Goal: Task Accomplishment & Management: Manage account settings

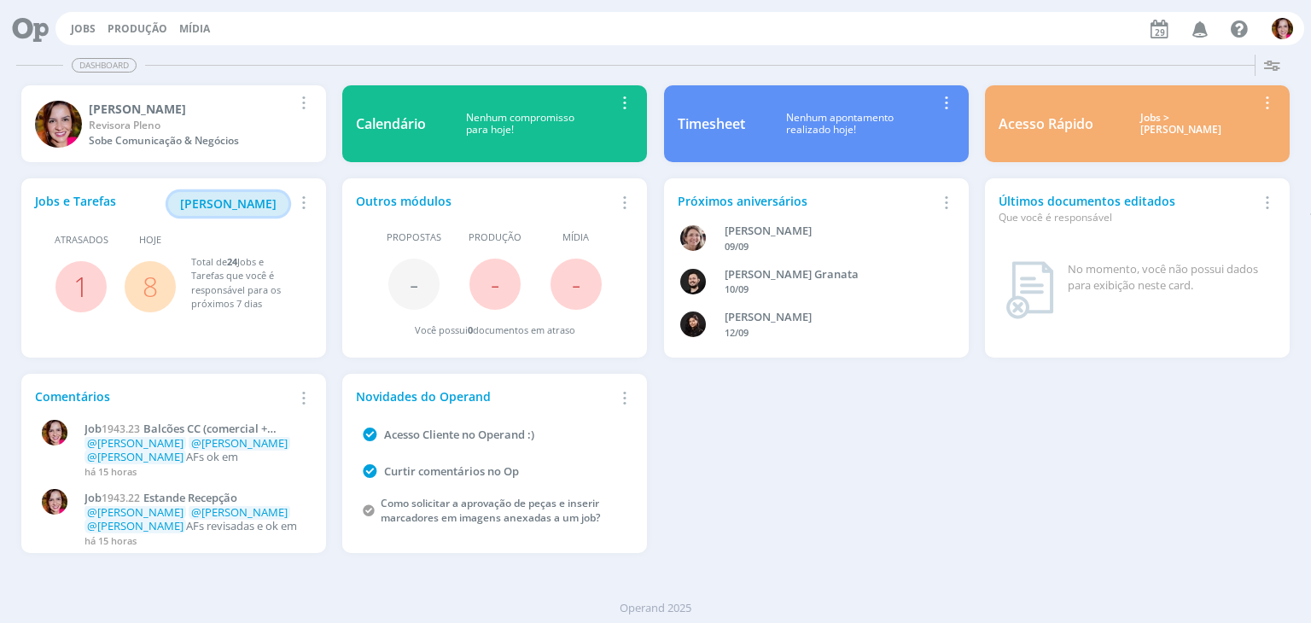
click at [234, 204] on span "Minha Pauta" at bounding box center [228, 203] width 96 height 16
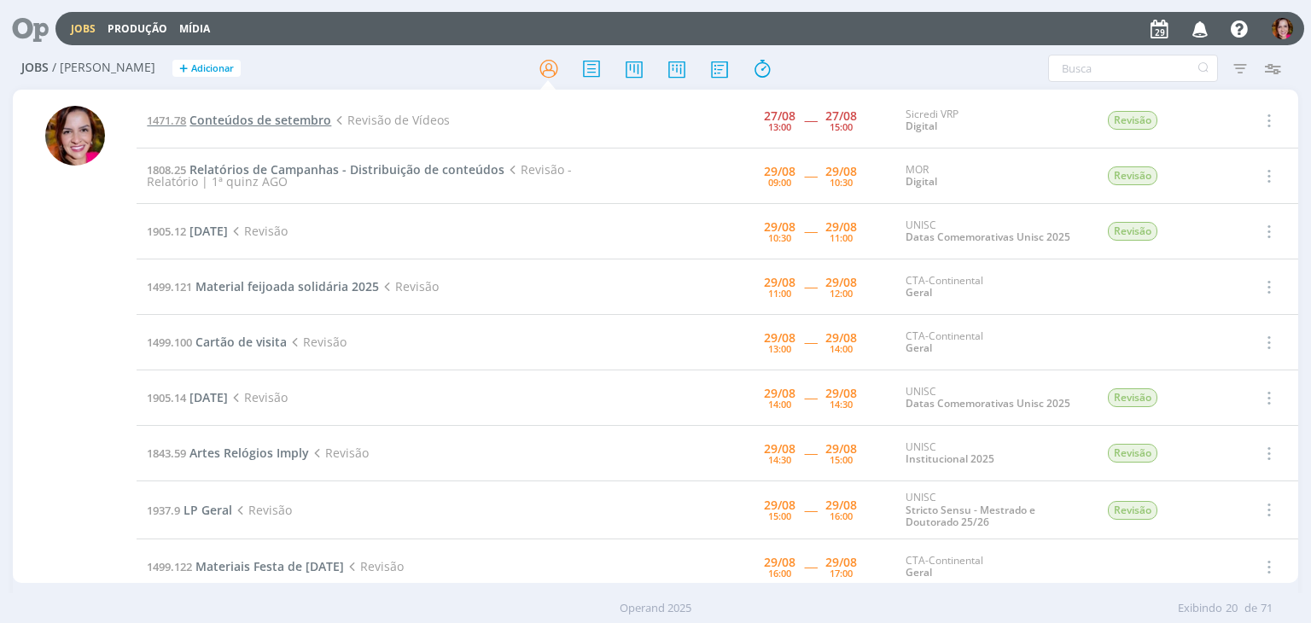
click at [276, 119] on span "Conteúdos de setembro" at bounding box center [261, 120] width 142 height 16
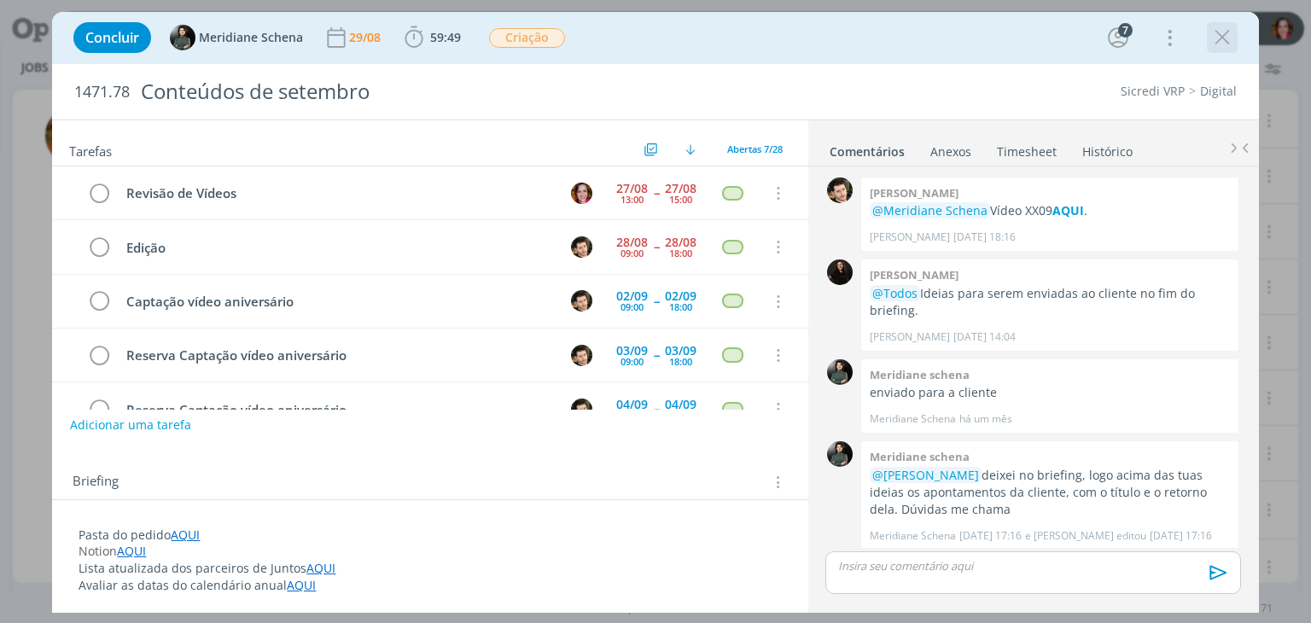
scroll to position [2187, 0]
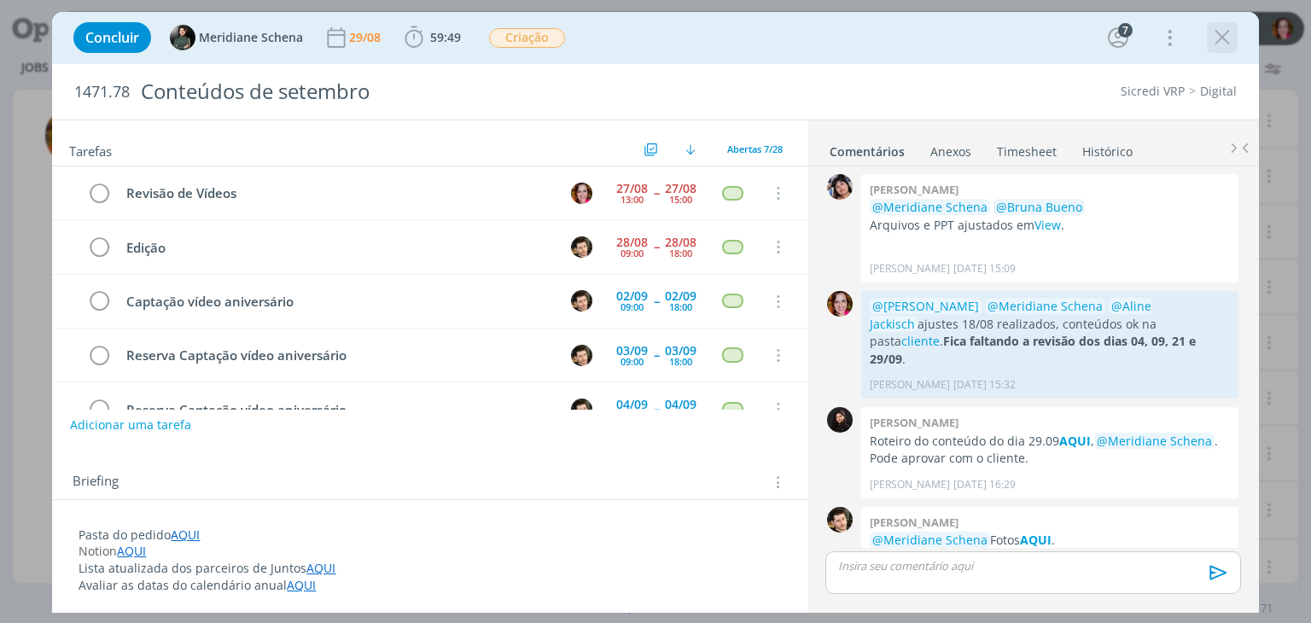
click at [1227, 43] on icon "dialog" at bounding box center [1223, 38] width 26 height 26
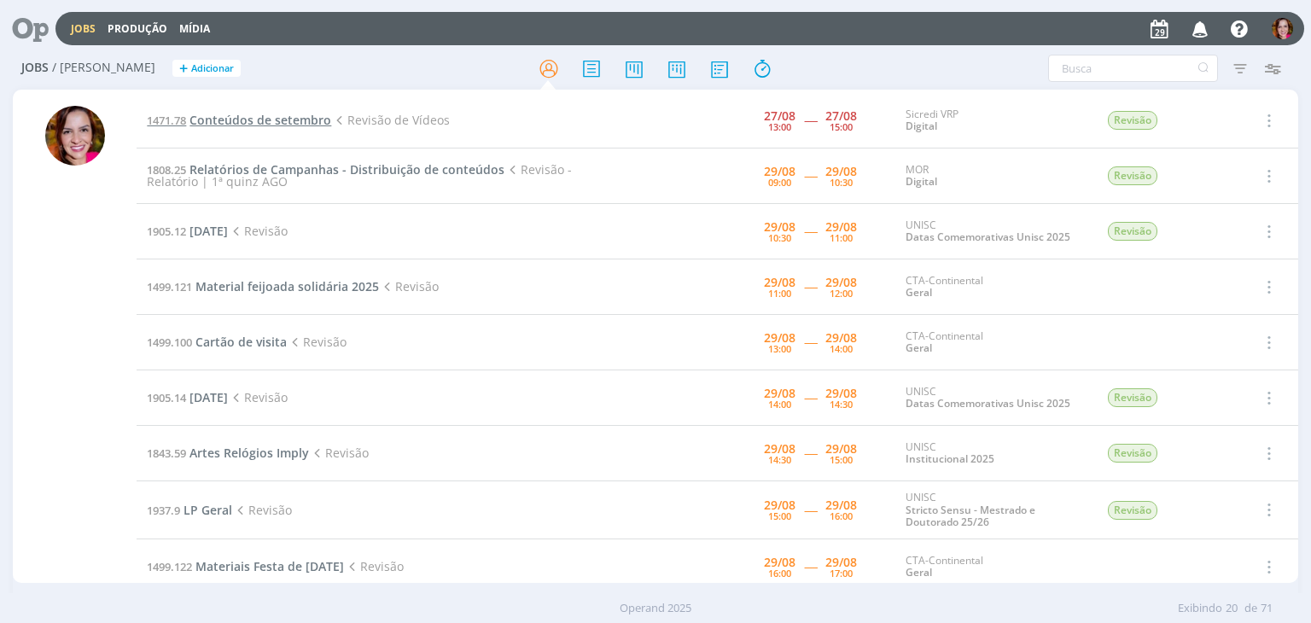
click at [280, 123] on span "Conteúdos de setembro" at bounding box center [261, 120] width 142 height 16
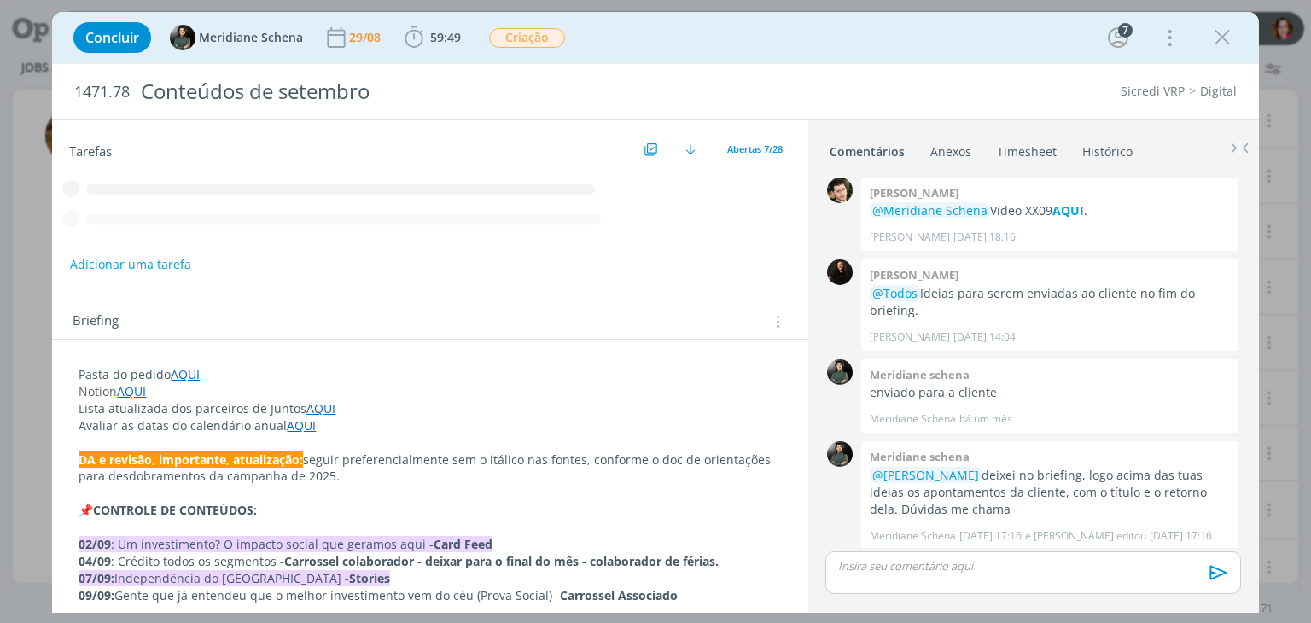
scroll to position [2187, 0]
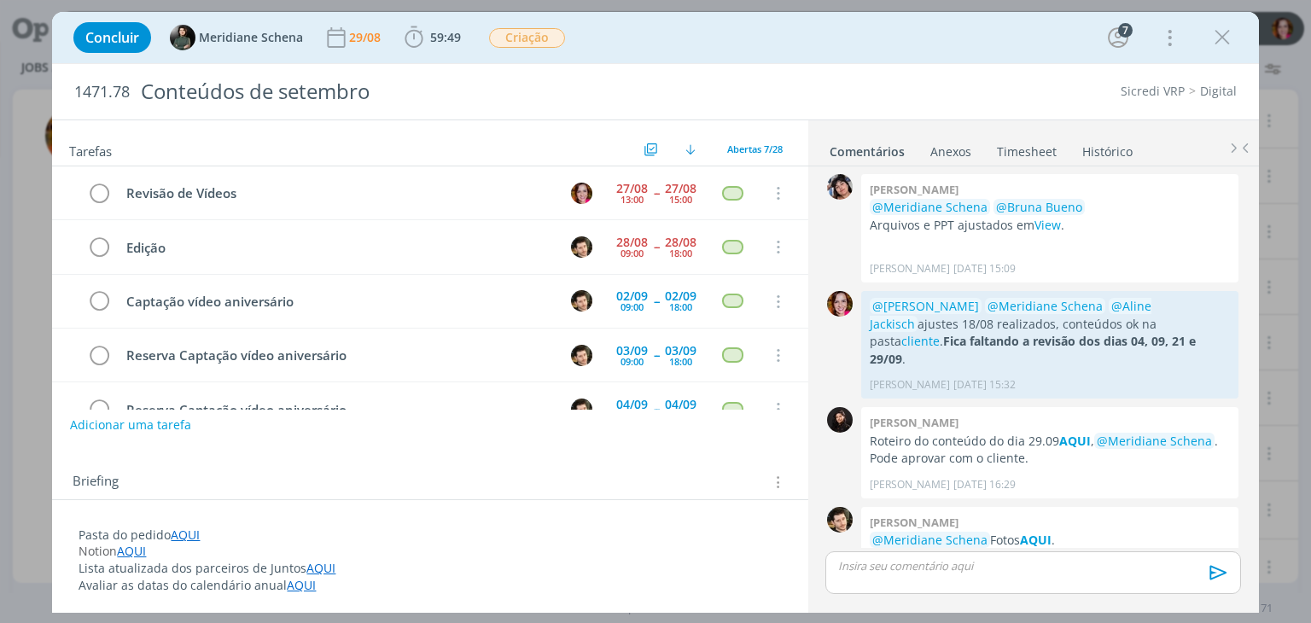
click at [190, 533] on link "AQUI" at bounding box center [185, 535] width 29 height 16
click at [250, 566] on link "https://sobeae.sharepoint.com/:f:/s/SOBEAE/EpzAMs_Ku2VMpCqdSCSppWABtSXkpz9DN5zZ…" at bounding box center [189, 568] width 129 height 22
click at [1218, 36] on icon "dialog" at bounding box center [1223, 38] width 26 height 26
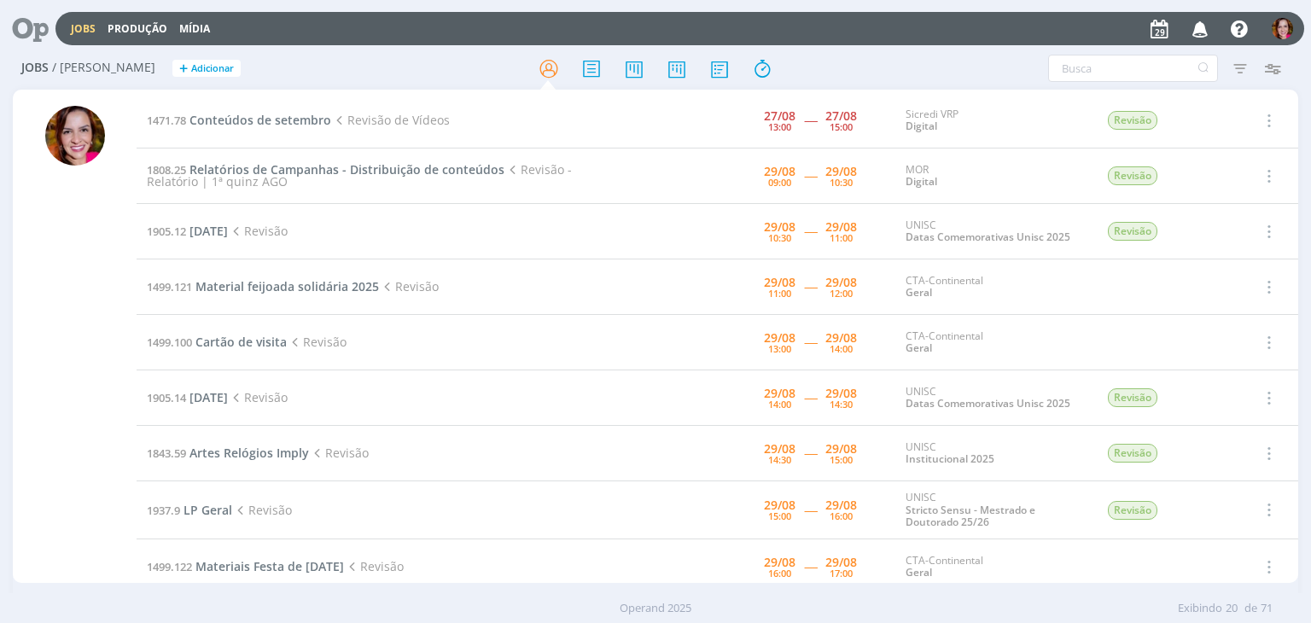
click at [251, 174] on span "Revisão - Relatório | 1ª quinz AGO" at bounding box center [359, 175] width 424 height 28
click at [249, 165] on span "Relatórios de Campanhas - Distribuição de conteúdos" at bounding box center [347, 169] width 315 height 16
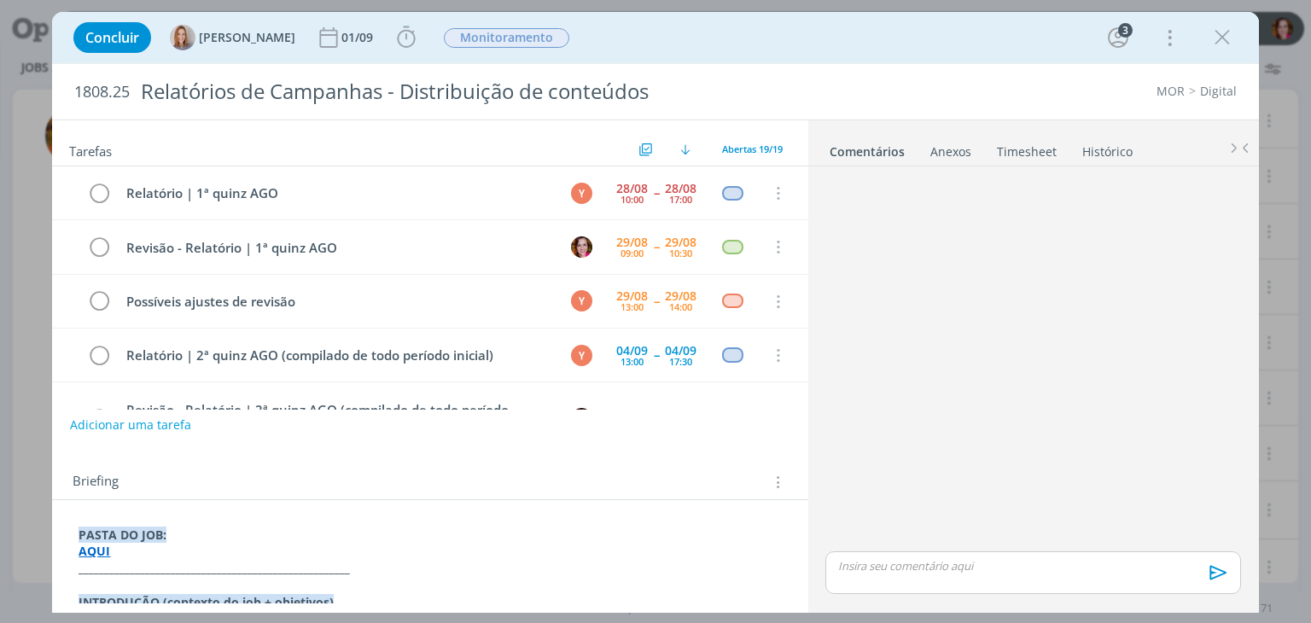
click at [101, 554] on strong "AQUI" at bounding box center [95, 551] width 32 height 16
click at [167, 561] on strong "_____________________________________________________" at bounding box center [214, 569] width 271 height 16
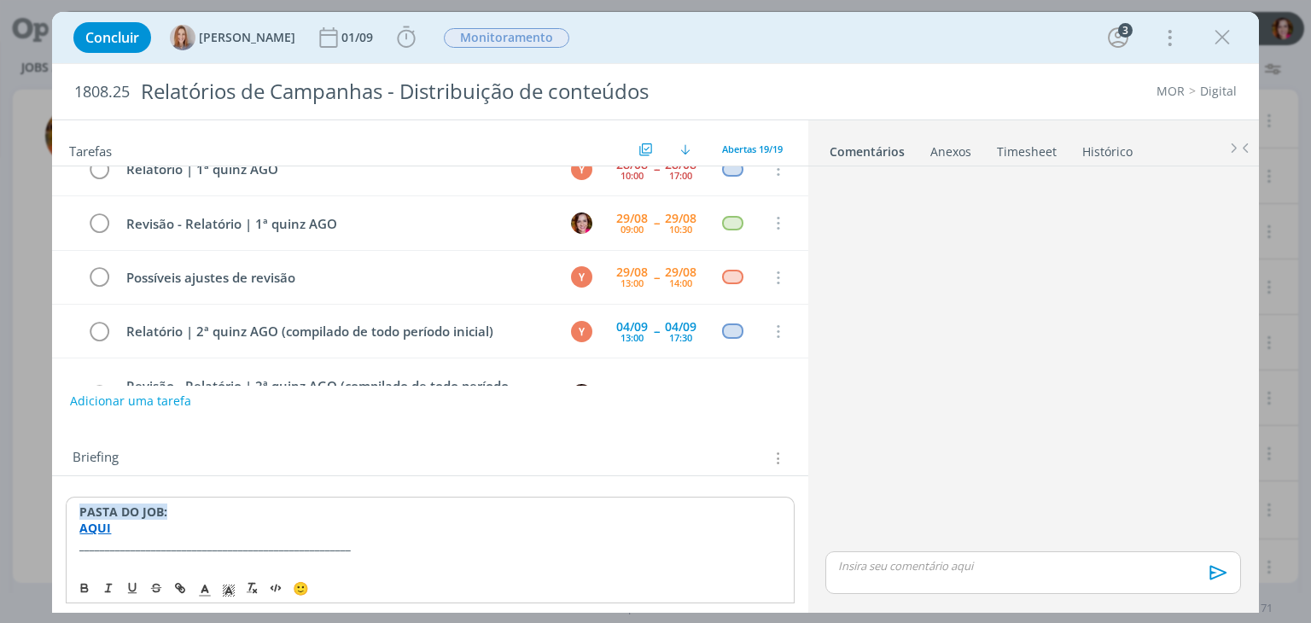
scroll to position [41, 0]
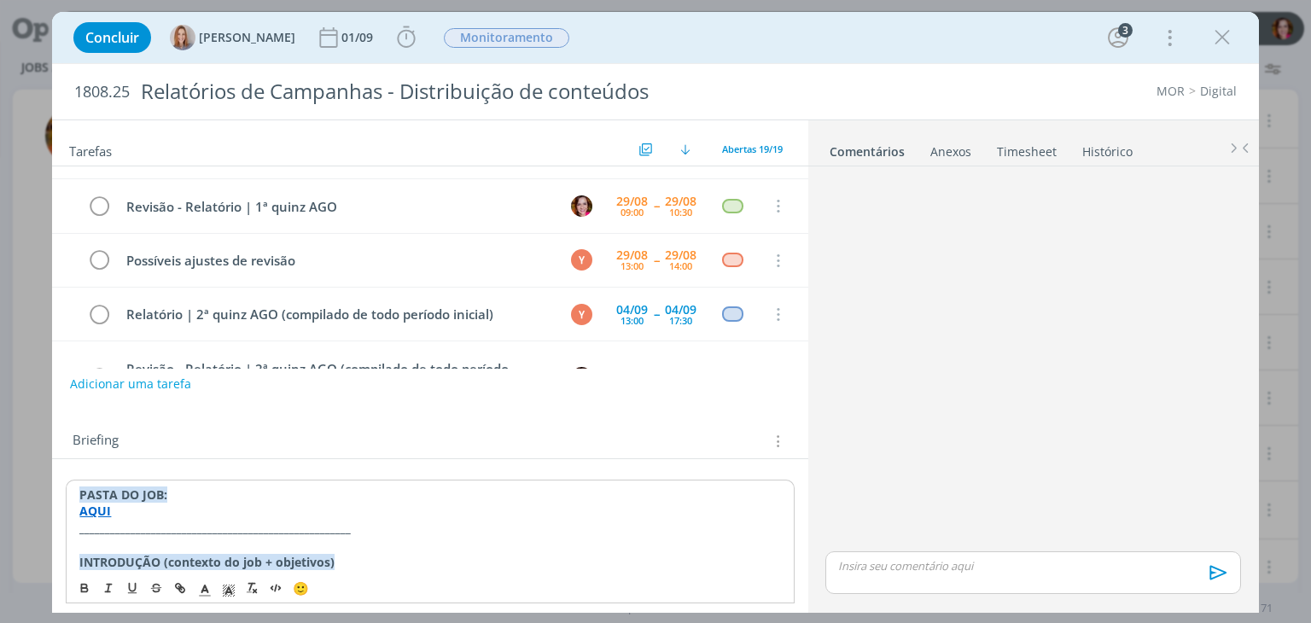
click at [97, 510] on strong "AQUI" at bounding box center [95, 511] width 32 height 16
click at [164, 540] on link "https://sobeae.sharepoint.com/:f:/s/SOBEAE/EhZ58r6-AwlNotEAVGySKHYBMusZoiVv9_np…" at bounding box center [189, 544] width 129 height 22
click at [1218, 46] on icon "dialog" at bounding box center [1223, 38] width 26 height 26
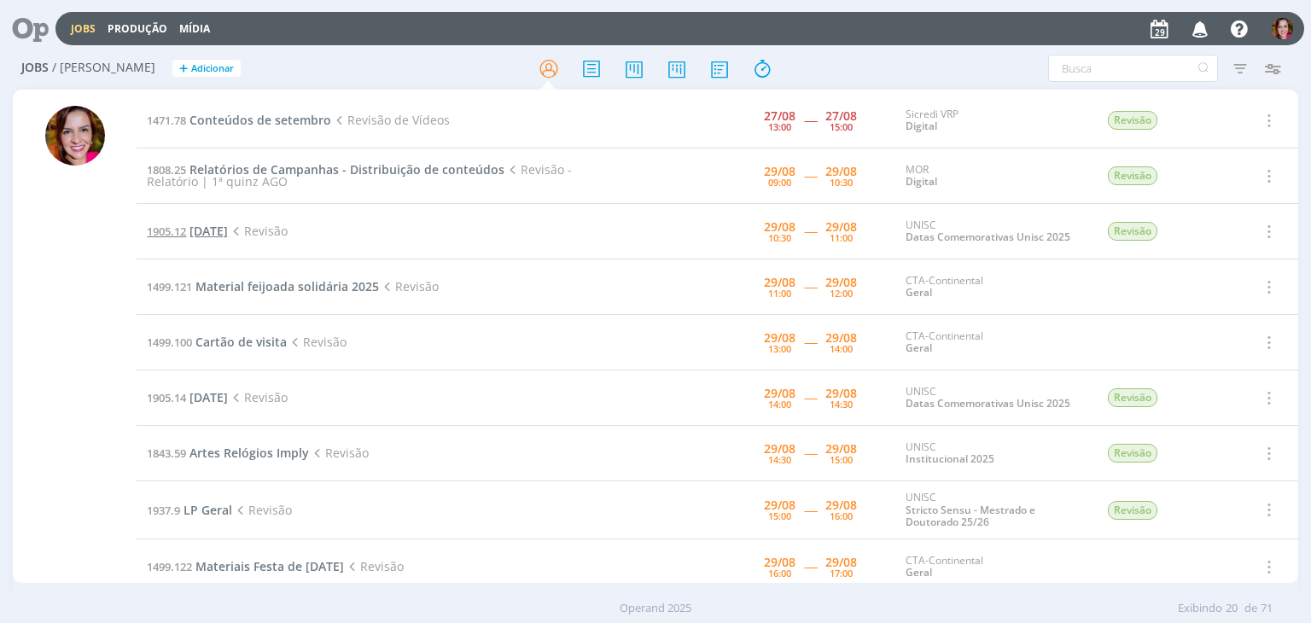
click at [219, 229] on span "[DATE]" at bounding box center [209, 231] width 38 height 16
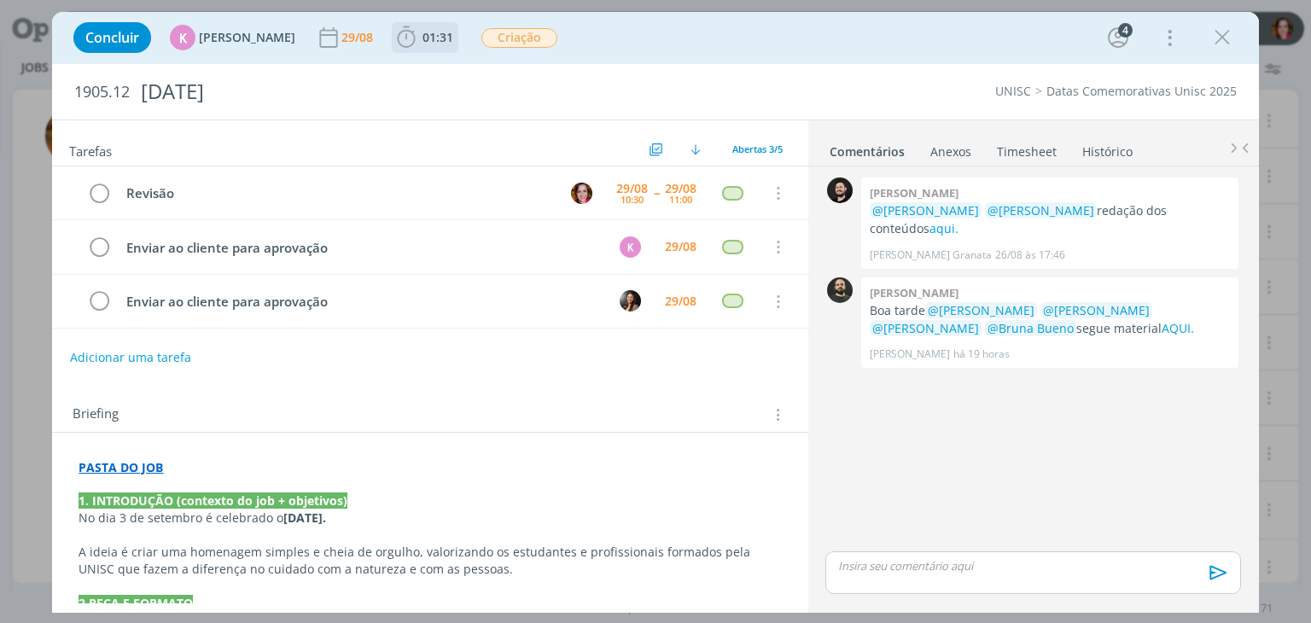
click at [419, 38] on b "01:31" at bounding box center [438, 38] width 38 height 12
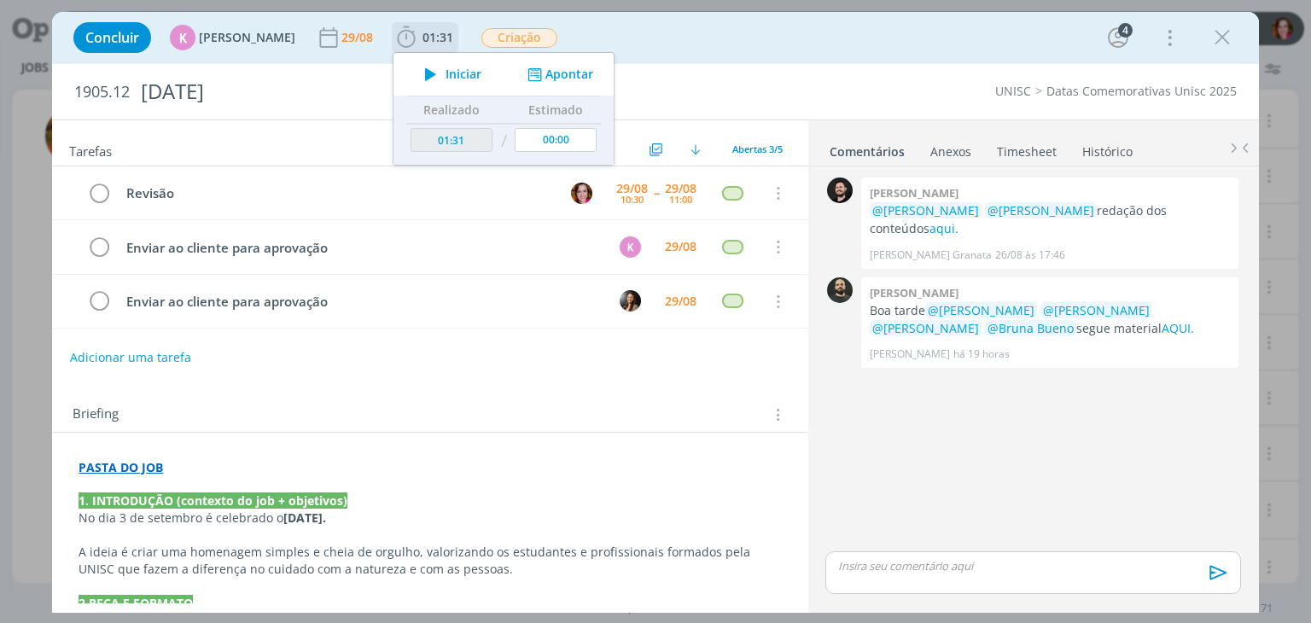
click at [419, 73] on icon "dialog" at bounding box center [431, 74] width 30 height 22
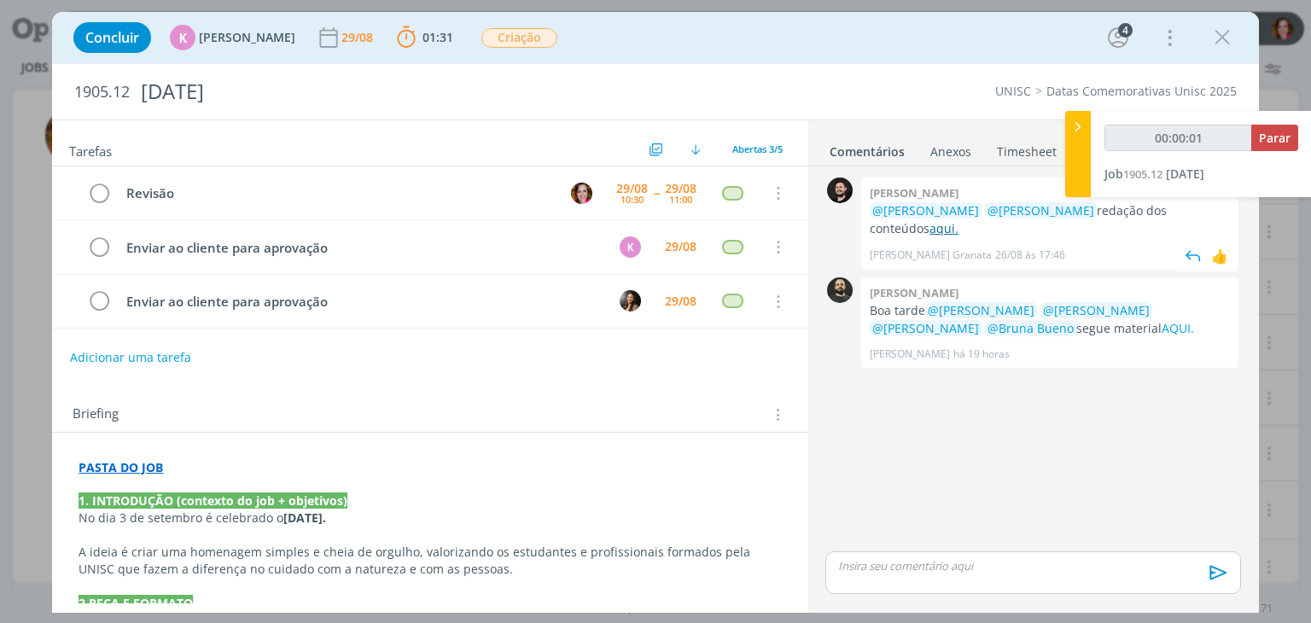
click at [930, 226] on link "aqui." at bounding box center [944, 228] width 29 height 16
click at [1162, 333] on link "AQUI." at bounding box center [1178, 328] width 32 height 16
type input "00:18:49"
click at [1287, 128] on button "Parar" at bounding box center [1274, 138] width 47 height 26
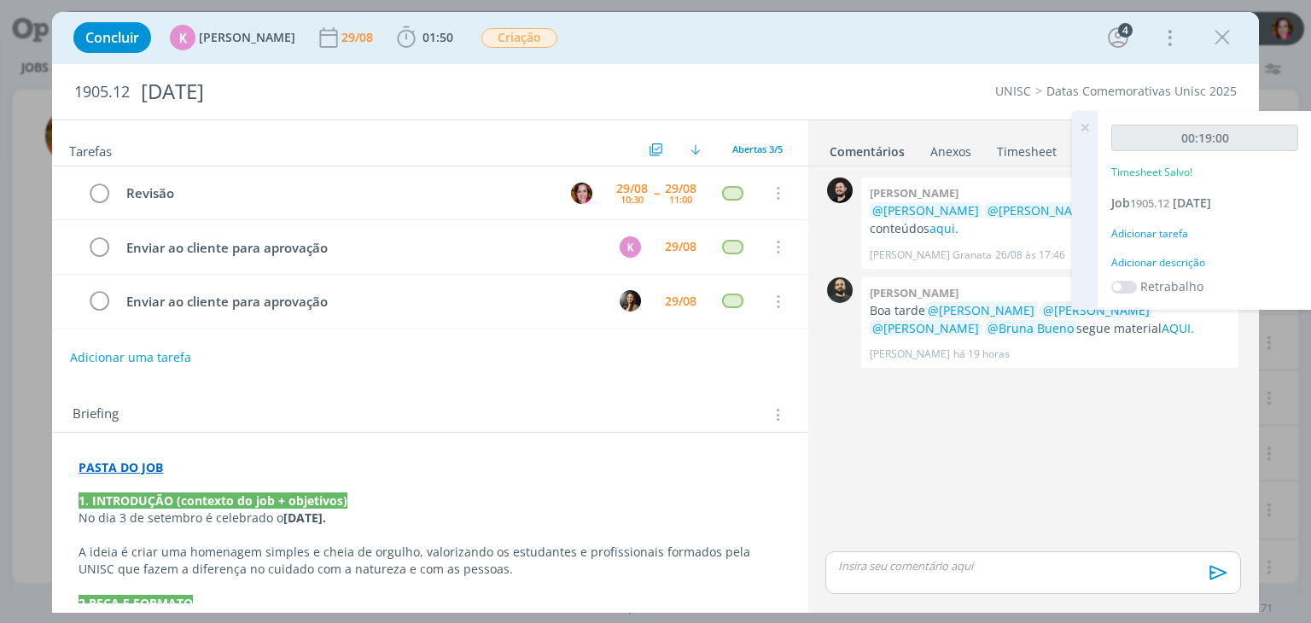
click at [1156, 268] on div "Adicionar descrição" at bounding box center [1204, 262] width 187 height 15
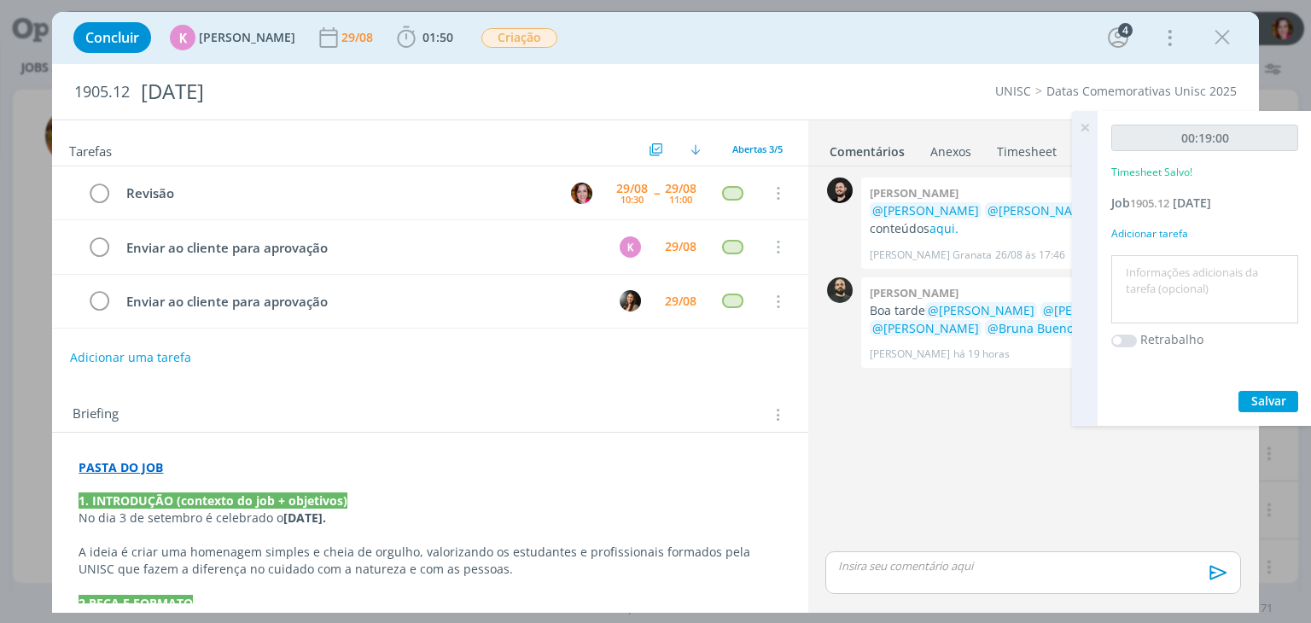
click at [1156, 268] on textarea at bounding box center [1205, 290] width 178 height 61
type textarea "Revisão conteúdos"
click at [1267, 412] on div "00:19:00 Timesheet Salvo! Job 1905.12 Dia do Biólogo Adicionar tarefa Revisão c…" at bounding box center [1205, 268] width 214 height 315
click at [1260, 404] on span "Salvar" at bounding box center [1268, 401] width 35 height 16
click at [948, 563] on p "dialog" at bounding box center [1033, 565] width 388 height 15
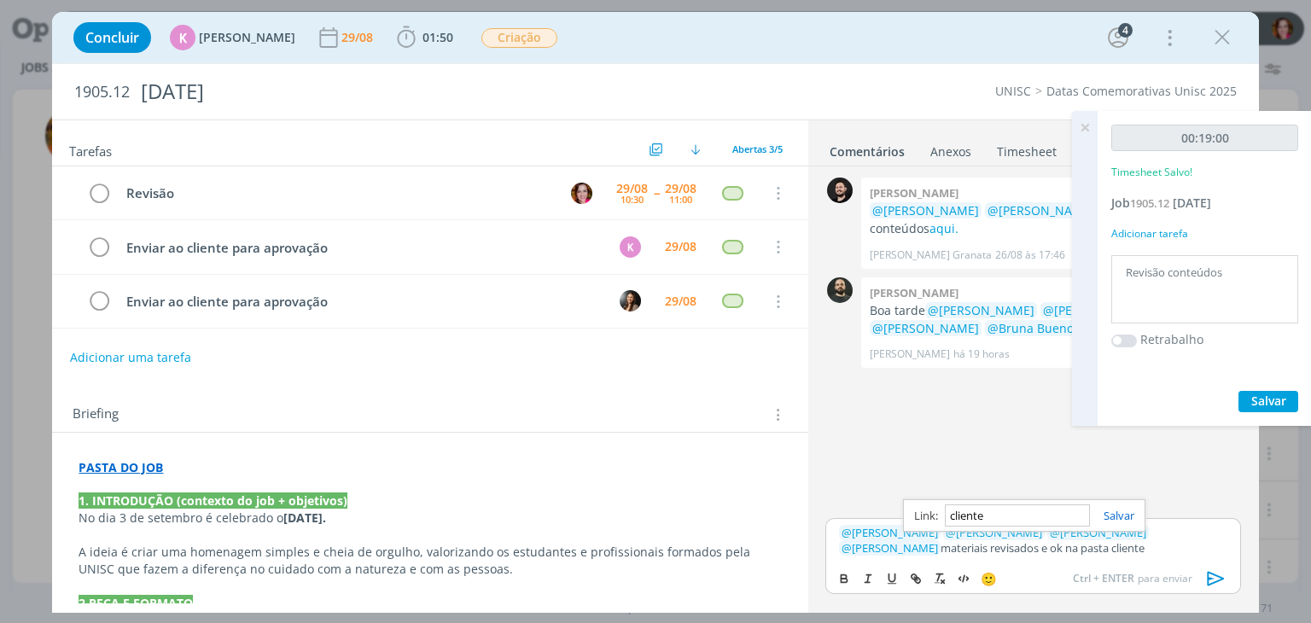
paste input "https://sobeae.sharepoint.com/sites/SOBEAE/Documentos%20Compartilhados/Forms/Al…"
type input "https://sobeae.sharepoint.com/sites/SOBEAE/Documentos%20Compartilhados/Forms/Al…"
click at [1109, 549] on link "cliente" at bounding box center [1125, 547] width 33 height 15
click at [1030, 512] on link "https://sobeae.sharepoint.com/sites/SOBEAE/Documentos%20Compartilhados/Forms/Al…" at bounding box center [972, 516] width 116 height 22
click at [1221, 574] on icon "dialog" at bounding box center [1217, 579] width 26 height 26
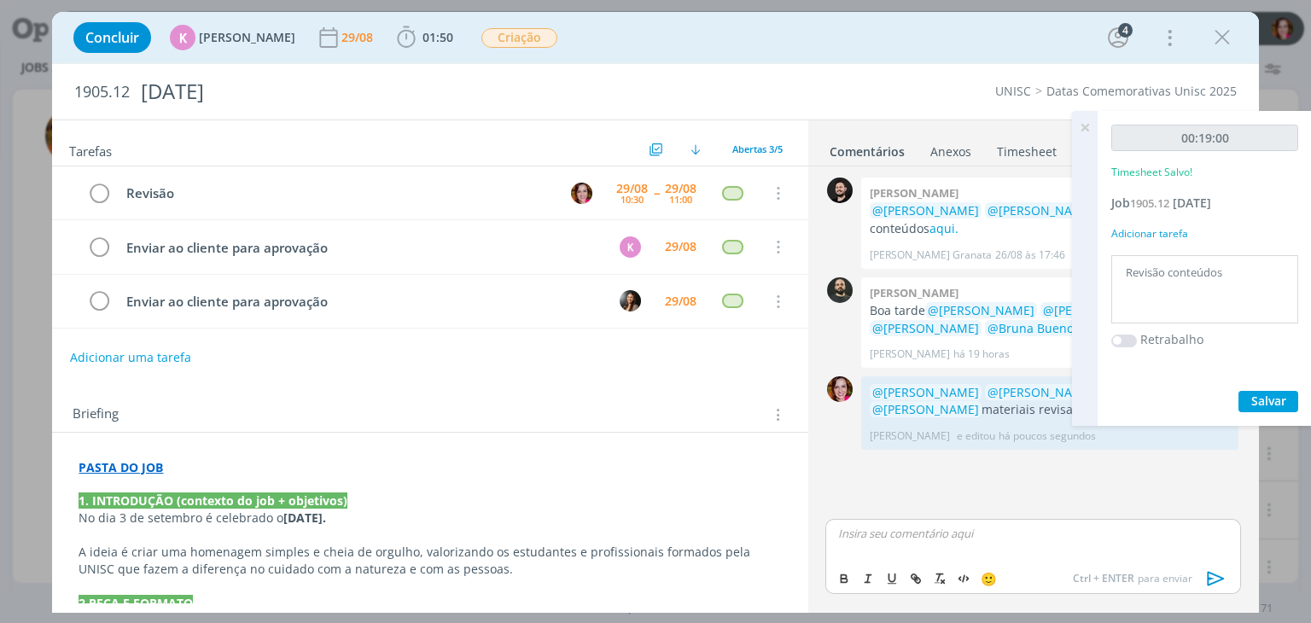
click at [1082, 134] on icon at bounding box center [1085, 127] width 31 height 33
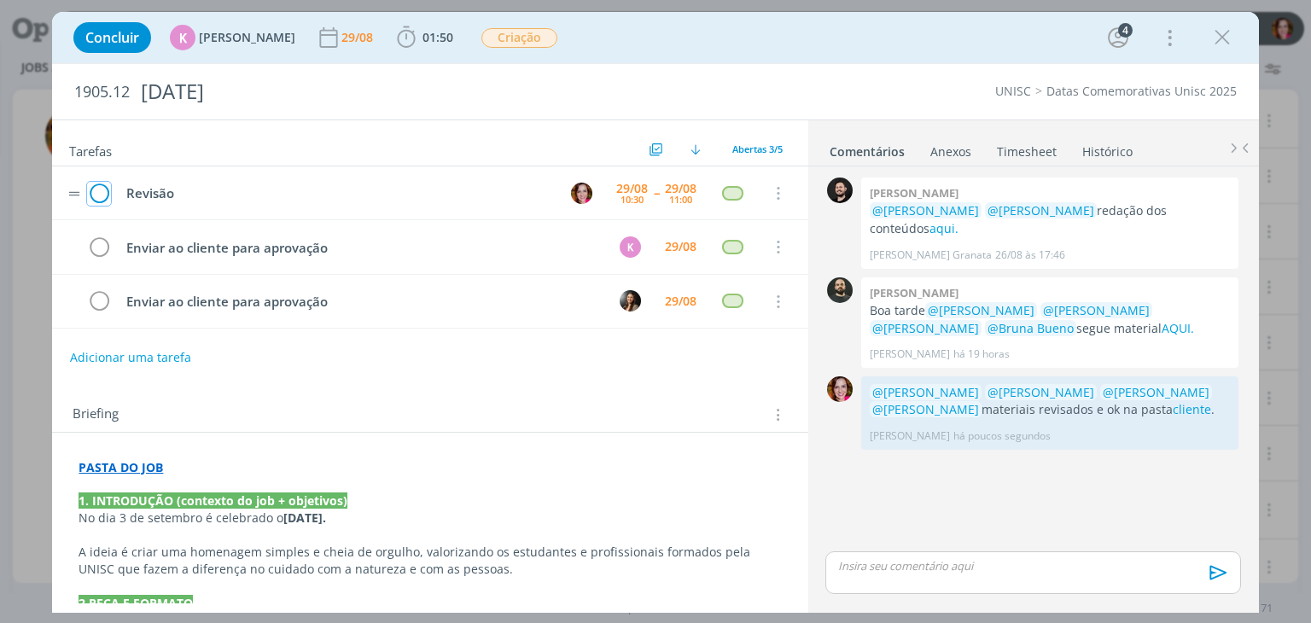
click at [96, 190] on icon "dialog" at bounding box center [99, 194] width 24 height 26
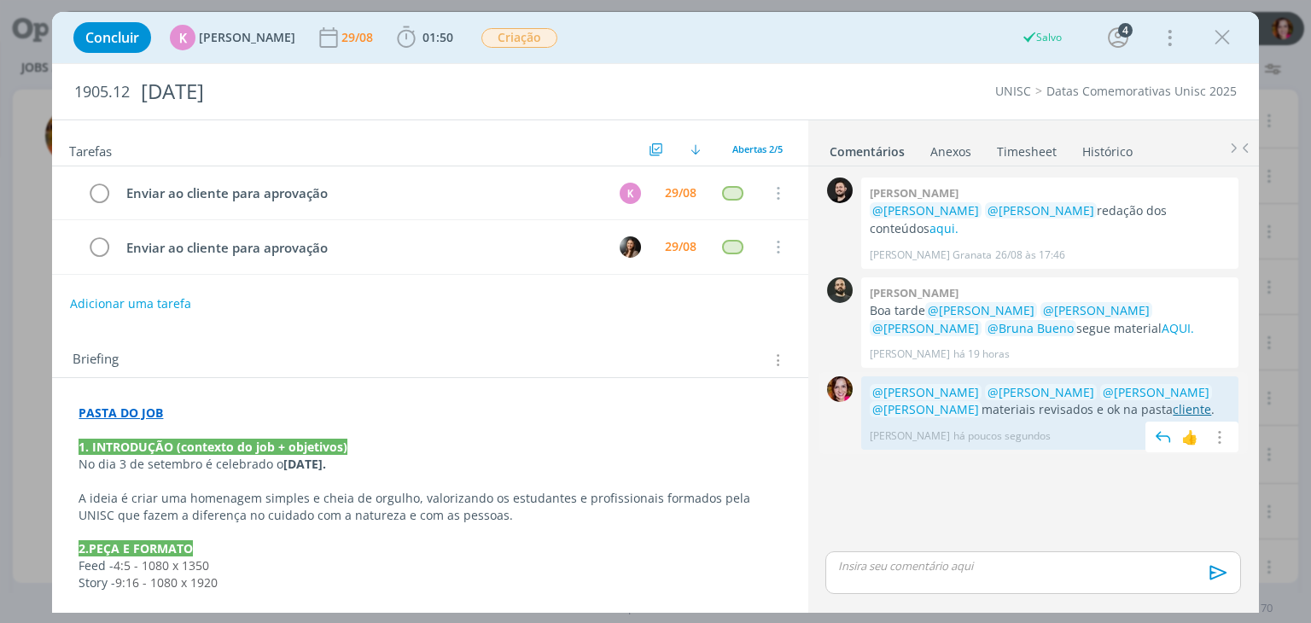
click at [1173, 405] on link "cliente" at bounding box center [1192, 409] width 38 height 16
click at [1222, 35] on icon "dialog" at bounding box center [1223, 38] width 26 height 26
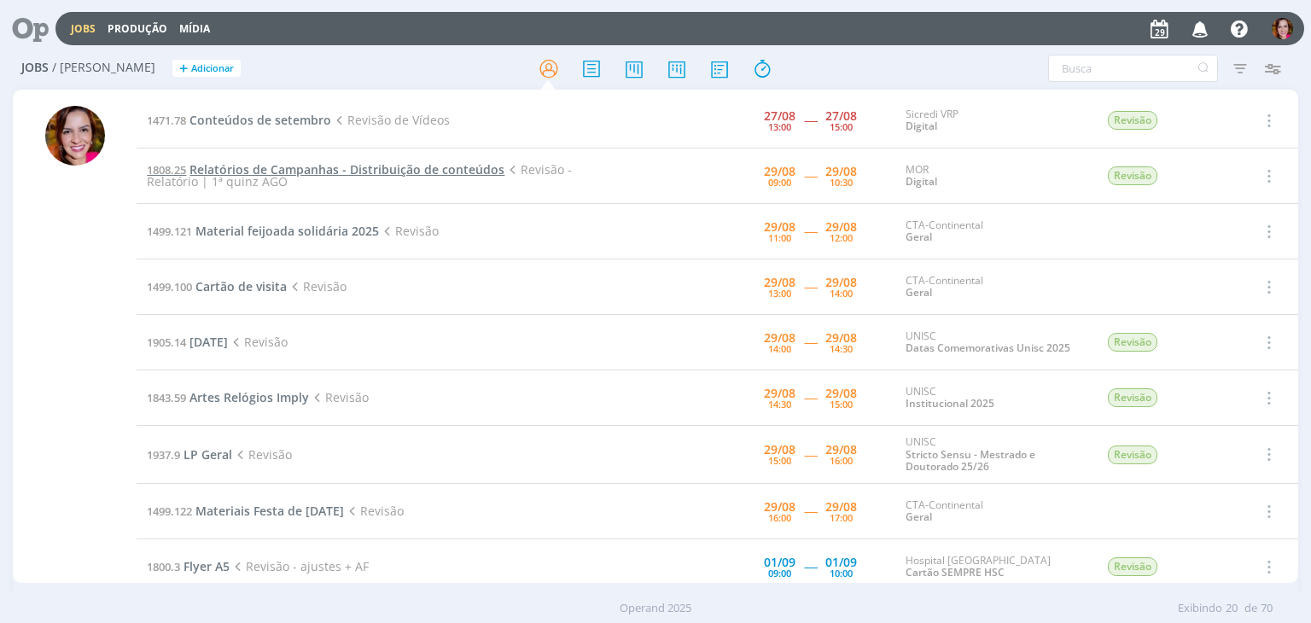
click at [385, 166] on span "Relatórios de Campanhas - Distribuição de conteúdos" at bounding box center [347, 169] width 315 height 16
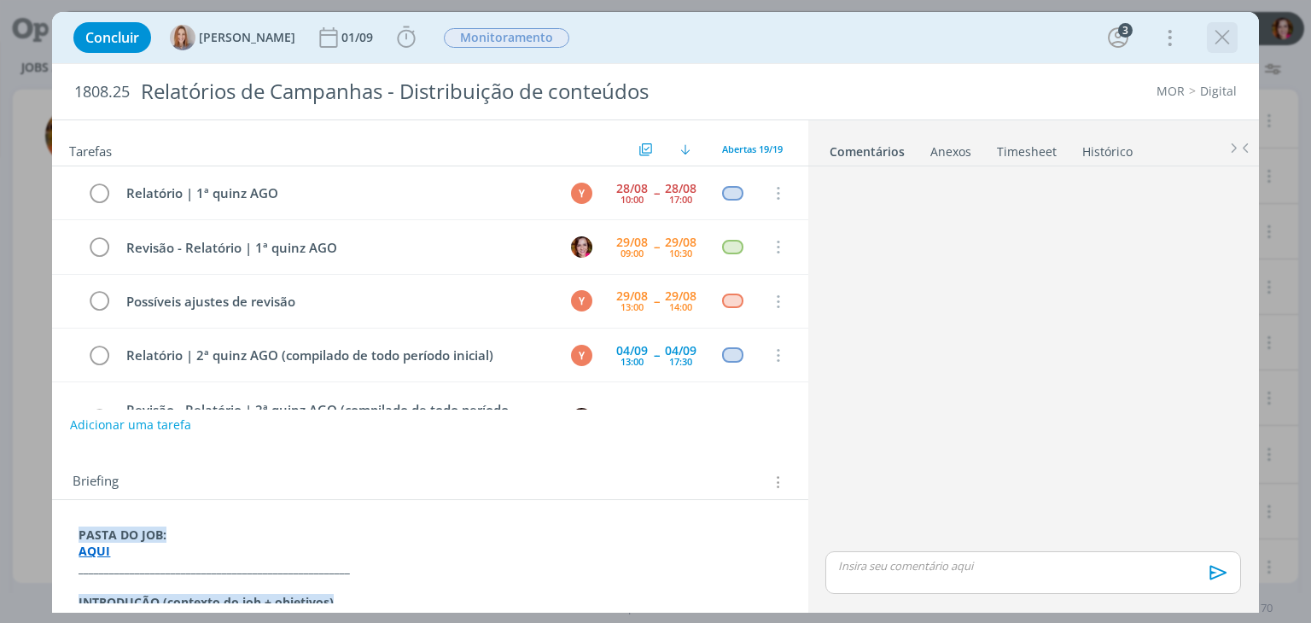
click at [1222, 45] on icon "dialog" at bounding box center [1223, 38] width 26 height 26
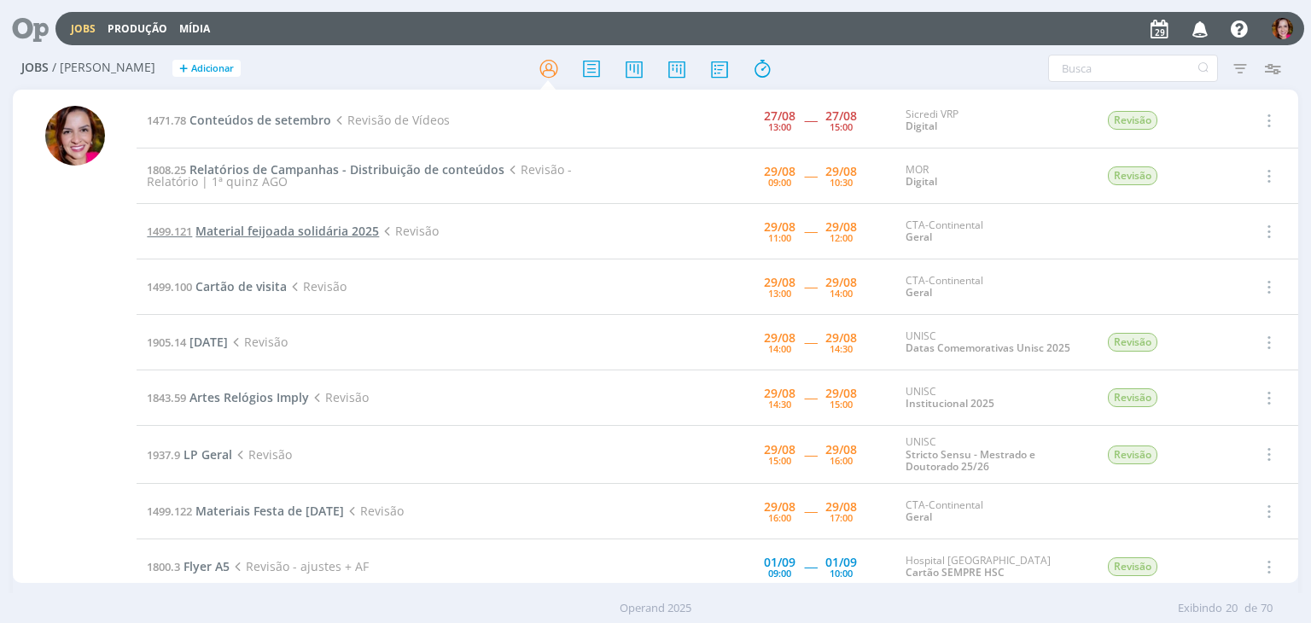
click at [223, 233] on span "Material feijoada solidária 2025" at bounding box center [287, 231] width 184 height 16
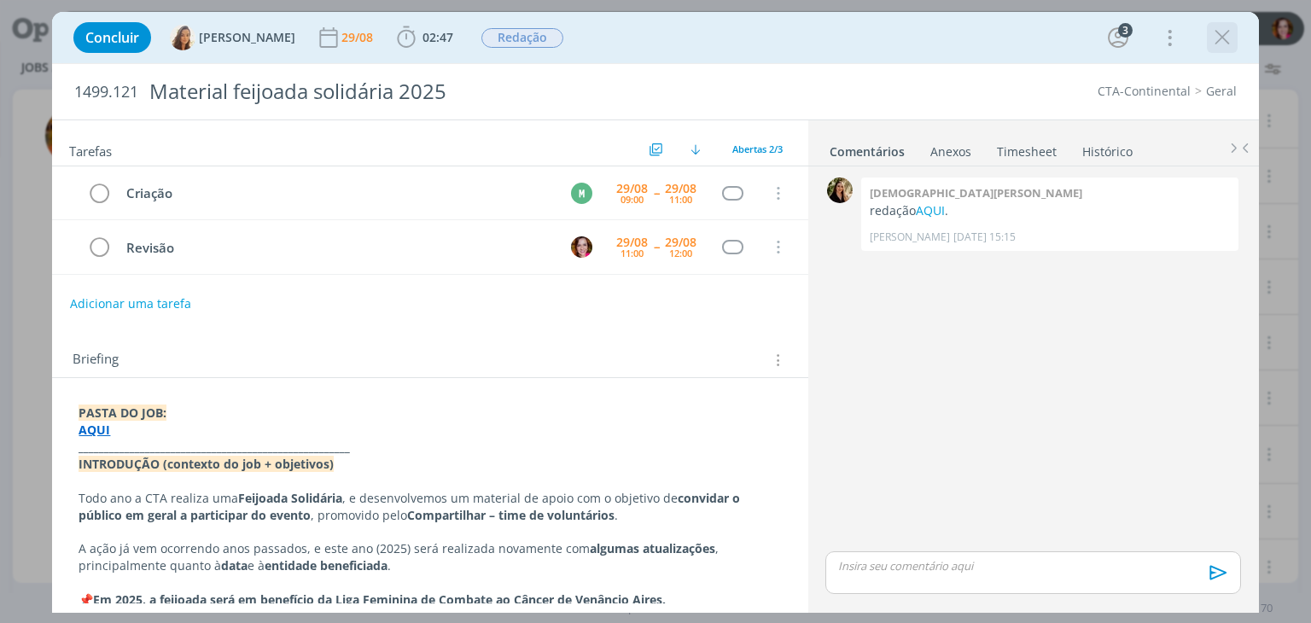
click at [1228, 37] on icon "dialog" at bounding box center [1223, 38] width 26 height 26
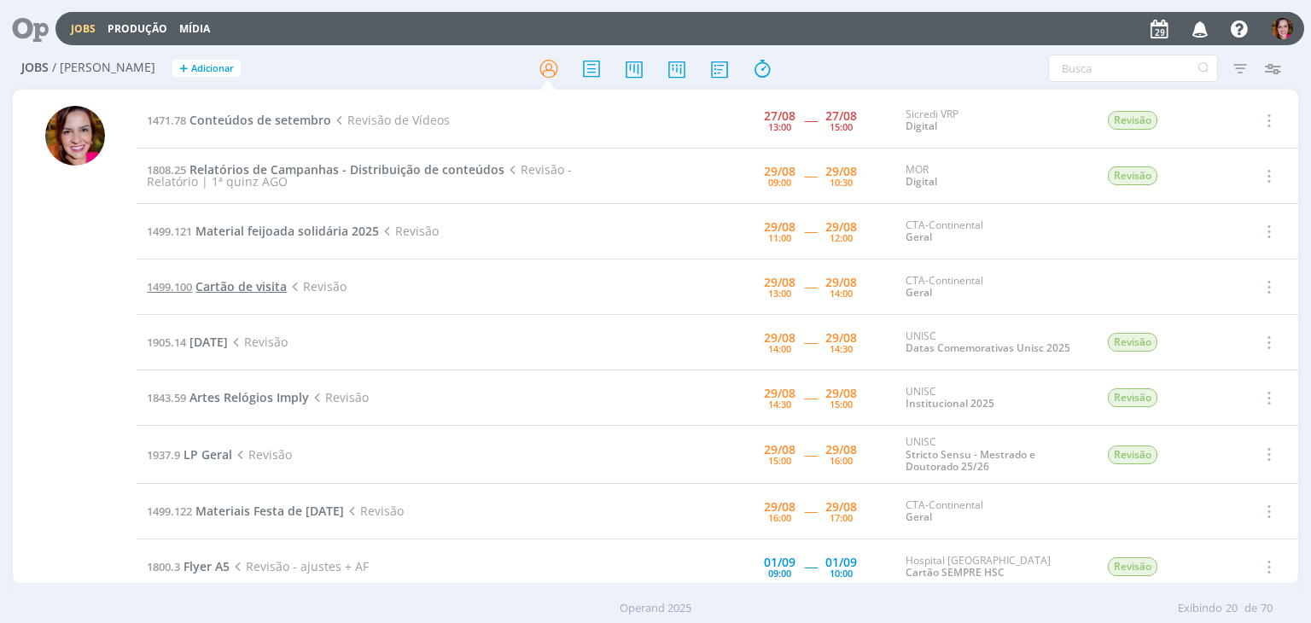
click at [267, 287] on span "Cartão de visita" at bounding box center [240, 286] width 91 height 16
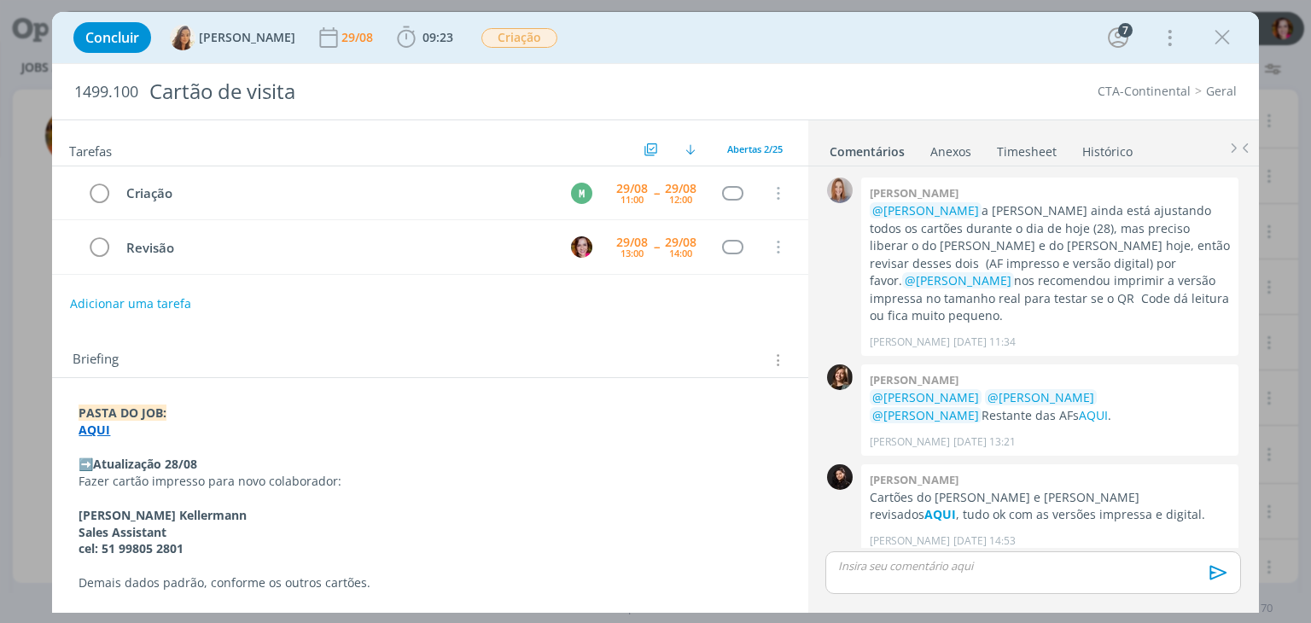
scroll to position [1509, 0]
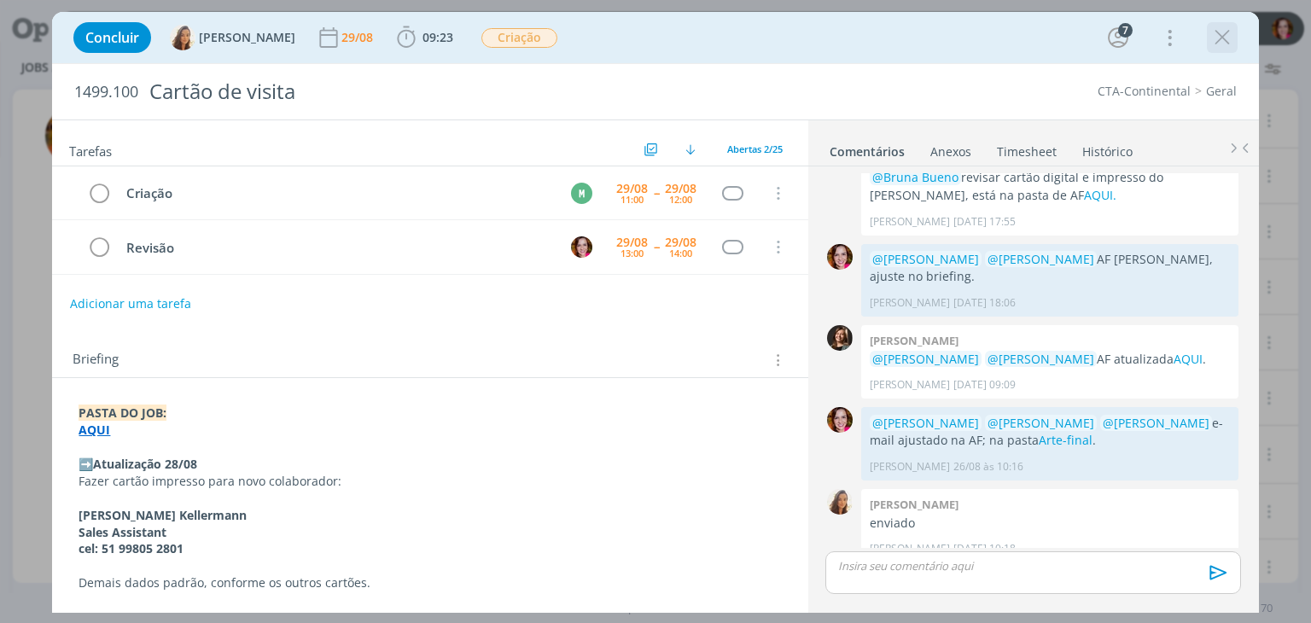
click at [1226, 37] on icon "dialog" at bounding box center [1223, 38] width 26 height 26
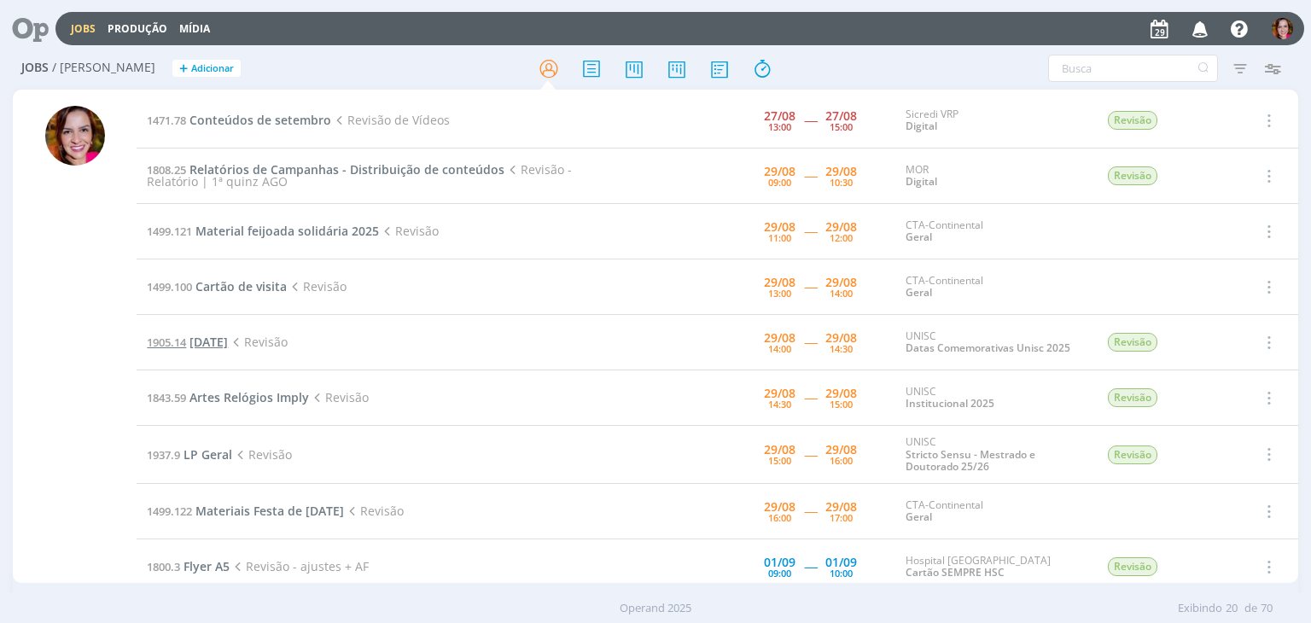
click at [228, 341] on span "Dia do Médico Veterinário" at bounding box center [209, 342] width 38 height 16
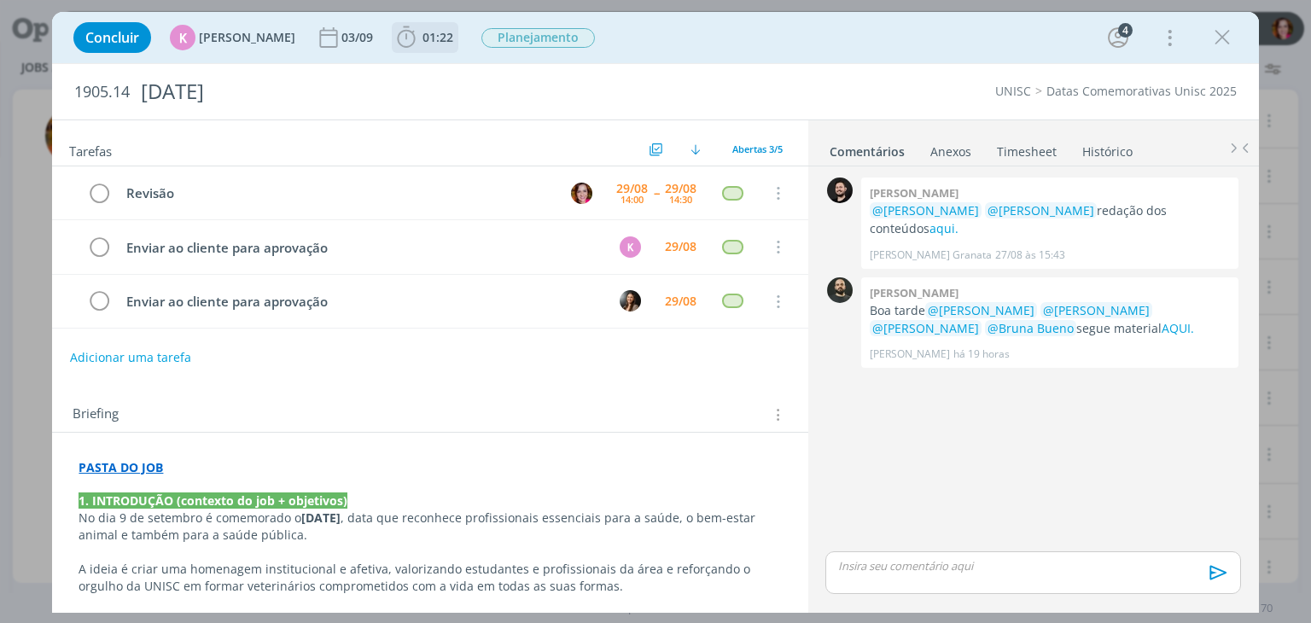
click at [406, 25] on icon "dialog" at bounding box center [407, 38] width 26 height 26
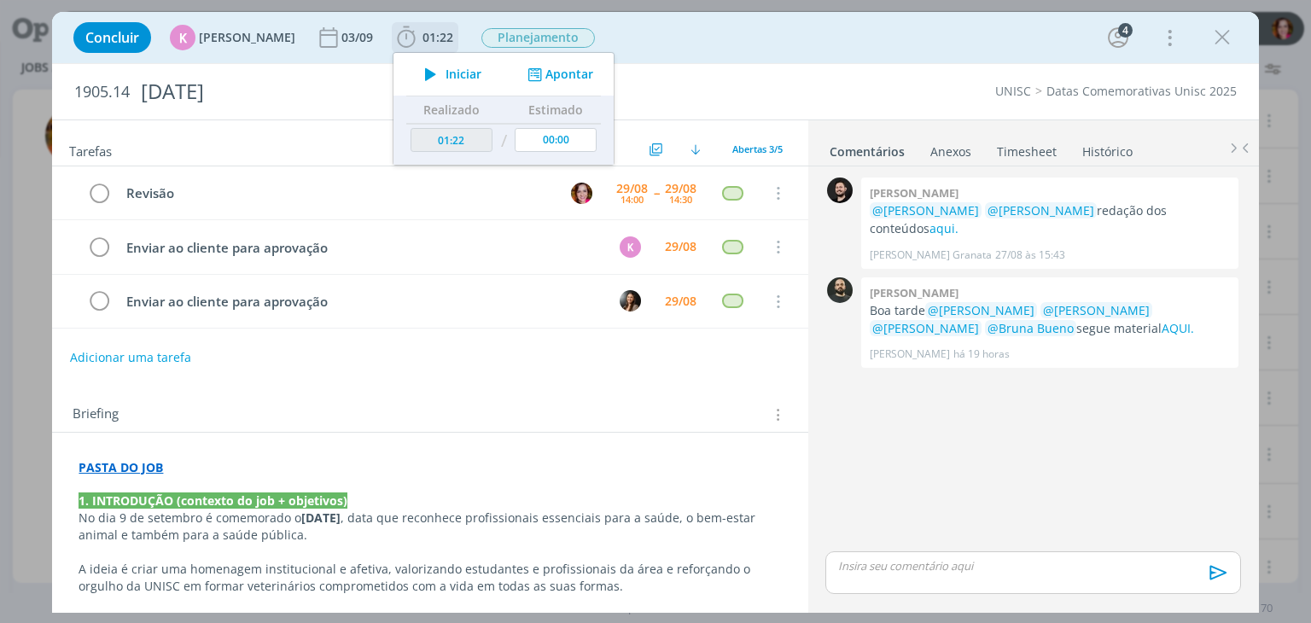
click at [424, 73] on icon "dialog" at bounding box center [431, 74] width 30 height 22
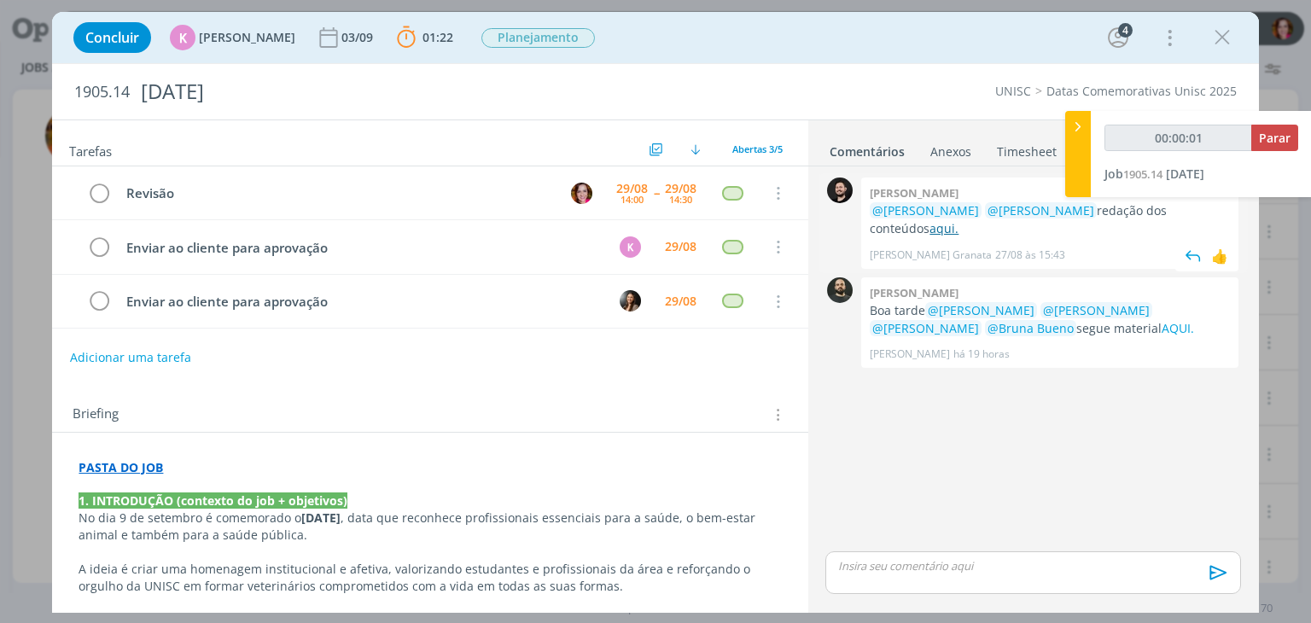
click at [930, 233] on link "aqui." at bounding box center [944, 228] width 29 height 16
click at [1162, 327] on link "AQUI." at bounding box center [1178, 328] width 32 height 16
click at [930, 227] on link "aqui." at bounding box center [944, 228] width 29 height 16
click at [948, 568] on p "dialog" at bounding box center [1033, 565] width 388 height 15
type input "00:09:39"
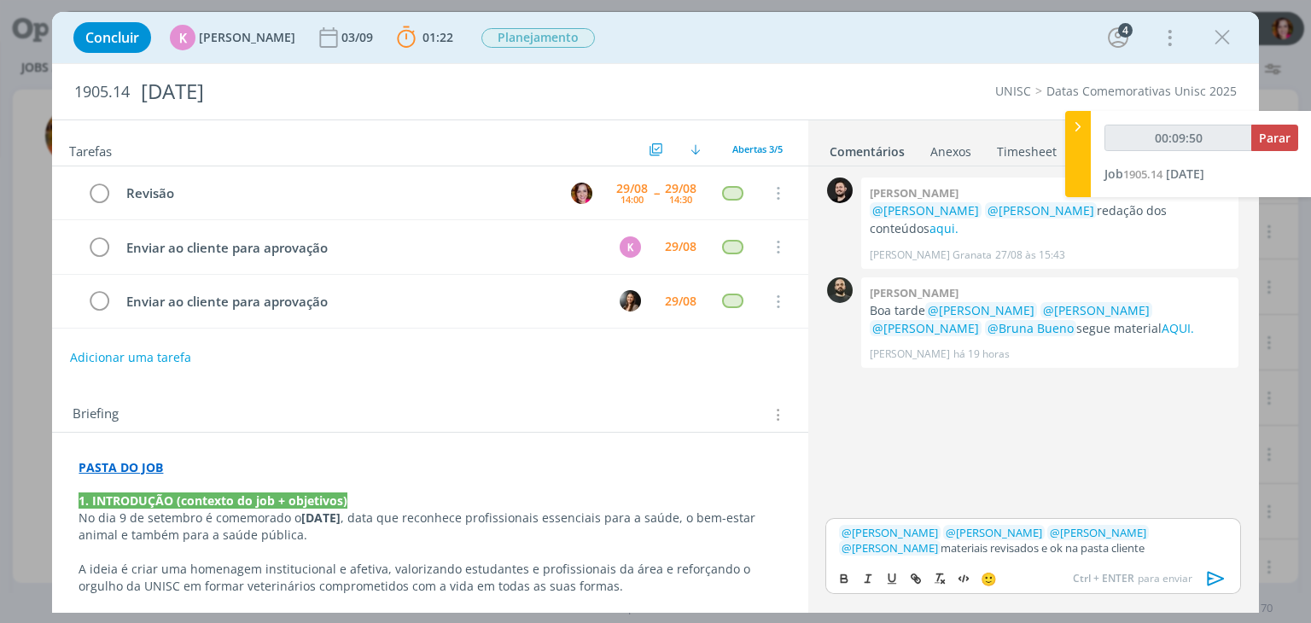
type input "00:09:51"
type input "cliente"
type input "00:09:52"
paste input "https://sobeae.sharepoint.com/sites/SOBEAE/Documentos%20Compartilhados/Forms/Al…"
type input "https://sobeae.sharepoint.com/sites/SOBEAE/Documentos%20Compartilhados/Forms/Al…"
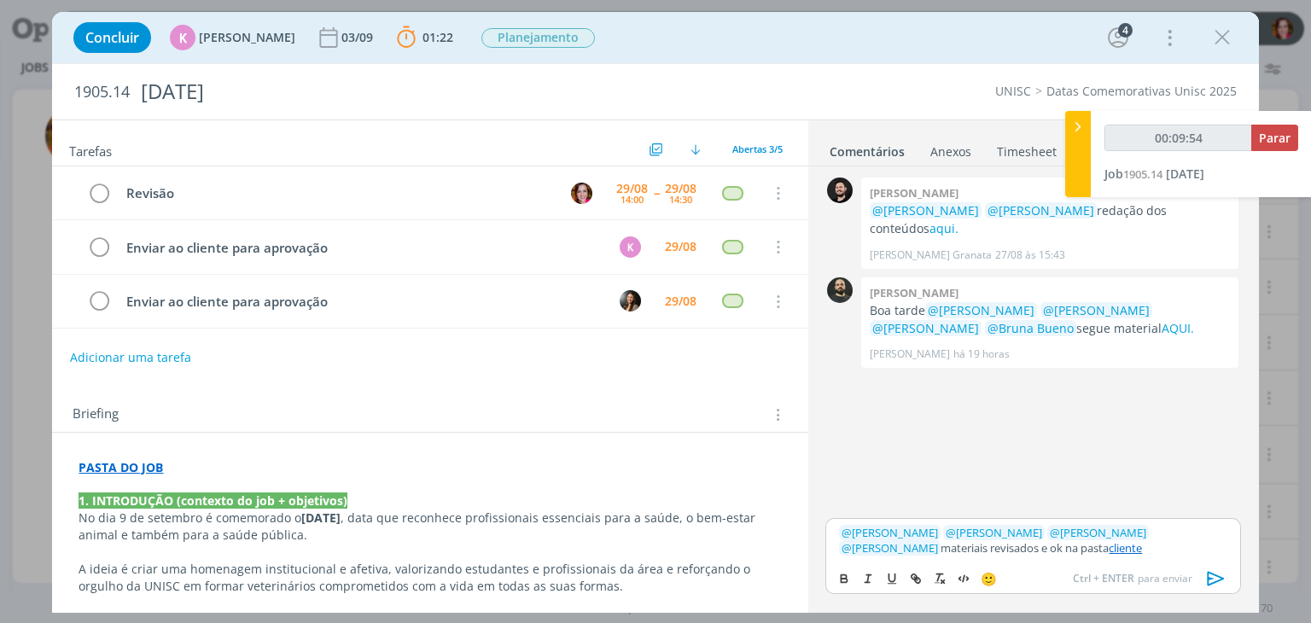
click at [886, 546] on p "﻿ @ Patrick Freitas ﻿ ﻿ @ Luíza Santana ﻿ ﻿ @ Beatriz Luchese ﻿ ﻿ @ Karoline Ar…" at bounding box center [1033, 541] width 388 height 32
click at [1066, 550] on p "﻿ @ Patrick Freitas ﻿ ﻿ @ Luíza Santana ﻿ ﻿ @ Beatriz Luchese ﻿ ﻿ @ Karoline Ar…" at bounding box center [1033, 541] width 388 height 32
click at [1109, 549] on link "cliente" at bounding box center [1125, 547] width 33 height 15
click at [1007, 514] on link "https://sobeae.sharepoint.com/sites/SOBEAE/Documentos%20Compartilhados/Forms/Al…" at bounding box center [972, 516] width 116 height 22
click at [1216, 581] on icon "dialog" at bounding box center [1215, 579] width 17 height 15
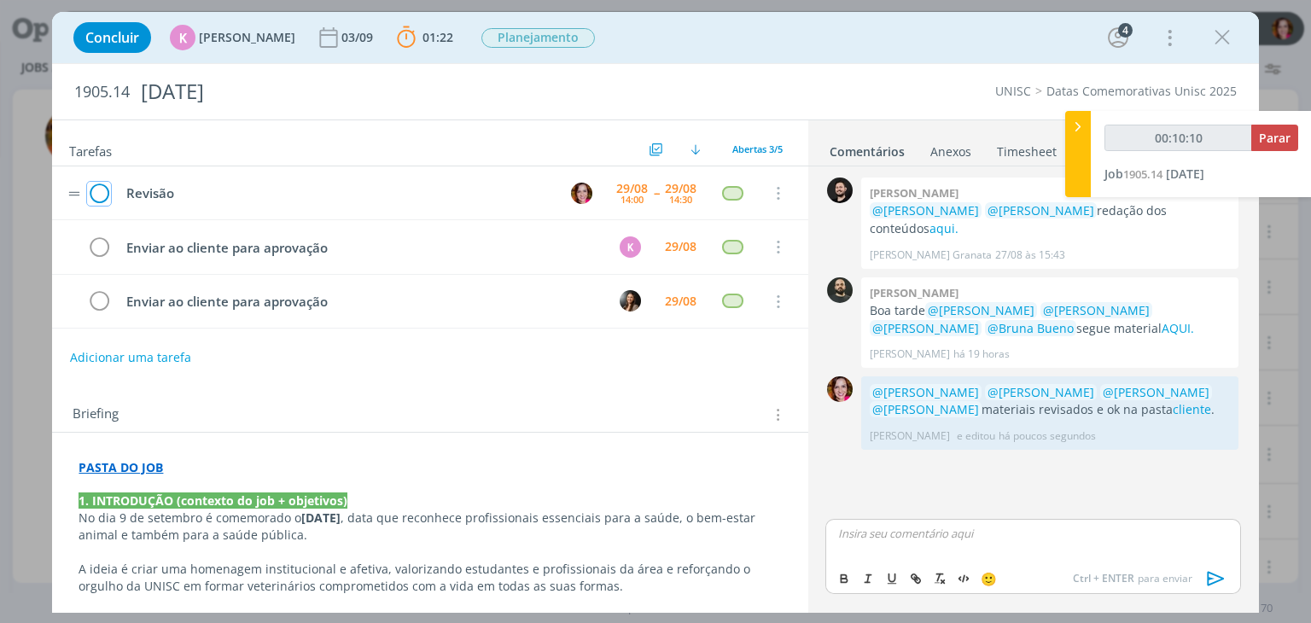
click at [95, 192] on icon "dialog" at bounding box center [99, 194] width 24 height 26
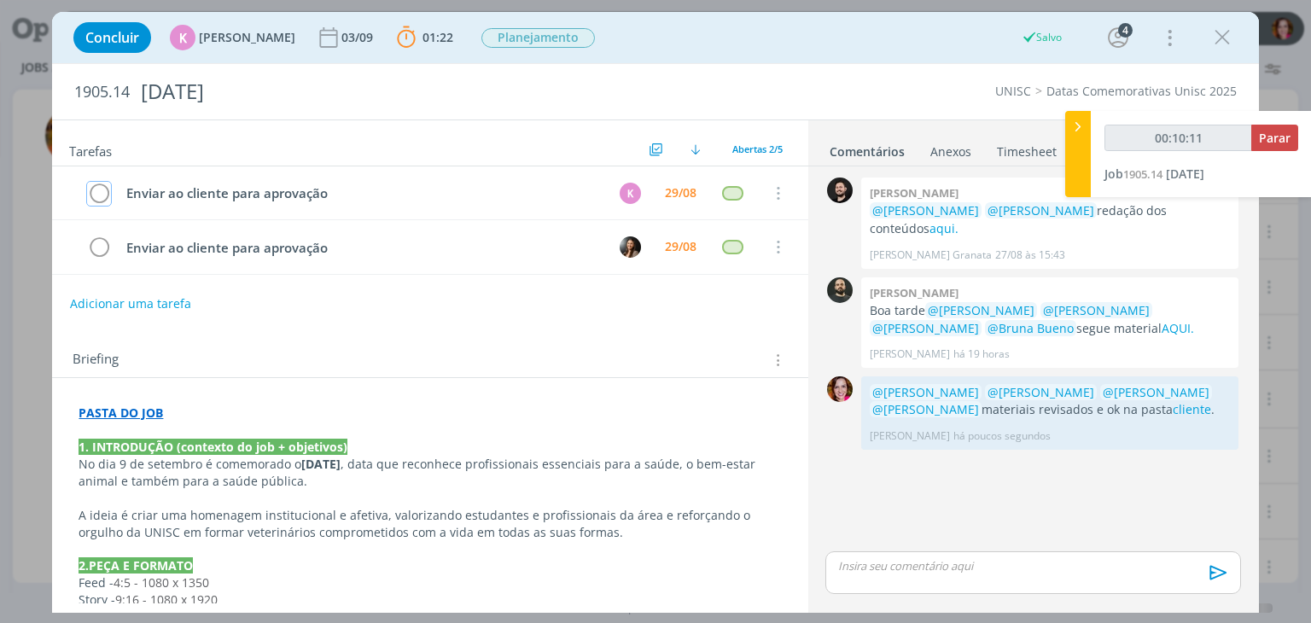
type input "00:10:12"
click at [1277, 144] on span "Parar" at bounding box center [1275, 138] width 32 height 16
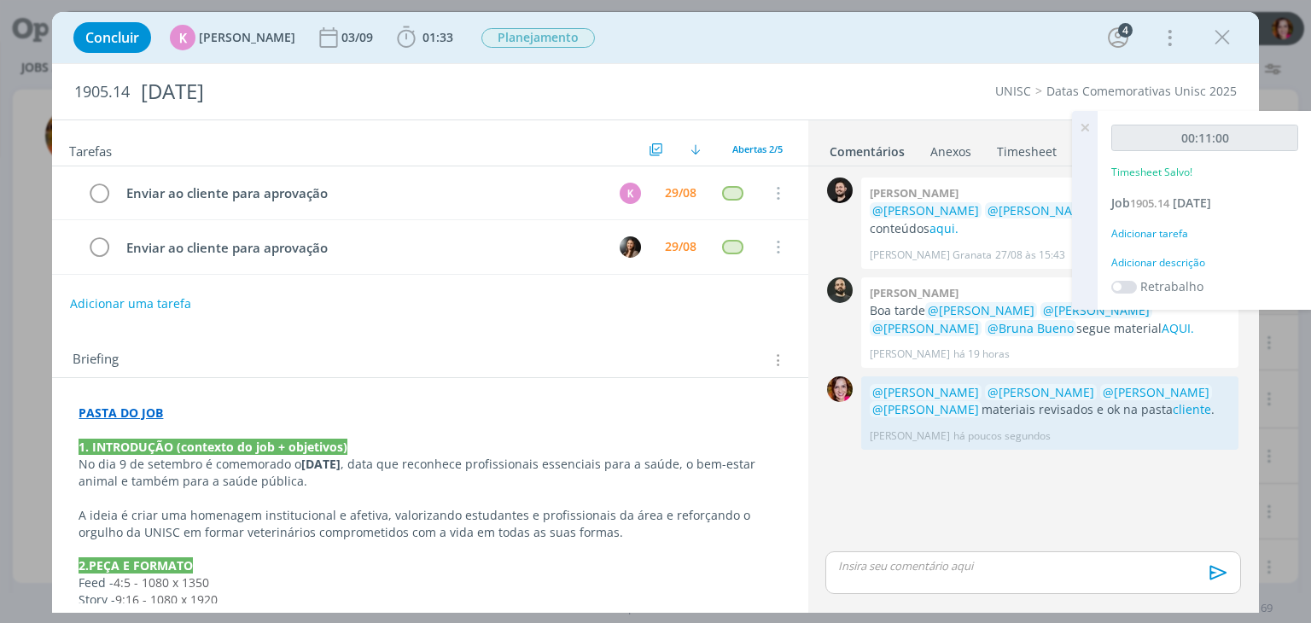
click at [1154, 271] on div "Adicionar descrição" at bounding box center [1204, 262] width 187 height 15
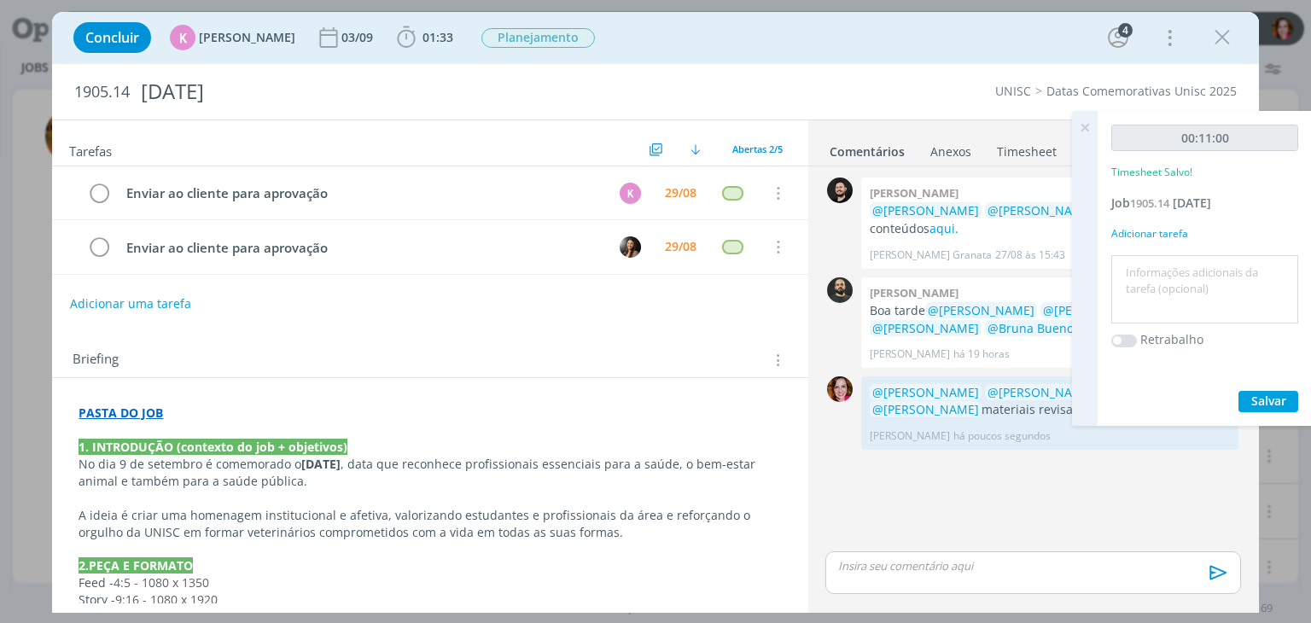
click at [1154, 281] on textarea at bounding box center [1205, 290] width 178 height 61
drag, startPoint x: 1168, startPoint y: 291, endPoint x: 1289, endPoint y: 297, distance: 121.4
click at [1289, 297] on textarea "Revisão conteúdos" at bounding box center [1205, 290] width 178 height 61
type textarea "Revisão materiais"
click at [1263, 409] on span "Salvar" at bounding box center [1268, 401] width 35 height 16
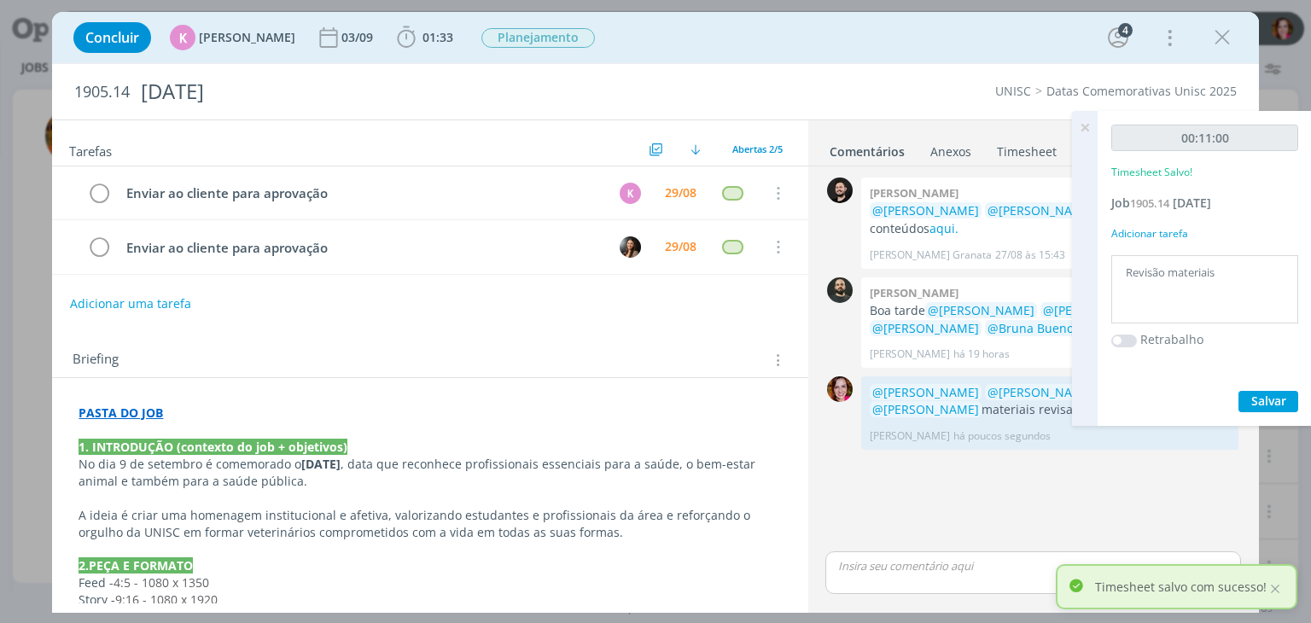
click at [1083, 126] on icon at bounding box center [1085, 127] width 31 height 33
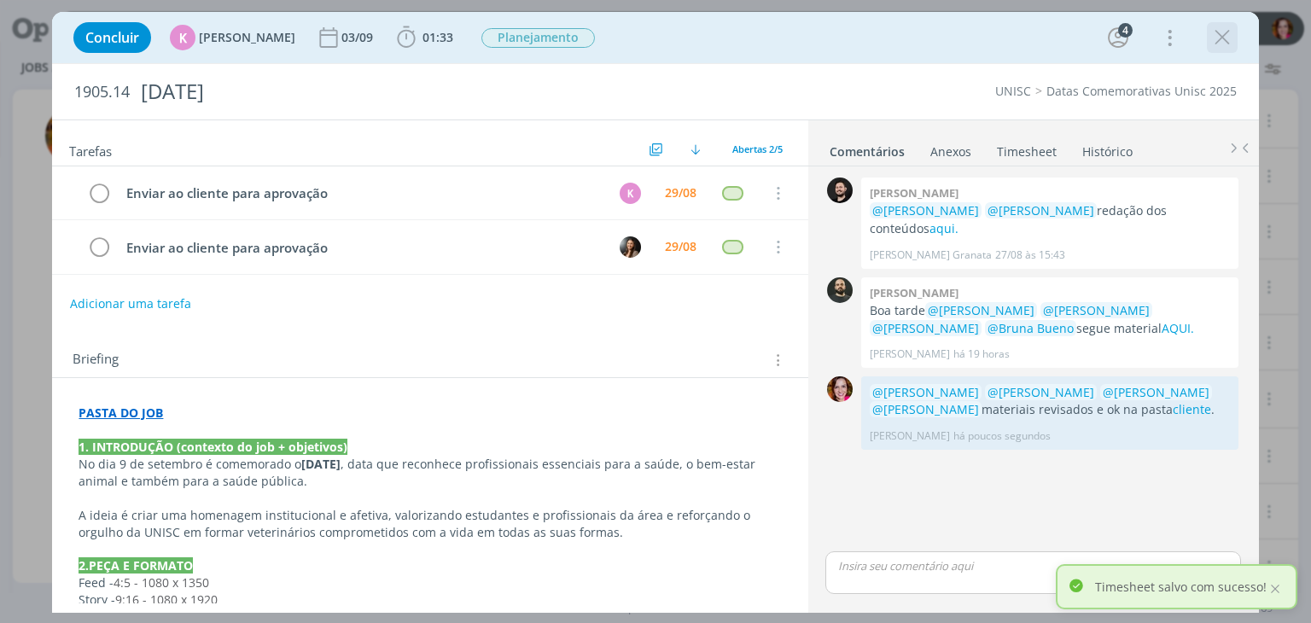
click at [1221, 39] on icon "dialog" at bounding box center [1223, 38] width 26 height 26
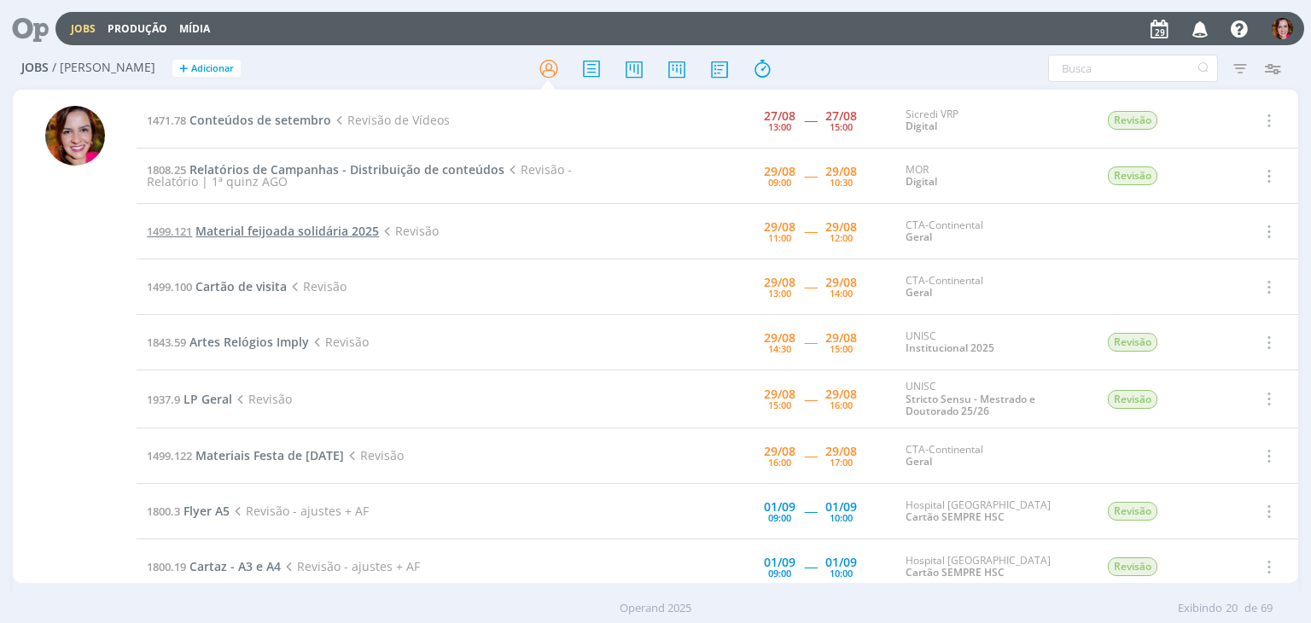
click at [246, 233] on span "Material feijoada solidária 2025" at bounding box center [287, 231] width 184 height 16
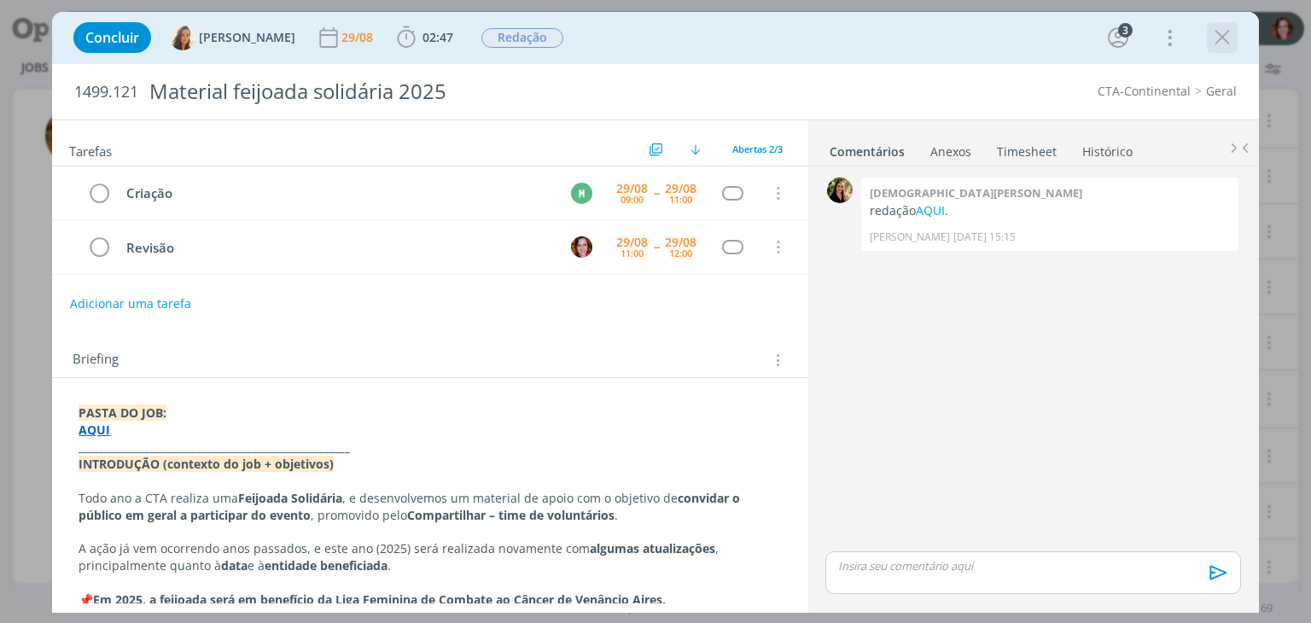
click at [1224, 39] on icon "dialog" at bounding box center [1223, 38] width 26 height 26
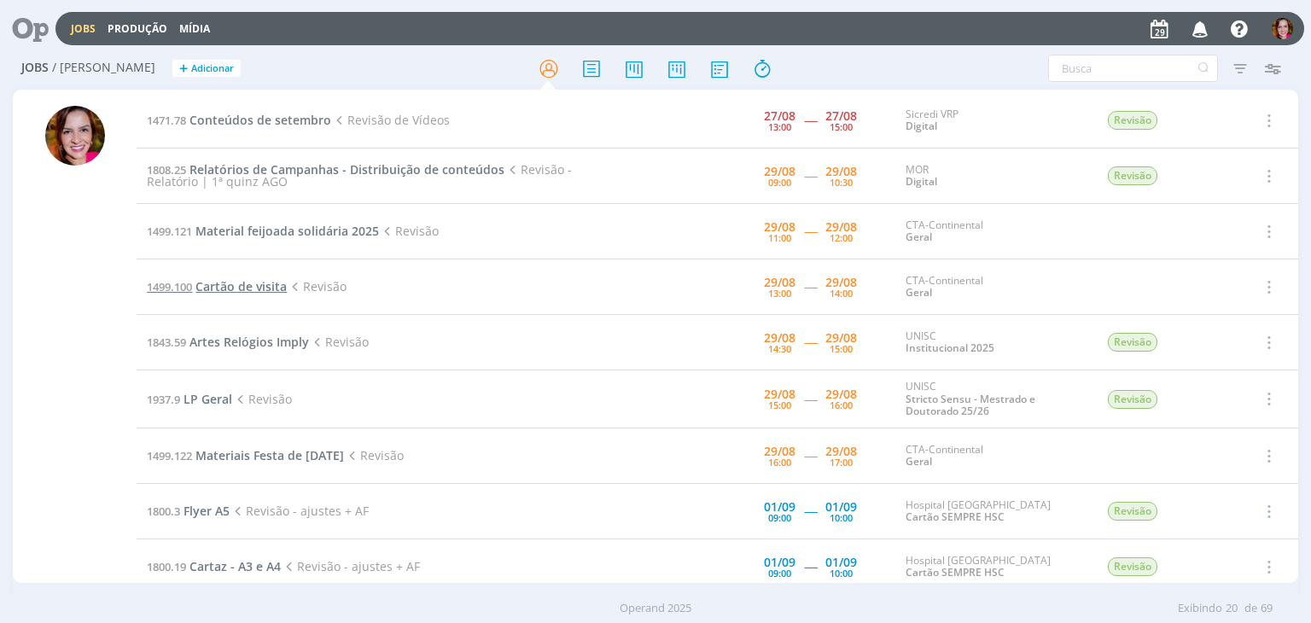
click at [255, 285] on span "Cartão de visita" at bounding box center [240, 286] width 91 height 16
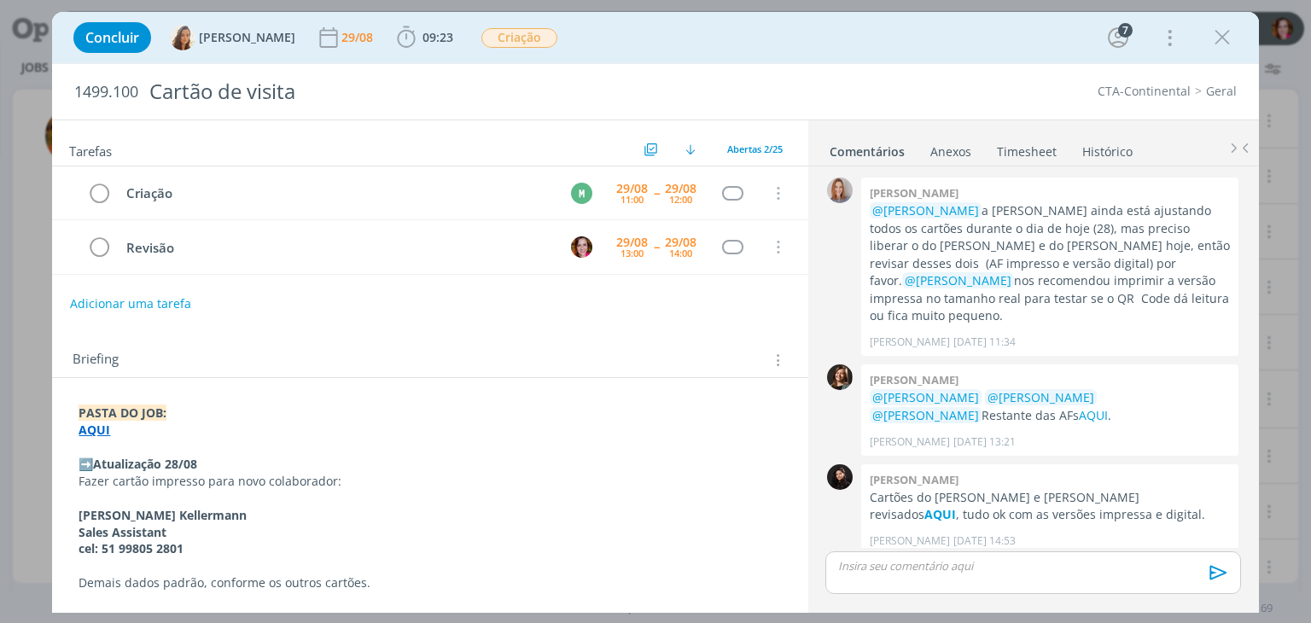
scroll to position [1509, 0]
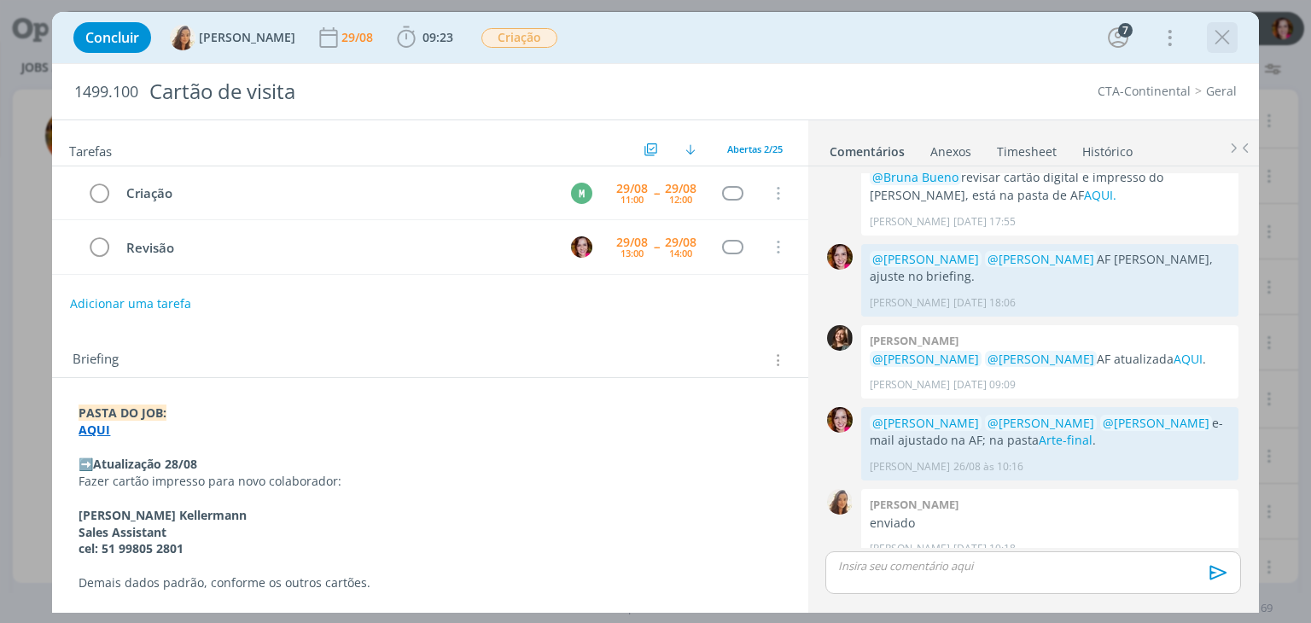
click at [1231, 33] on icon "dialog" at bounding box center [1223, 38] width 26 height 26
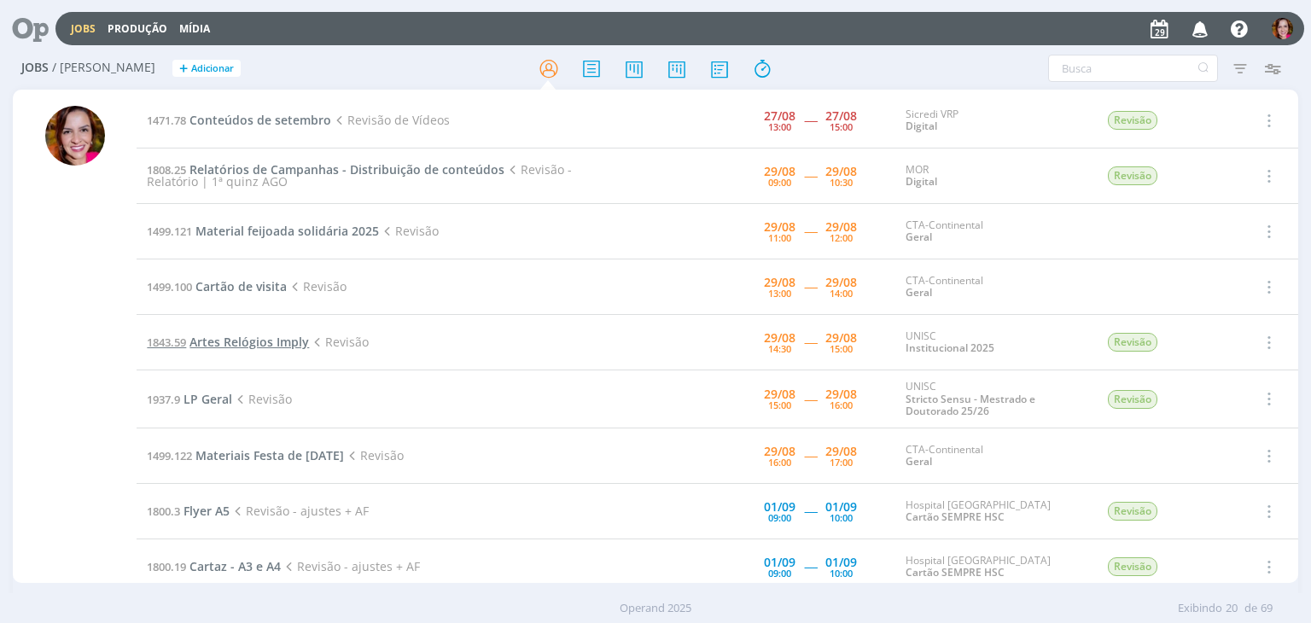
click at [288, 340] on span "Artes Relógios Imply" at bounding box center [250, 342] width 120 height 16
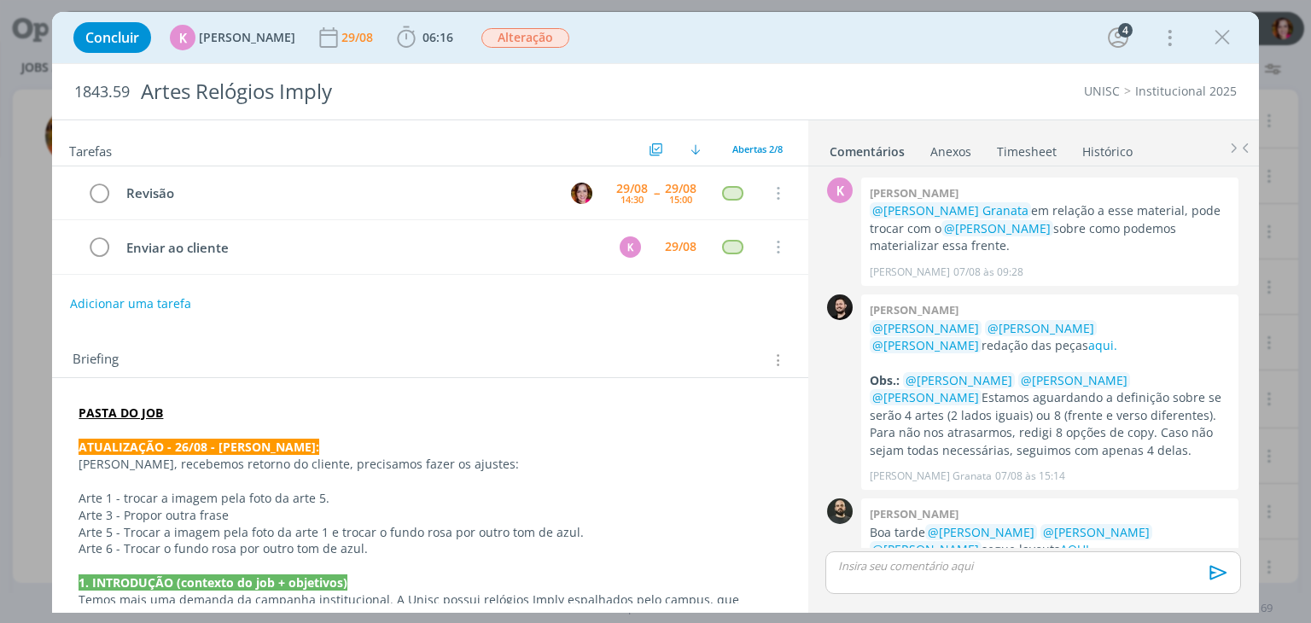
scroll to position [460, 0]
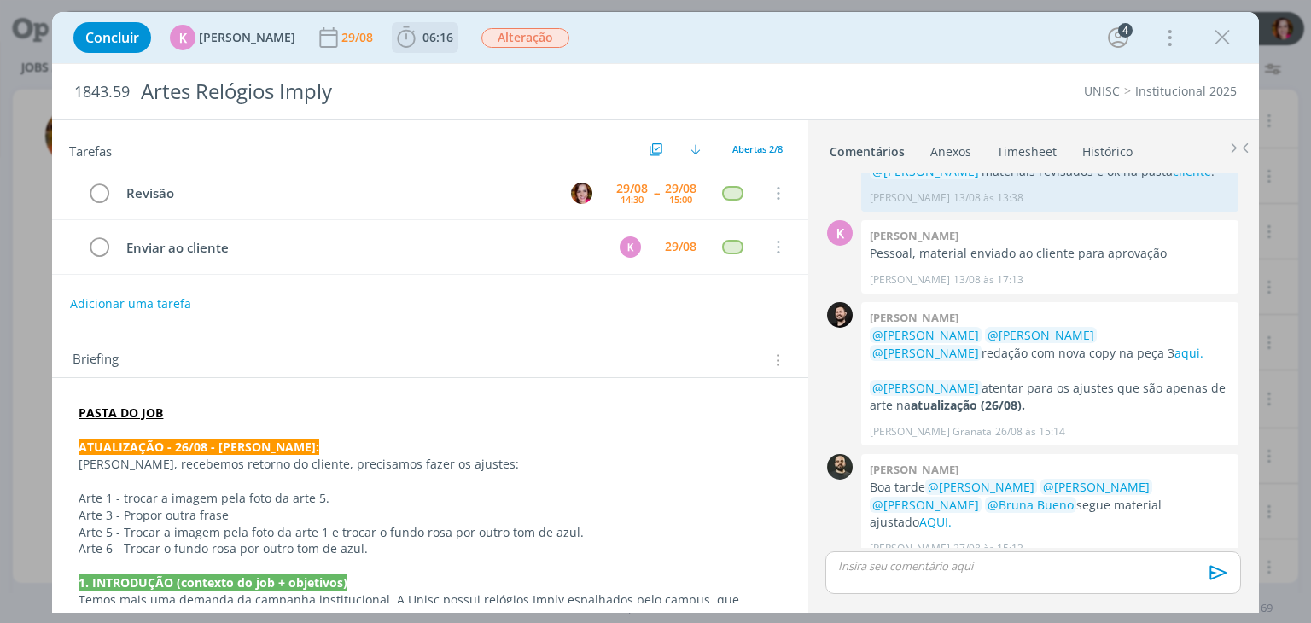
click at [419, 38] on b "06:16" at bounding box center [438, 38] width 38 height 12
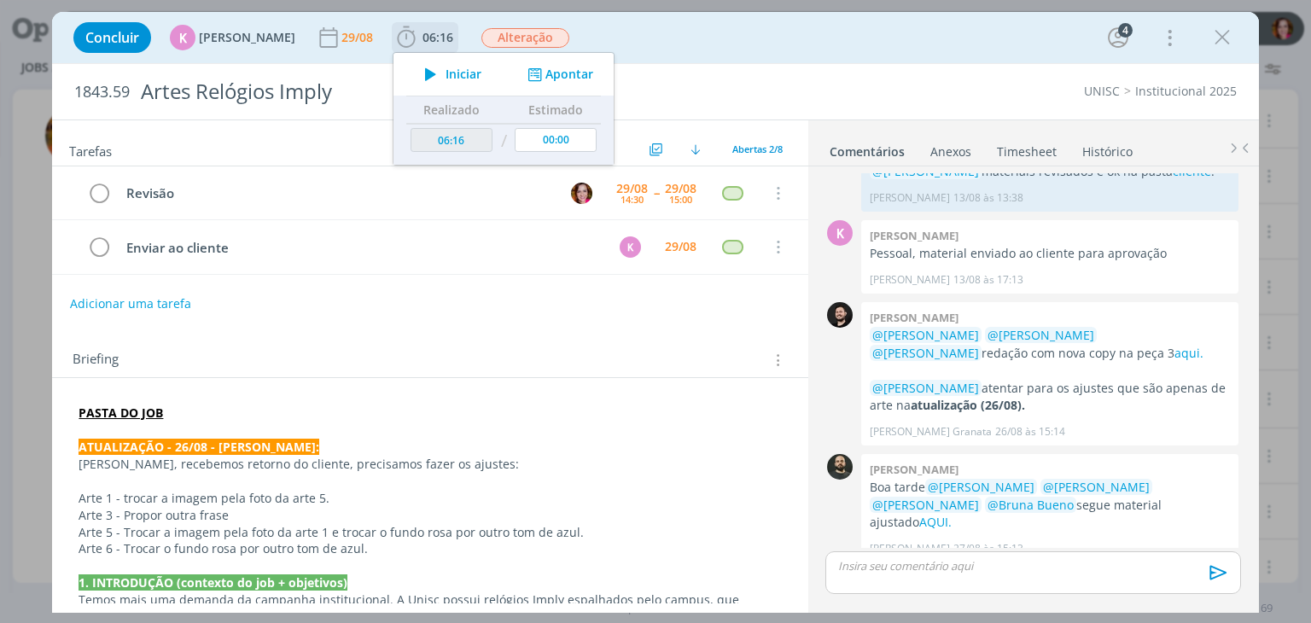
click at [446, 76] on span "Iniciar" at bounding box center [464, 74] width 36 height 12
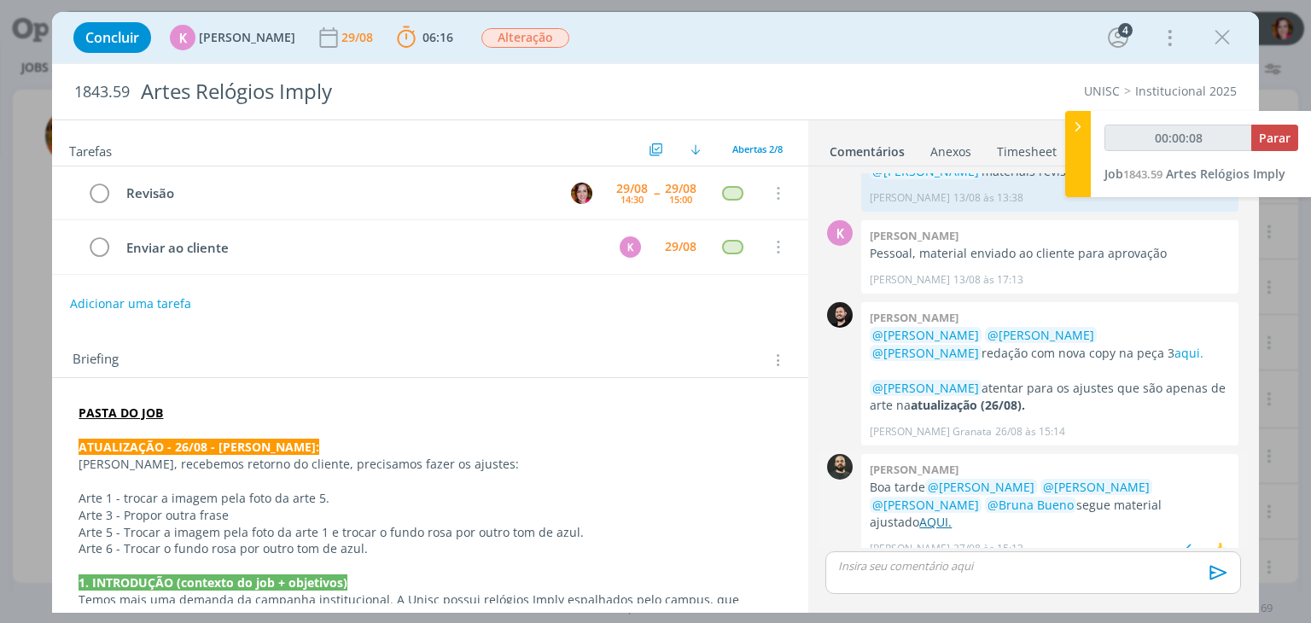
click at [952, 514] on link "AQUI." at bounding box center [935, 522] width 32 height 16
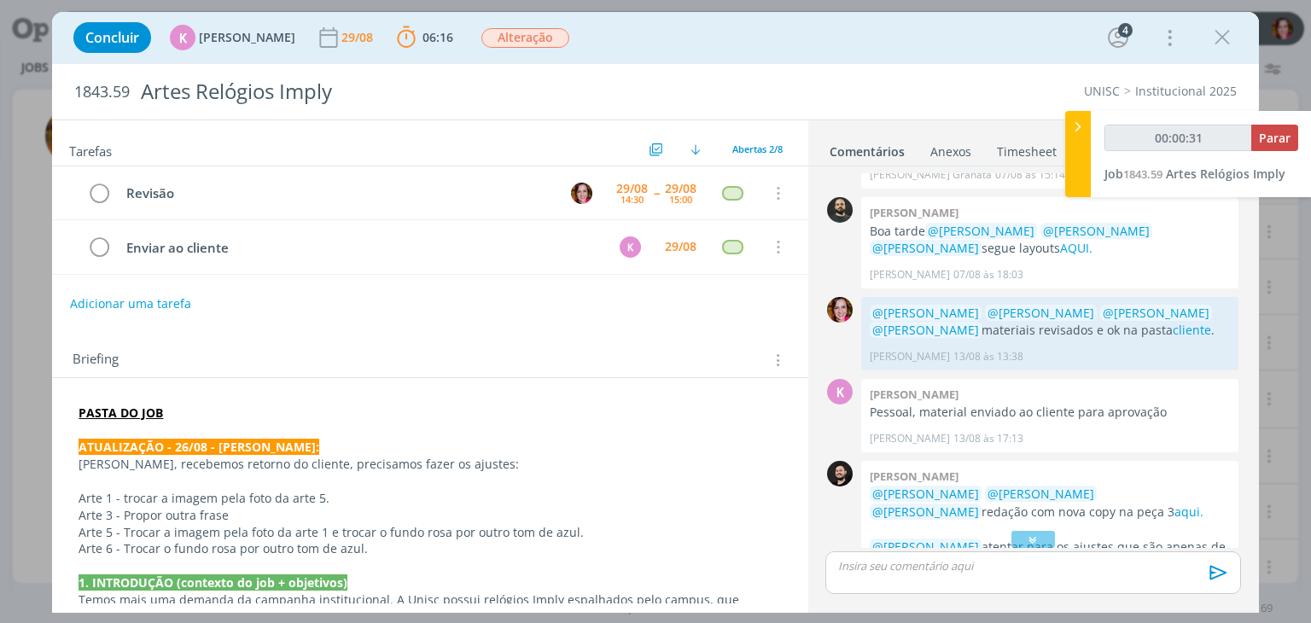
scroll to position [291, 0]
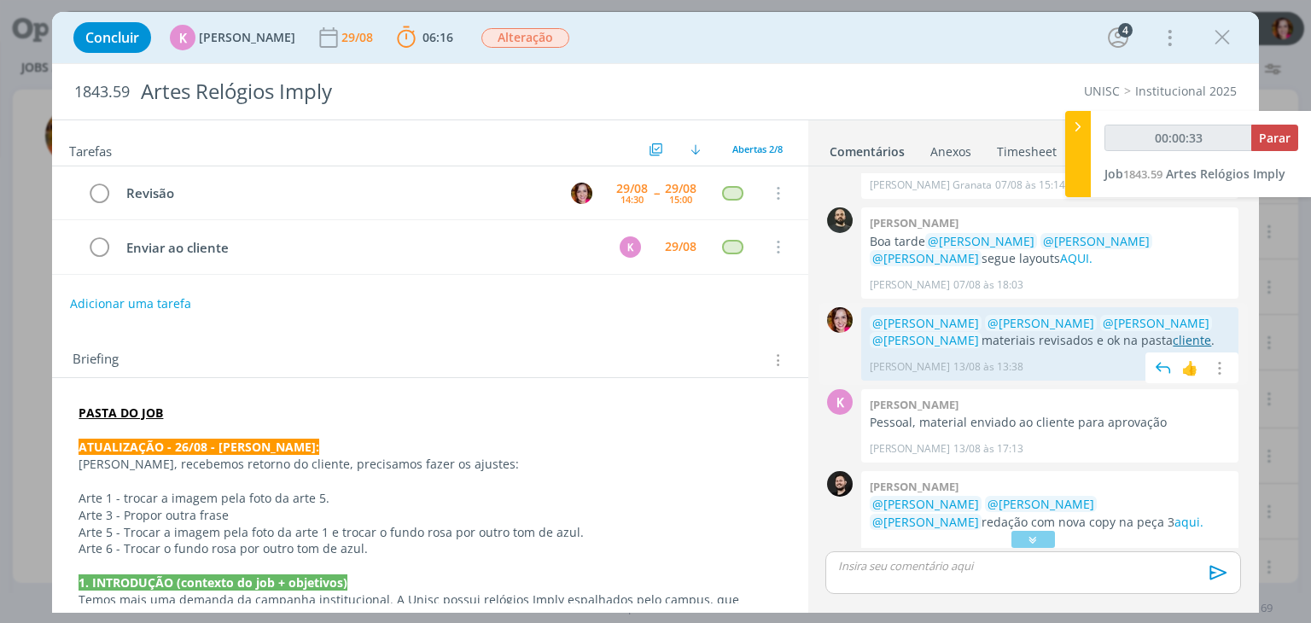
click at [1173, 339] on link "cliente" at bounding box center [1192, 340] width 38 height 16
click at [1029, 539] on icon "dialog" at bounding box center [1033, 539] width 18 height 17
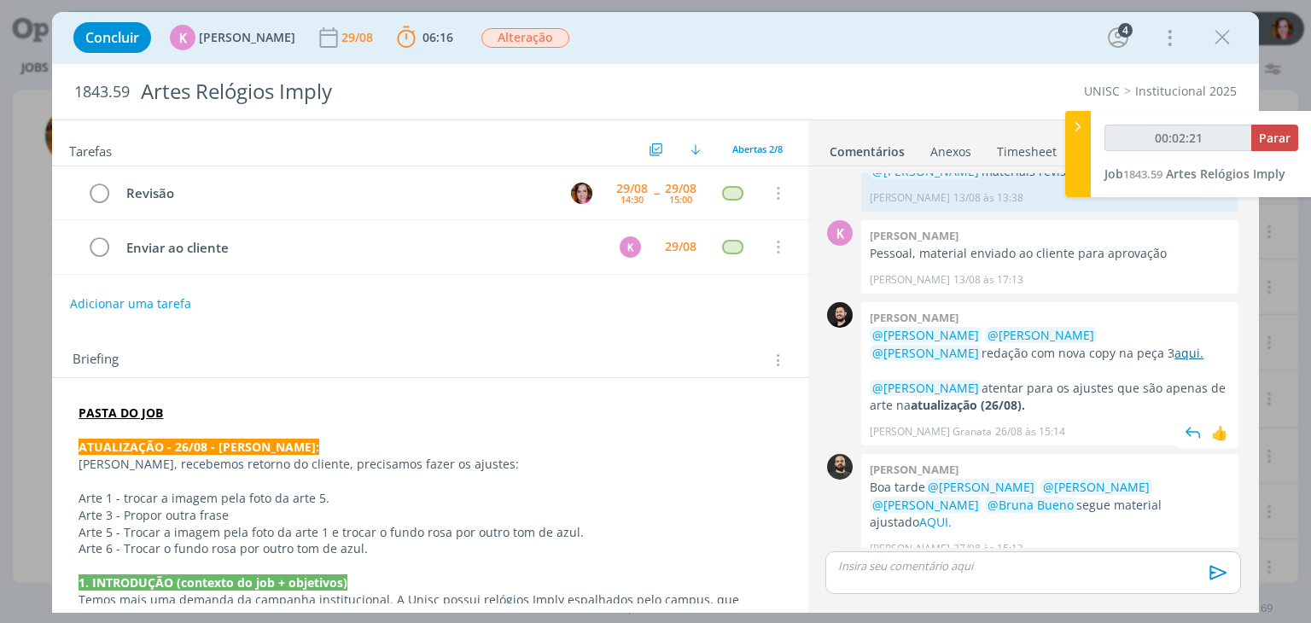
click at [1175, 348] on link "aqui." at bounding box center [1189, 353] width 29 height 16
type input "00:05:52"
click at [899, 578] on div "dialog" at bounding box center [1032, 572] width 415 height 43
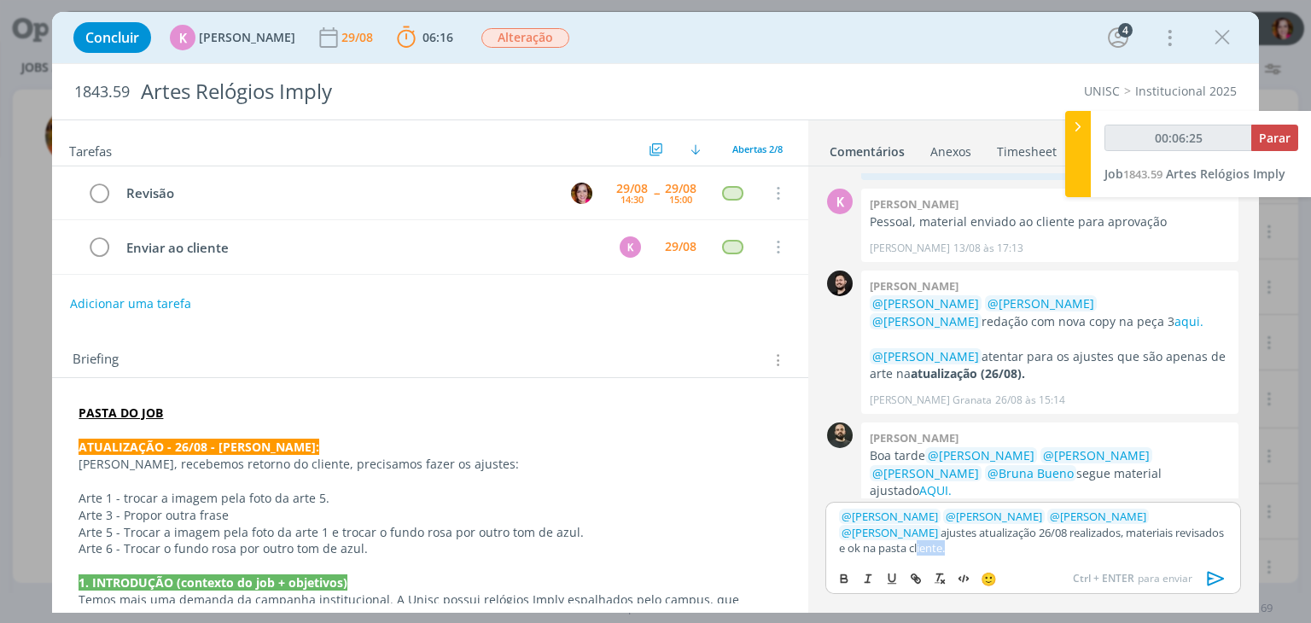
type input "00:06:26"
paste input "https://sobeae.sharepoint.com/sites/SOBEAE/Documentos%20Compartilhados/Forms/Al…"
type input "https://sobeae.sharepoint.com/sites/SOBEAE/Documentos%20Compartilhados/Forms/Al…"
type input "00:07:52"
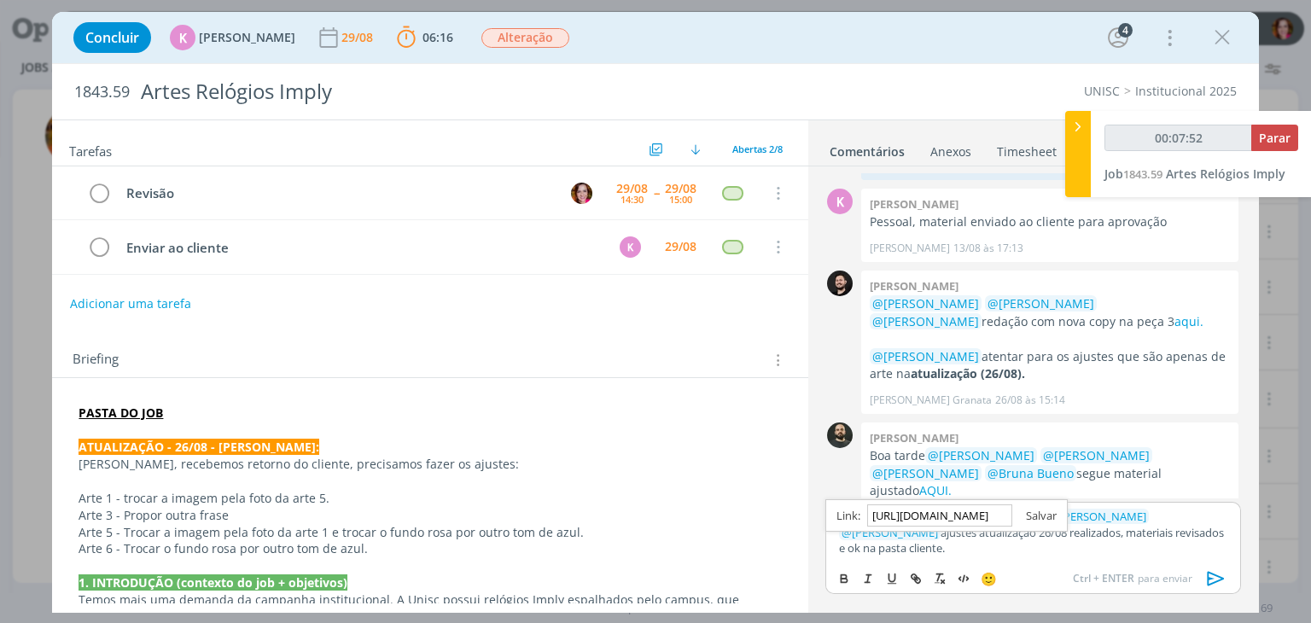
type input "https://sobeae.sharepoint.com/sites/SOBEAE/Documentos%20Compartilhados/Forms/Al…"
click at [1041, 516] on link "dialog" at bounding box center [1034, 515] width 44 height 15
click at [940, 540] on link "cliente" at bounding box center [923, 547] width 33 height 15
click at [996, 499] on link "https://sobeae.sharepoint.com/sites/SOBEAE/Documentos%20Compartilhados/Forms/Al…" at bounding box center [971, 500] width 116 height 22
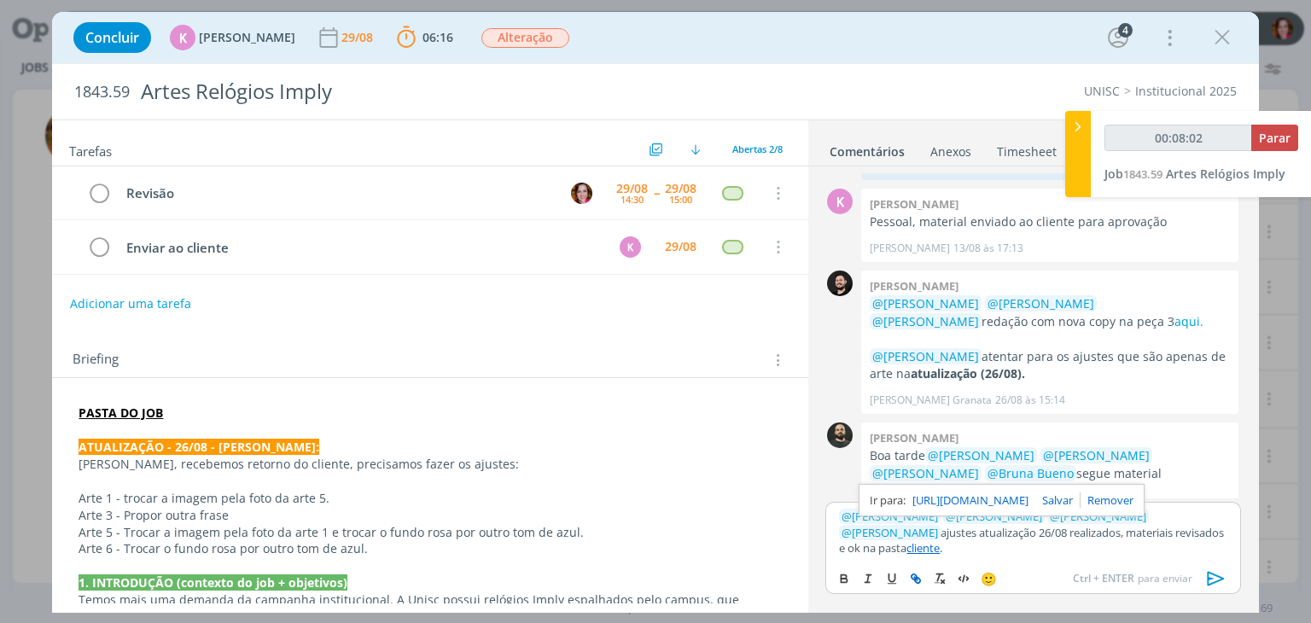
click at [972, 498] on link "https://sobeae.sharepoint.com/sites/SOBEAE/Documentos%20Compartilhados/Forms/Al…" at bounding box center [971, 500] width 116 height 22
click at [901, 534] on p "﻿ @ Patrick Freitas ﻿ ﻿ @ Luíza Santana ﻿ ﻿ @ Beatriz Luchese ﻿ ﻿ @ Karoline Ar…" at bounding box center [1033, 532] width 388 height 47
click at [907, 547] on link "cliente" at bounding box center [923, 547] width 33 height 15
click at [954, 500] on link "https://sobeae.sharepoint.com/sites/SOBEAE/Documentos%20Compartilhados/Forms/Al…" at bounding box center [971, 500] width 116 height 22
click at [1012, 499] on link "https://sobeae.sharepoint.com/sites/SOBEAE/Documentos%20Compartilhados/Forms/Al…" at bounding box center [971, 500] width 116 height 22
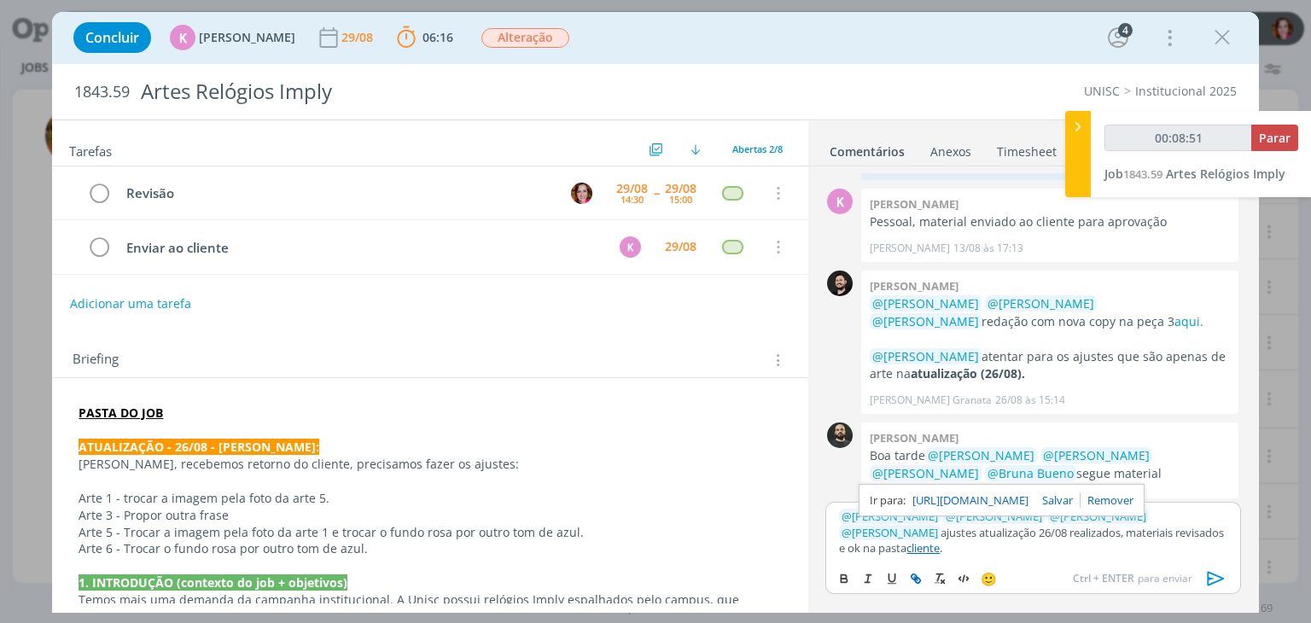
click at [1082, 540] on p "﻿ @ Patrick Freitas ﻿ ﻿ @ Luíza Santana ﻿ ﻿ @ Beatriz Luchese ﻿ ﻿ @ Karoline Ar…" at bounding box center [1033, 532] width 388 height 47
click at [1210, 580] on icon "dialog" at bounding box center [1217, 579] width 26 height 26
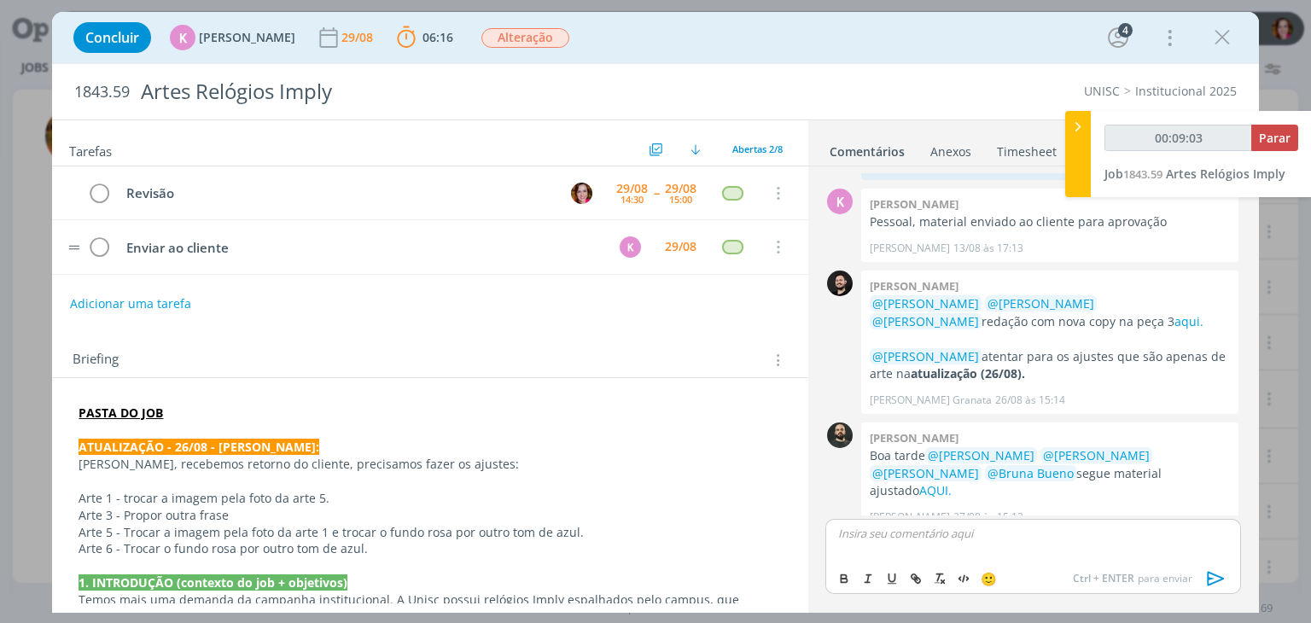
scroll to position [591, 0]
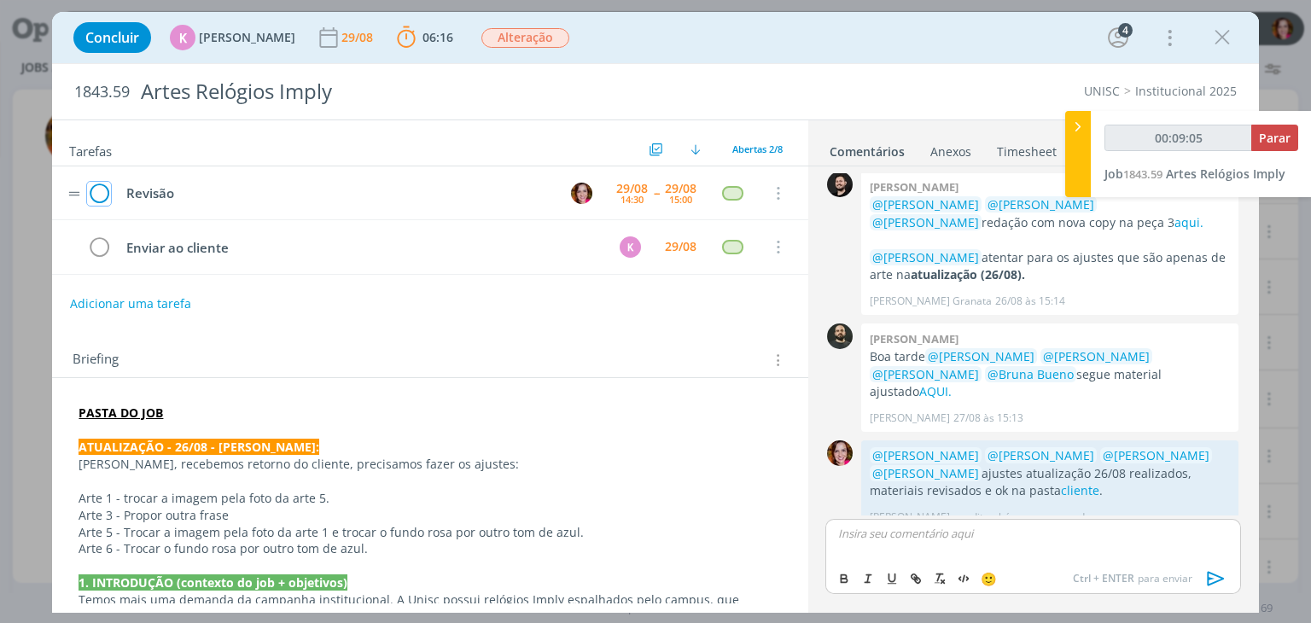
click at [101, 194] on icon "dialog" at bounding box center [99, 194] width 24 height 26
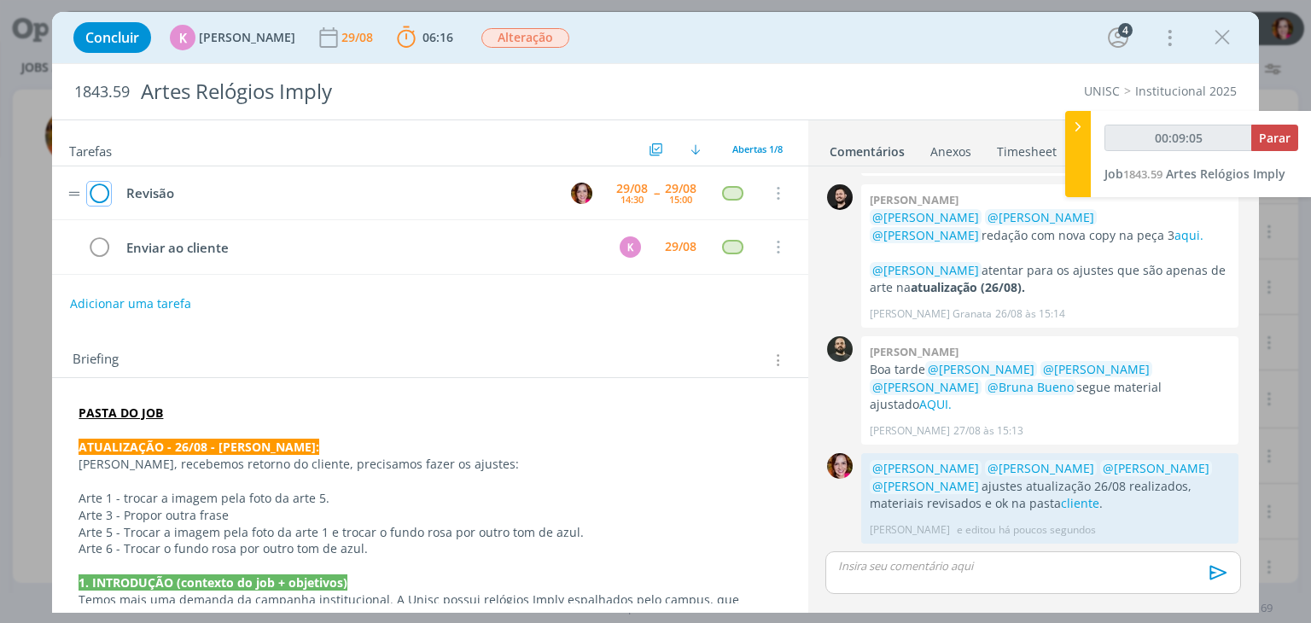
scroll to position [559, 0]
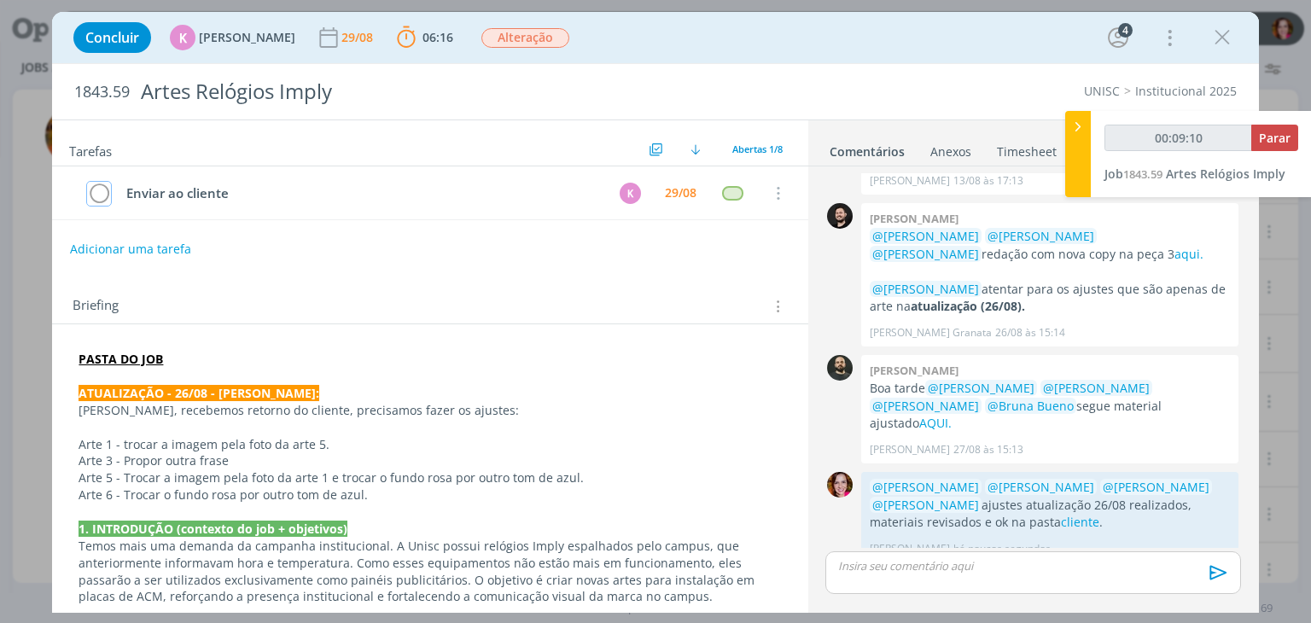
type input "00:09:11"
click at [1277, 140] on span "Parar" at bounding box center [1275, 138] width 32 height 16
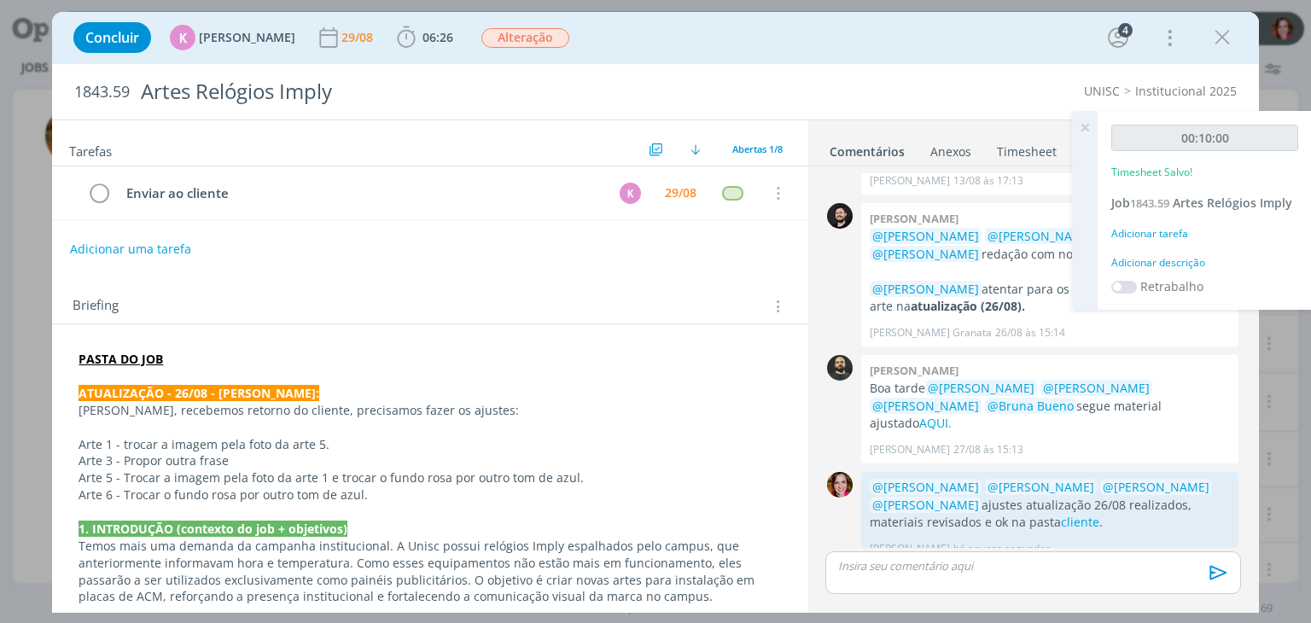
click at [1144, 264] on div "Adicionar descrição" at bounding box center [1204, 262] width 187 height 15
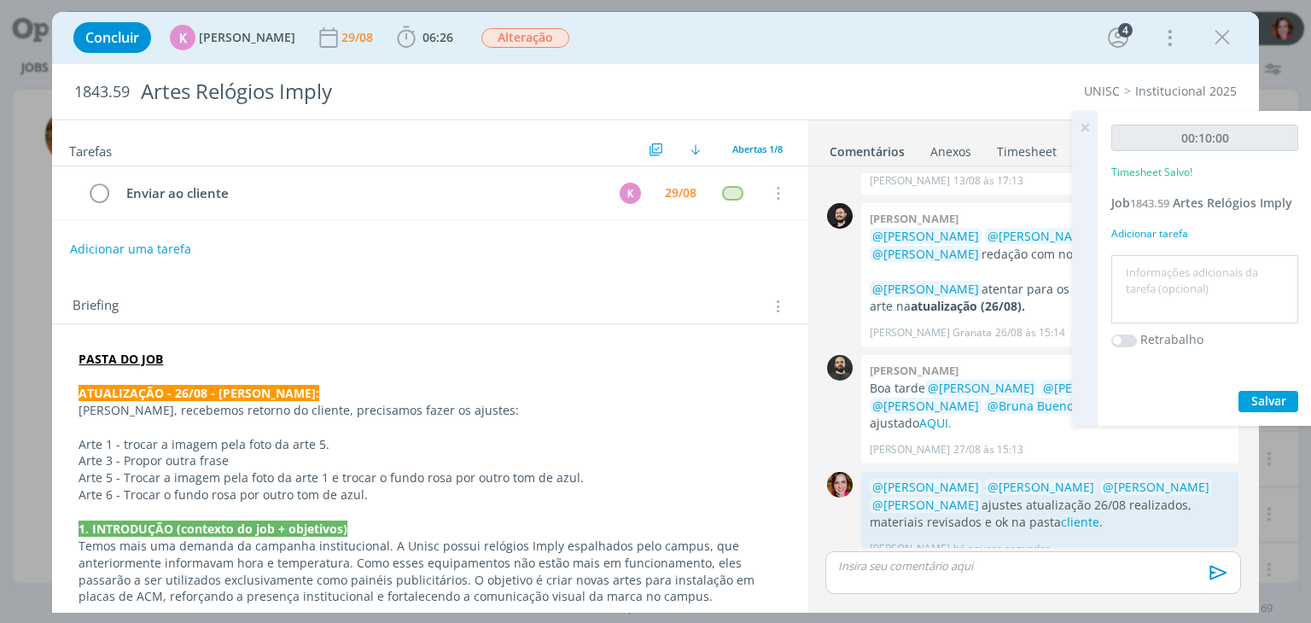
click at [1144, 264] on textarea at bounding box center [1205, 290] width 178 height 61
type textarea "Revisão ajustes atualização 26/08"
click at [1255, 400] on span "Salvar" at bounding box center [1268, 401] width 35 height 16
click at [1087, 126] on icon at bounding box center [1085, 127] width 31 height 33
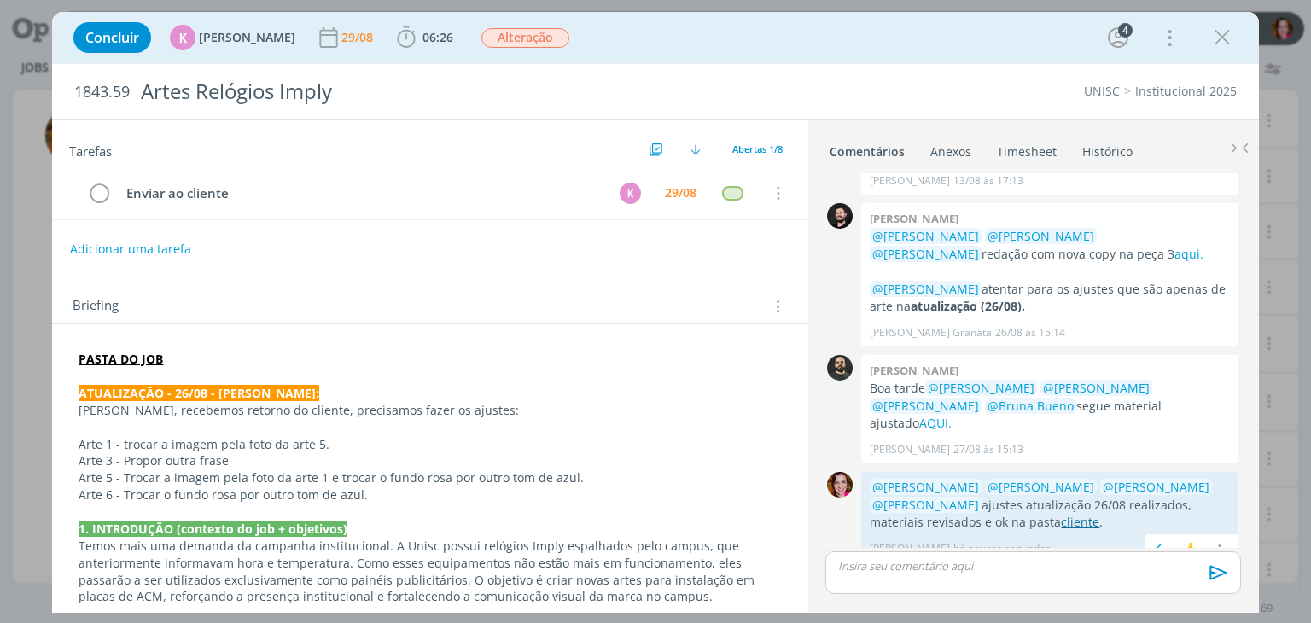
click at [1061, 514] on link "cliente" at bounding box center [1080, 522] width 38 height 16
click at [1232, 32] on icon "dialog" at bounding box center [1223, 38] width 26 height 26
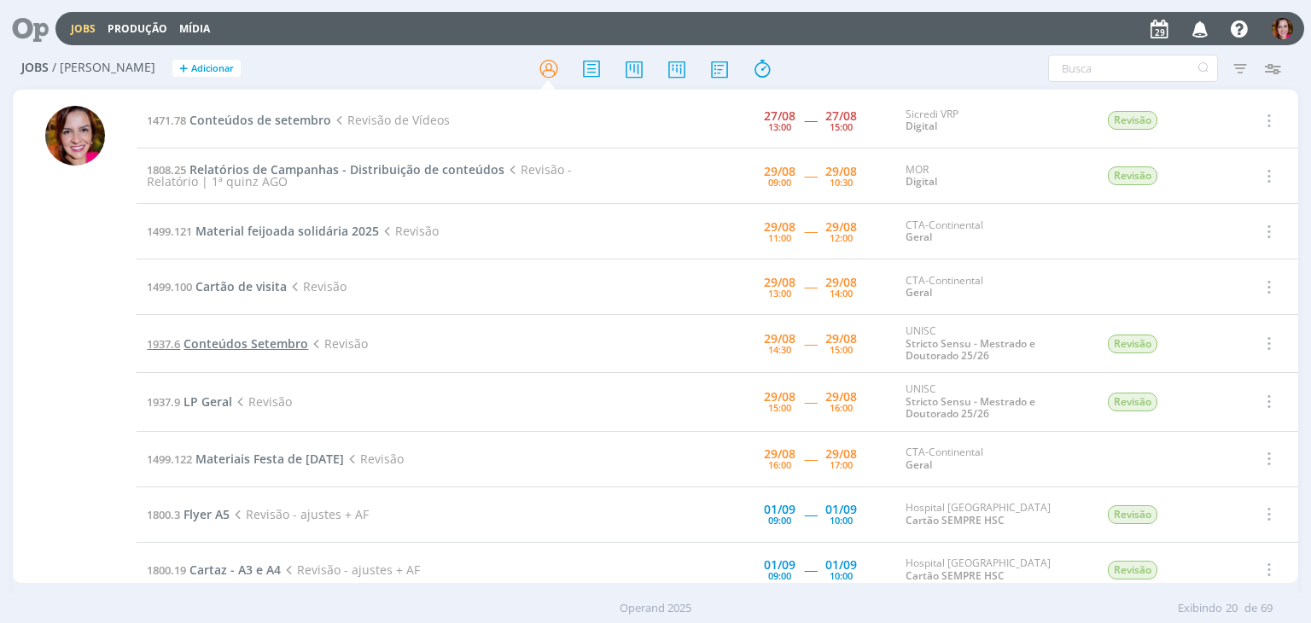
click at [224, 338] on span "Conteúdos Setembro" at bounding box center [246, 343] width 125 height 16
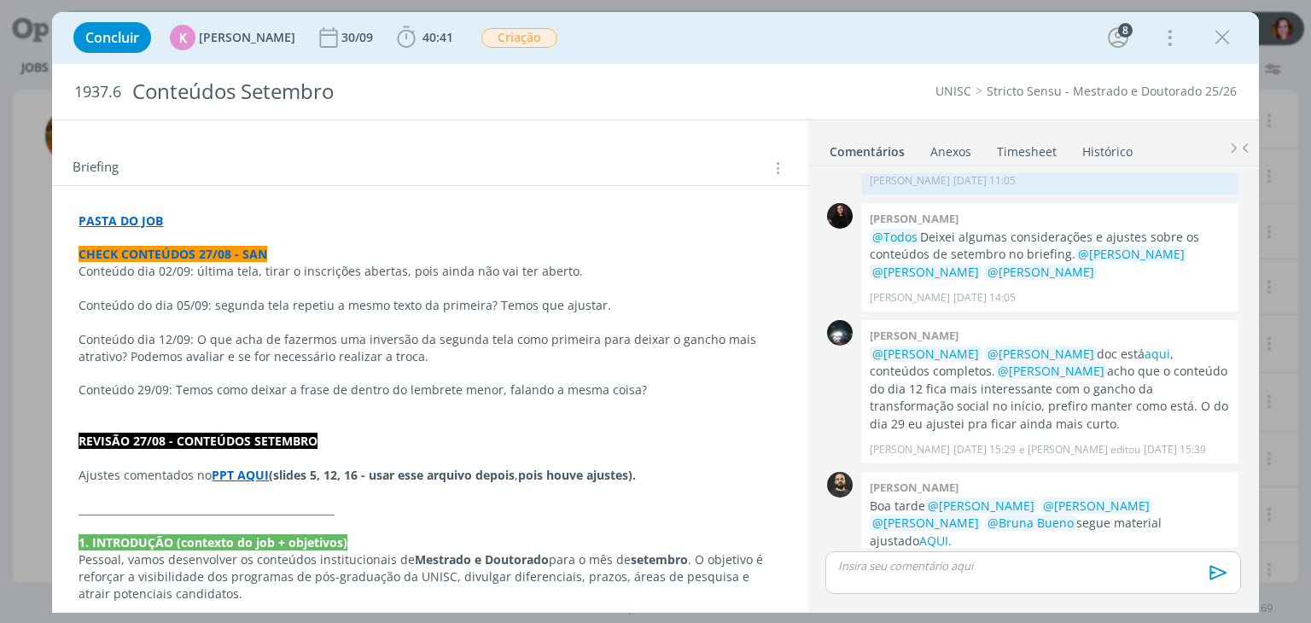
scroll to position [245, 0]
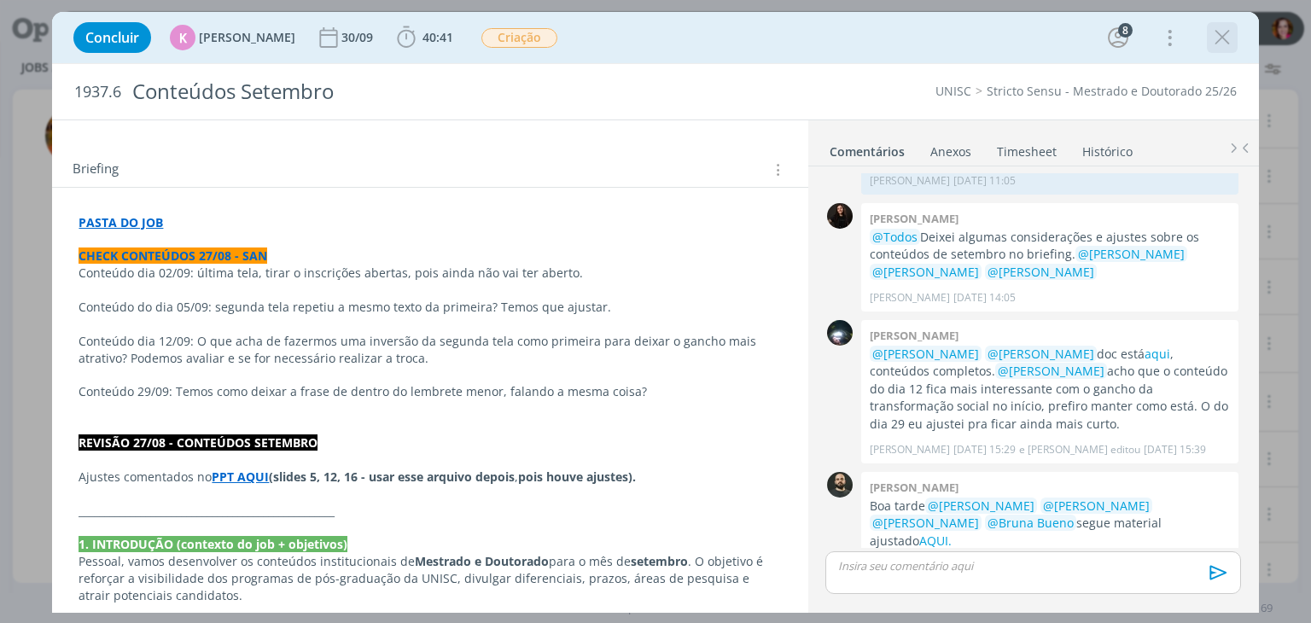
click at [1228, 42] on icon "dialog" at bounding box center [1223, 38] width 26 height 26
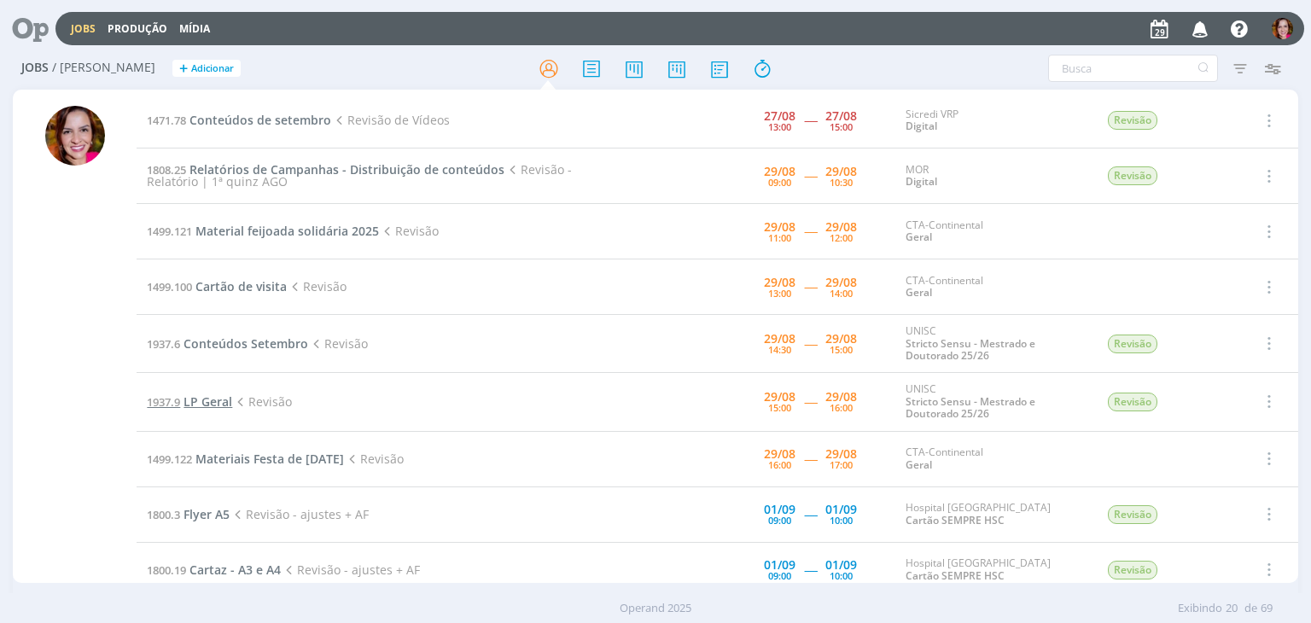
click at [219, 403] on span "LP Geral" at bounding box center [208, 402] width 49 height 16
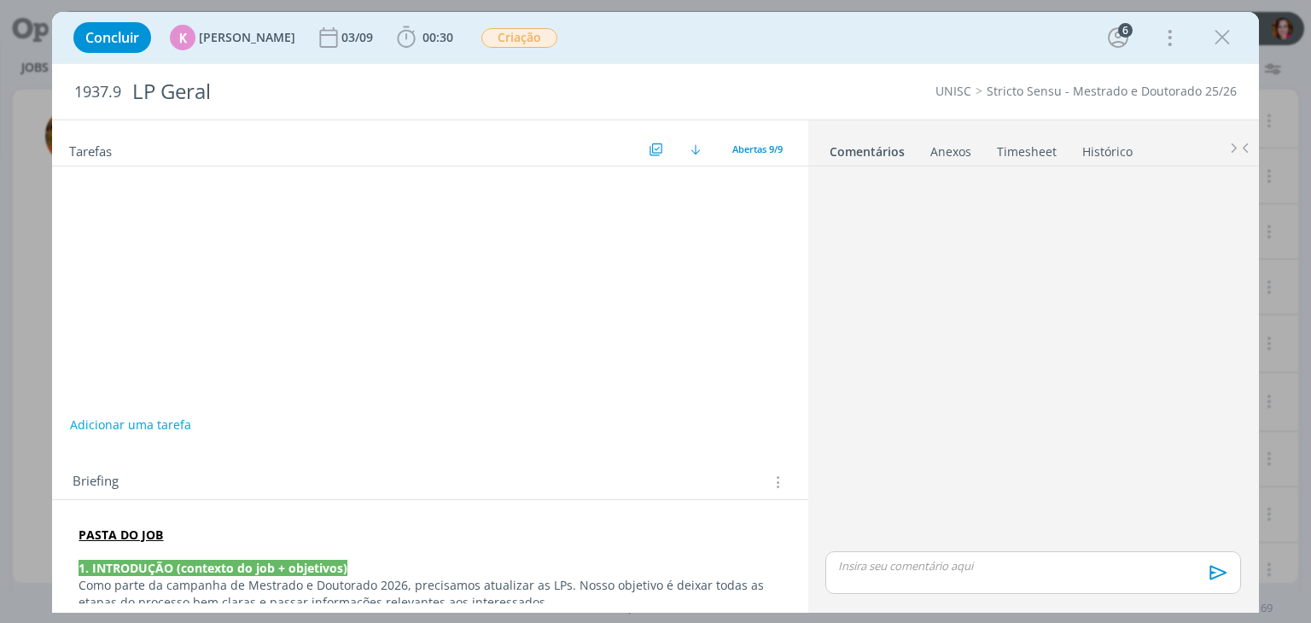
scroll to position [106, 0]
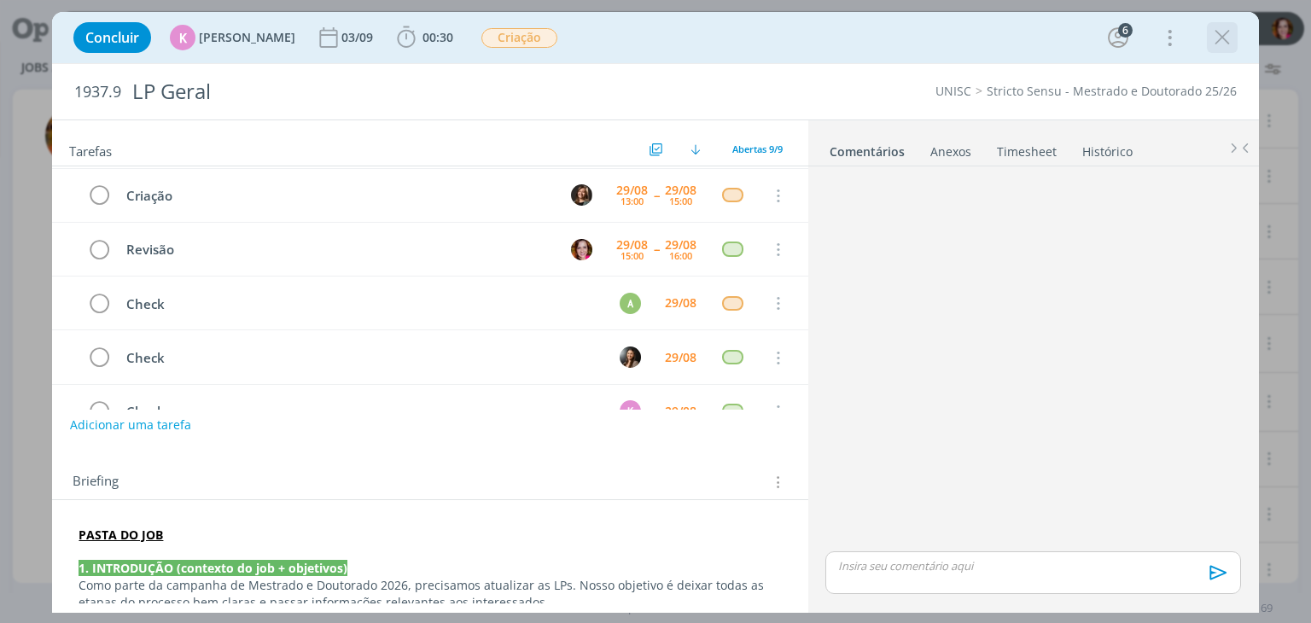
click at [1216, 35] on icon "dialog" at bounding box center [1223, 38] width 26 height 26
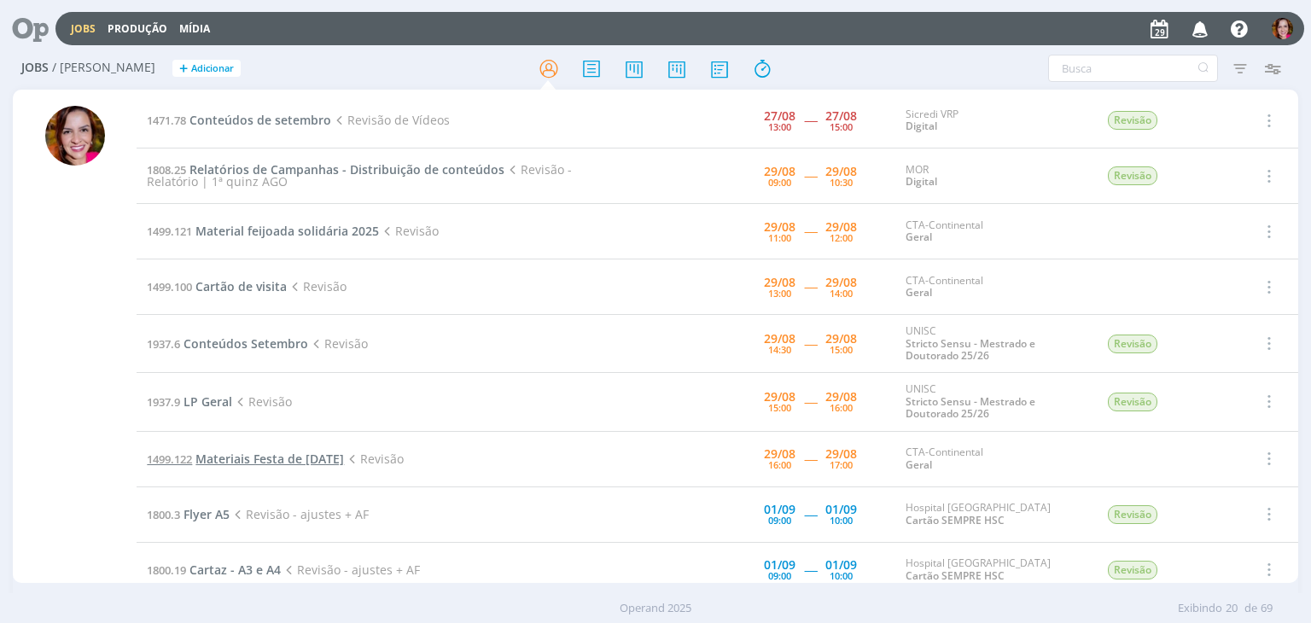
click at [237, 459] on span "Materiais Festa de [DATE]" at bounding box center [269, 459] width 149 height 16
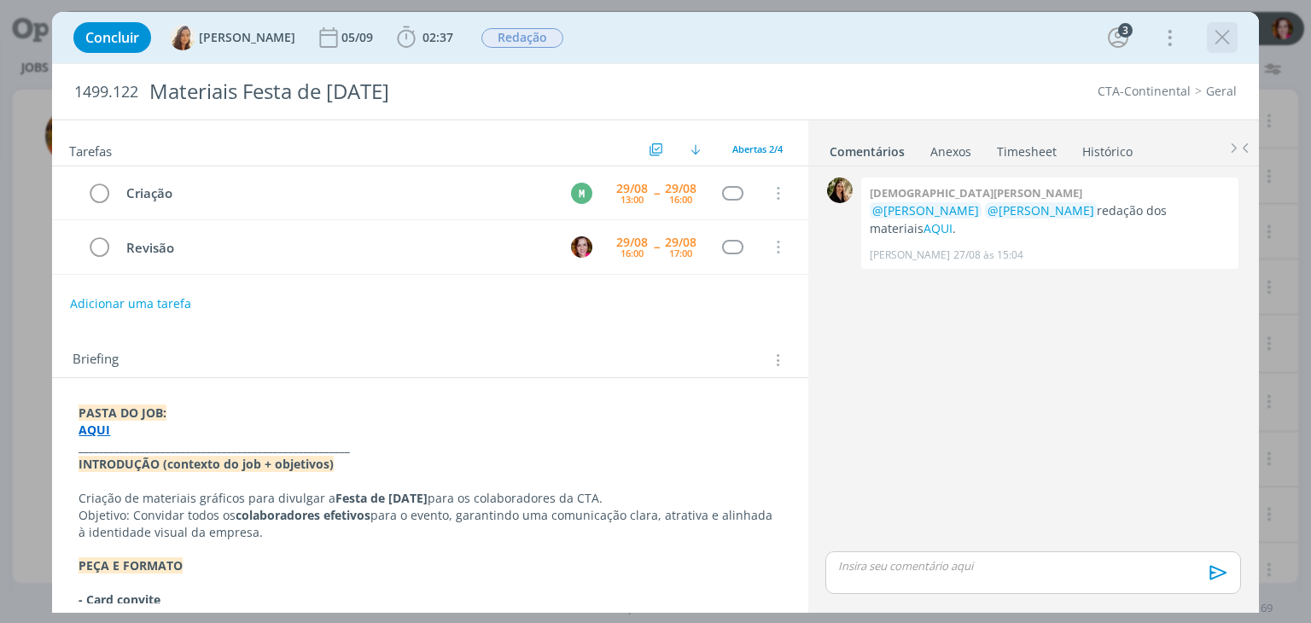
click at [1225, 38] on icon "dialog" at bounding box center [1223, 38] width 26 height 26
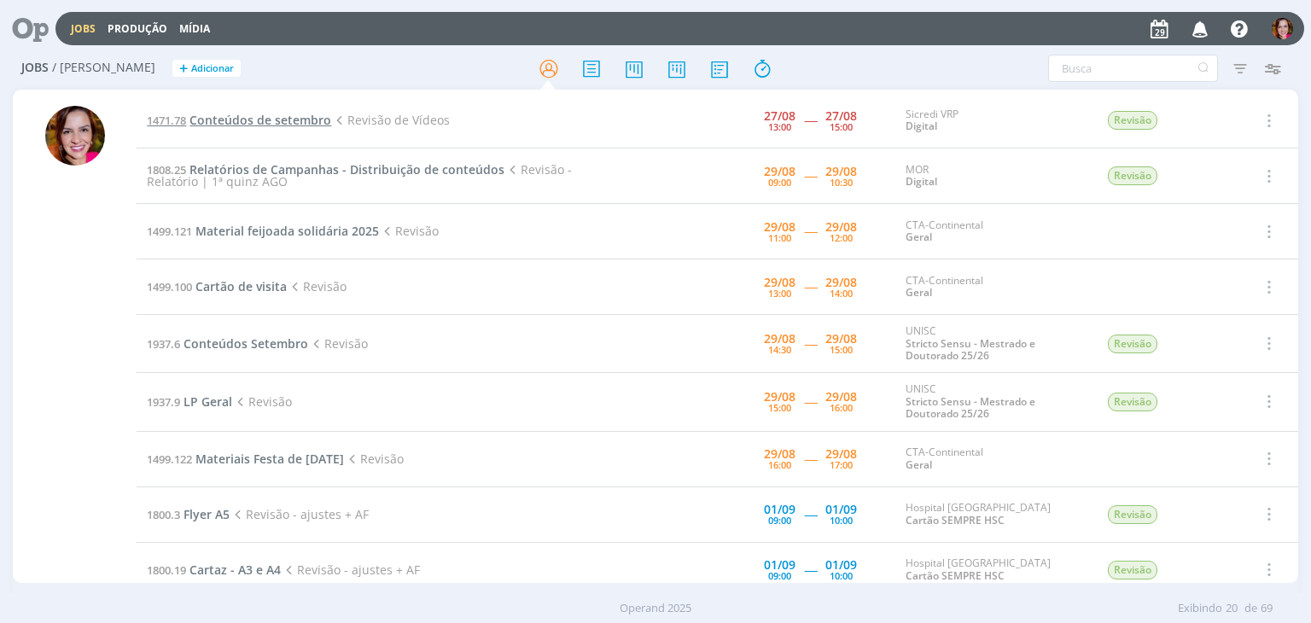
click at [267, 116] on span "Conteúdos de setembro" at bounding box center [261, 120] width 142 height 16
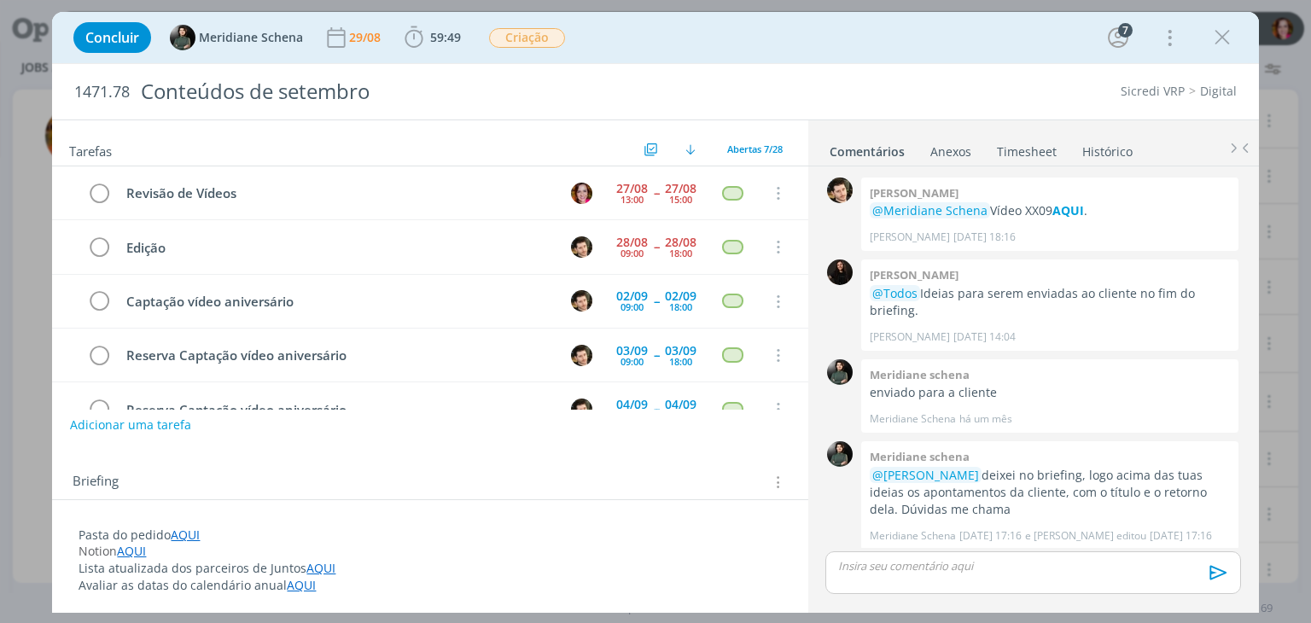
scroll to position [2187, 0]
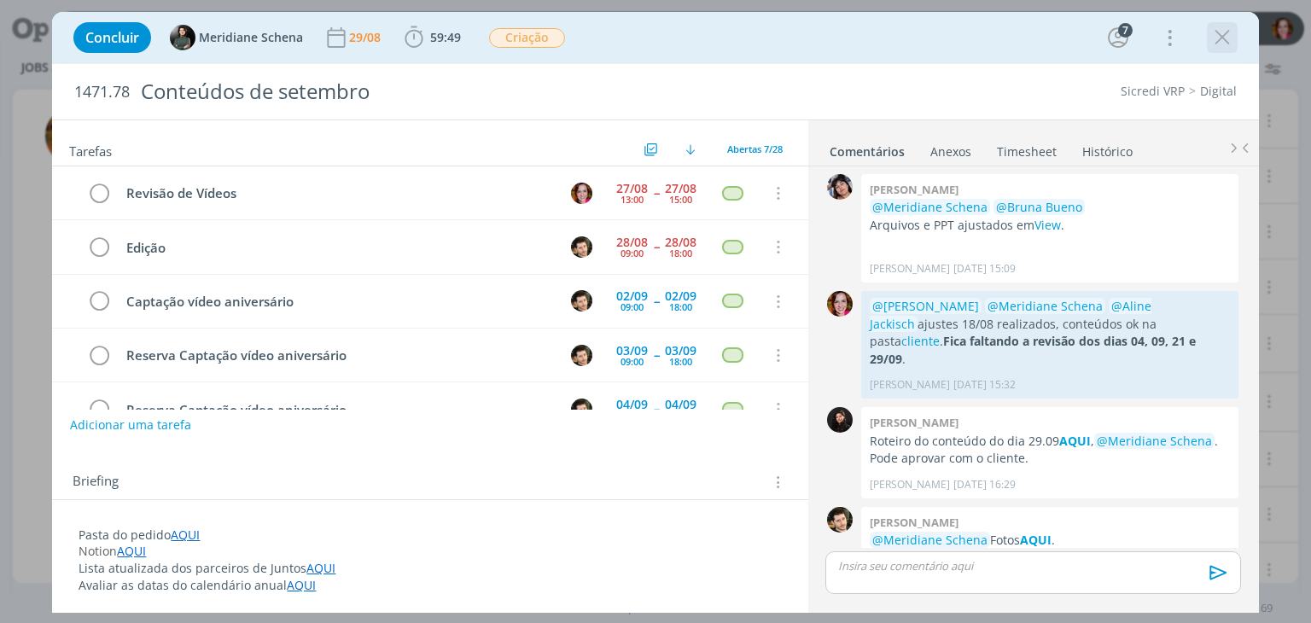
click at [1213, 47] on icon "dialog" at bounding box center [1223, 38] width 26 height 26
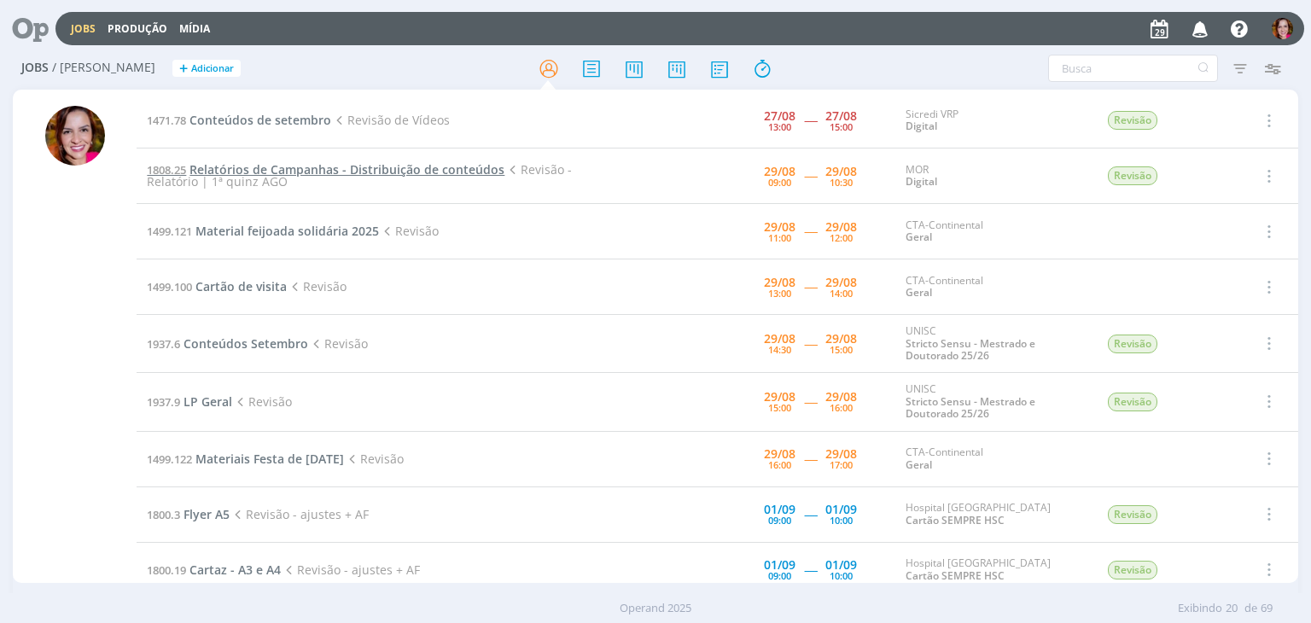
click at [319, 171] on span "Relatórios de Campanhas - Distribuição de conteúdos" at bounding box center [347, 169] width 315 height 16
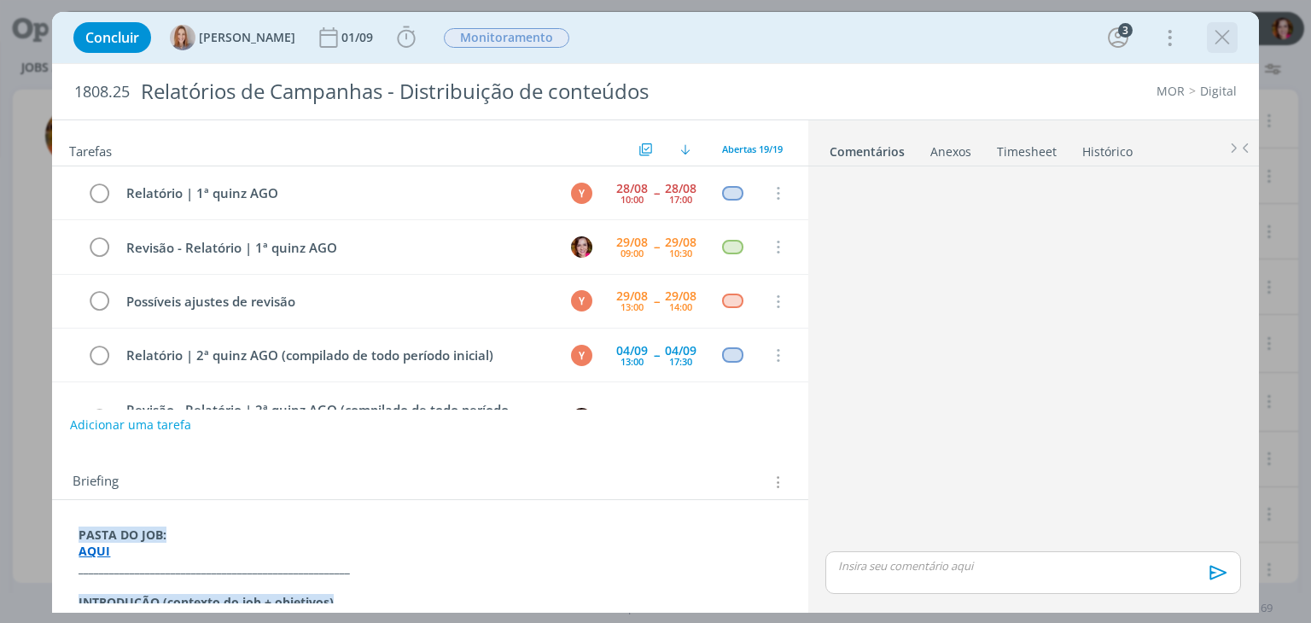
click at [1226, 32] on icon "dialog" at bounding box center [1223, 38] width 26 height 26
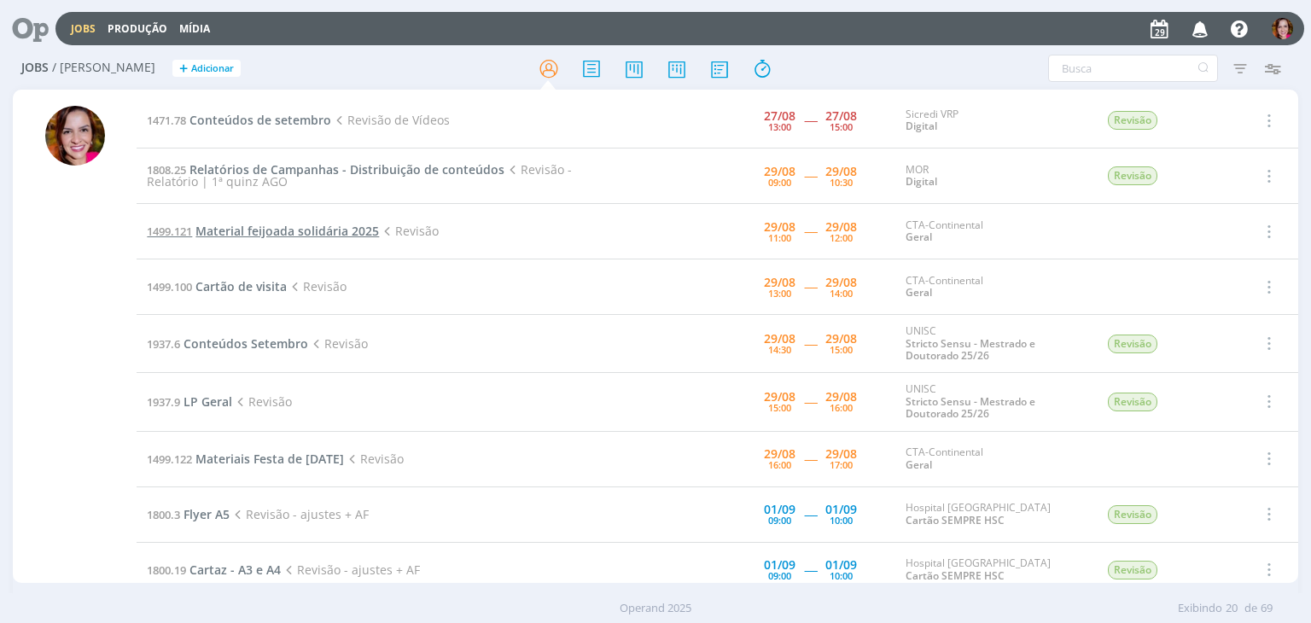
click at [242, 233] on span "Material feijoada solidária 2025" at bounding box center [287, 231] width 184 height 16
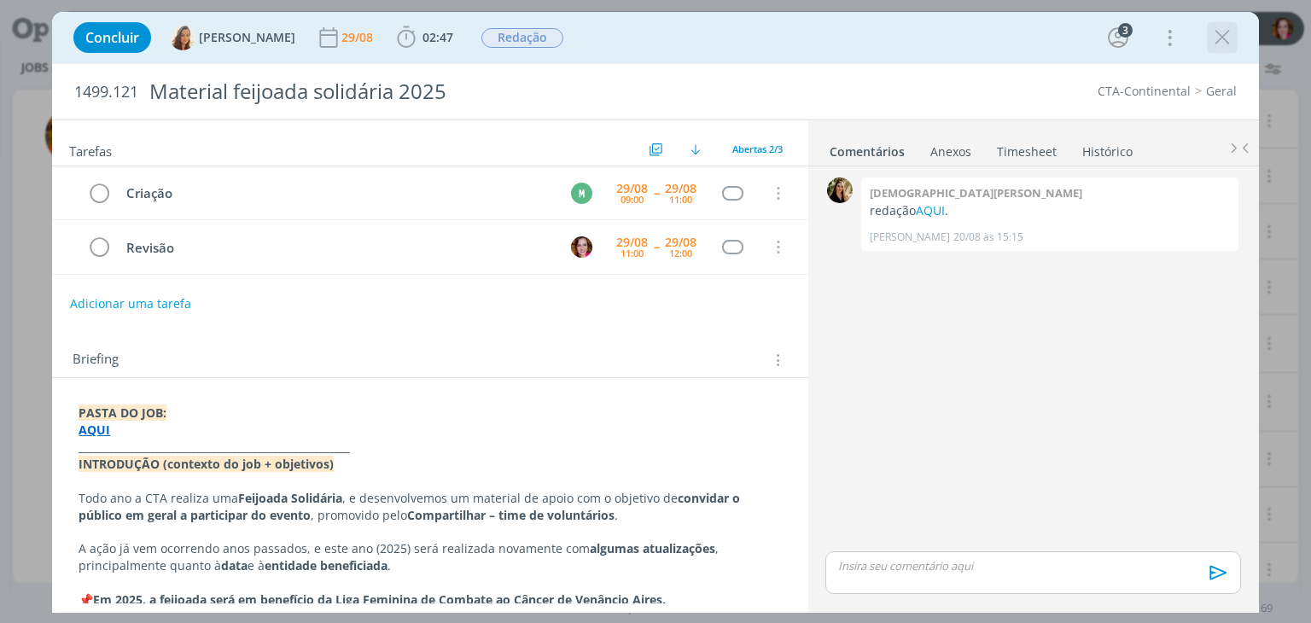
click at [1216, 44] on icon "dialog" at bounding box center [1223, 38] width 26 height 26
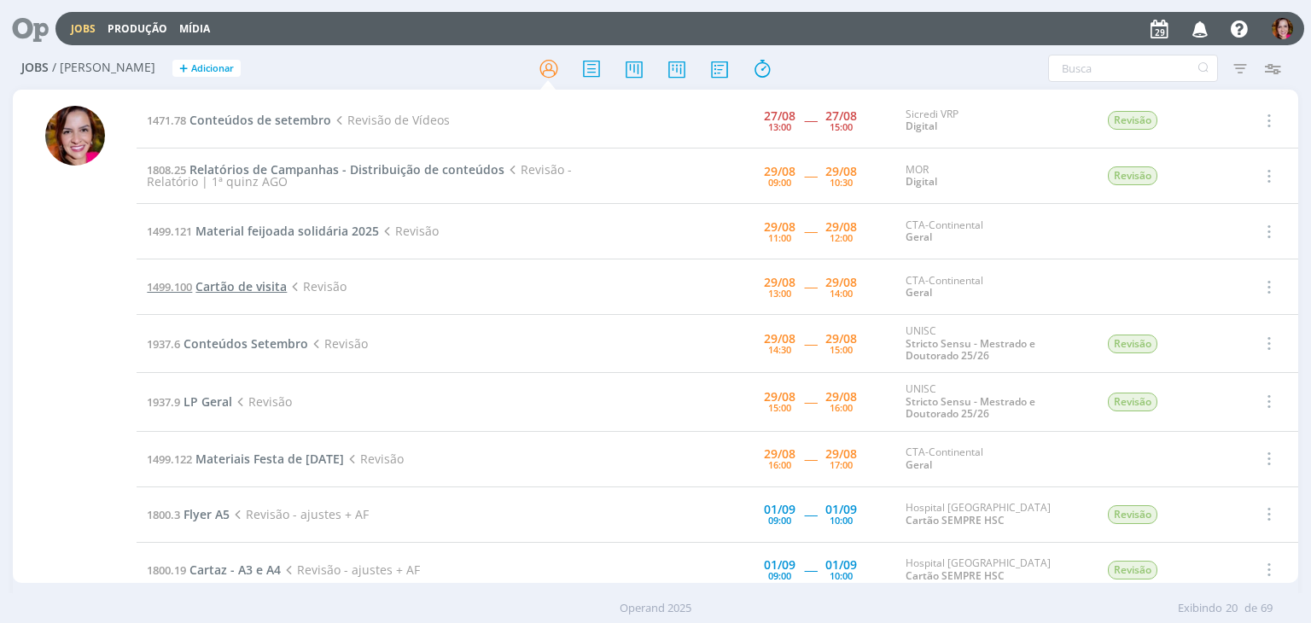
click at [235, 282] on span "Cartão de visita" at bounding box center [240, 286] width 91 height 16
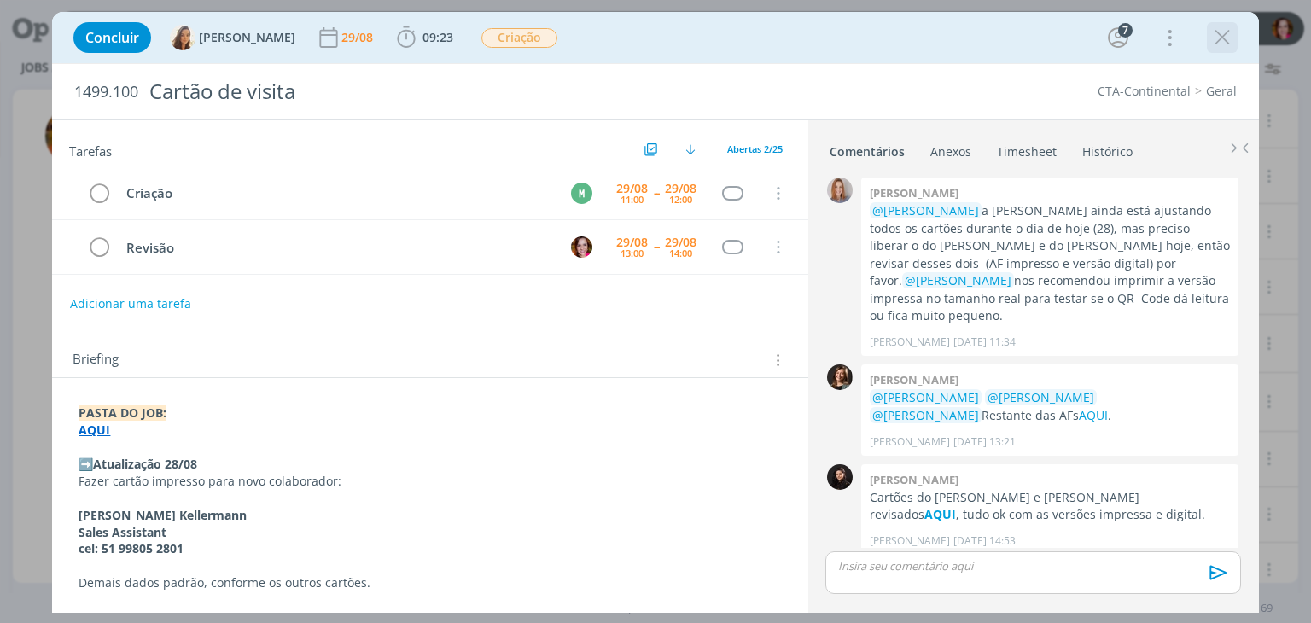
scroll to position [1509, 0]
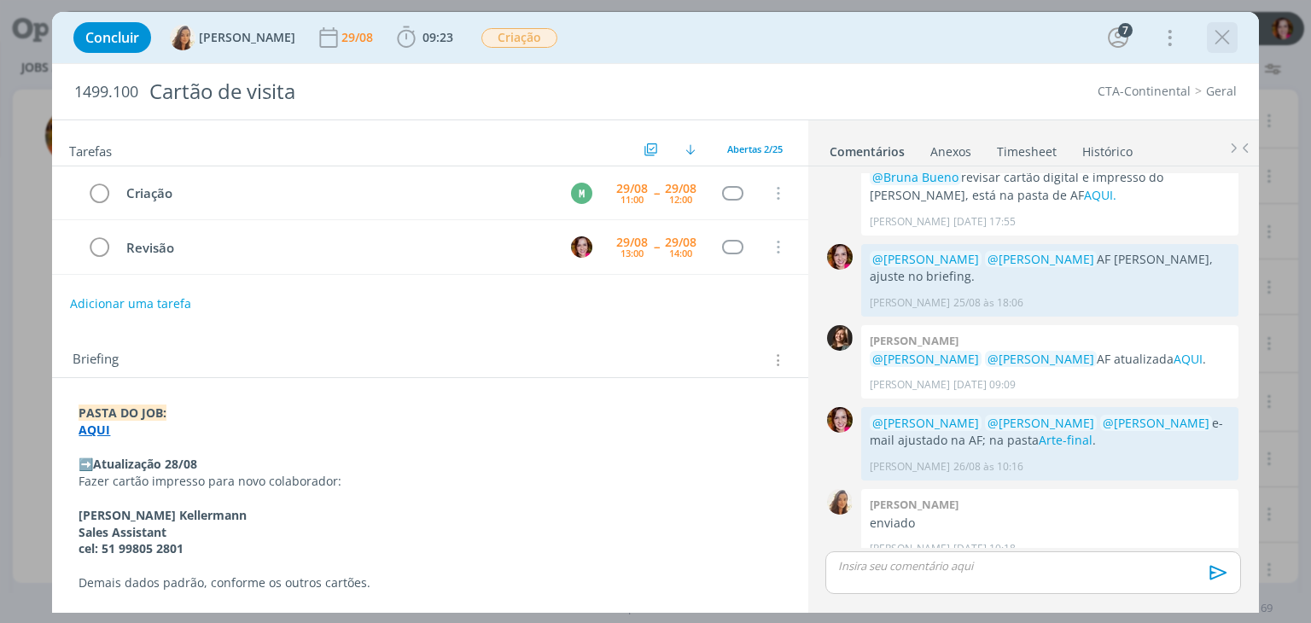
click at [1219, 42] on icon "dialog" at bounding box center [1223, 38] width 26 height 26
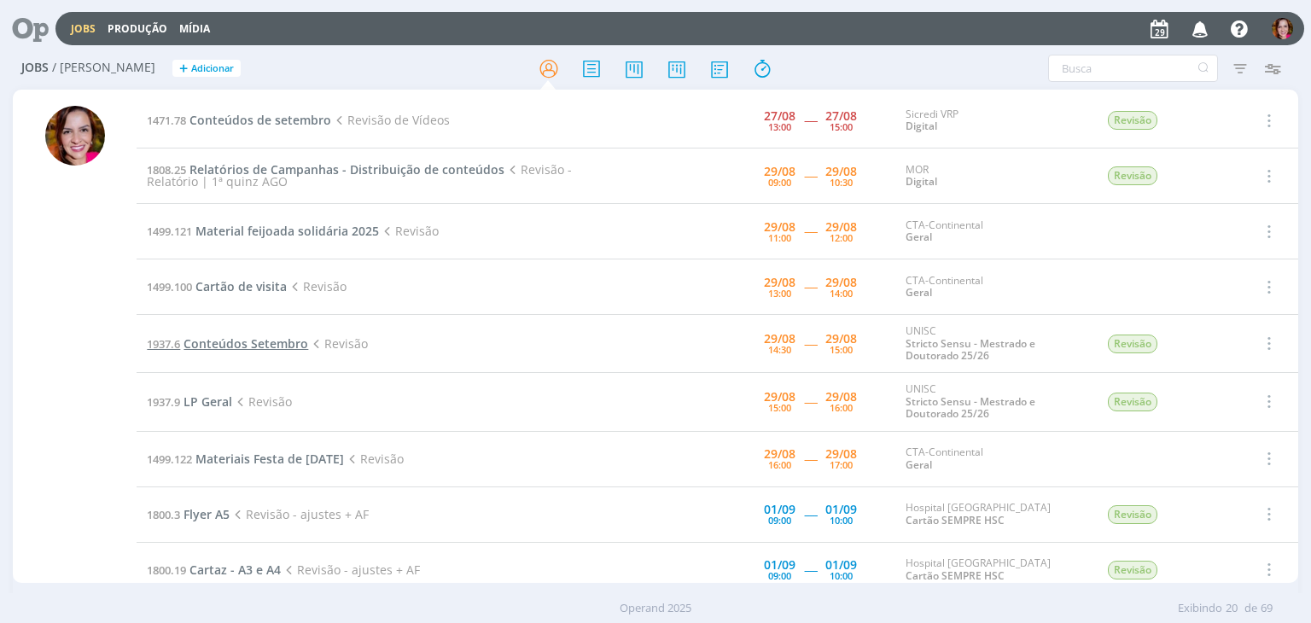
click at [215, 347] on span "Conteúdos Setembro" at bounding box center [246, 343] width 125 height 16
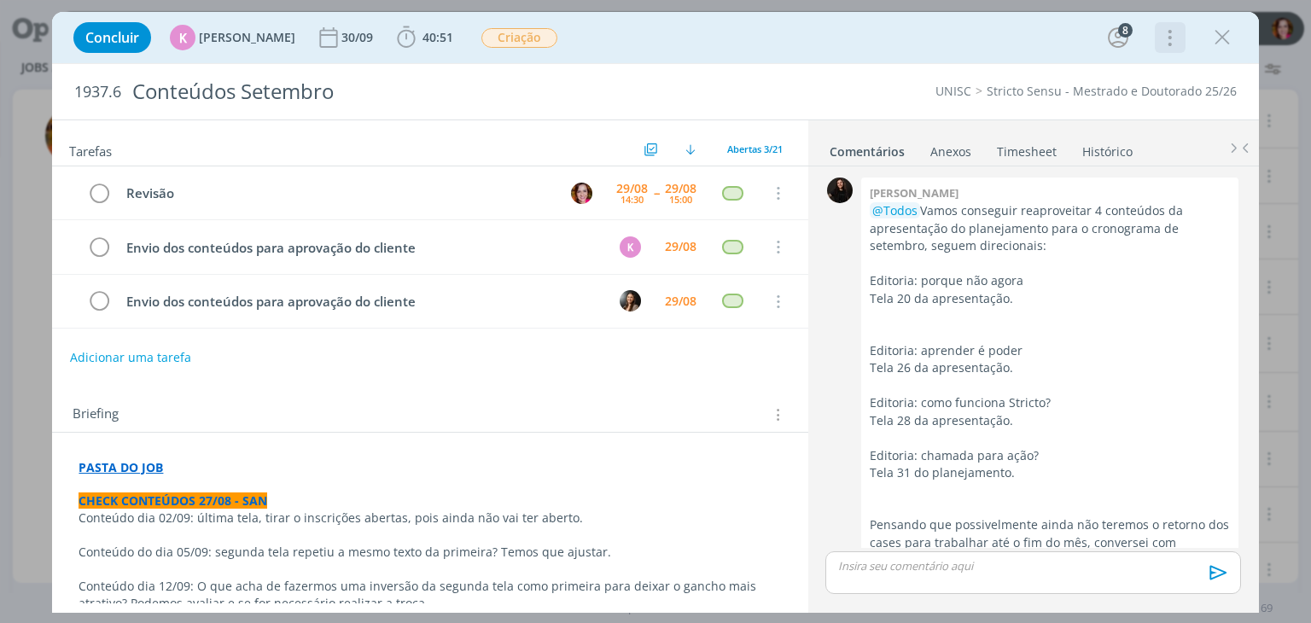
scroll to position [2320, 0]
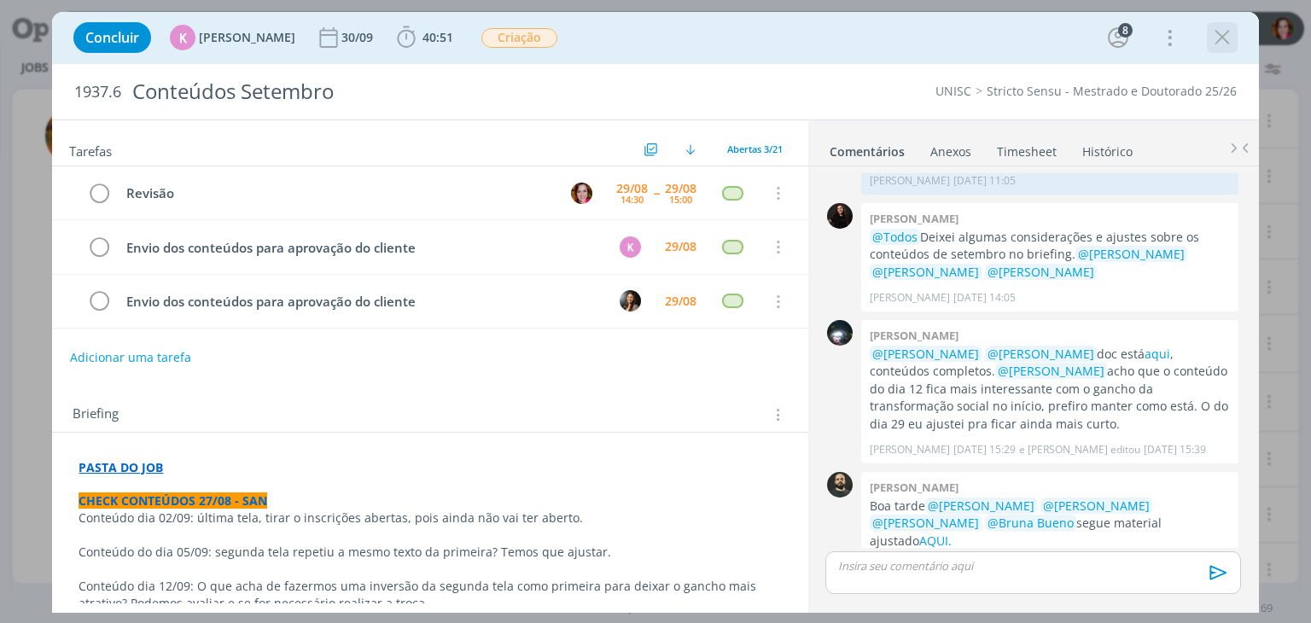
click at [1226, 35] on icon "dialog" at bounding box center [1223, 38] width 26 height 26
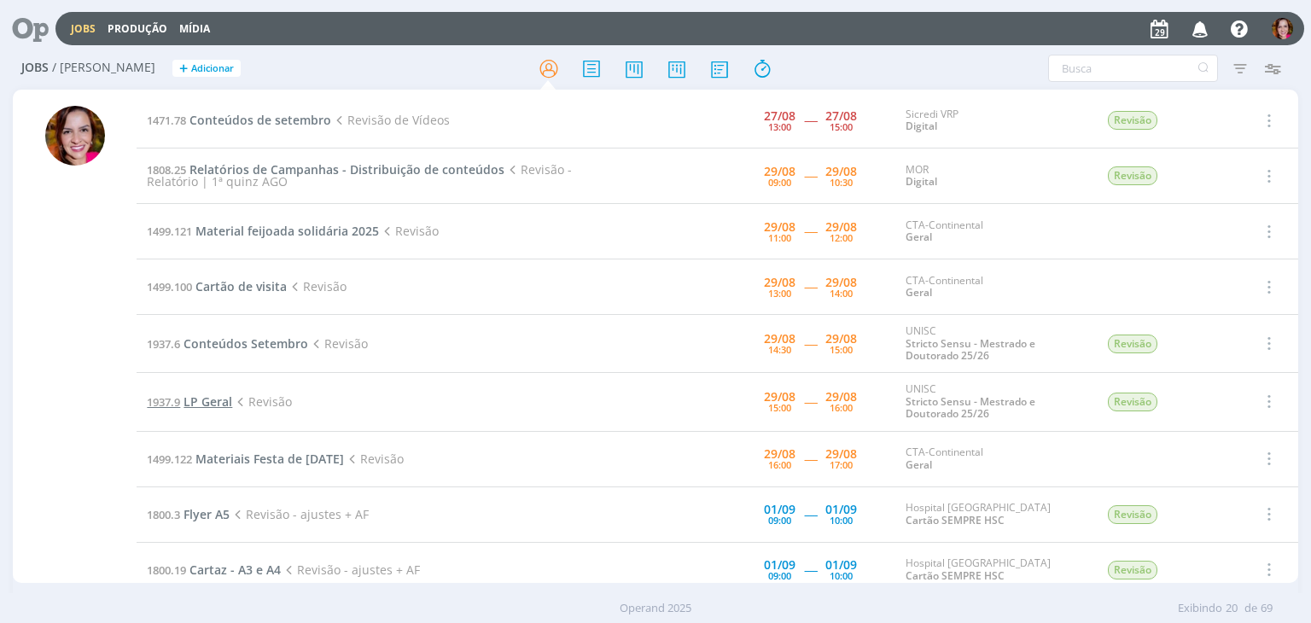
click at [205, 404] on span "LP Geral" at bounding box center [208, 402] width 49 height 16
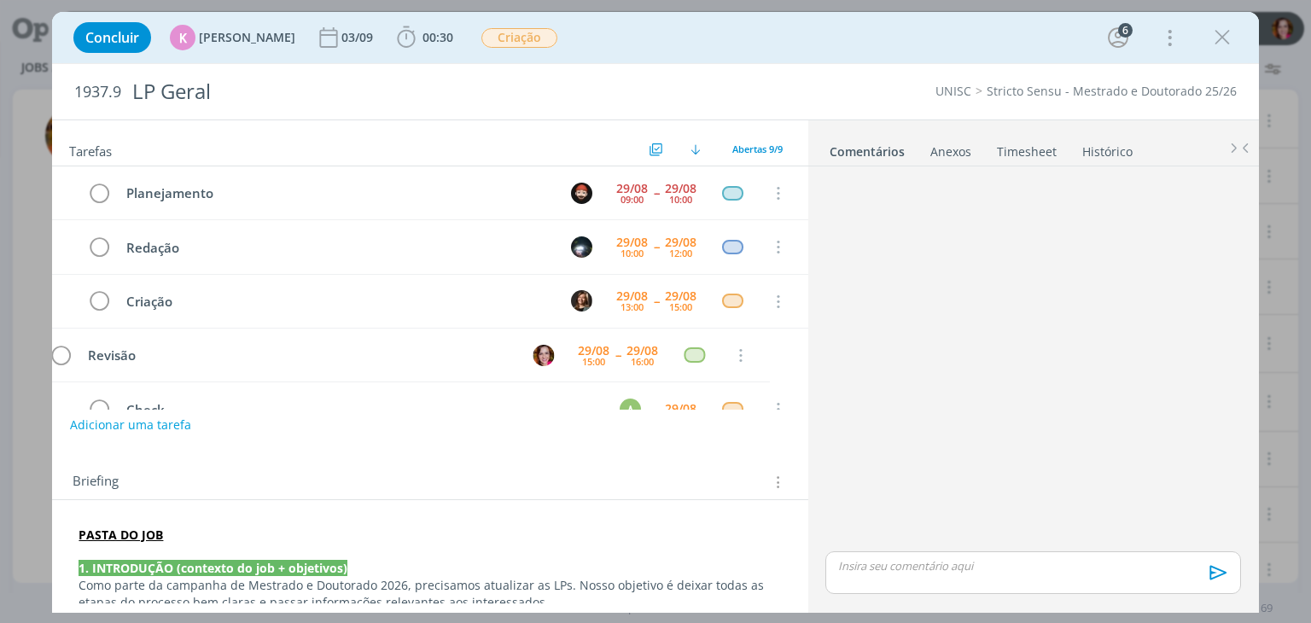
scroll to position [106, 0]
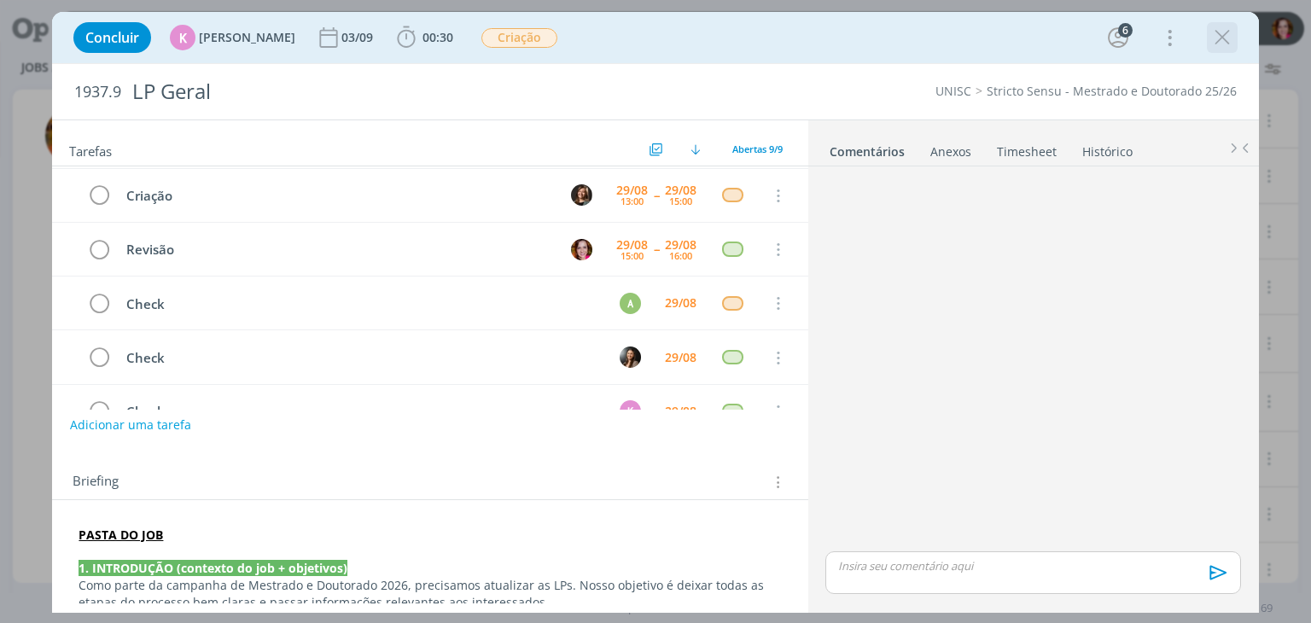
click at [1222, 36] on icon "dialog" at bounding box center [1223, 38] width 26 height 26
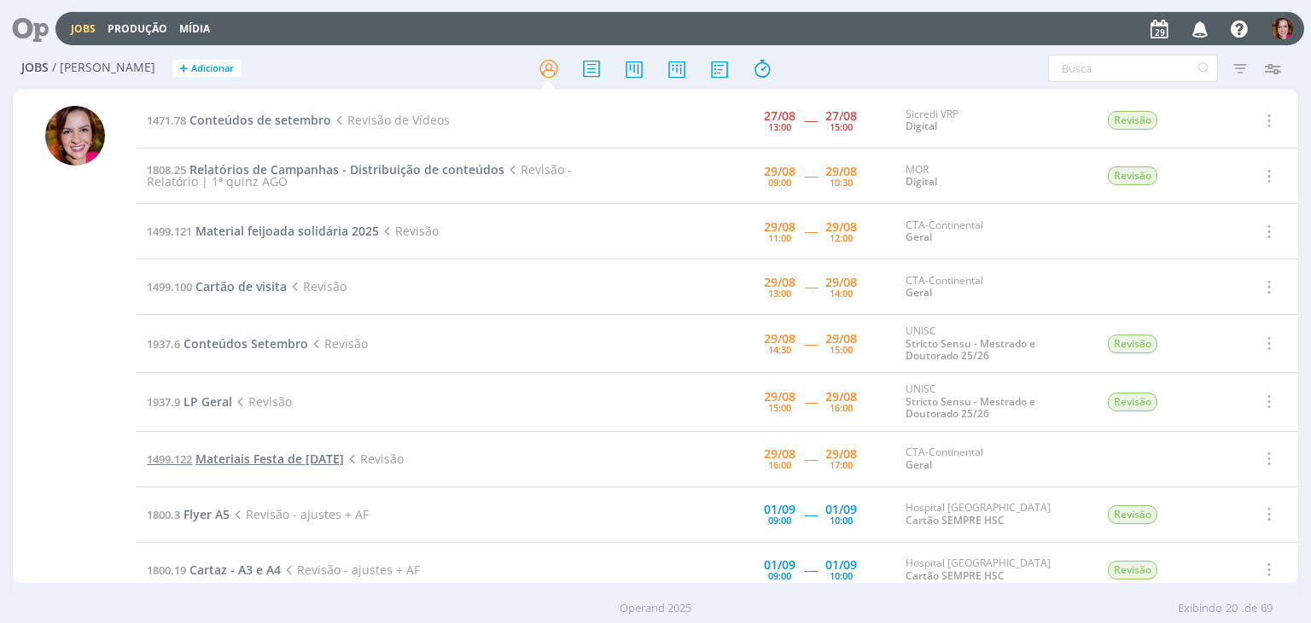
click at [236, 454] on span "Materiais Festa de [DATE]" at bounding box center [269, 459] width 149 height 16
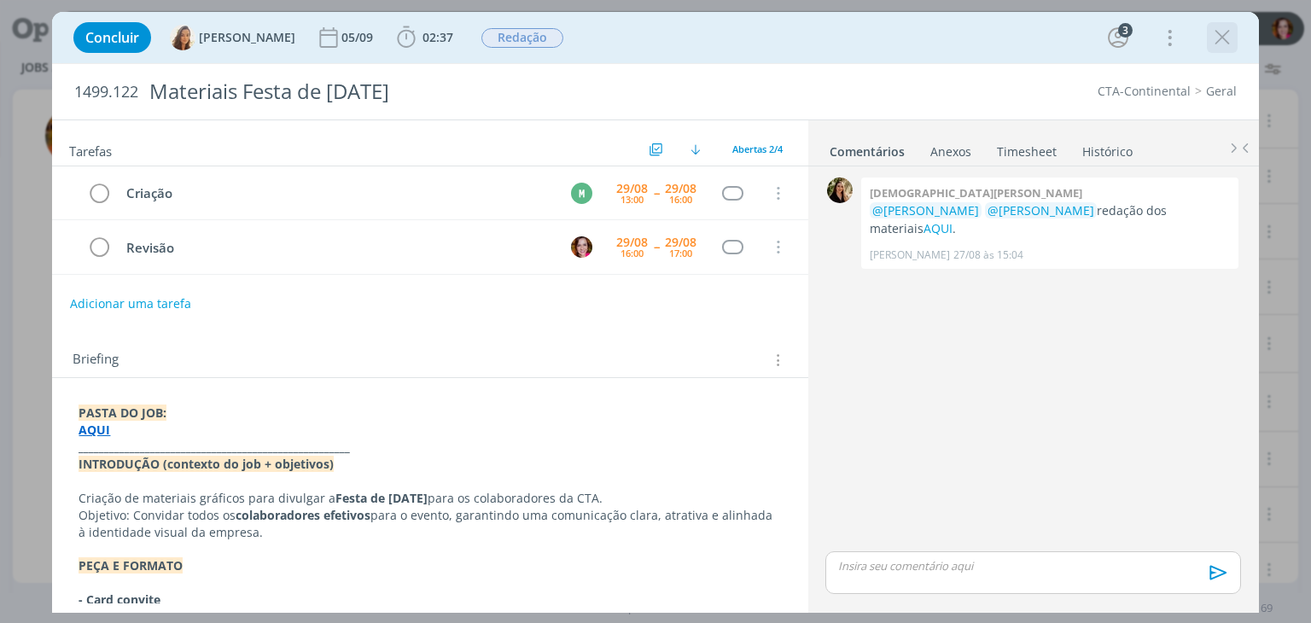
click at [1220, 42] on icon "dialog" at bounding box center [1223, 38] width 26 height 26
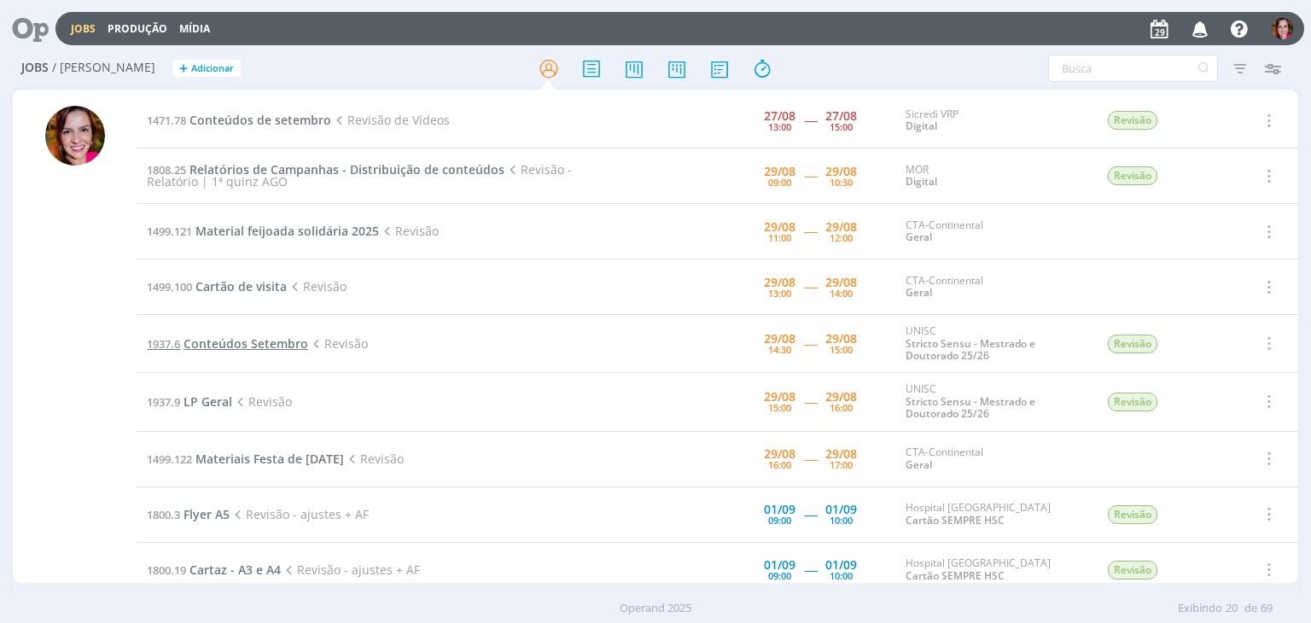
click at [254, 340] on span "Conteúdos Setembro" at bounding box center [246, 343] width 125 height 16
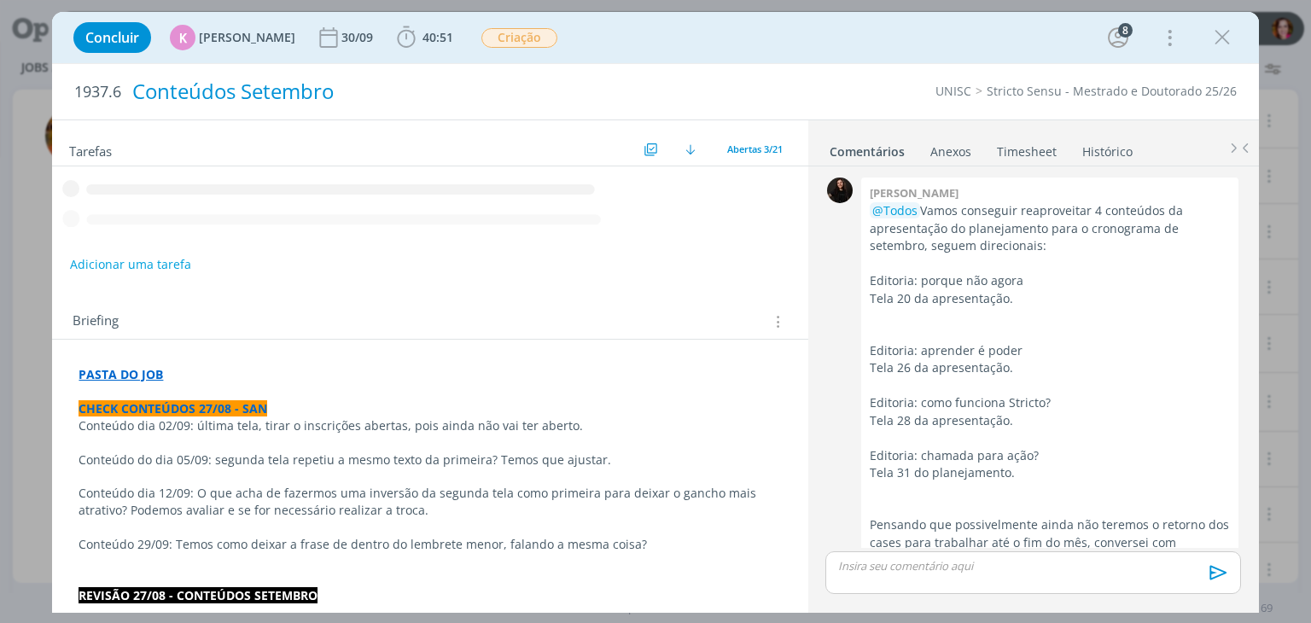
scroll to position [2320, 0]
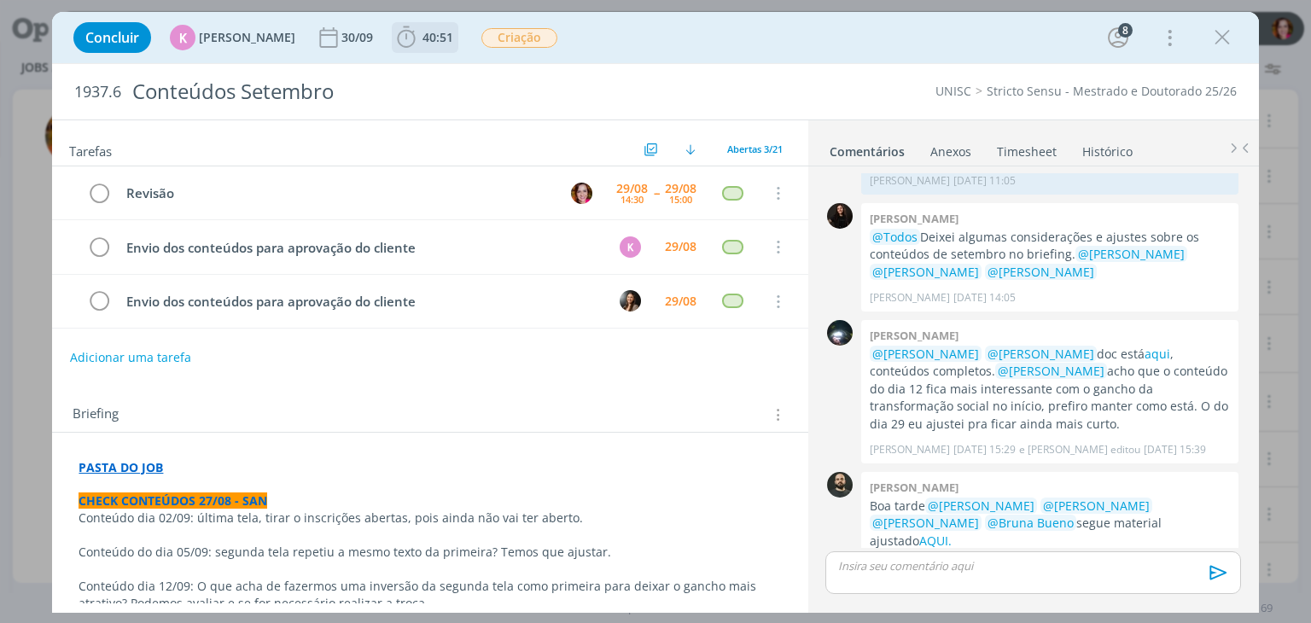
click at [408, 36] on icon "dialog" at bounding box center [407, 38] width 26 height 26
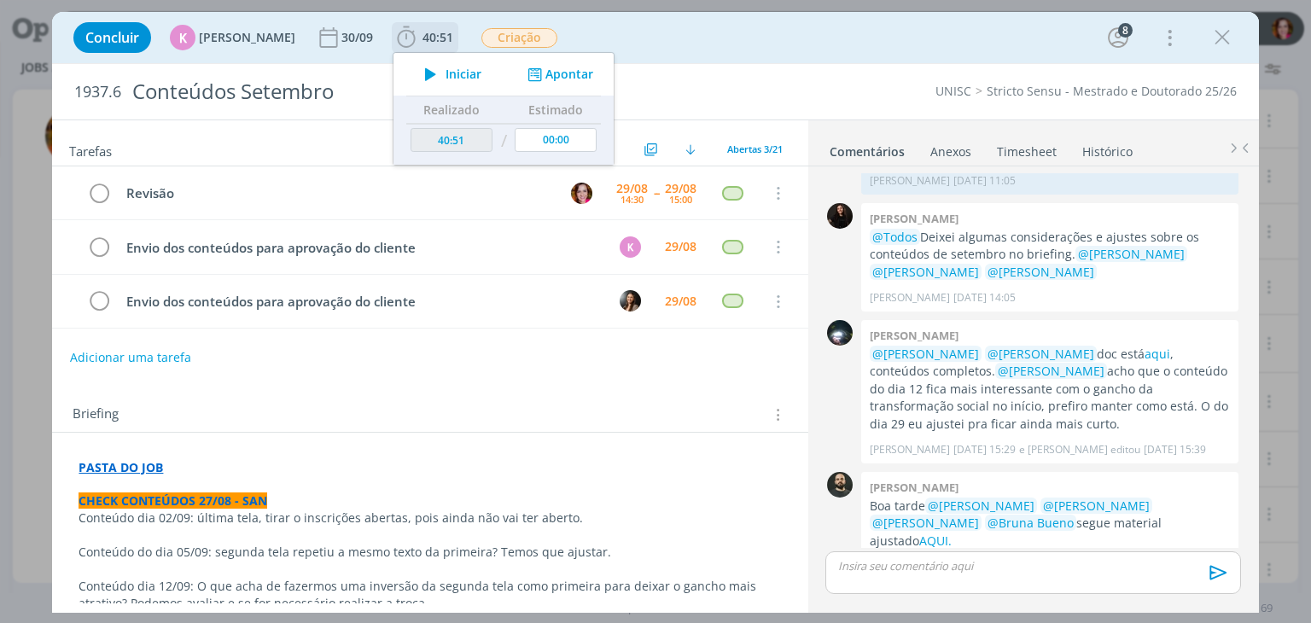
click at [432, 73] on icon "dialog" at bounding box center [431, 74] width 30 height 22
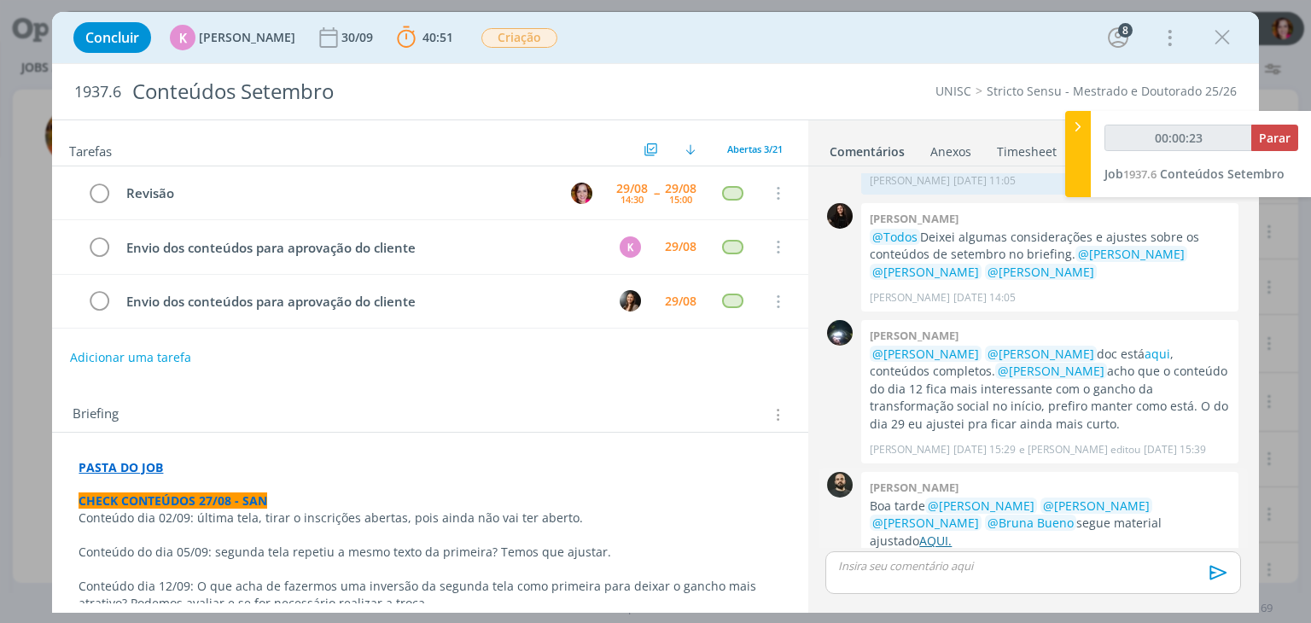
click at [952, 533] on link "AQUI." at bounding box center [935, 541] width 32 height 16
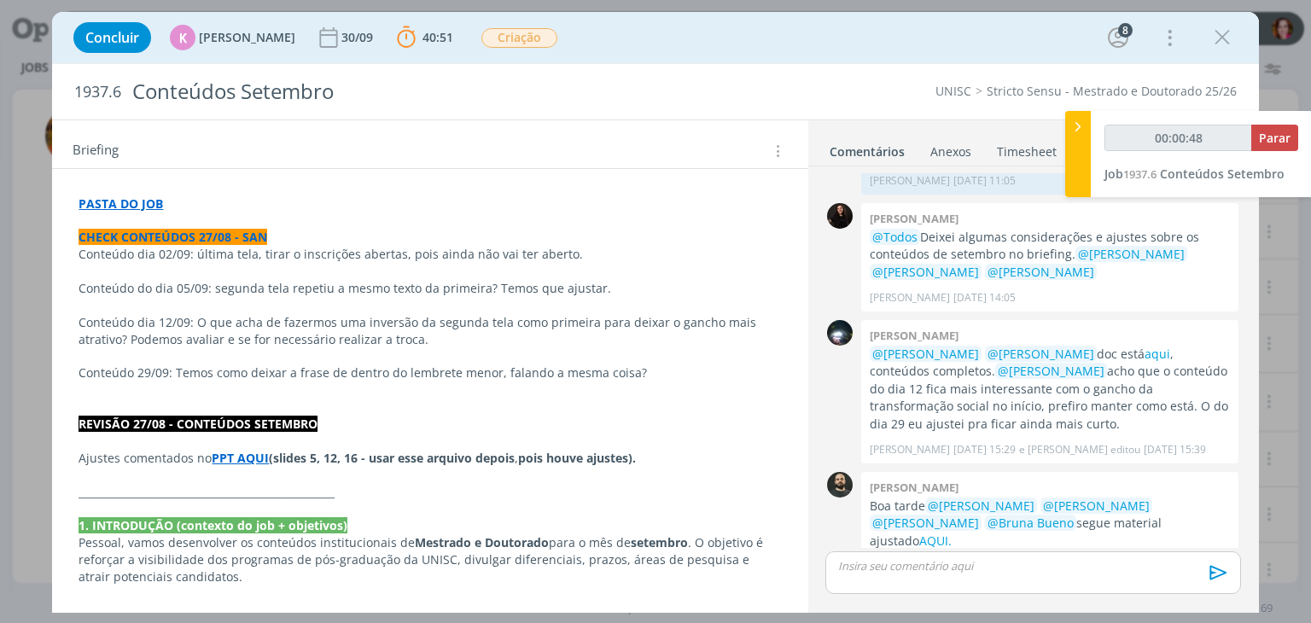
scroll to position [288, 0]
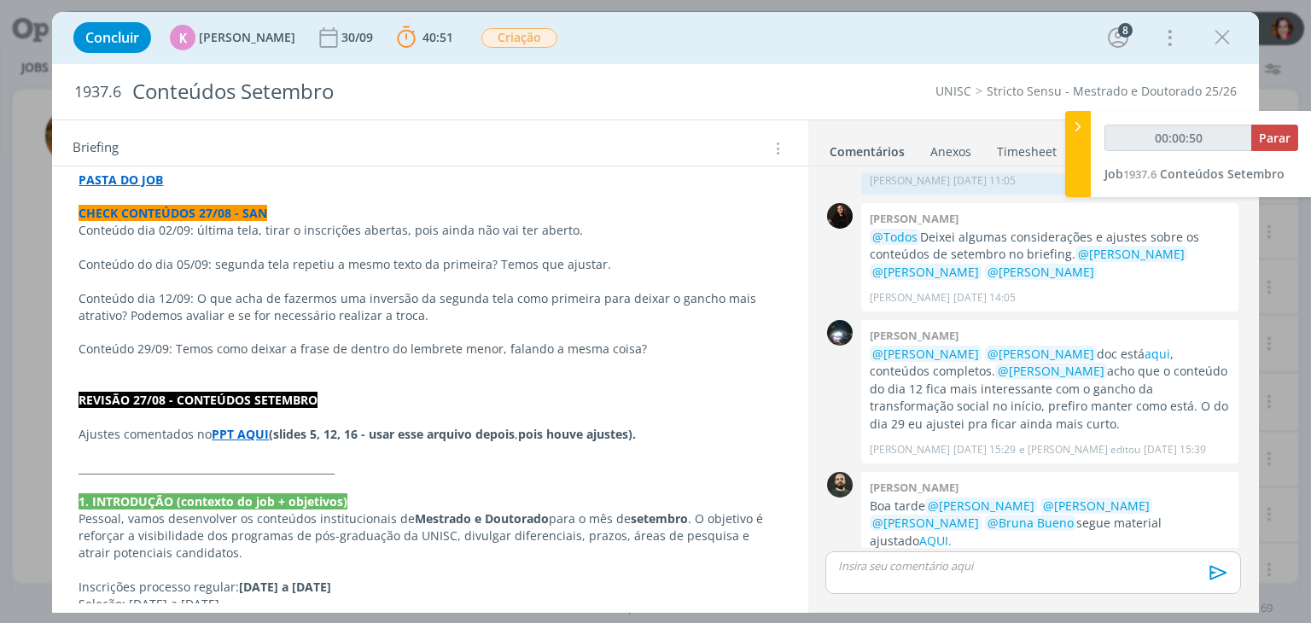
click at [239, 435] on strong "PPT AQUI" at bounding box center [240, 434] width 57 height 16
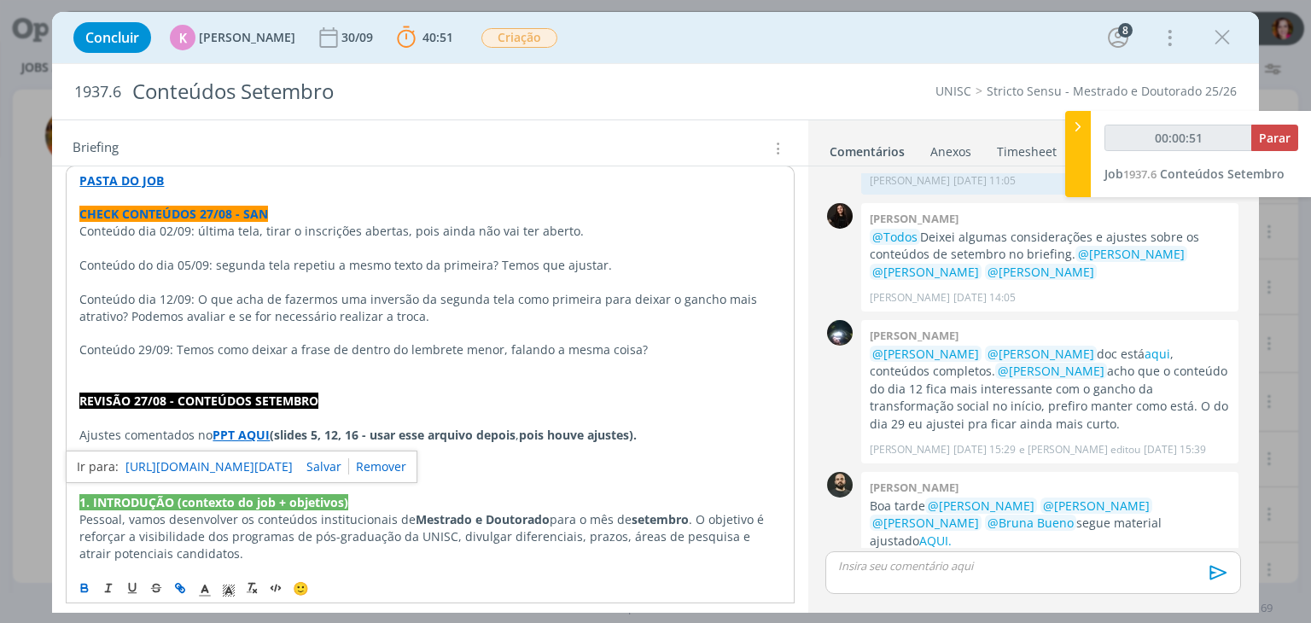
click at [255, 459] on link "https://sobeae.sharepoint.com/sites/SOBEAE/Documentos%20Compartilhados/Forms/Al…" at bounding box center [208, 467] width 167 height 22
click at [394, 332] on p "dialog" at bounding box center [429, 333] width 701 height 17
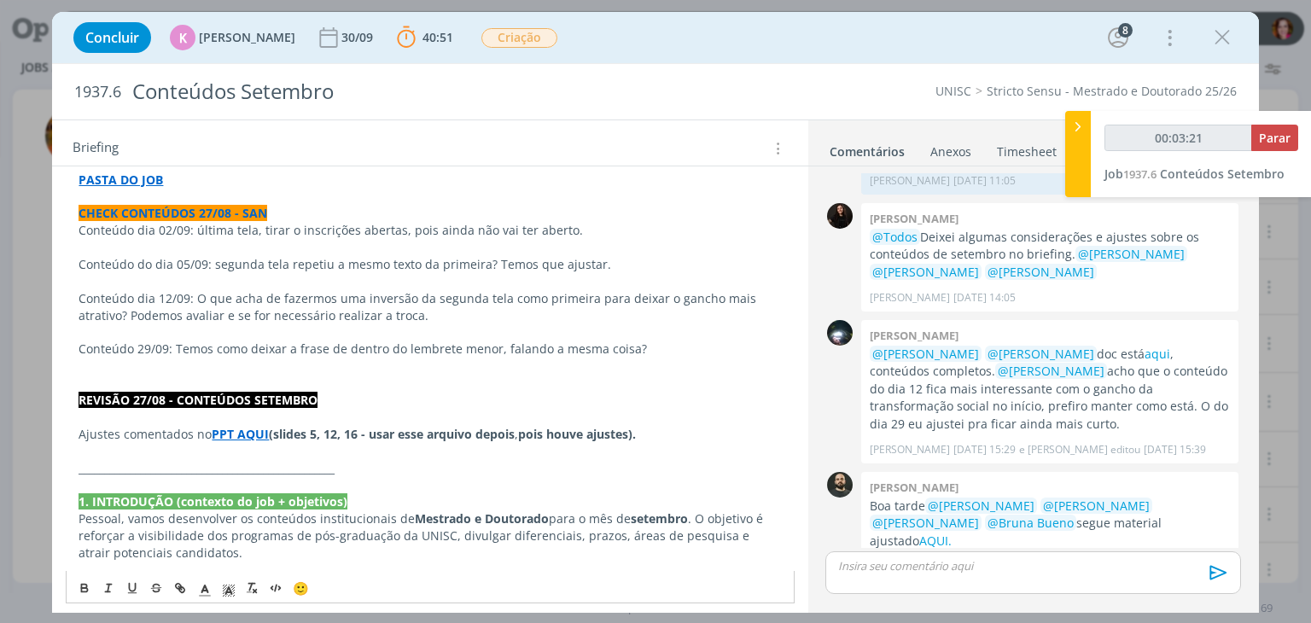
click at [248, 433] on strong "PPT AQUI" at bounding box center [240, 434] width 57 height 16
click at [277, 463] on link "https://sobeae.sharepoint.com/sites/SOBEAE/Documentos%20Compartilhados/Forms/Al…" at bounding box center [208, 467] width 167 height 22
click at [416, 291] on p "Conteúdo dia 12/09: O que acha de fazermos uma inversão da segunda tela como pr…" at bounding box center [430, 307] width 703 height 34
click at [307, 346] on p "Conteúdo 29/09: Temos como deixar a frase de dentro do lembrete menor, falando …" at bounding box center [430, 349] width 703 height 17
click at [239, 375] on p "dialog" at bounding box center [430, 383] width 703 height 17
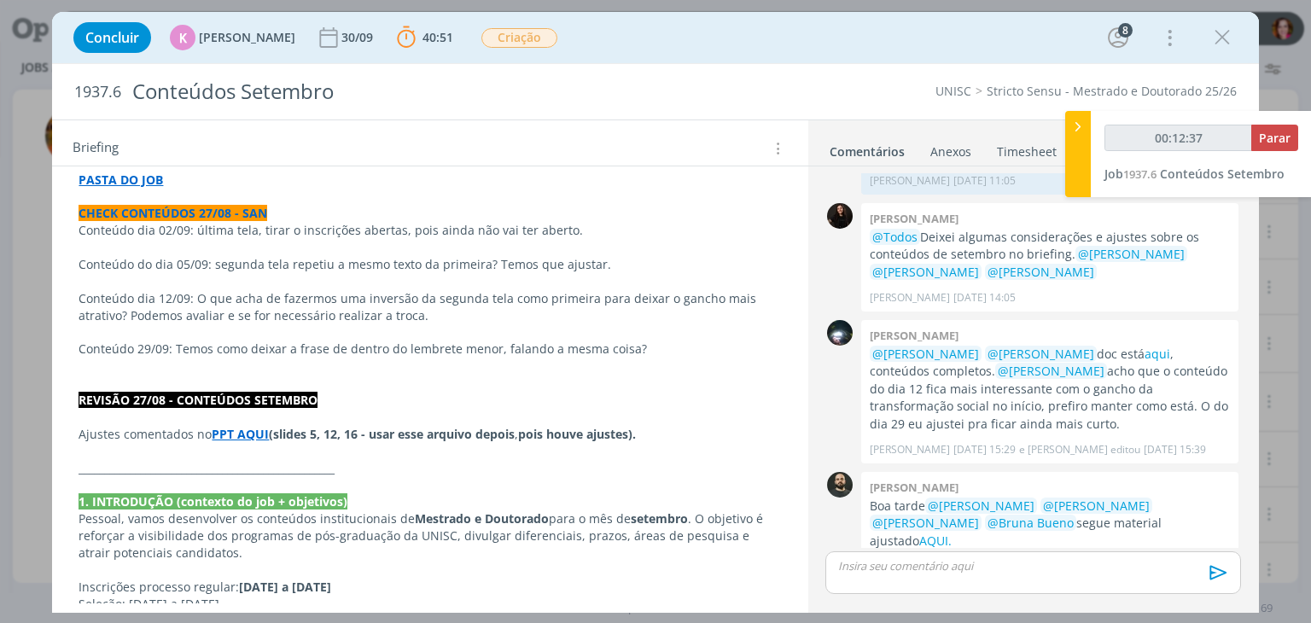
scroll to position [0, 0]
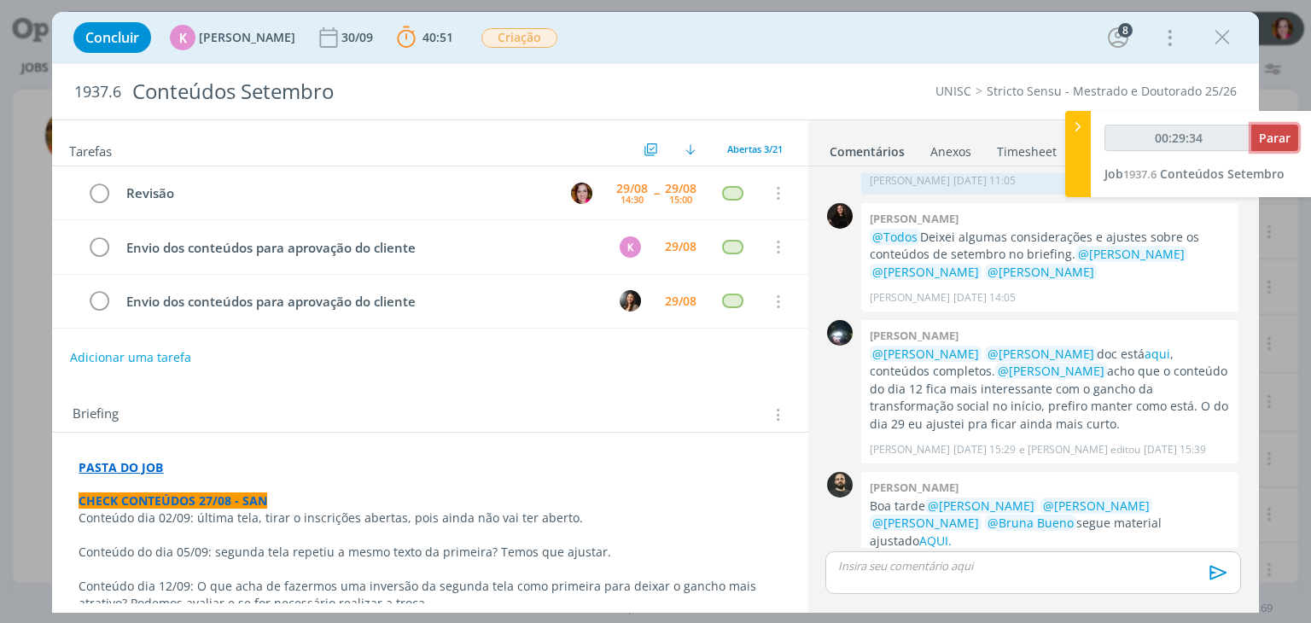
type input "00:29:35"
click at [1275, 142] on span "Parar" at bounding box center [1275, 138] width 32 height 16
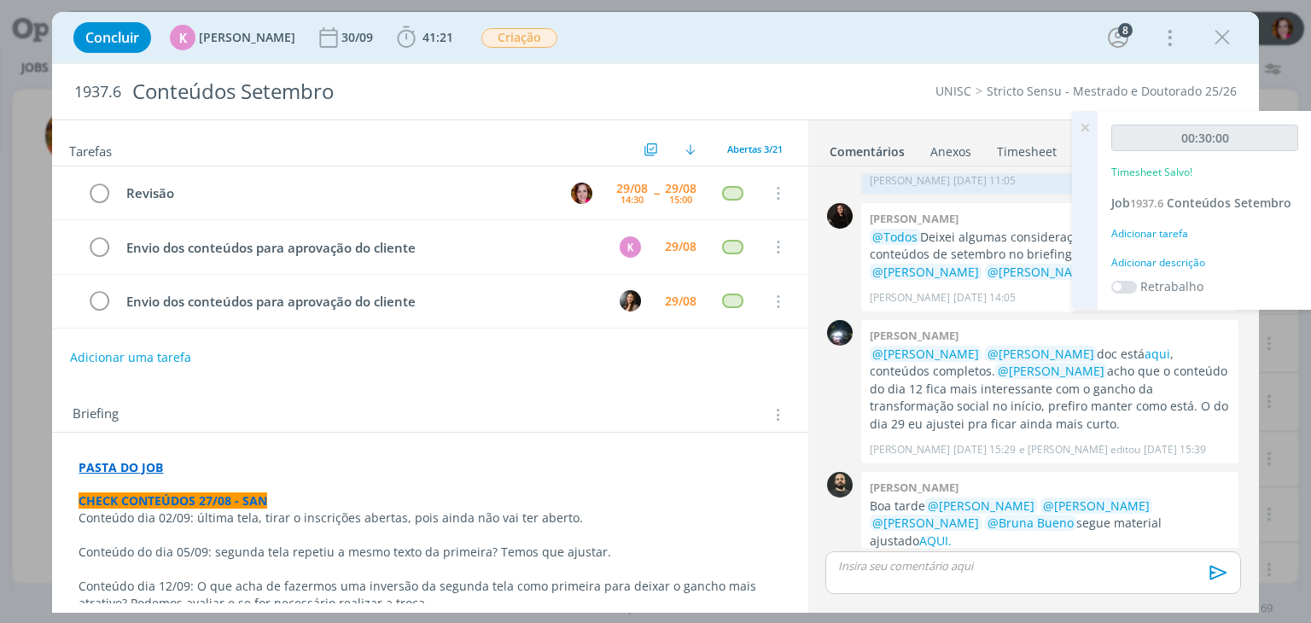
click at [1137, 258] on div "Adicionar descrição" at bounding box center [1204, 262] width 187 height 15
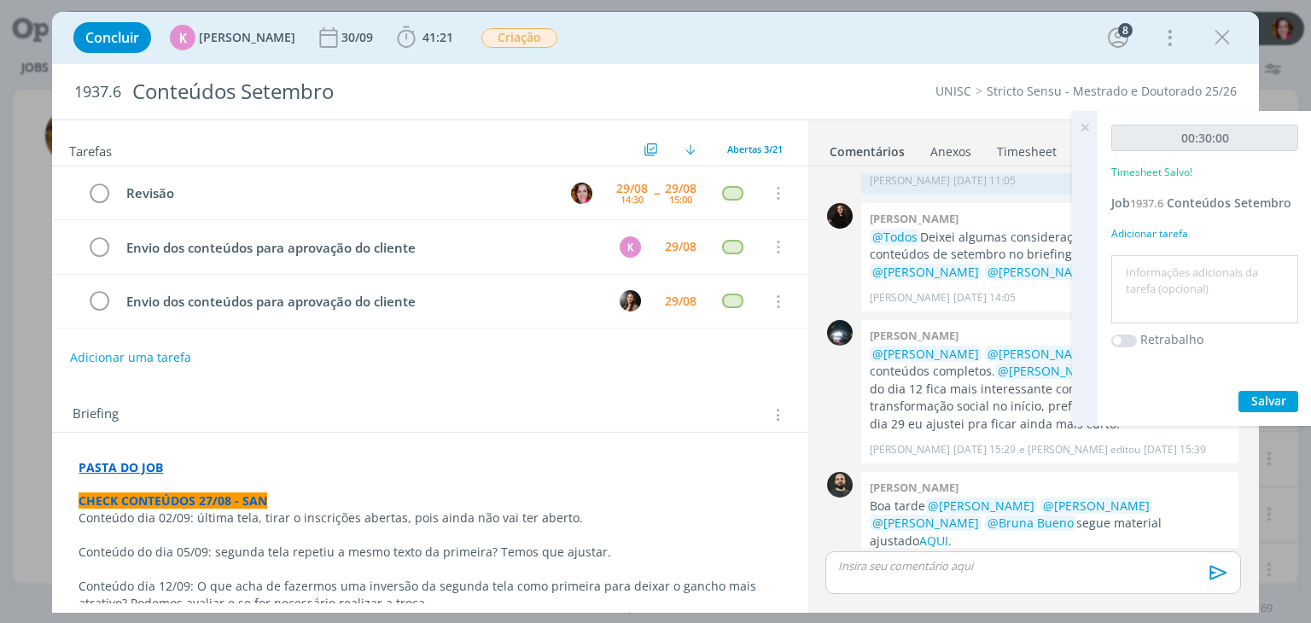
click at [1137, 260] on textarea at bounding box center [1205, 290] width 178 height 61
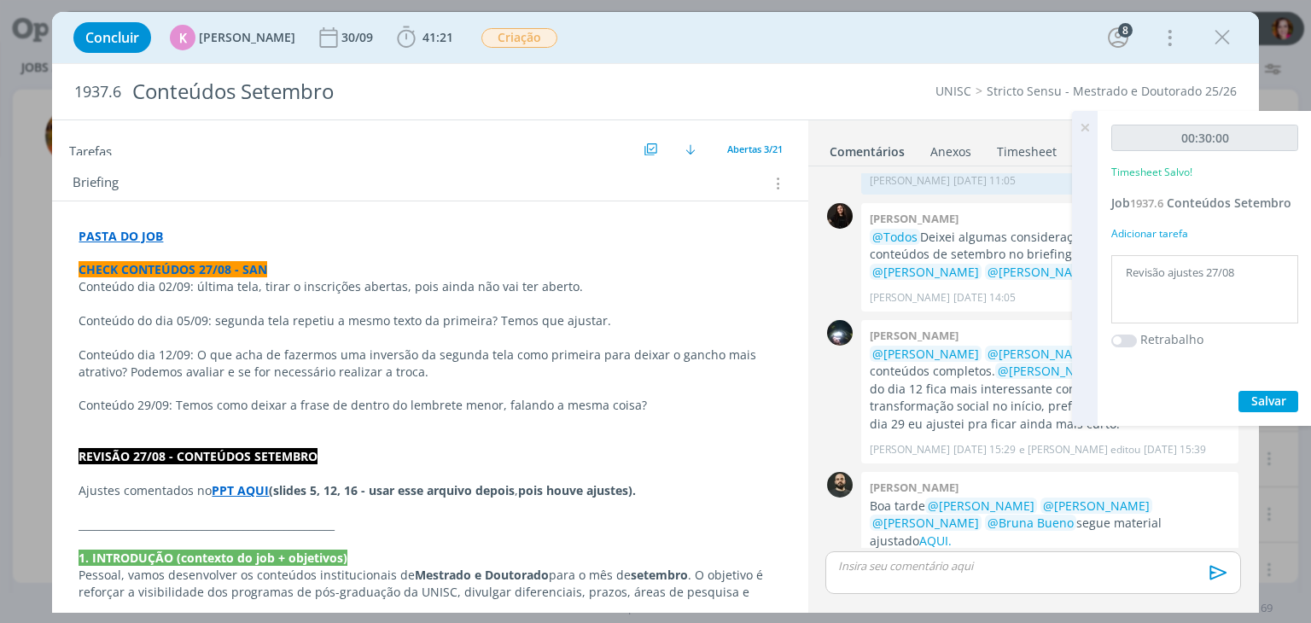
scroll to position [227, 0]
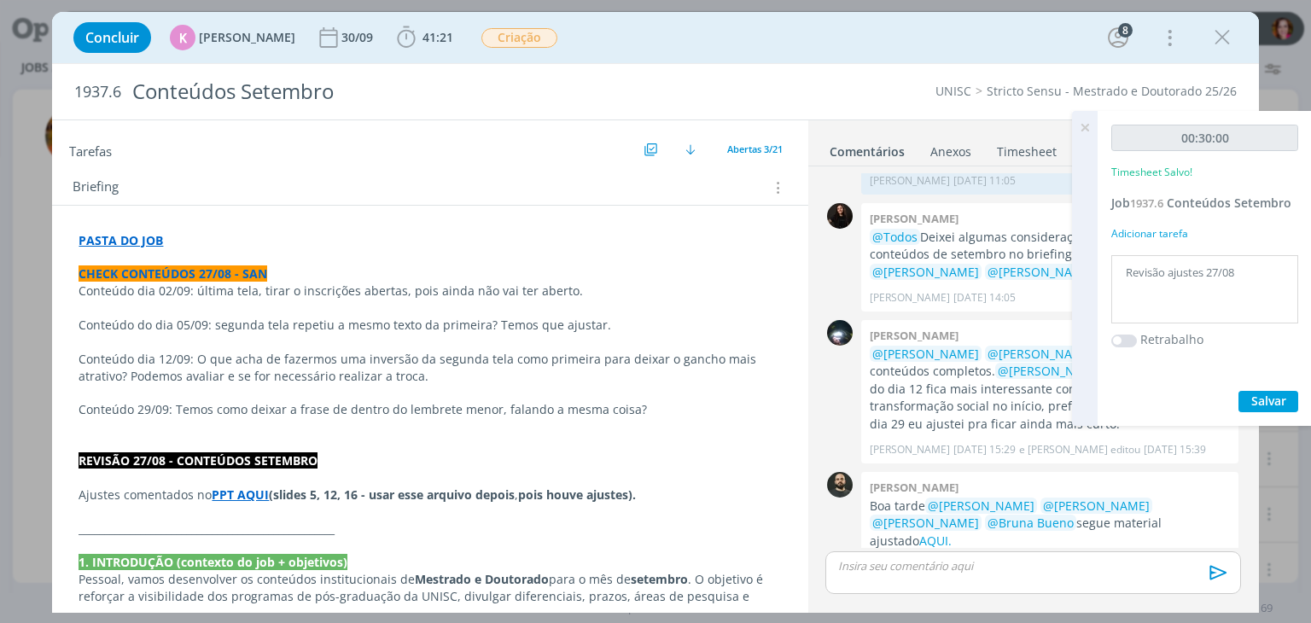
type textarea "Revisão ajustes 27/08"
click at [1273, 397] on span "Salvar" at bounding box center [1268, 401] width 35 height 16
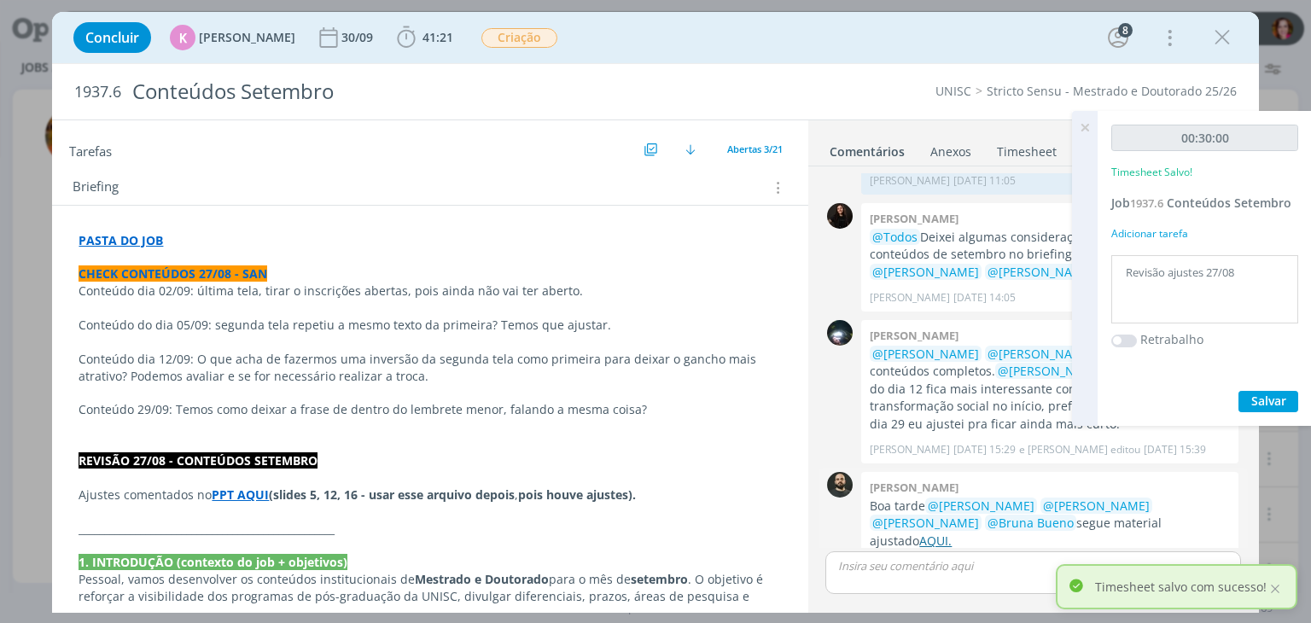
click at [952, 533] on link "AQUI." at bounding box center [935, 541] width 32 height 16
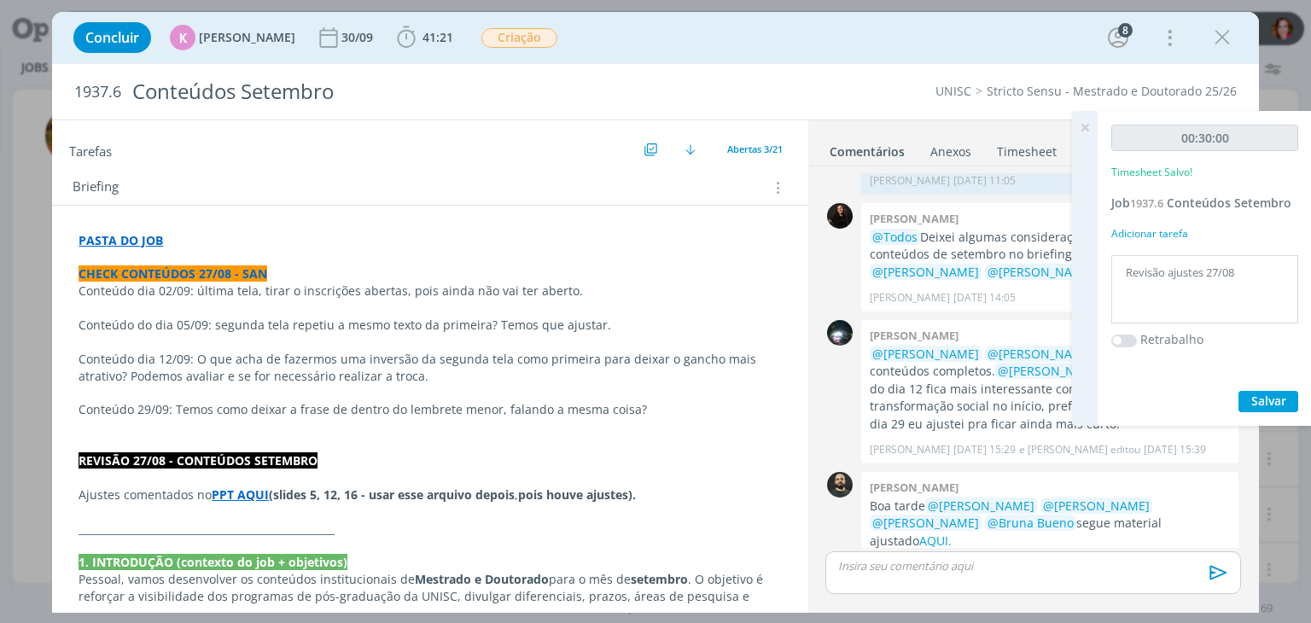
click at [1082, 127] on icon at bounding box center [1085, 127] width 31 height 33
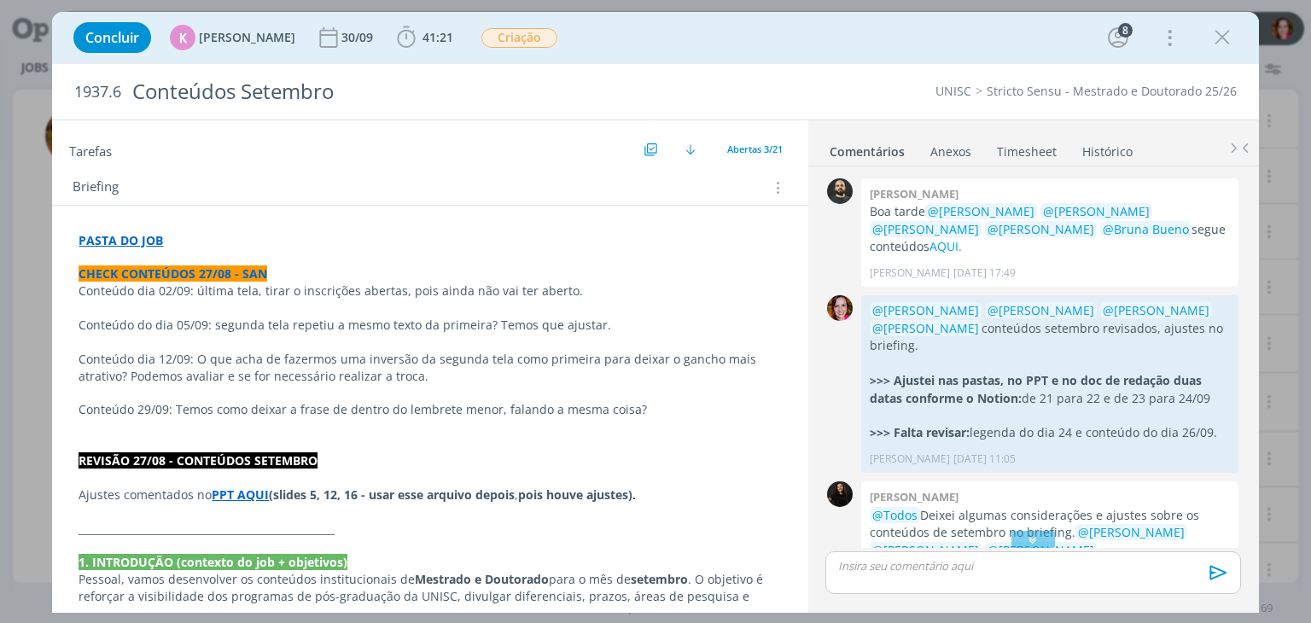
scroll to position [2032, 0]
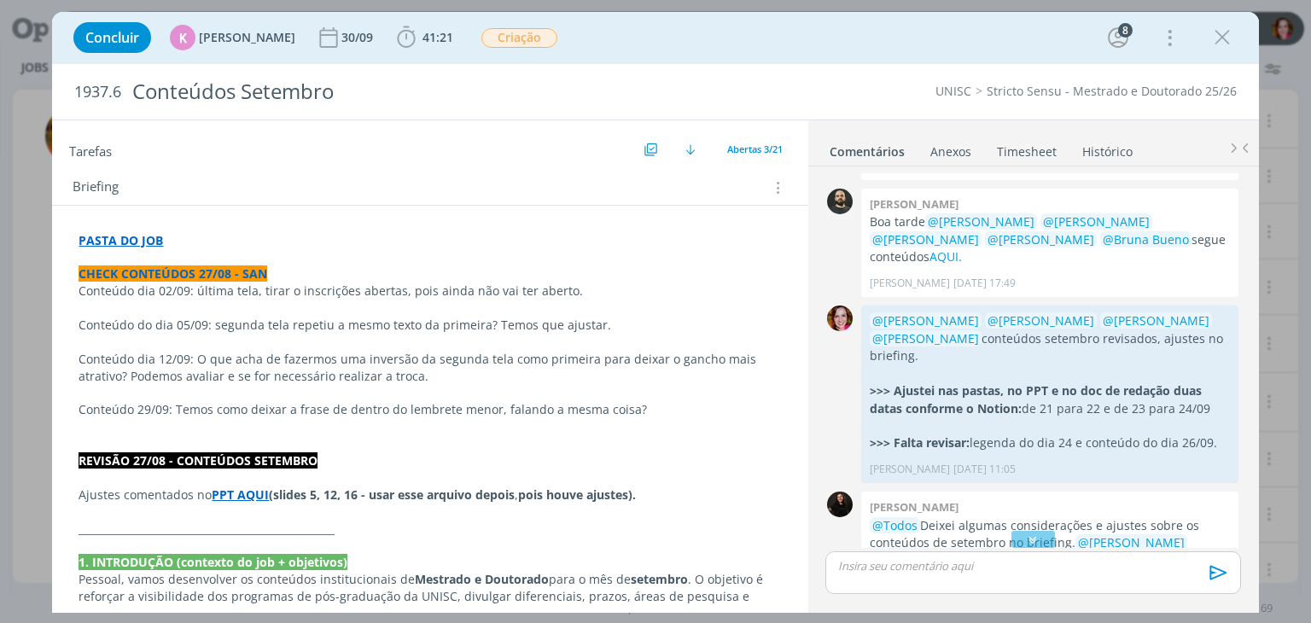
click at [898, 573] on p "dialog" at bounding box center [1033, 565] width 388 height 15
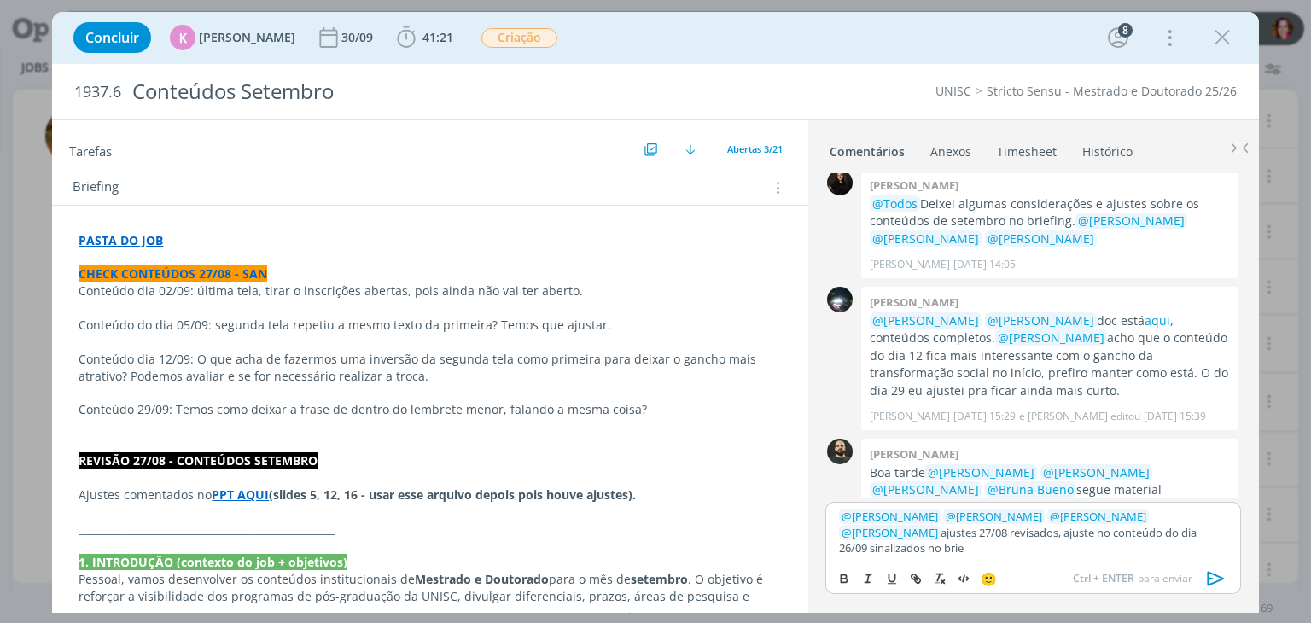
scroll to position [2370, 0]
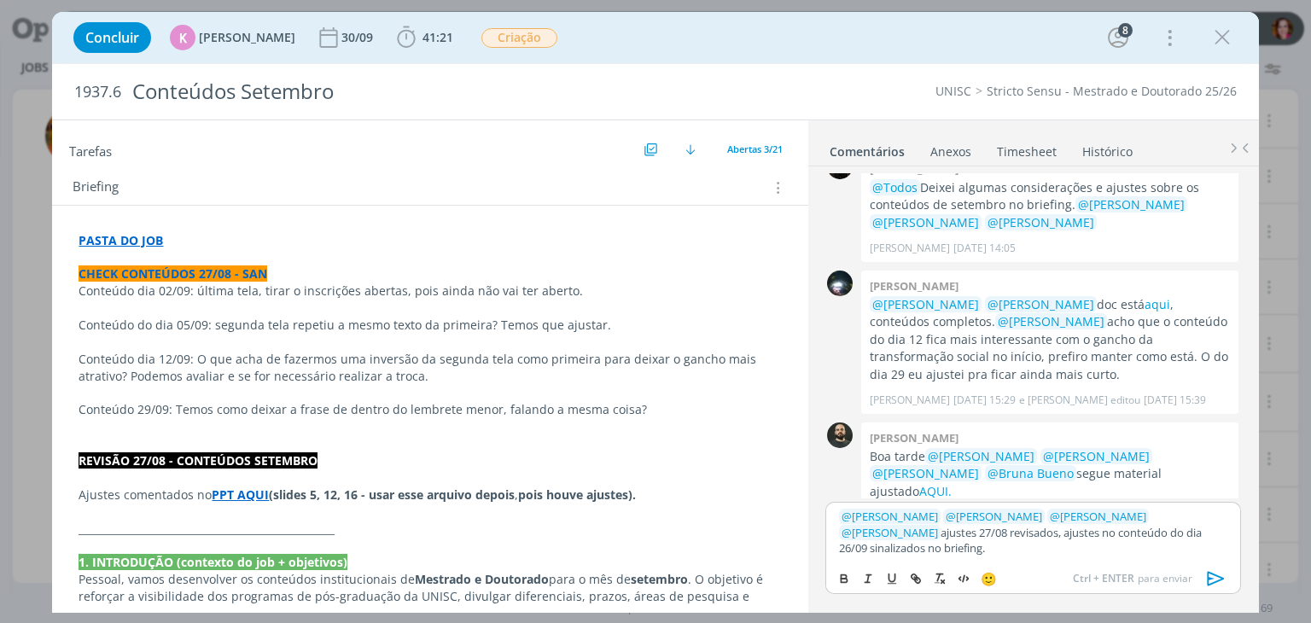
click at [994, 534] on p "﻿ @ Patrick Freitas ﻿ ﻿ @ Luíza Santana ﻿ ﻿ @ Beatriz Luchese ﻿ ﻿ @ Karoline Ar…" at bounding box center [1033, 532] width 388 height 47
click at [288, 249] on p "dialog" at bounding box center [430, 257] width 703 height 17
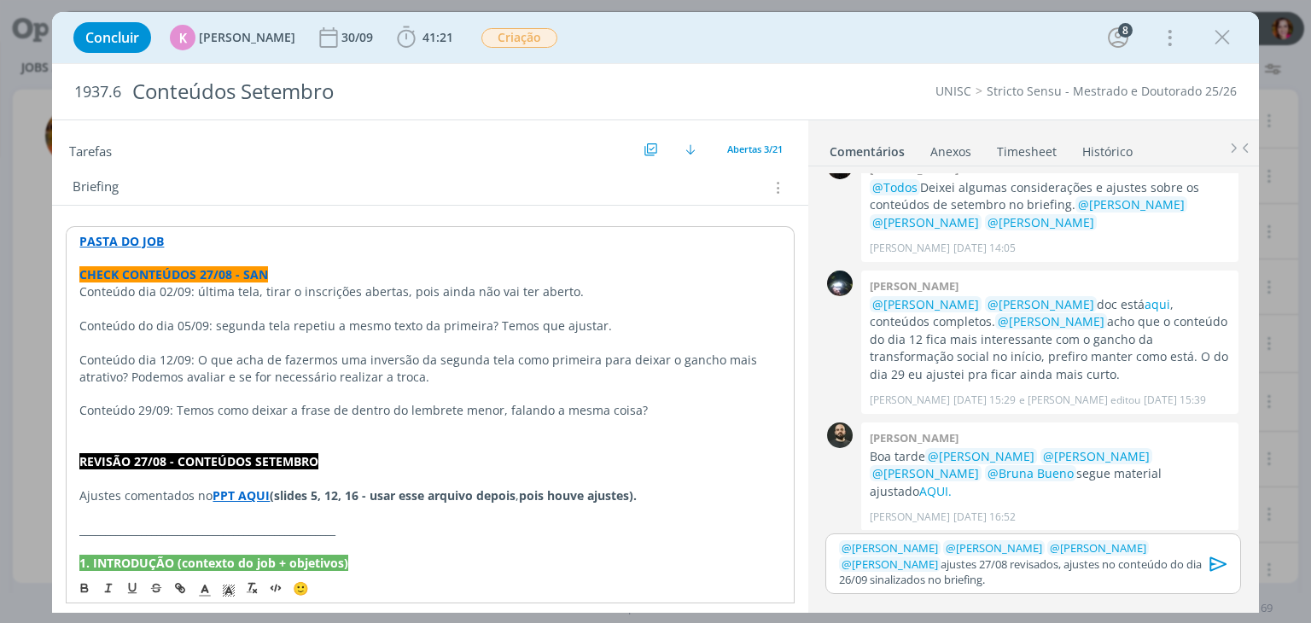
scroll to position [2338, 0]
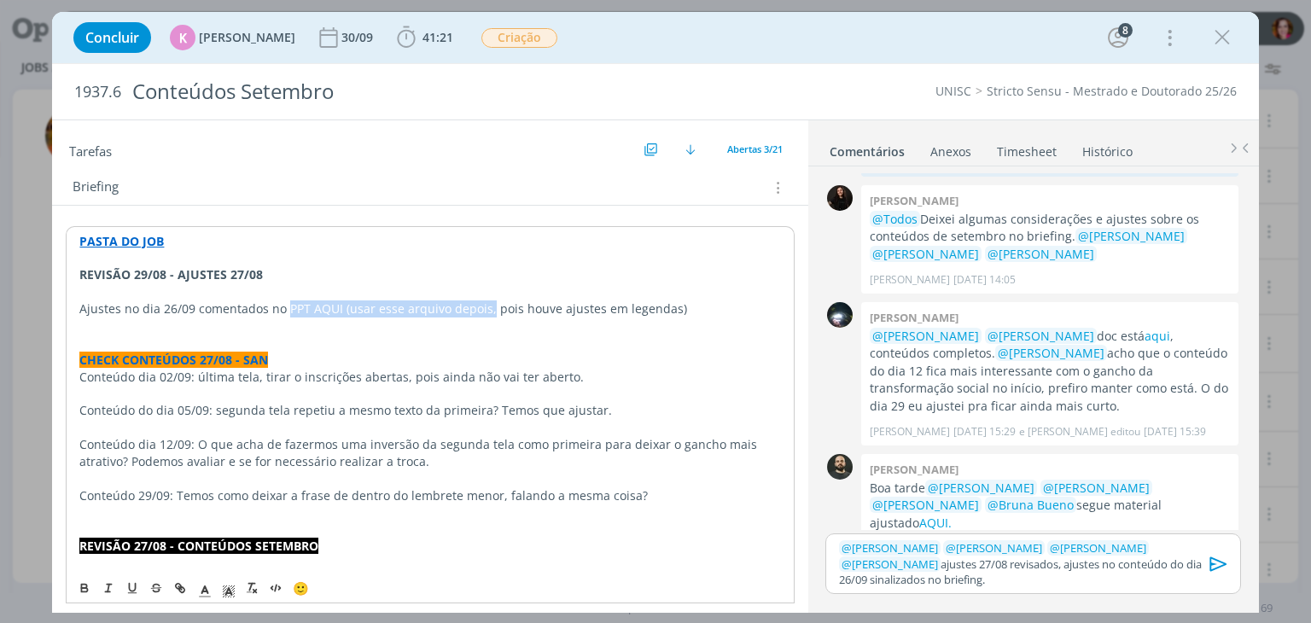
drag, startPoint x: 287, startPoint y: 301, endPoint x: 486, endPoint y: 302, distance: 198.9
click at [486, 302] on p "Ajustes no dia 26/09 comentados no PPT AQUI (usar esse arquivo depois, pois hou…" at bounding box center [429, 308] width 701 height 17
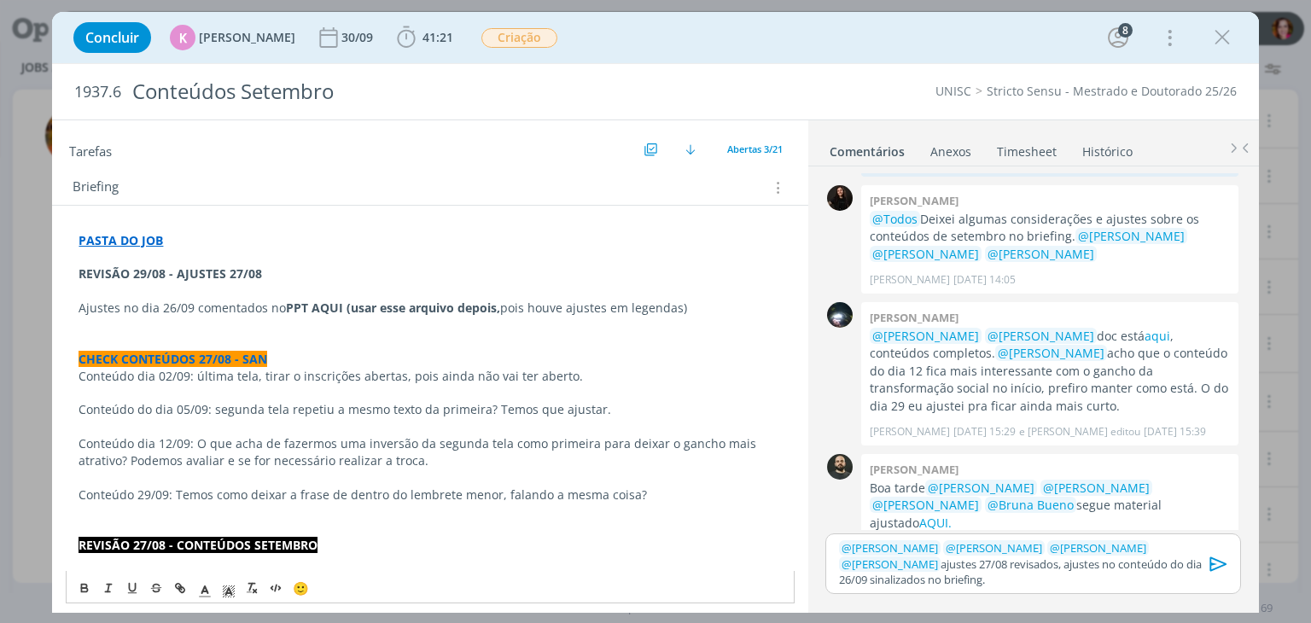
click at [341, 304] on strong "PPT AQUI (usar esse arquivo depois," at bounding box center [393, 308] width 214 height 16
paste input "https://sobeae.sharepoint.com/sites/SOBEAE/Documentos%20Compartilhados/Forms/Al…"
type input "https://sobeae.sharepoint.com/sites/SOBEAE/Documentos%20Compartilhados/Forms/Al…"
click at [296, 300] on strong "PPT AQUI" at bounding box center [314, 308] width 57 height 16
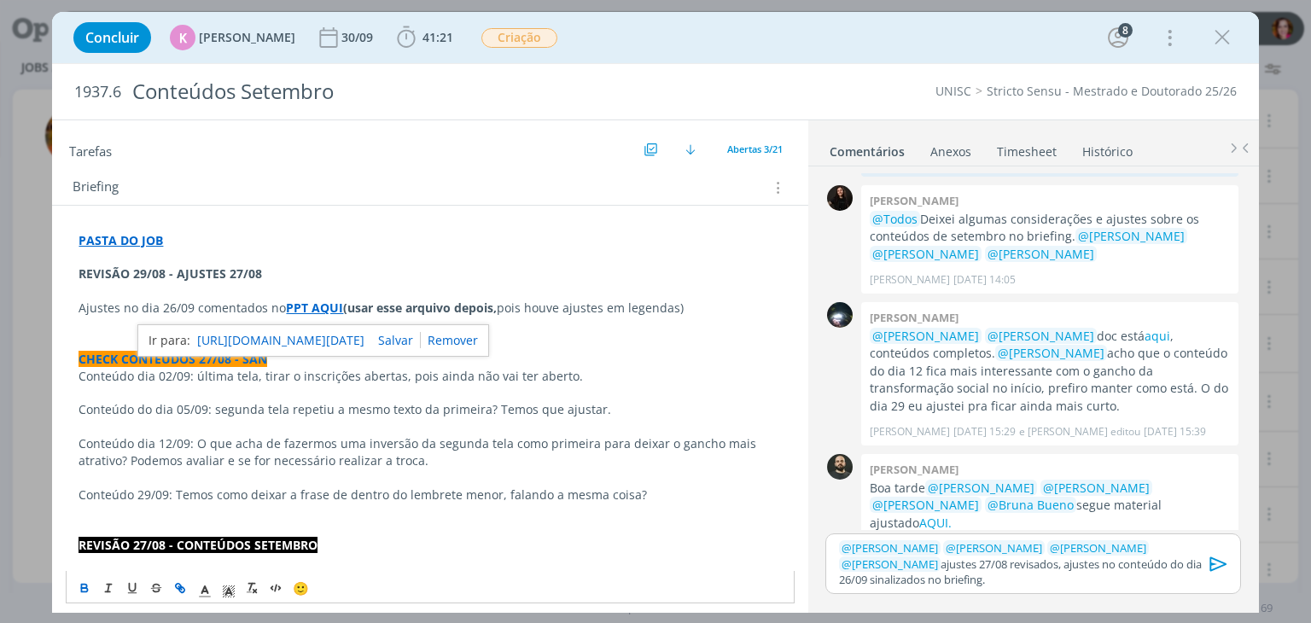
click at [316, 335] on link "https://sobeae.sharepoint.com/sites/SOBEAE/Documentos%20Compartilhados/Forms/Al…" at bounding box center [280, 341] width 167 height 22
click at [343, 301] on strong "(usar esse arquivo depois," at bounding box center [420, 308] width 154 height 16
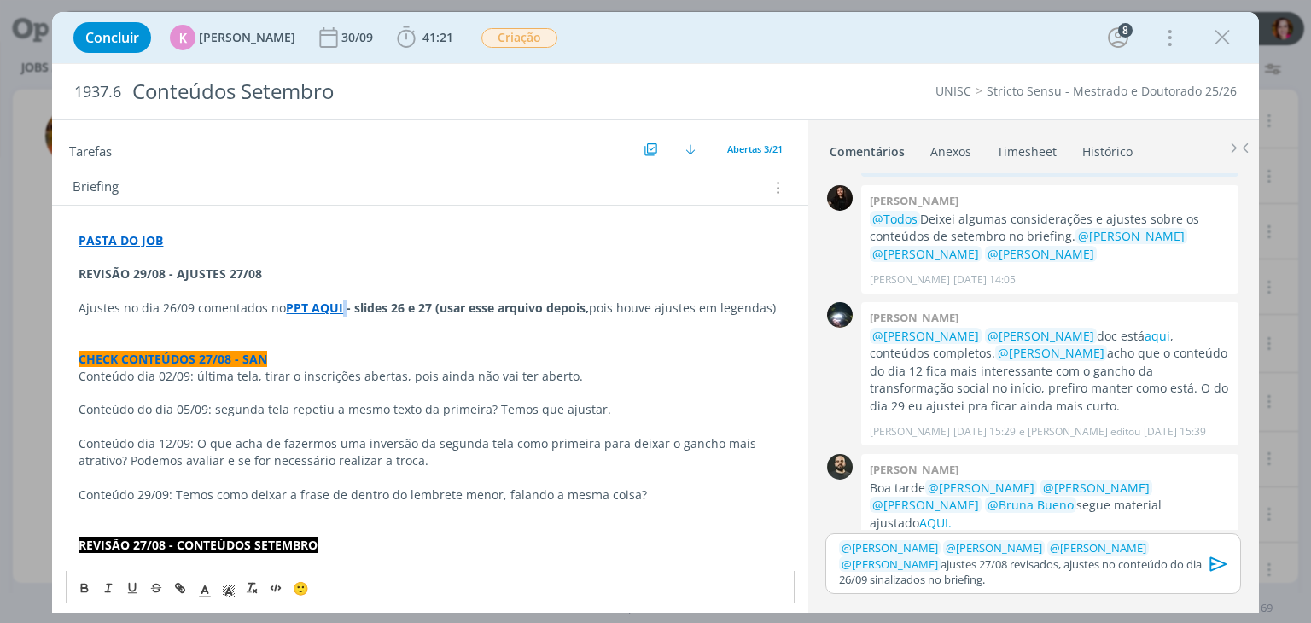
click at [1217, 563] on icon "dialog" at bounding box center [1219, 564] width 26 height 26
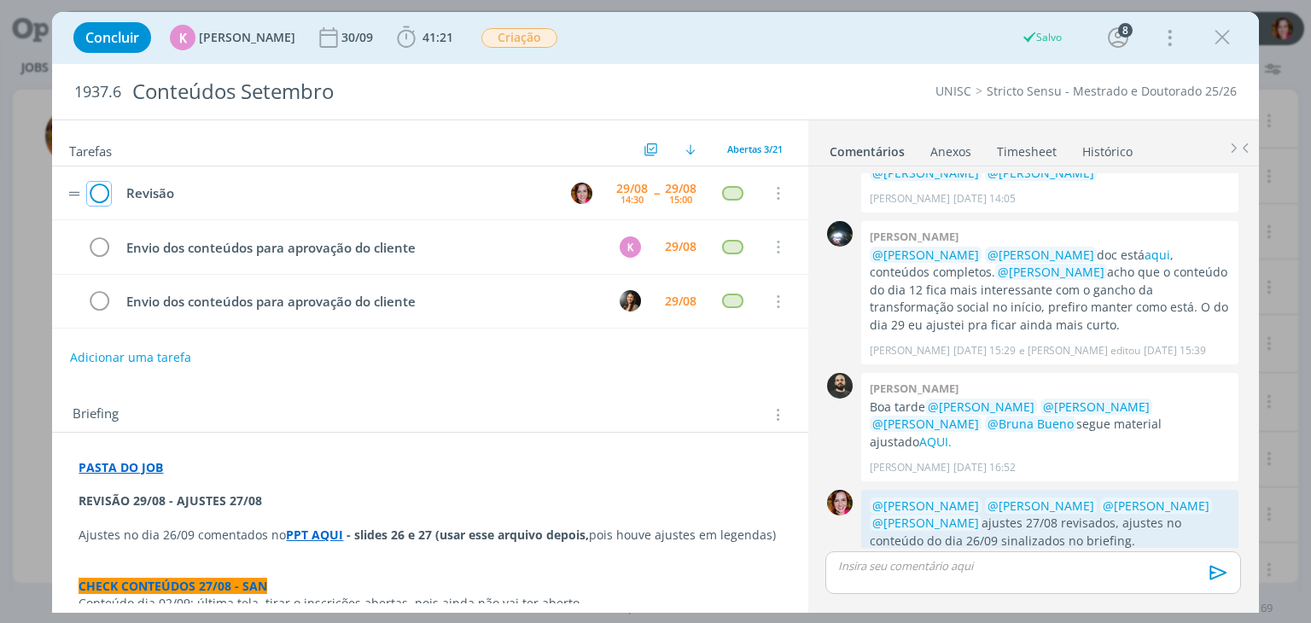
click at [101, 192] on icon "dialog" at bounding box center [99, 194] width 24 height 26
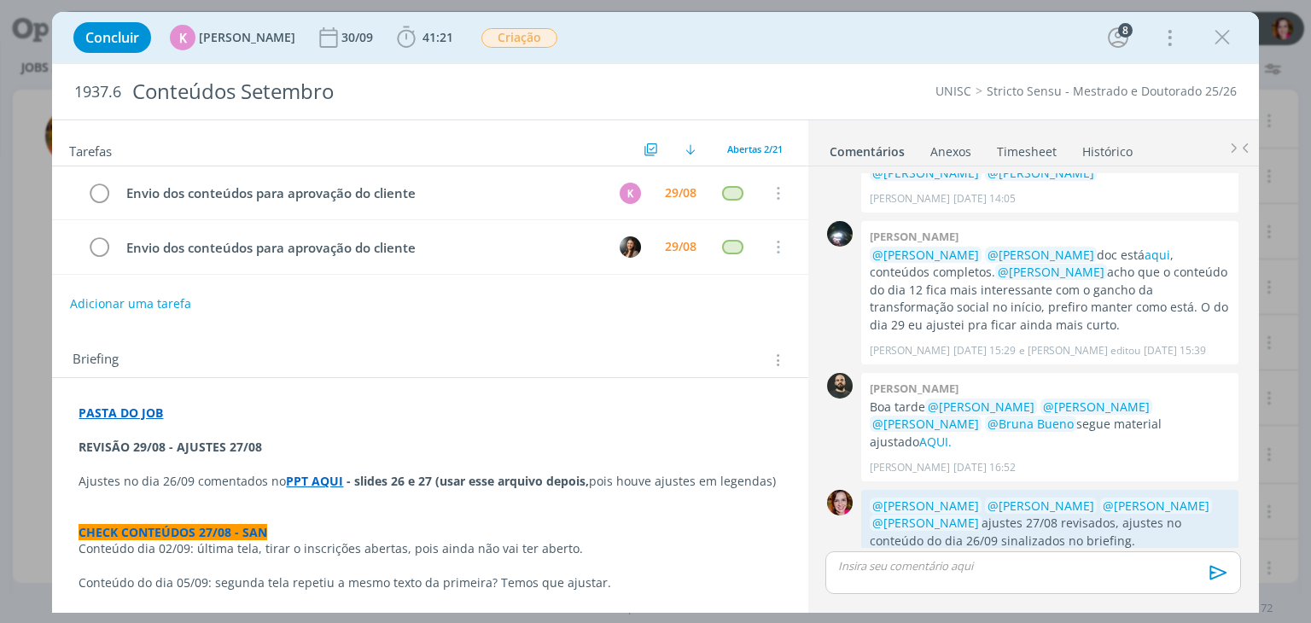
click at [206, 445] on strong "REVISÃO 29/08 - AJUSTES 27/08" at bounding box center [171, 447] width 184 height 16
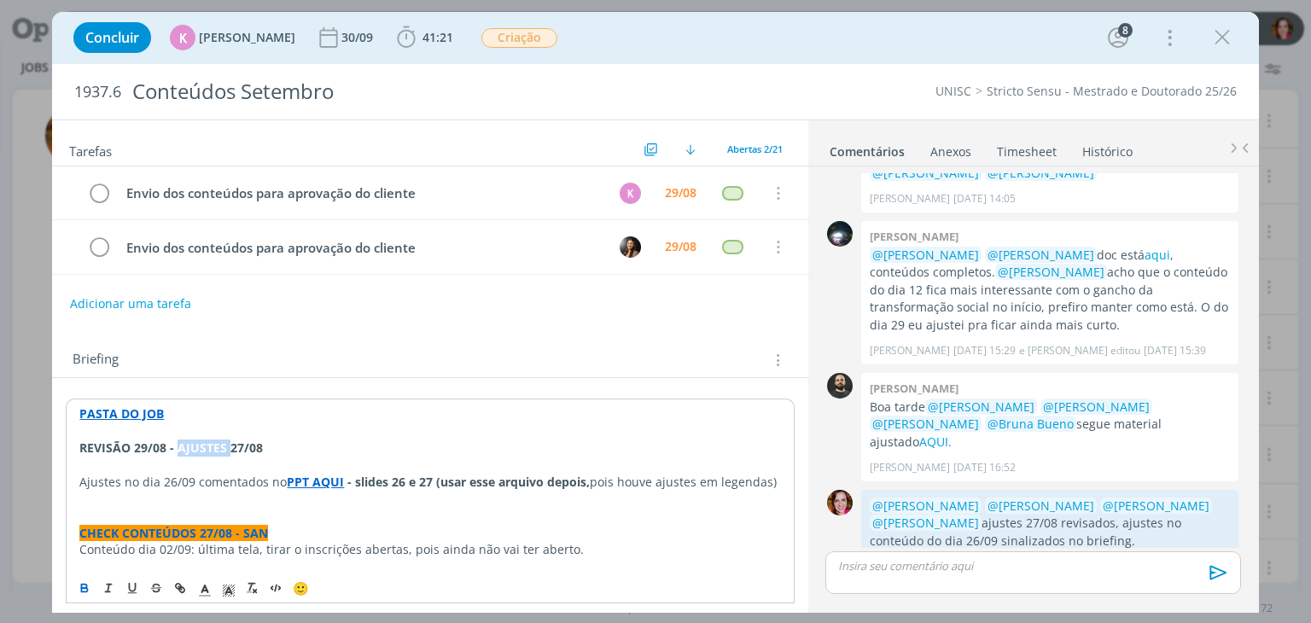
click at [206, 445] on strong "REVISÃO 29/08 - AJUSTES 27/08" at bounding box center [171, 448] width 184 height 16
click at [203, 592] on icon "dialog" at bounding box center [204, 590] width 15 height 15
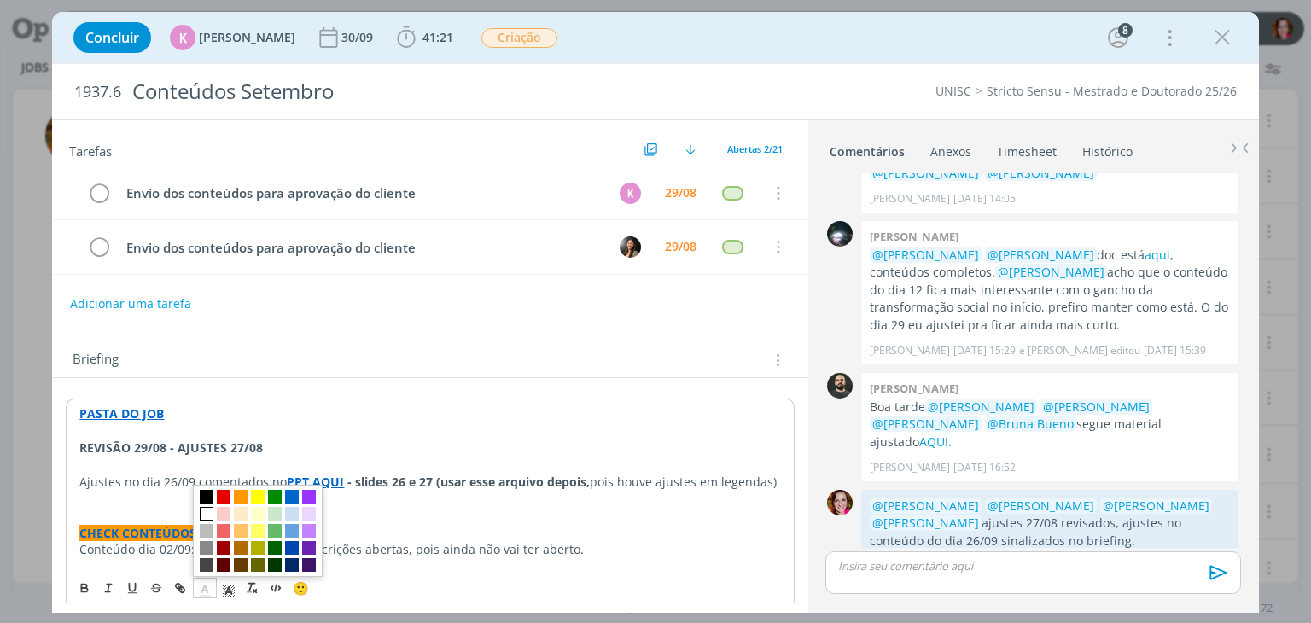
click at [208, 508] on span "dialog" at bounding box center [207, 514] width 14 height 14
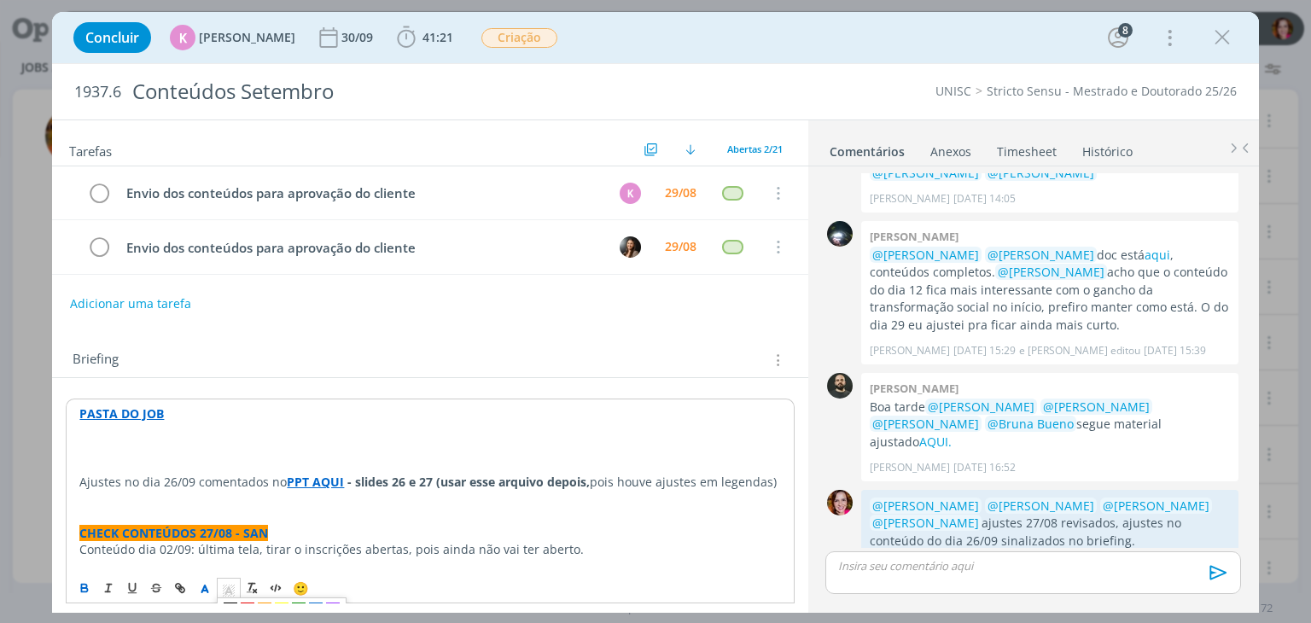
click at [229, 588] on polyline "dialog" at bounding box center [229, 590] width 6 height 7
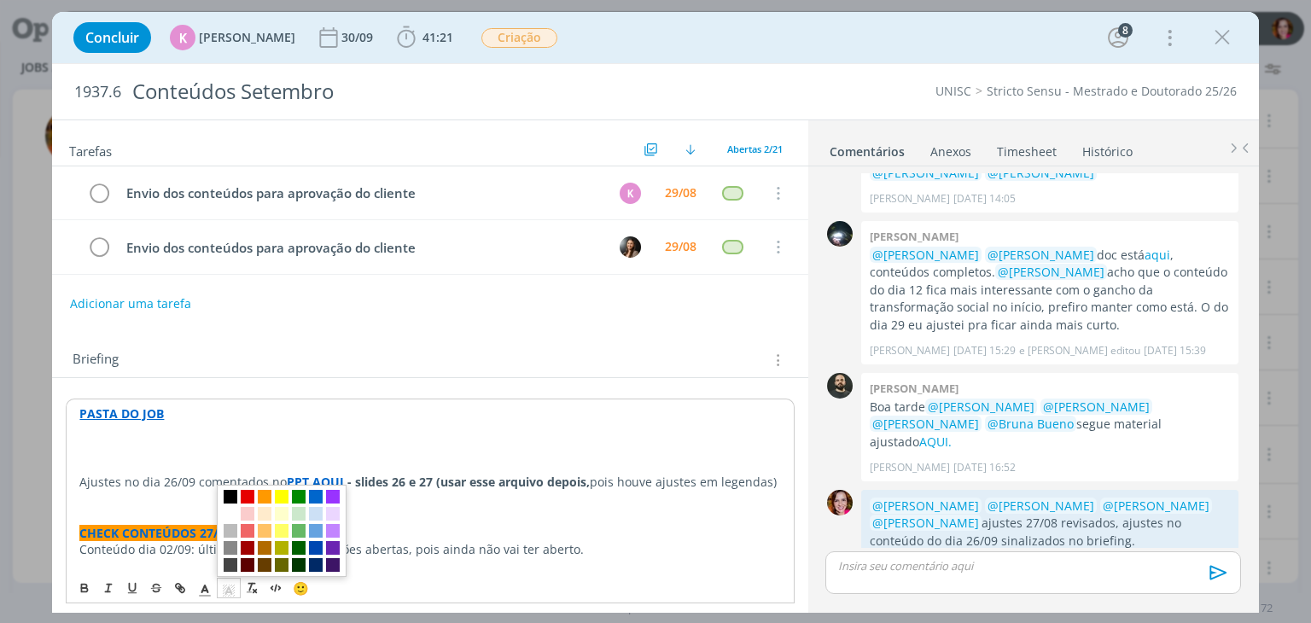
click at [228, 493] on span "dialog" at bounding box center [231, 497] width 14 height 14
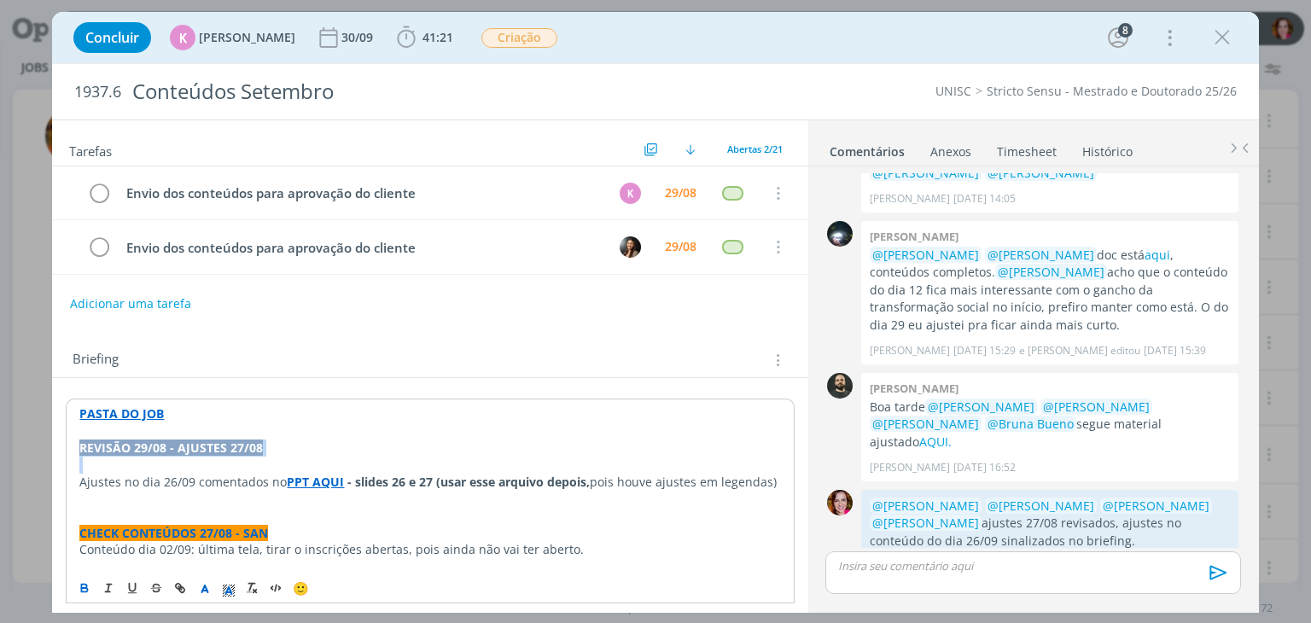
click at [289, 457] on p "dialog" at bounding box center [429, 465] width 701 height 17
click at [147, 487] on p "Ajustes no dia 26/09 comentados no PPT AQUI - slides 26 e 27 (usar esse arquivo…" at bounding box center [429, 482] width 701 height 17
click at [133, 501] on p "dialog" at bounding box center [429, 499] width 701 height 17
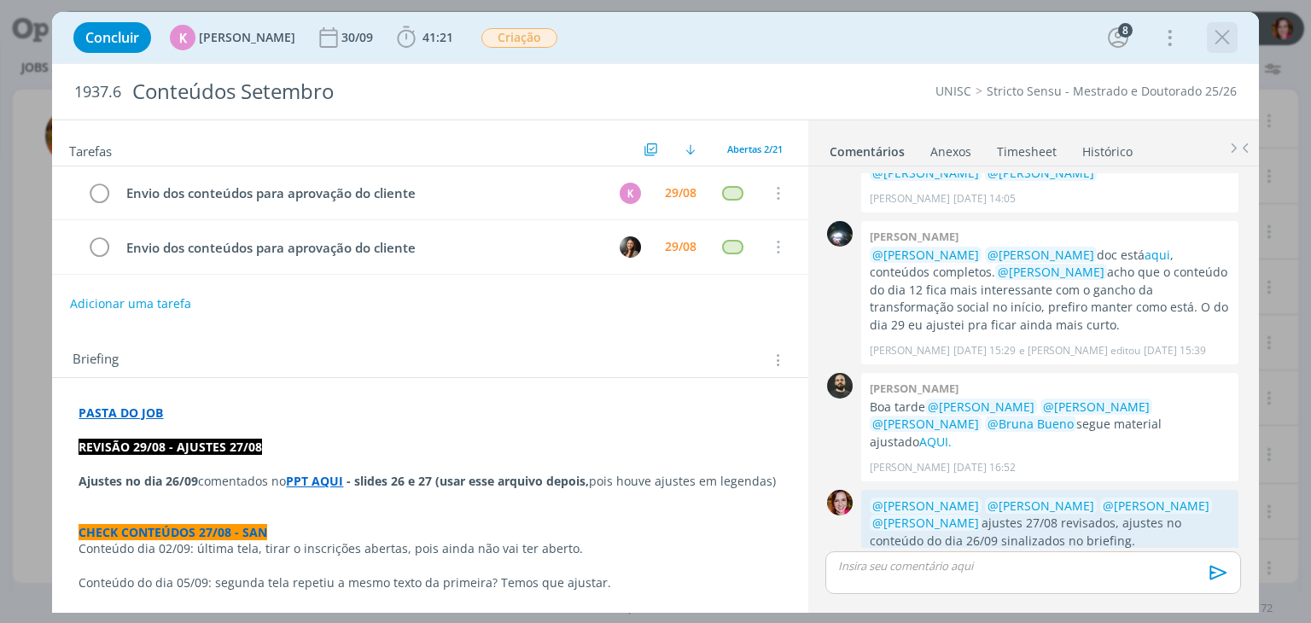
click at [1226, 42] on icon "dialog" at bounding box center [1223, 38] width 26 height 26
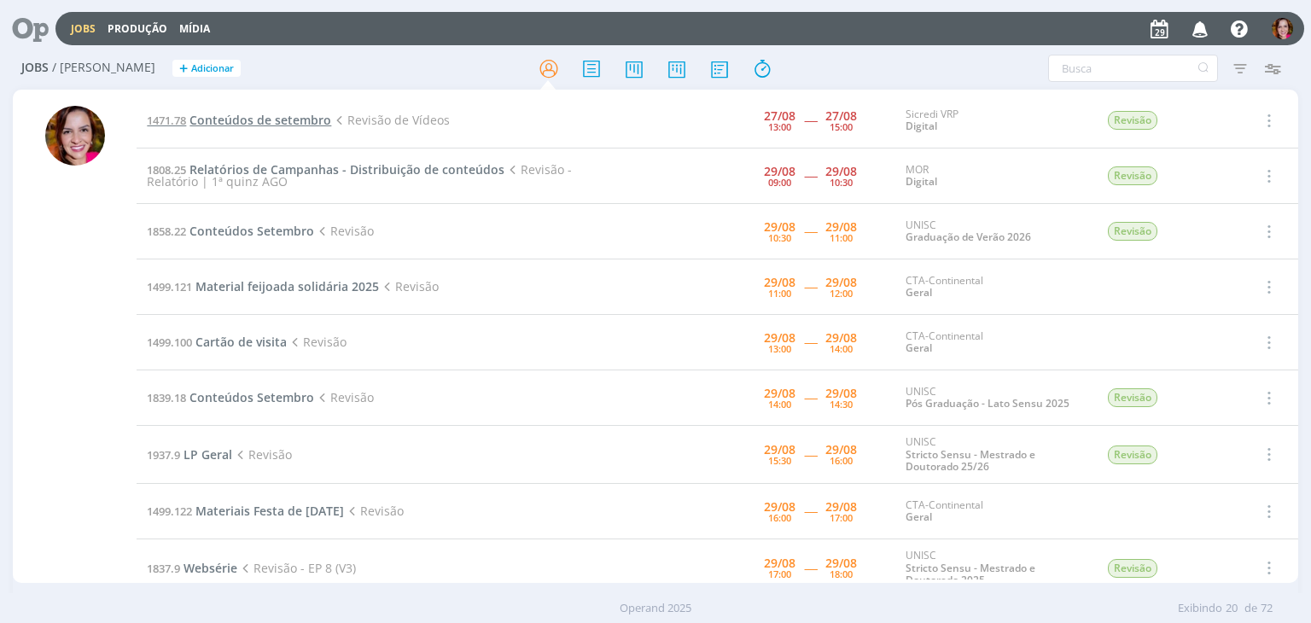
click at [258, 120] on span "Conteúdos de setembro" at bounding box center [261, 120] width 142 height 16
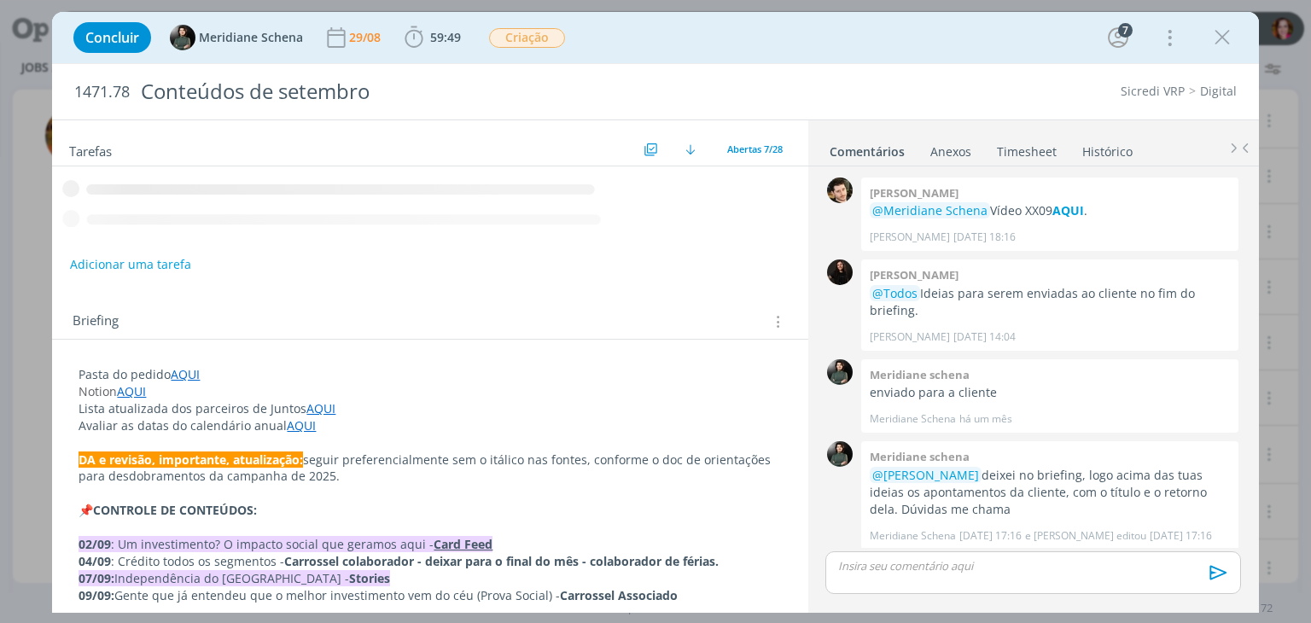
scroll to position [2187, 0]
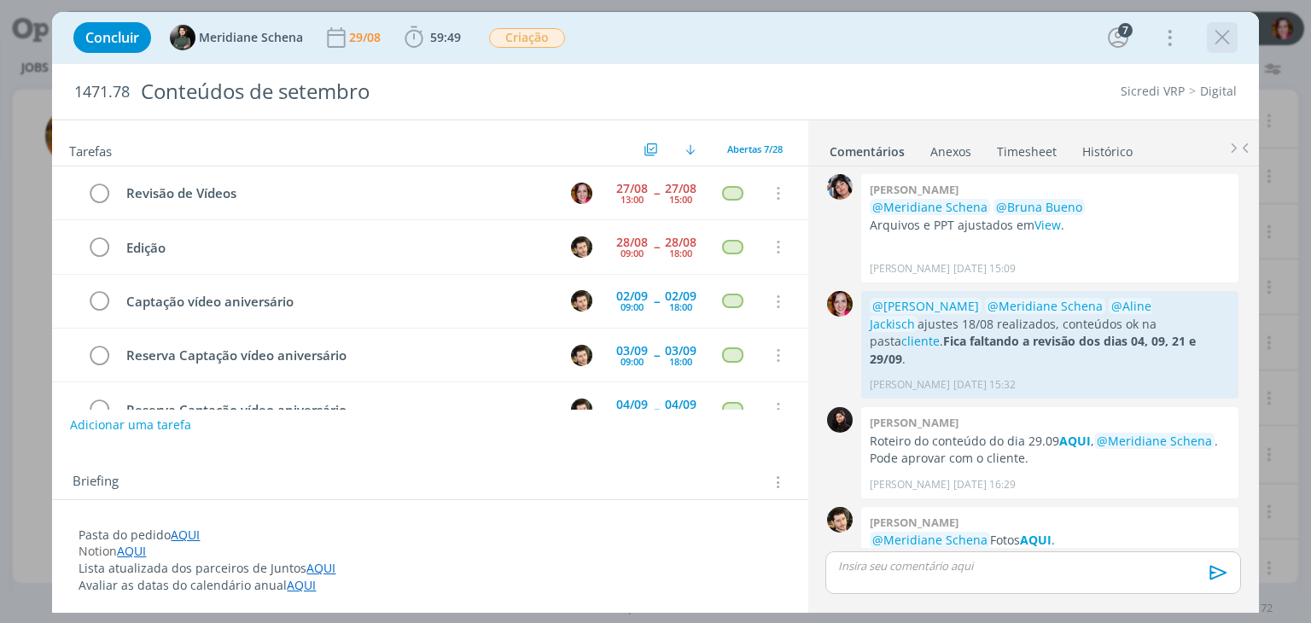
click at [1220, 42] on icon "dialog" at bounding box center [1223, 38] width 26 height 26
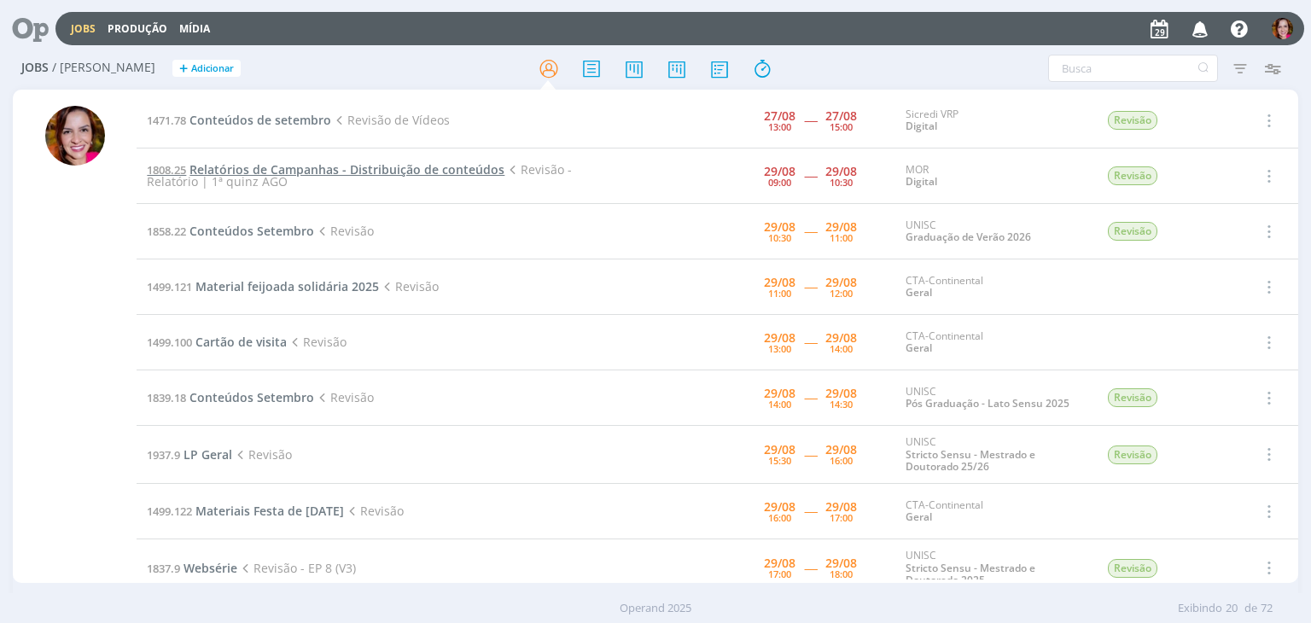
click at [294, 167] on span "Relatórios de Campanhas - Distribuição de conteúdos" at bounding box center [347, 169] width 315 height 16
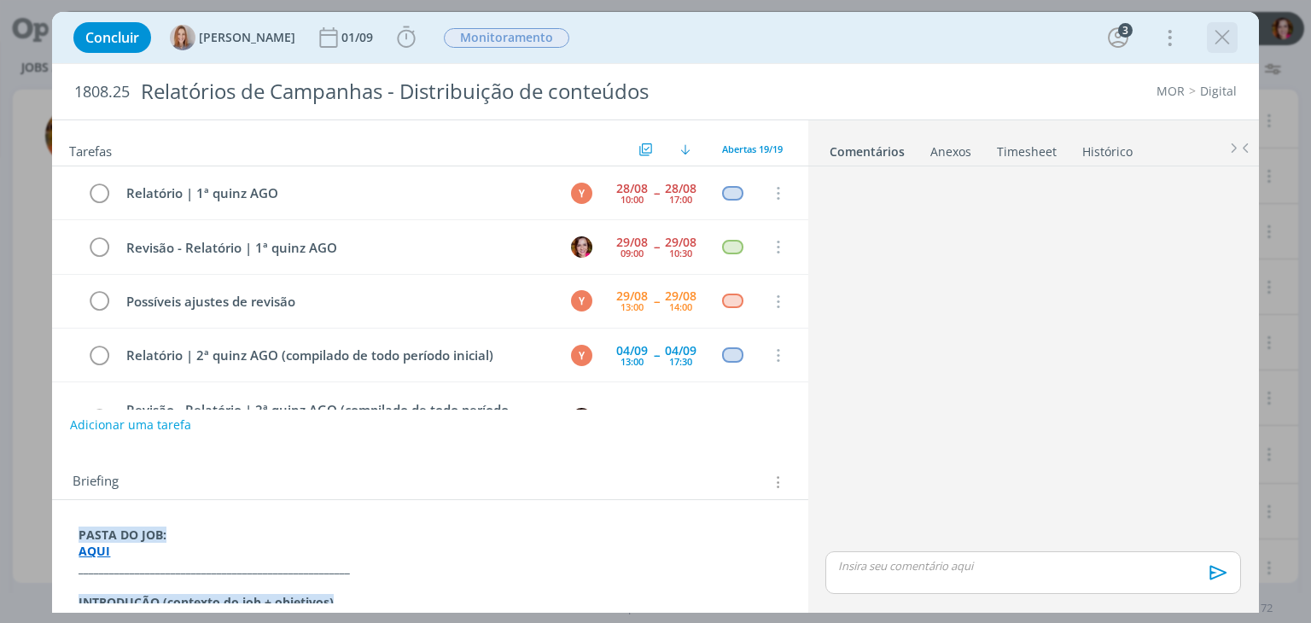
click at [1224, 38] on icon "dialog" at bounding box center [1223, 38] width 26 height 26
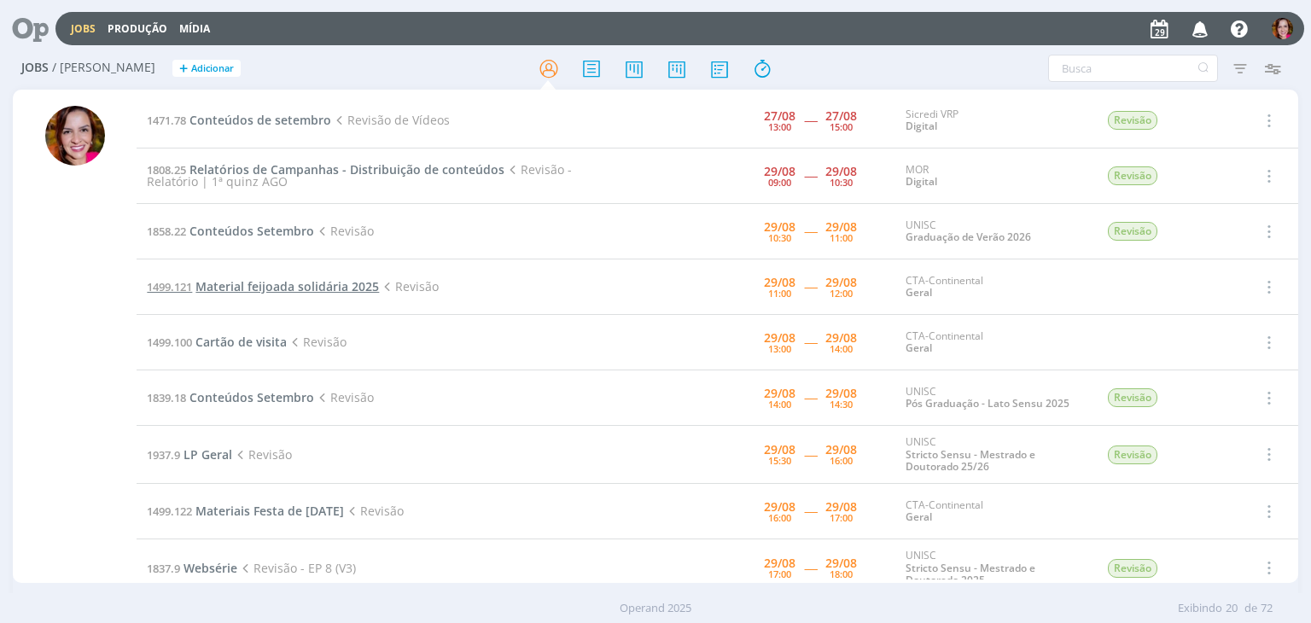
click at [270, 284] on span "Material feijoada solidária 2025" at bounding box center [287, 286] width 184 height 16
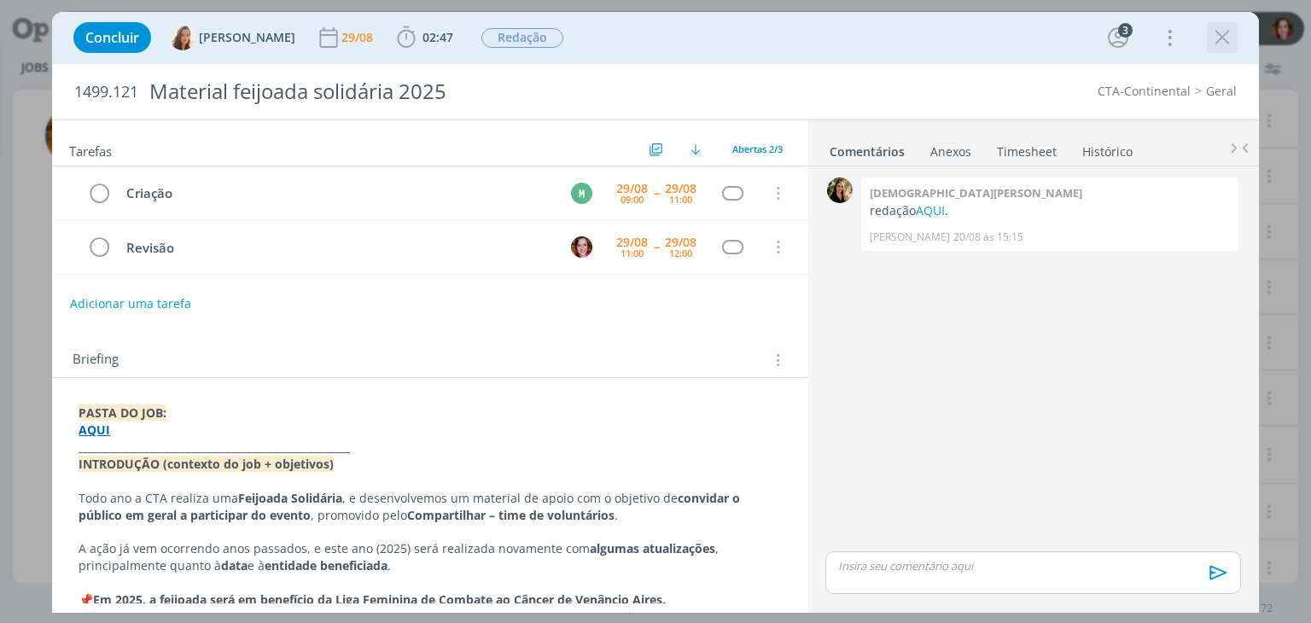
click at [1216, 38] on icon "dialog" at bounding box center [1223, 38] width 26 height 26
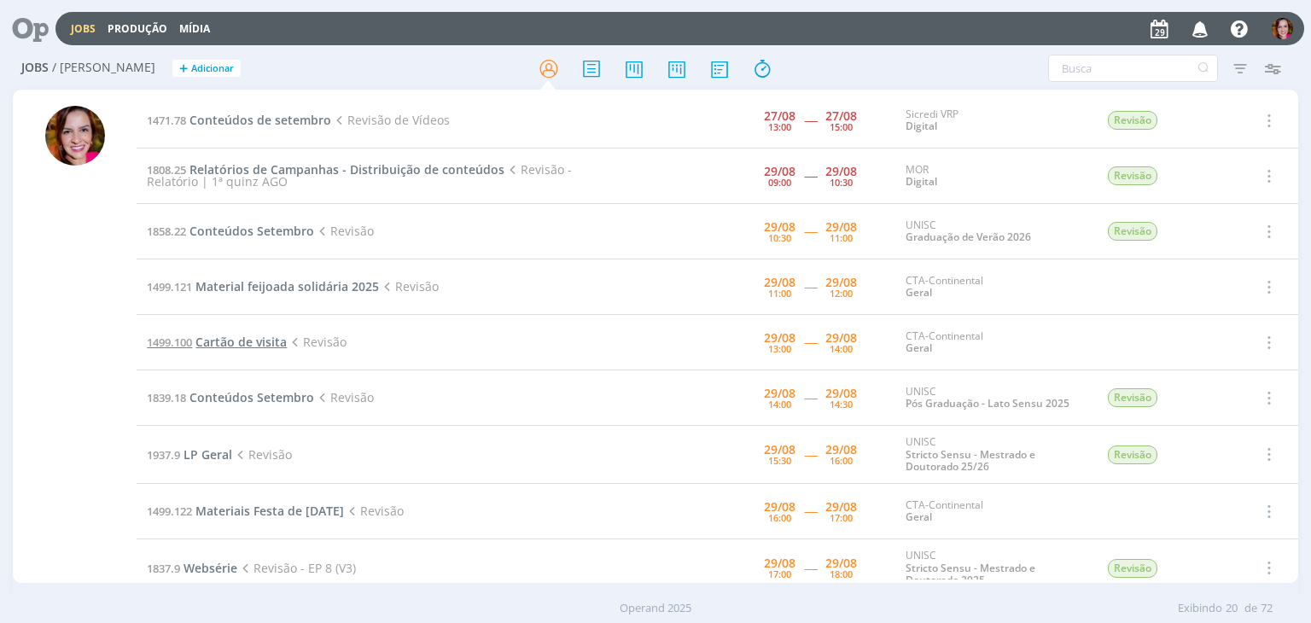
click at [229, 345] on span "Cartão de visita" at bounding box center [240, 342] width 91 height 16
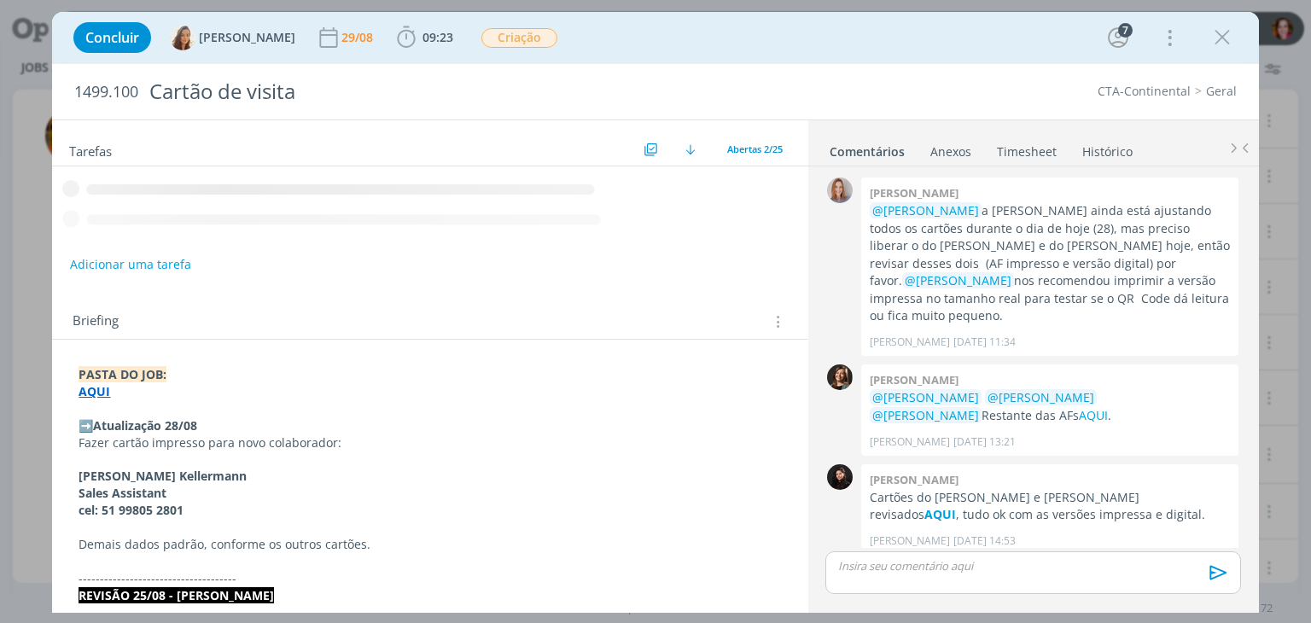
scroll to position [1509, 0]
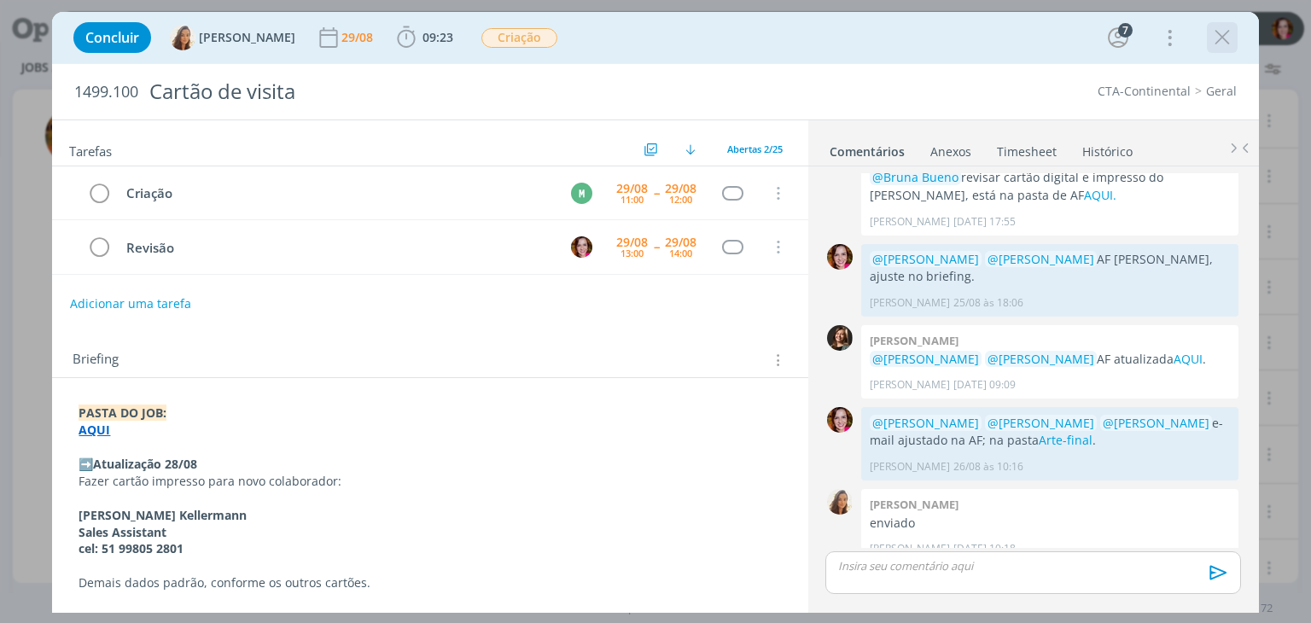
click at [1217, 49] on icon "dialog" at bounding box center [1223, 38] width 26 height 26
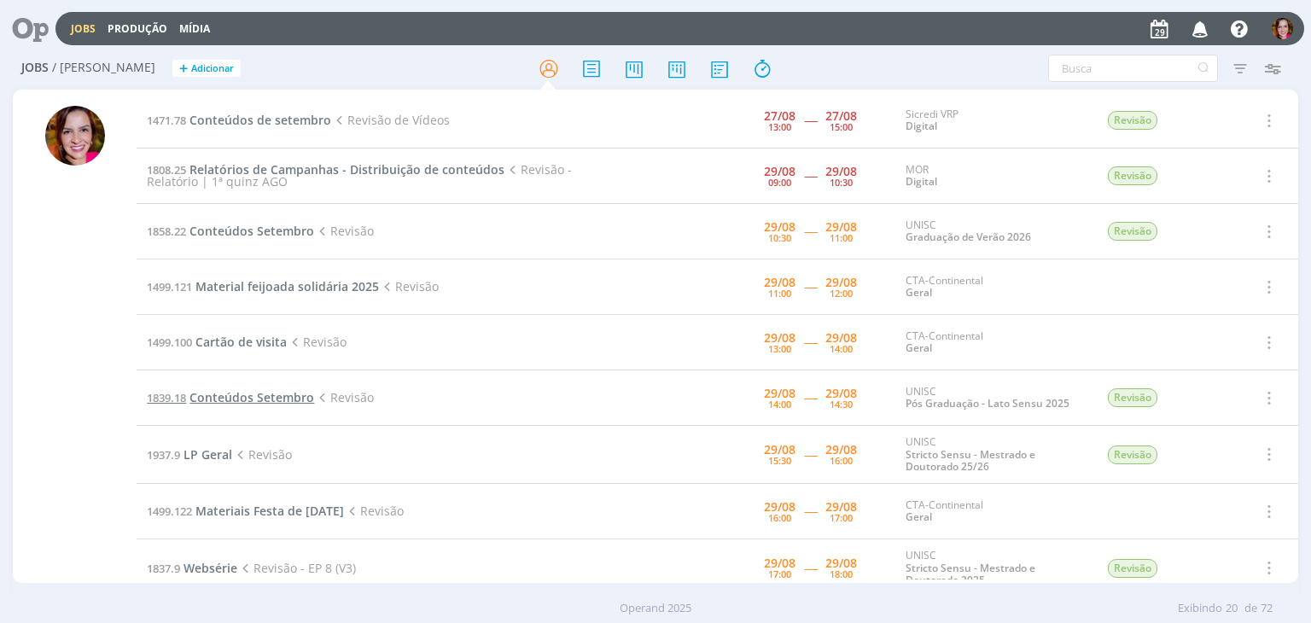
click at [281, 397] on span "Conteúdos Setembro" at bounding box center [252, 397] width 125 height 16
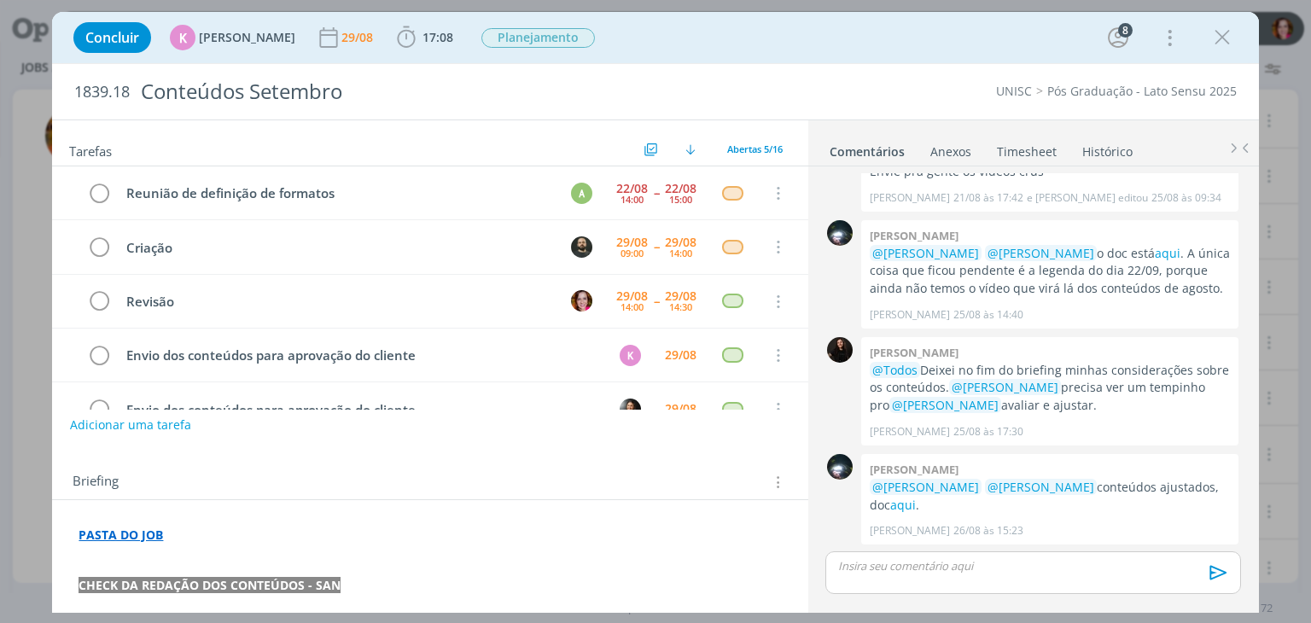
scroll to position [38, 0]
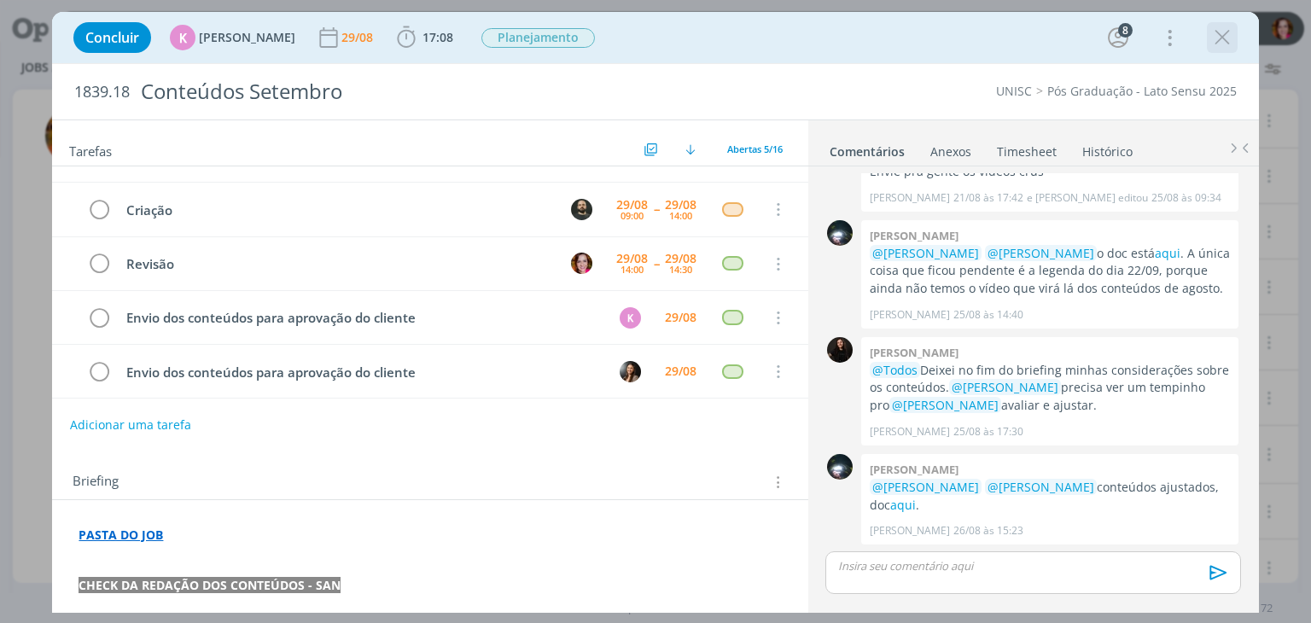
click at [1222, 38] on icon "dialog" at bounding box center [1223, 38] width 26 height 26
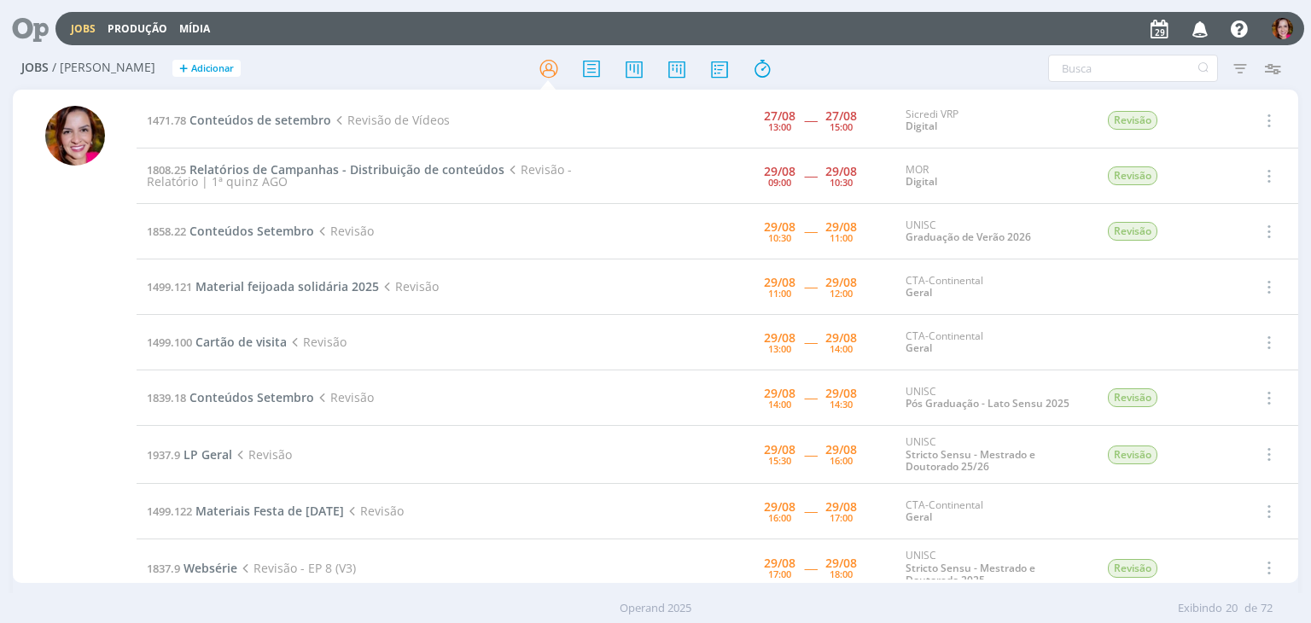
drag, startPoint x: 1292, startPoint y: 218, endPoint x: 1292, endPoint y: 241, distance: 23.1
click at [1292, 241] on td "Selecionar Concluir Cancelar Iniciar timesheet" at bounding box center [1267, 231] width 61 height 55
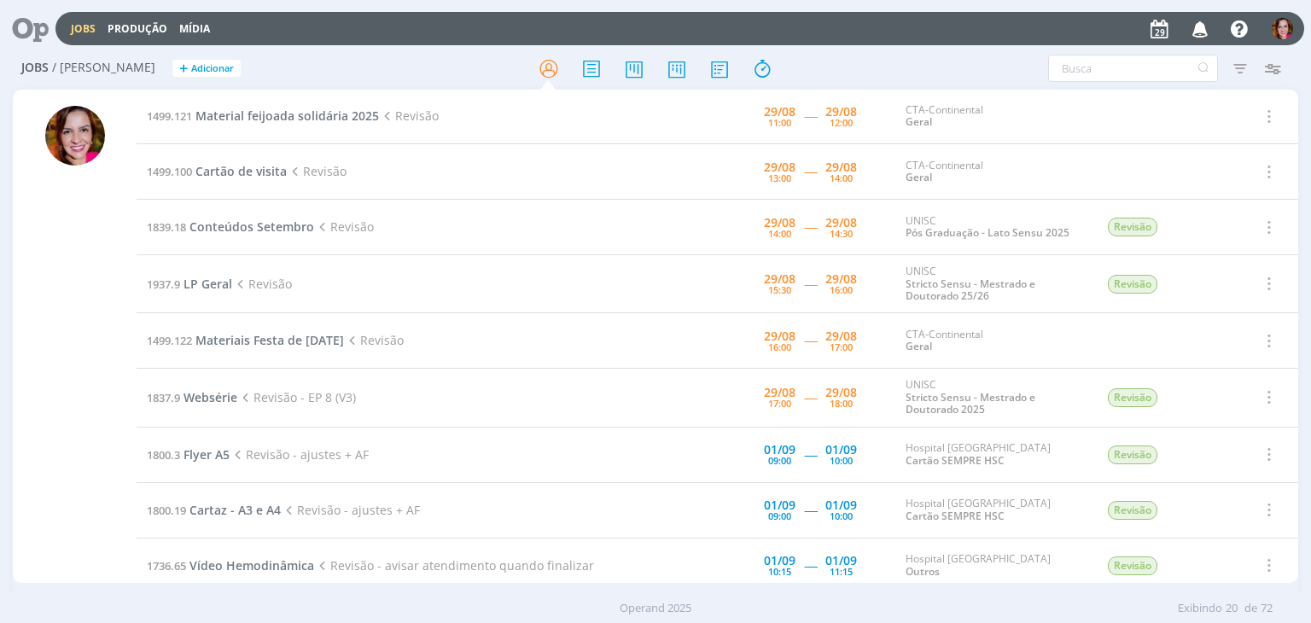
scroll to position [181, 0]
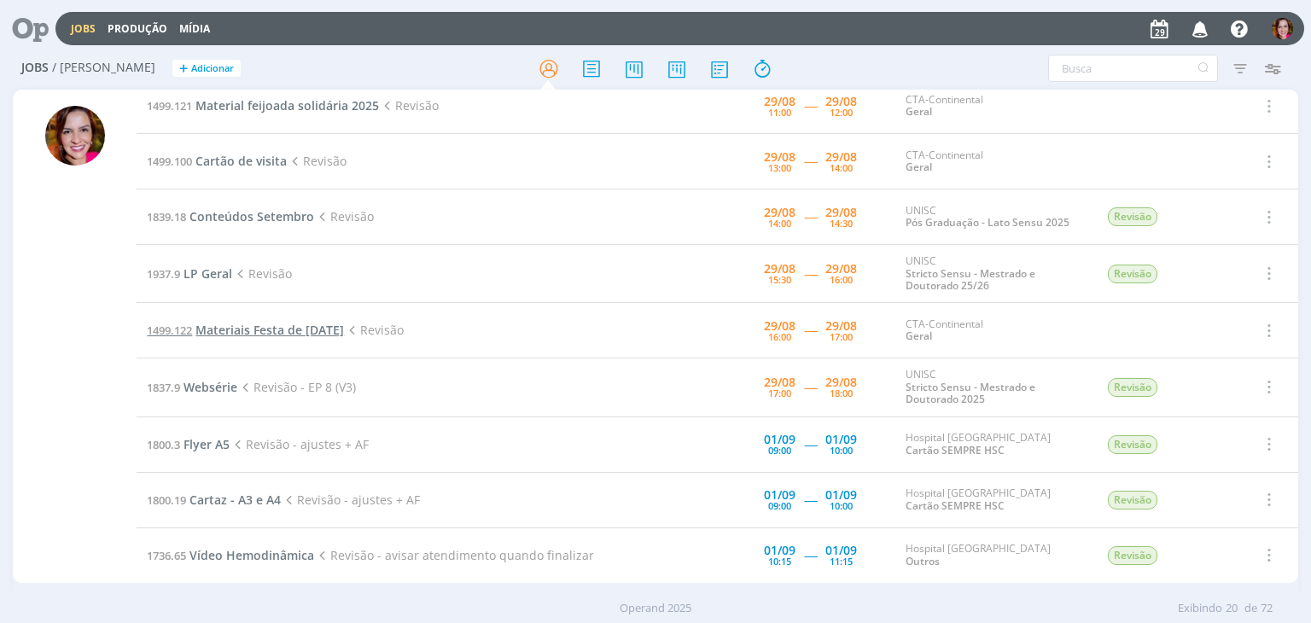
click at [268, 330] on span "Materiais Festa de [DATE]" at bounding box center [269, 330] width 149 height 16
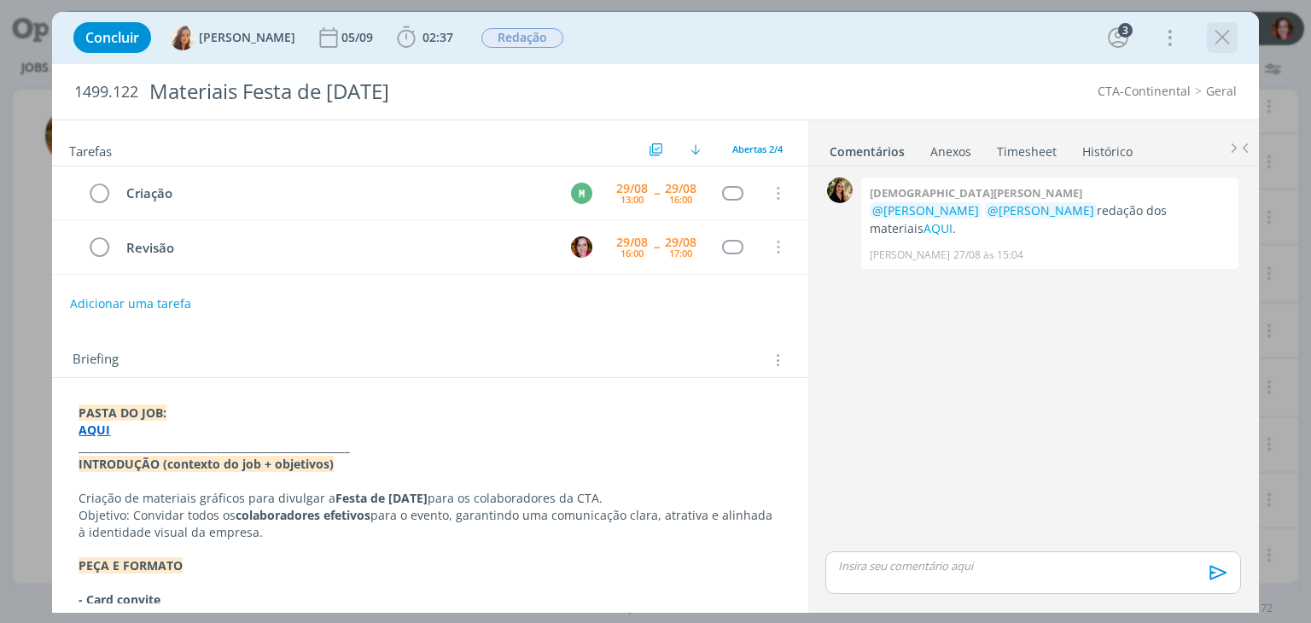
click at [1228, 39] on icon "dialog" at bounding box center [1223, 38] width 26 height 26
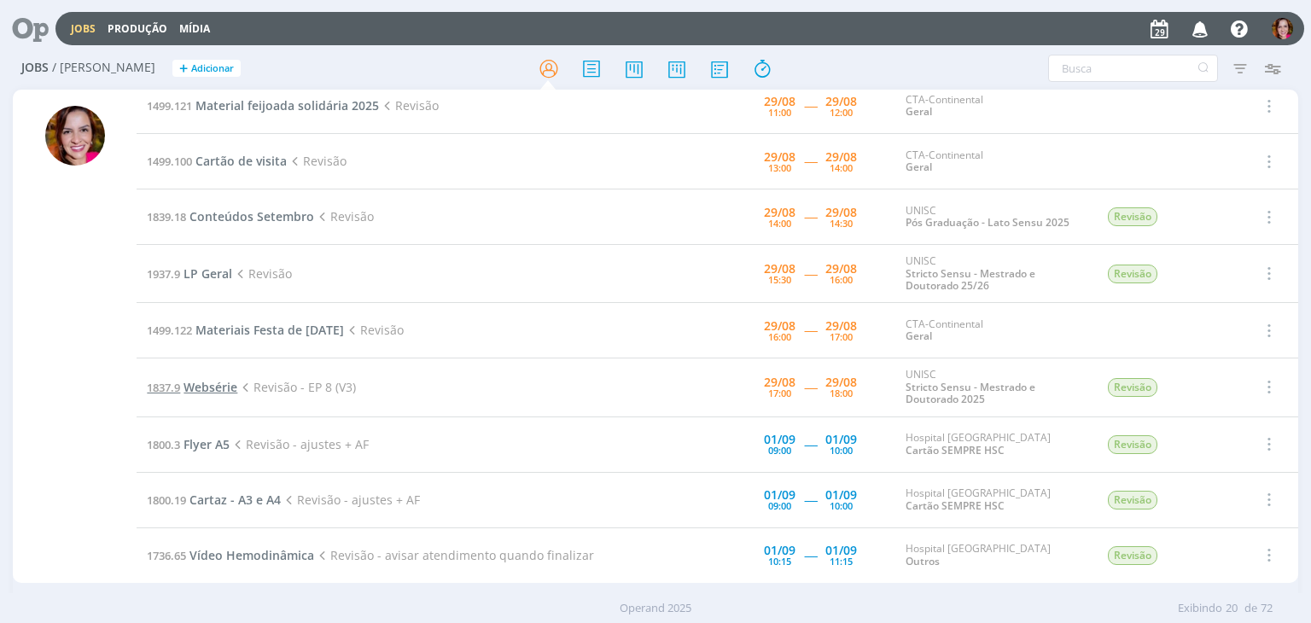
click at [205, 387] on span "Websérie" at bounding box center [211, 387] width 54 height 16
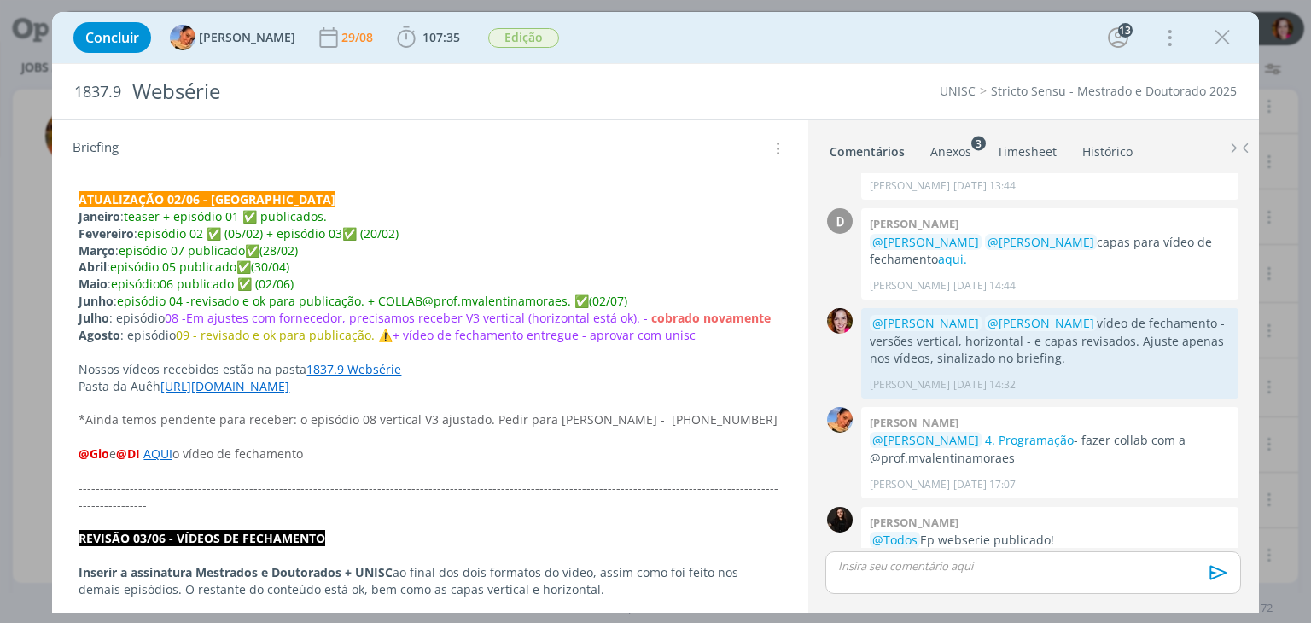
scroll to position [247, 0]
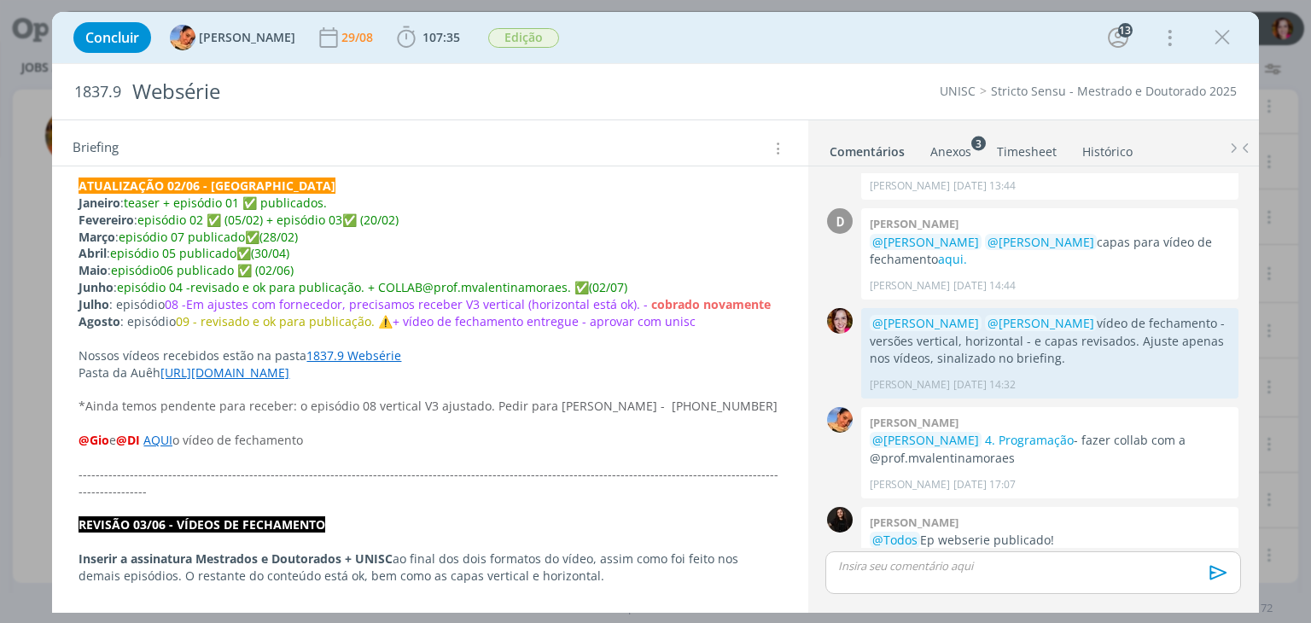
click at [347, 354] on link "1837.9 Websérie" at bounding box center [353, 355] width 95 height 16
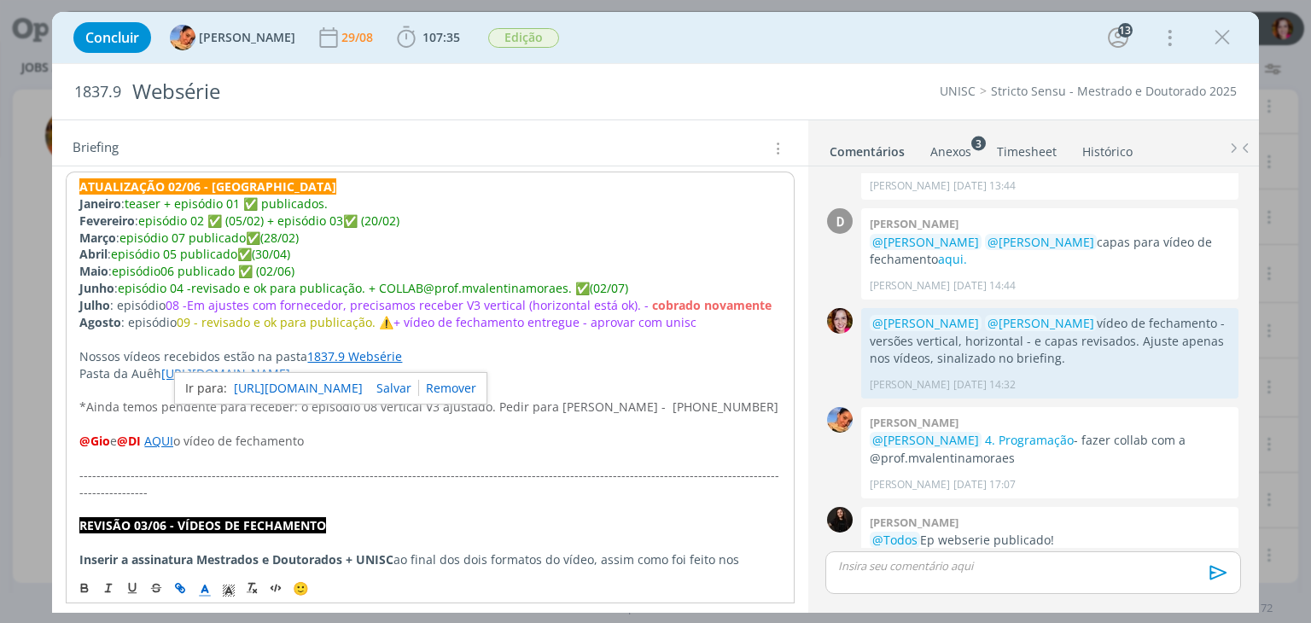
click at [341, 382] on link "https://sobeae.sharepoint.com/:f:/s/SOBEAE/El0wgH585n5GltqaAoX2eigBjhdKkRdgFU3C…" at bounding box center [298, 388] width 129 height 22
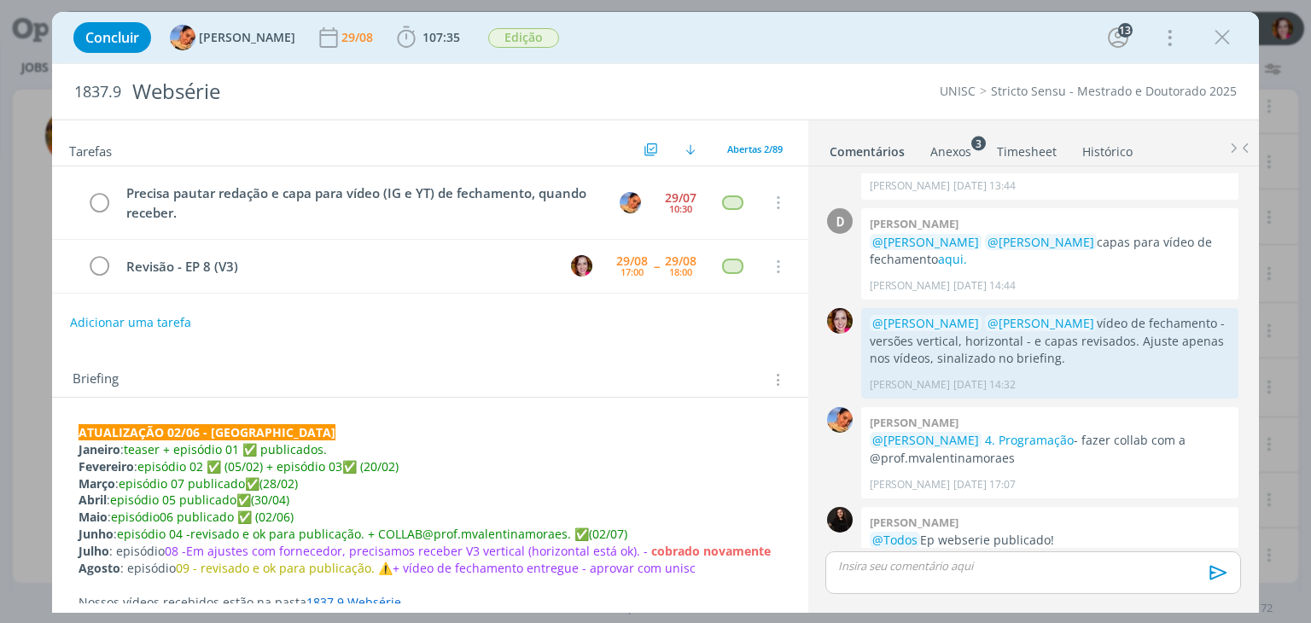
click at [514, 467] on p "Fevereiro : episódio 02 ✅ (05/02) + episódio 03 ✅ (20/02)" at bounding box center [430, 466] width 703 height 17
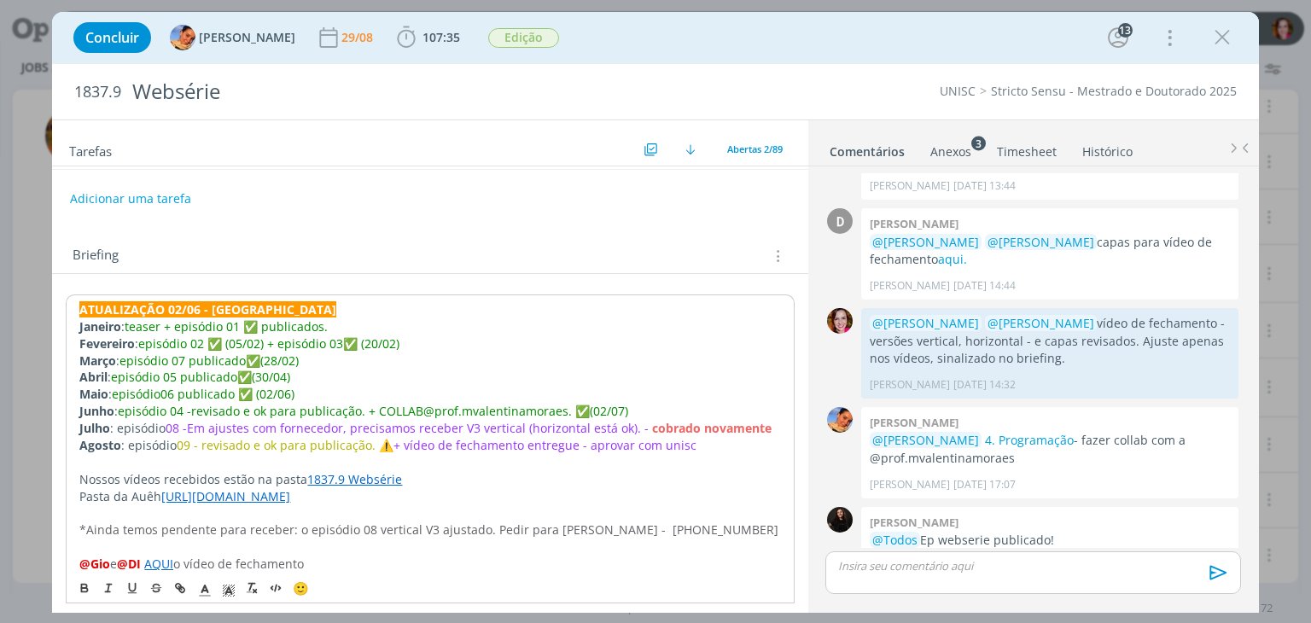
scroll to position [141, 0]
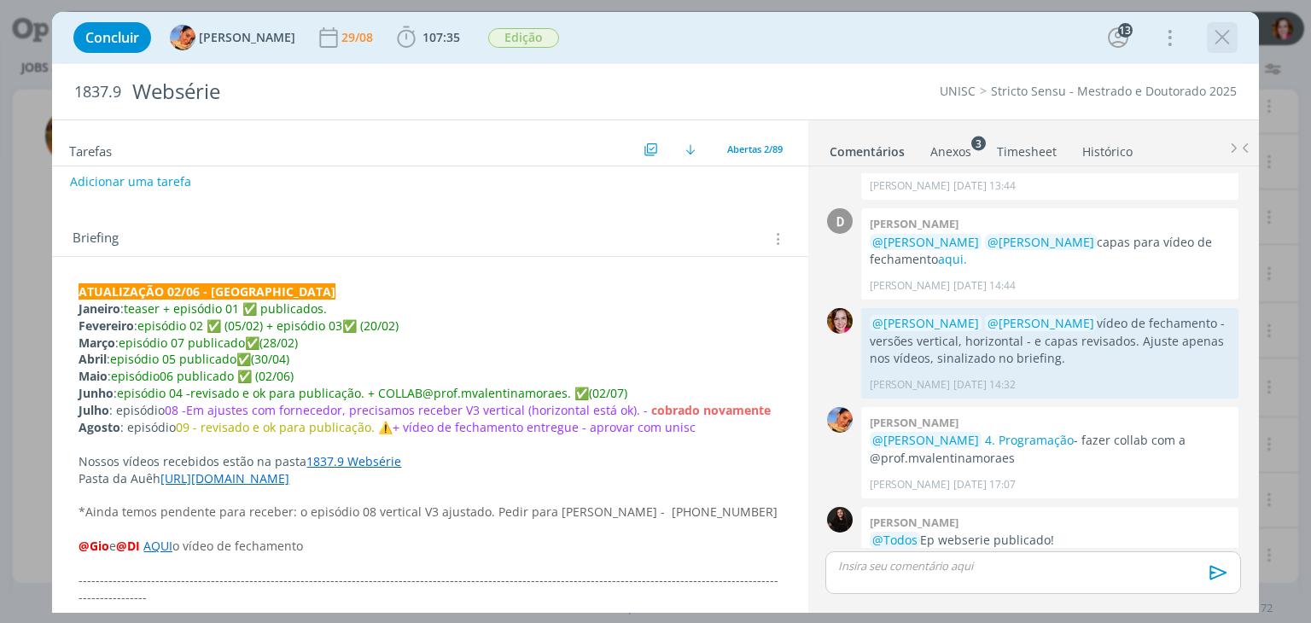
click at [1222, 42] on icon "dialog" at bounding box center [1223, 38] width 26 height 26
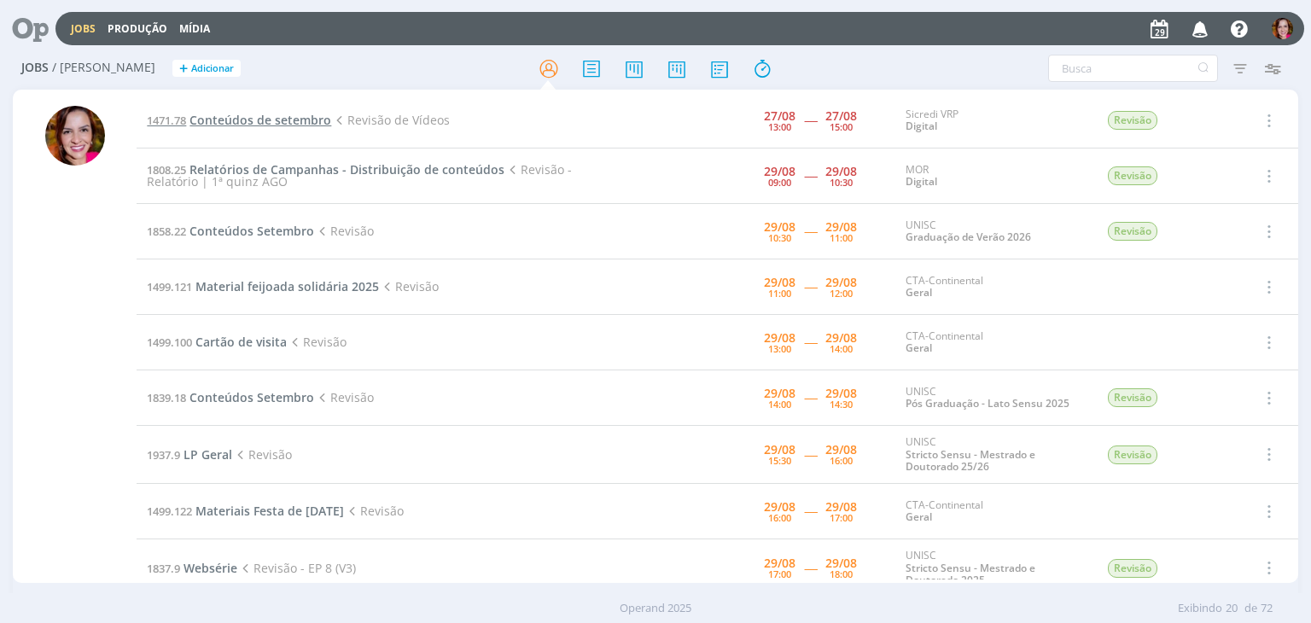
click at [275, 114] on span "Conteúdos de setembro" at bounding box center [261, 120] width 142 height 16
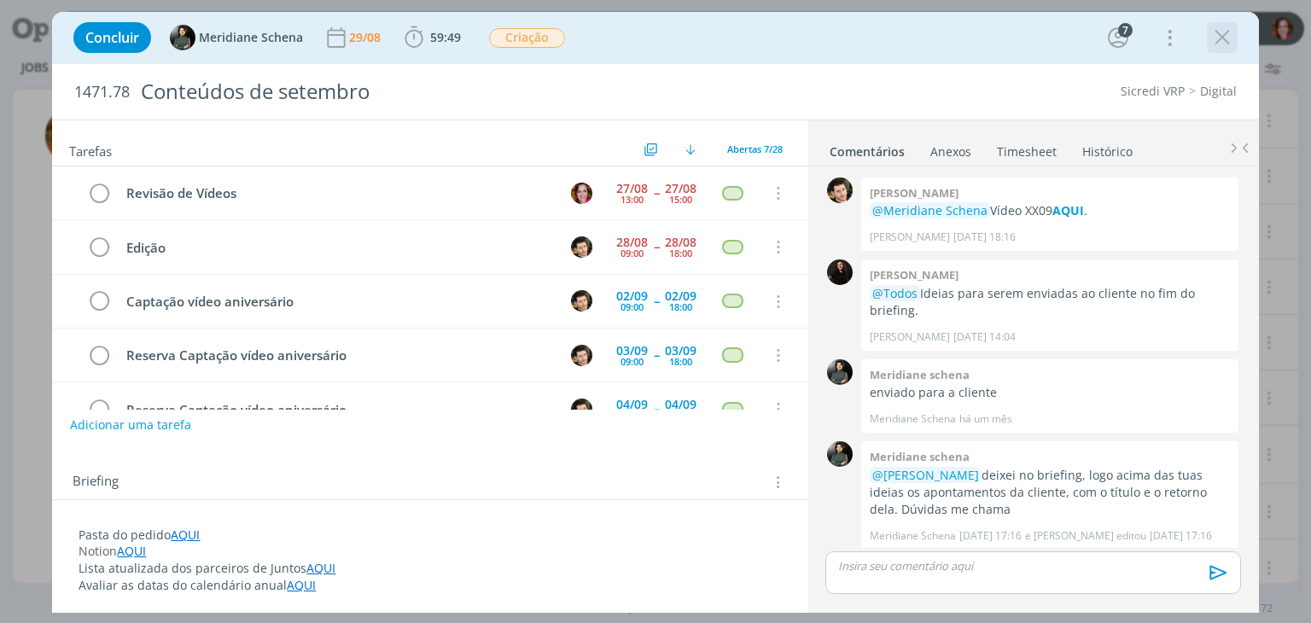
scroll to position [2187, 0]
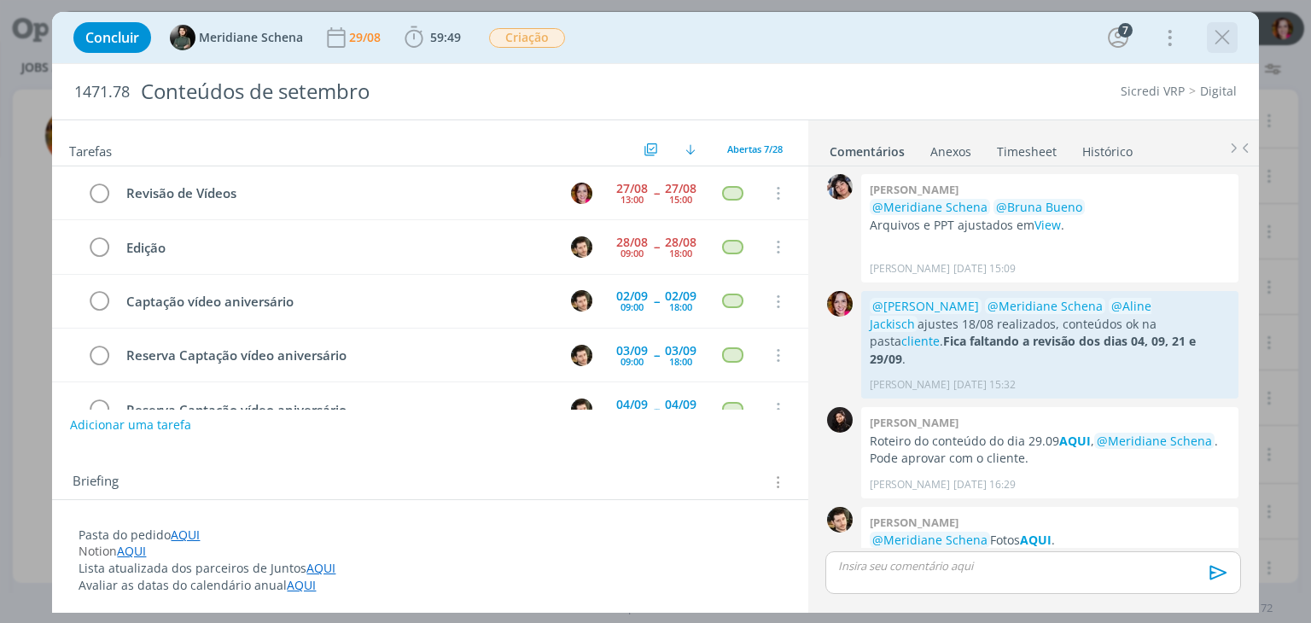
click at [1224, 35] on icon "dialog" at bounding box center [1223, 38] width 26 height 26
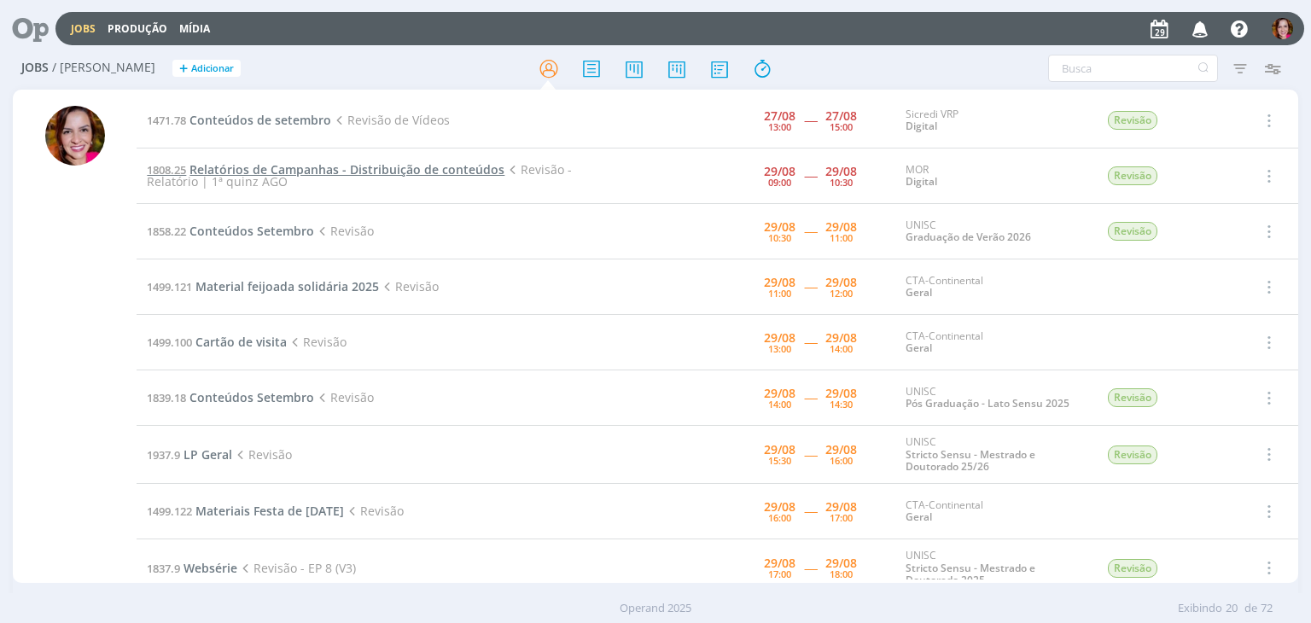
click at [225, 161] on span "Relatórios de Campanhas - Distribuição de conteúdos" at bounding box center [347, 169] width 315 height 16
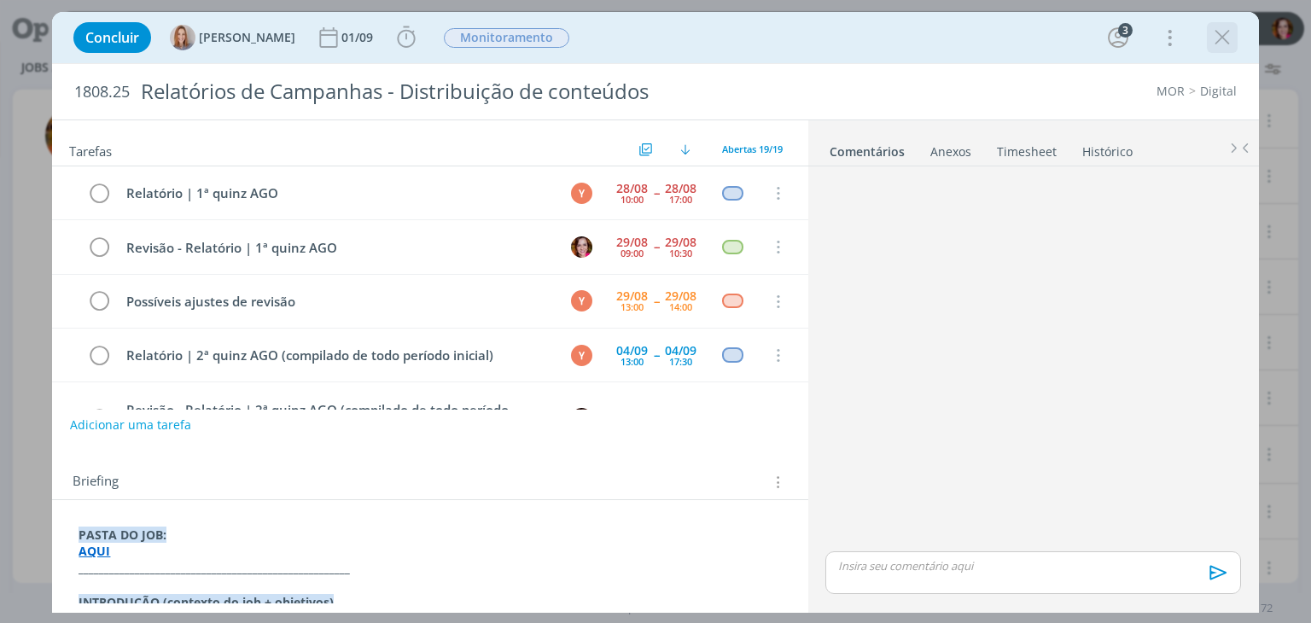
click at [1221, 41] on icon "dialog" at bounding box center [1223, 38] width 26 height 26
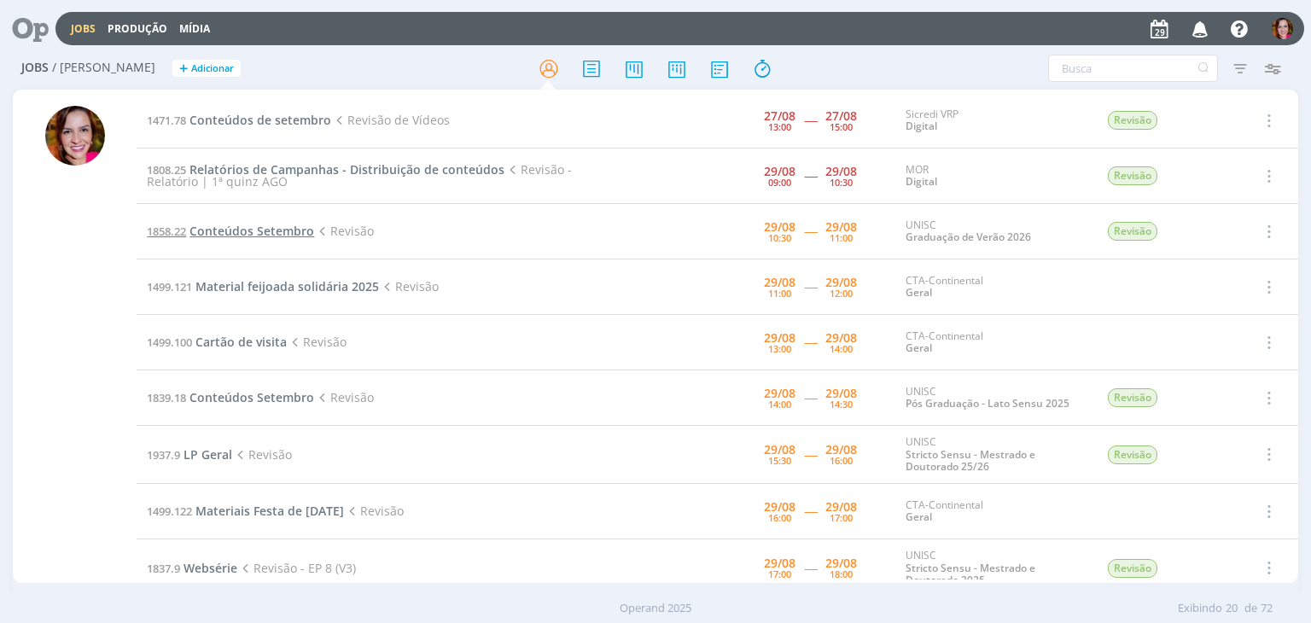
click at [291, 226] on span "Conteúdos Setembro" at bounding box center [252, 231] width 125 height 16
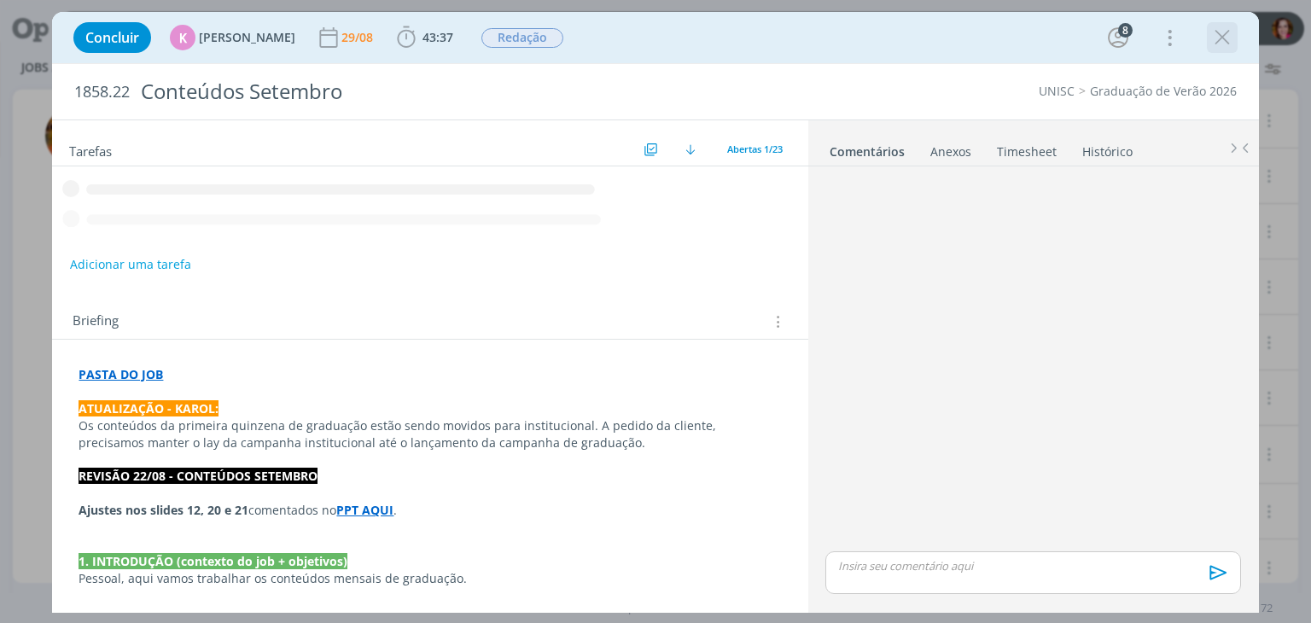
scroll to position [2550, 0]
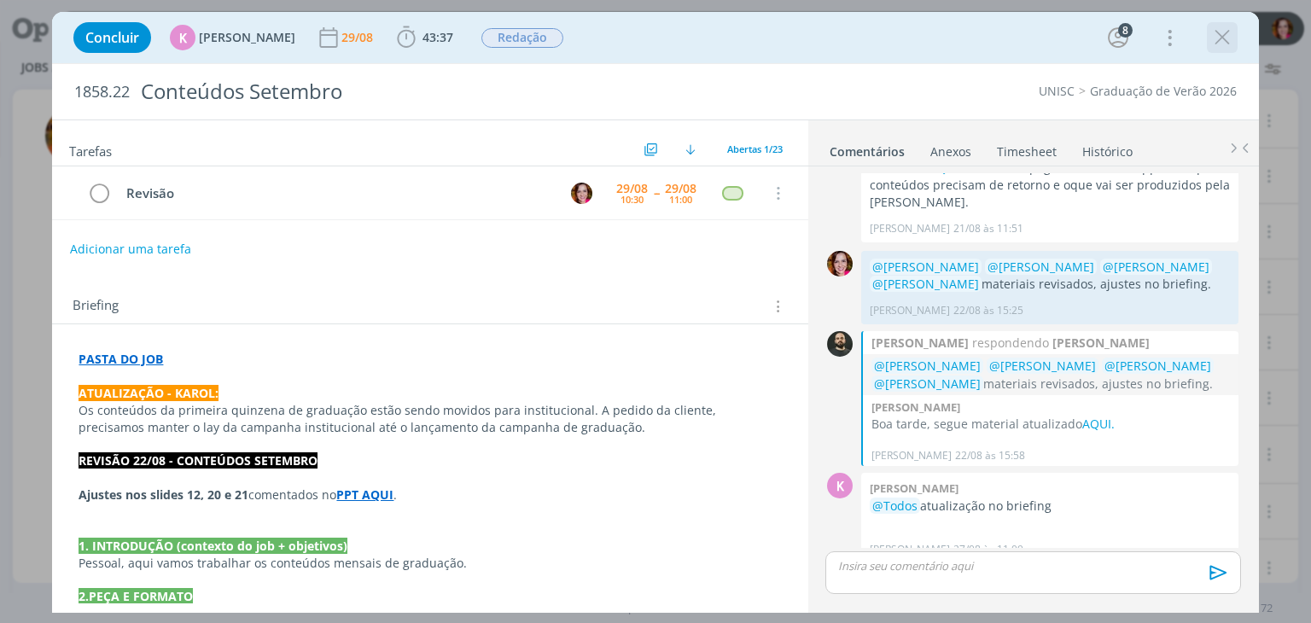
click at [1222, 40] on icon "dialog" at bounding box center [1223, 38] width 26 height 26
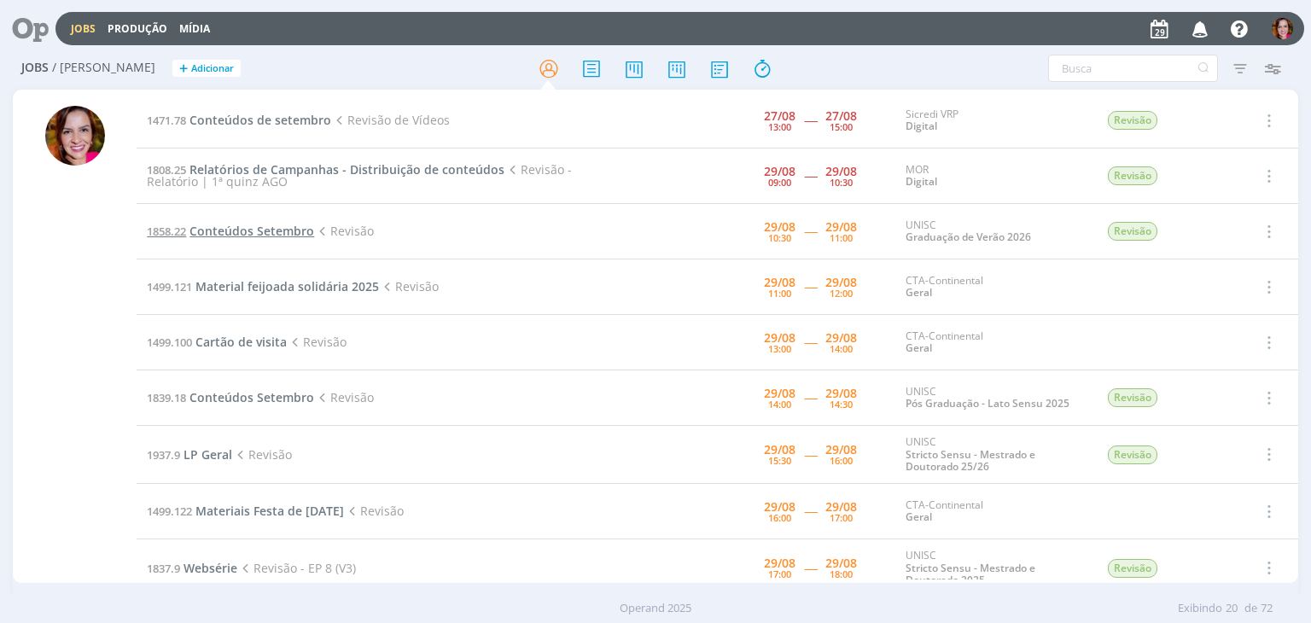
click at [256, 238] on span "Conteúdos Setembro" at bounding box center [252, 231] width 125 height 16
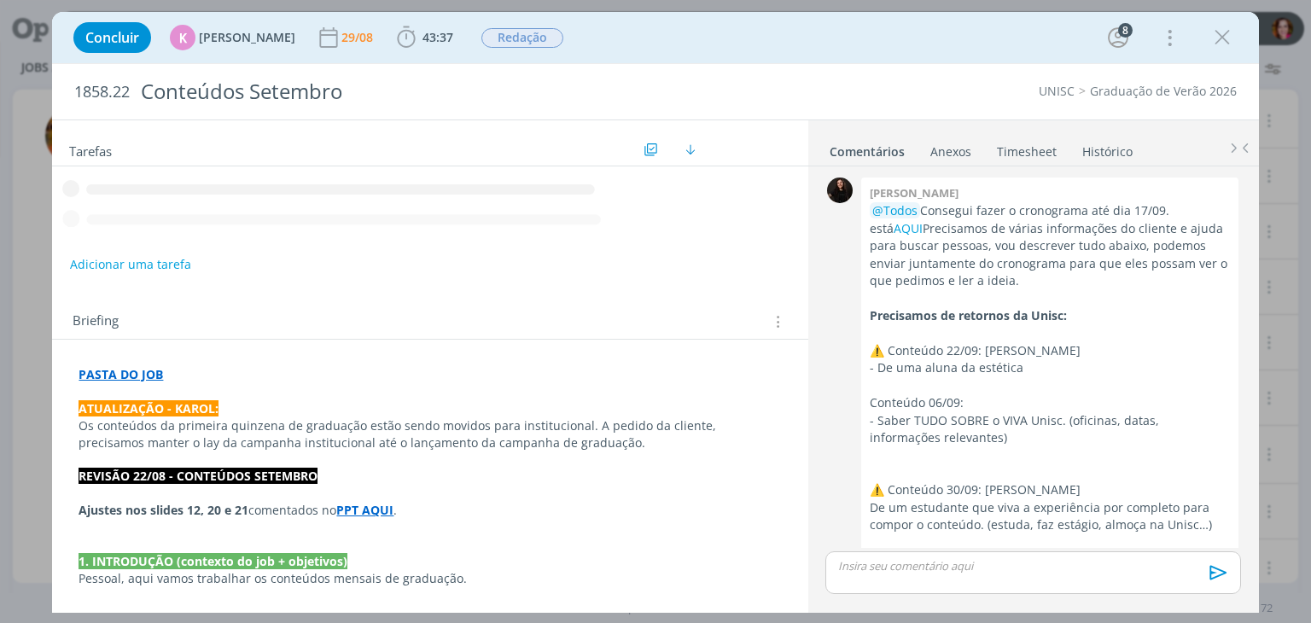
scroll to position [2550, 0]
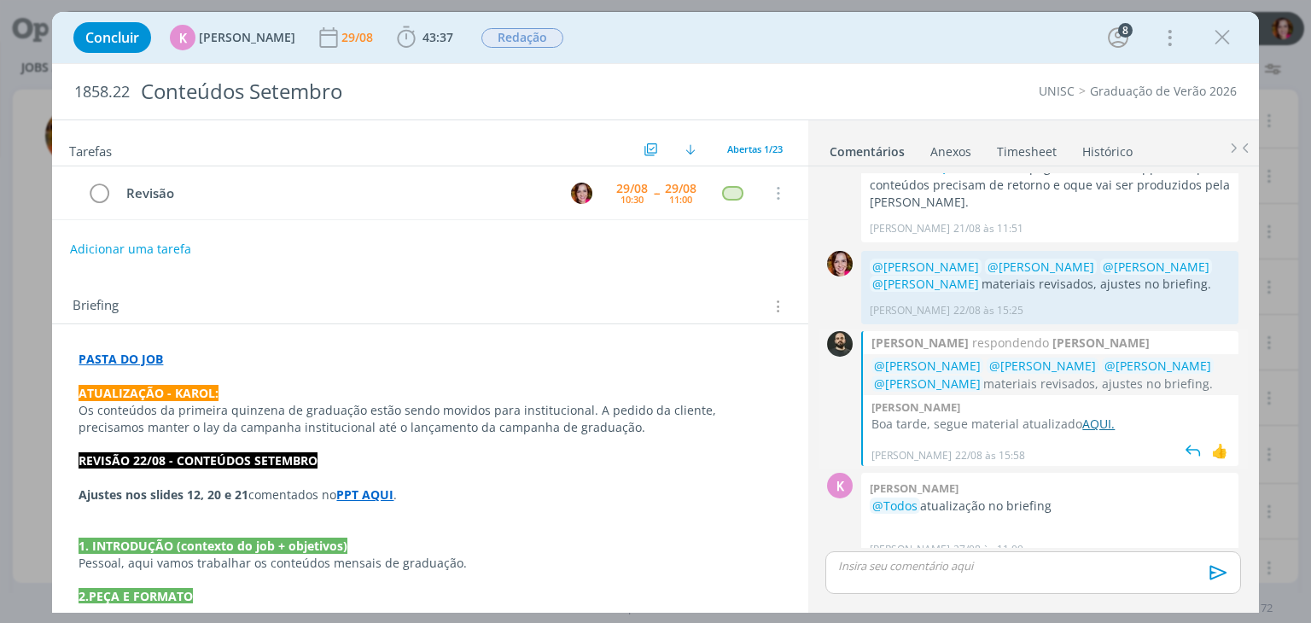
click at [1089, 416] on link "AQUI." at bounding box center [1098, 424] width 32 height 16
click at [1219, 40] on icon "dialog" at bounding box center [1223, 38] width 26 height 26
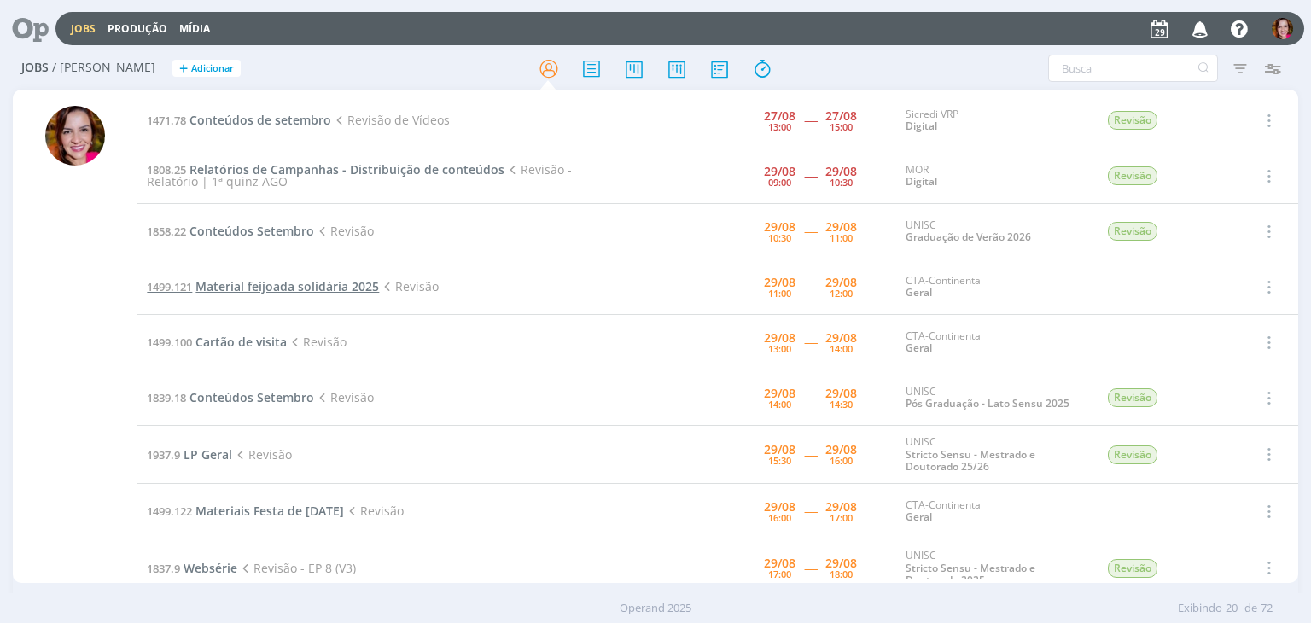
click at [254, 288] on span "Material feijoada solidária 2025" at bounding box center [287, 286] width 184 height 16
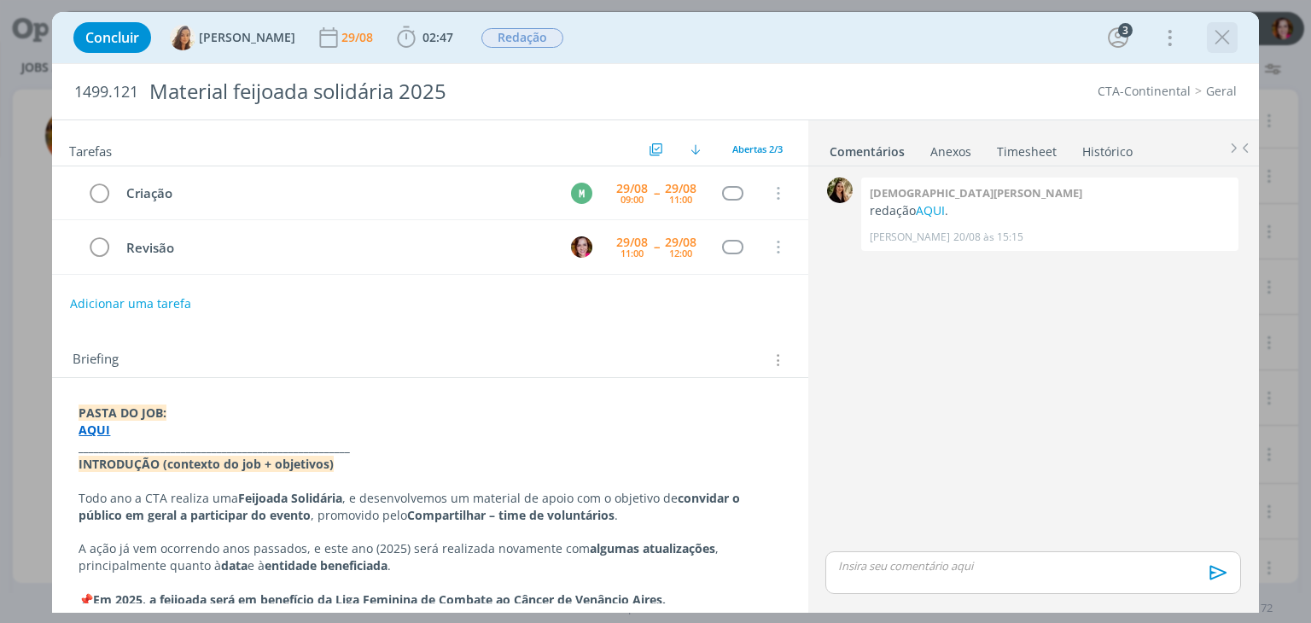
click at [1229, 28] on icon "dialog" at bounding box center [1223, 38] width 26 height 26
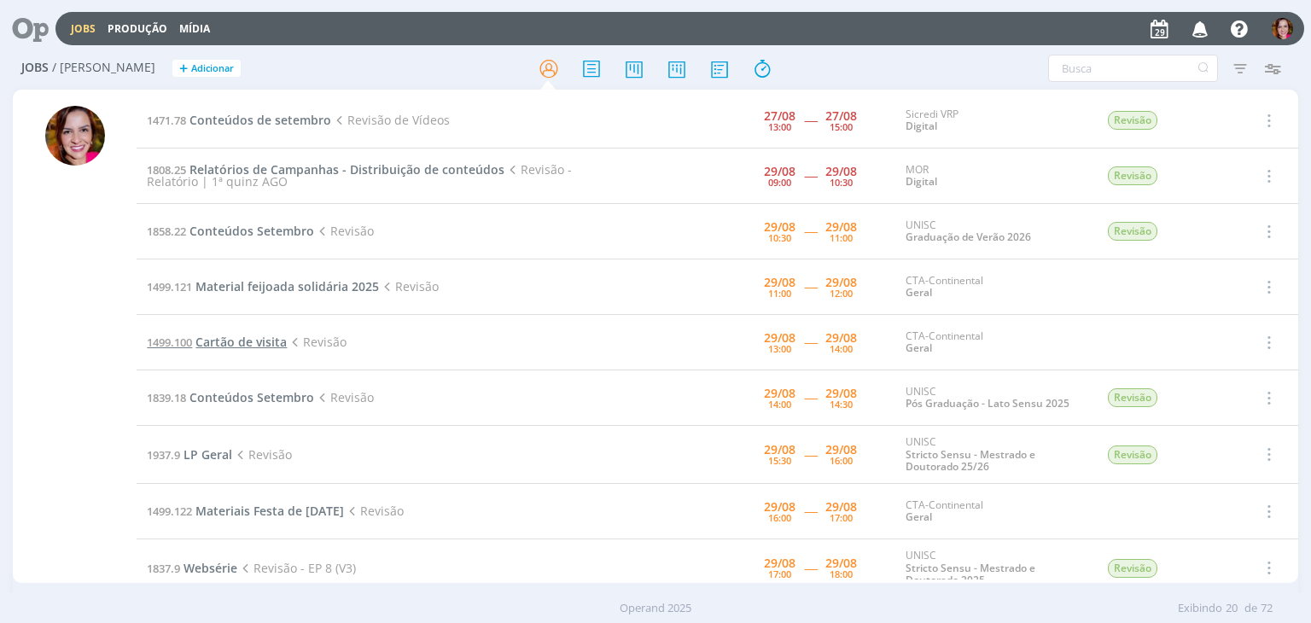
click at [228, 341] on span "Cartão de visita" at bounding box center [240, 342] width 91 height 16
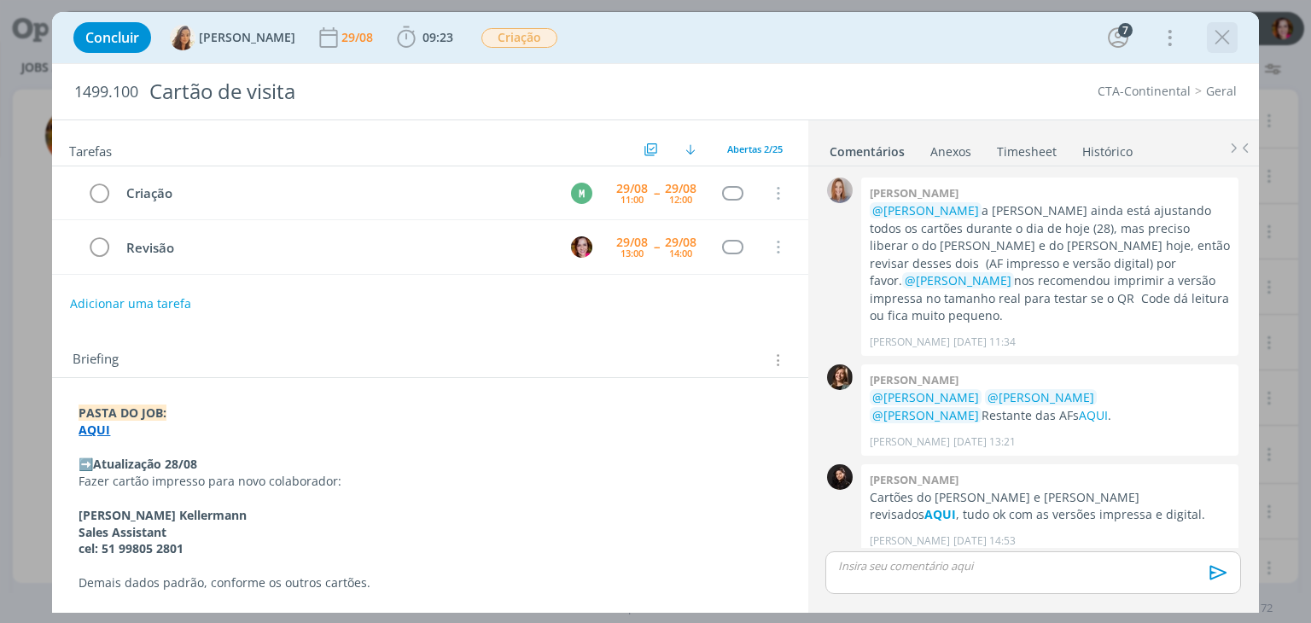
scroll to position [1509, 0]
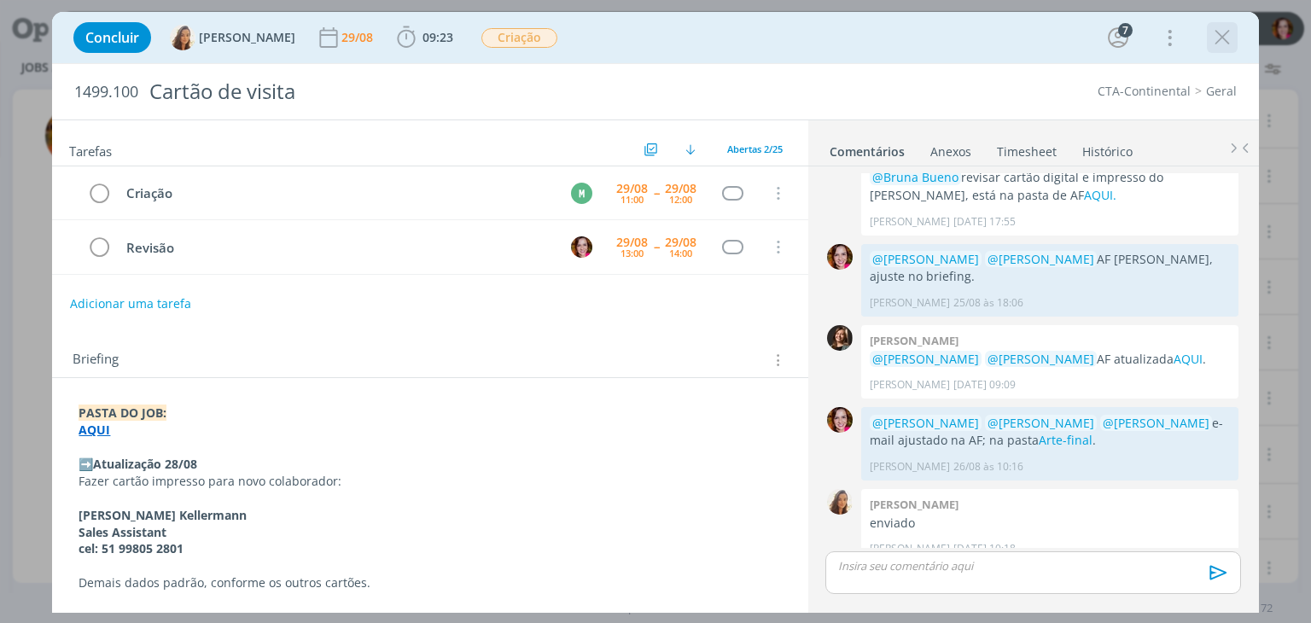
click at [1219, 37] on icon "dialog" at bounding box center [1223, 38] width 26 height 26
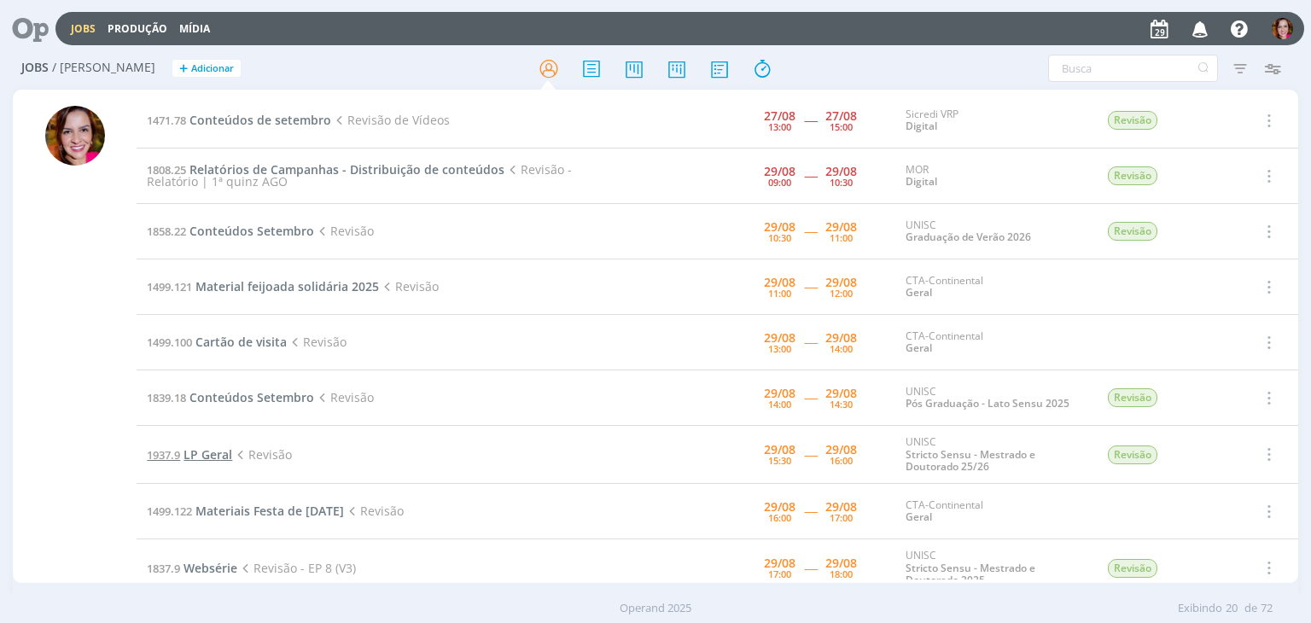
click at [213, 454] on span "LP Geral" at bounding box center [208, 454] width 49 height 16
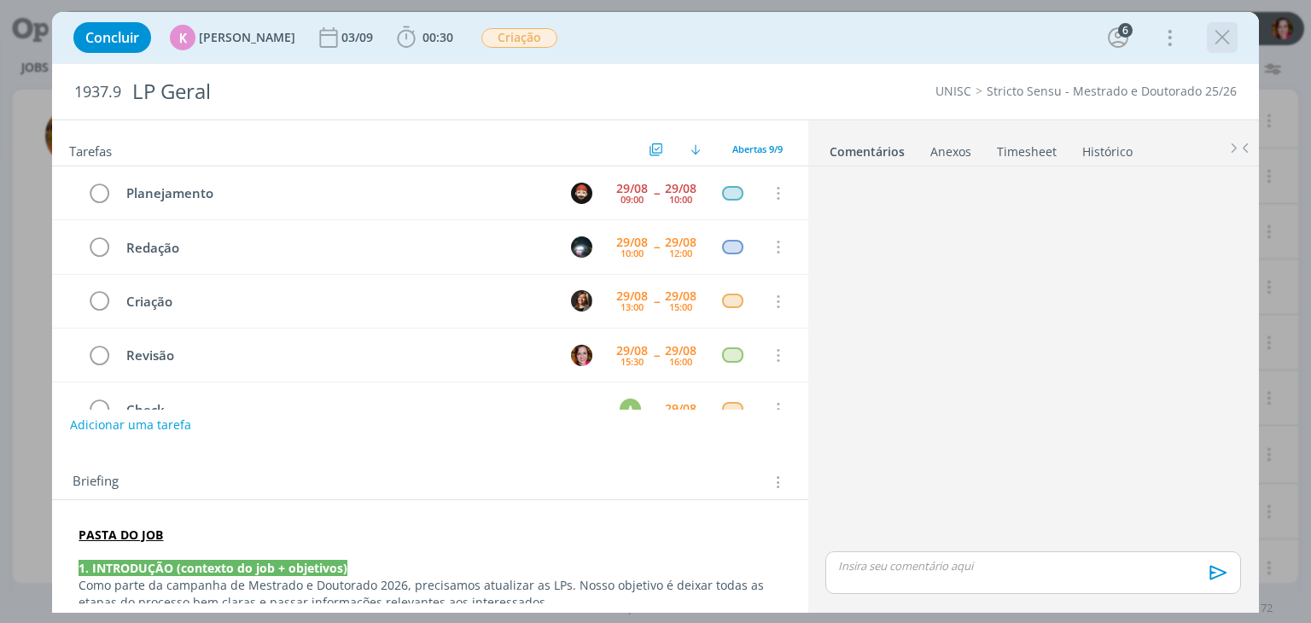
scroll to position [106, 0]
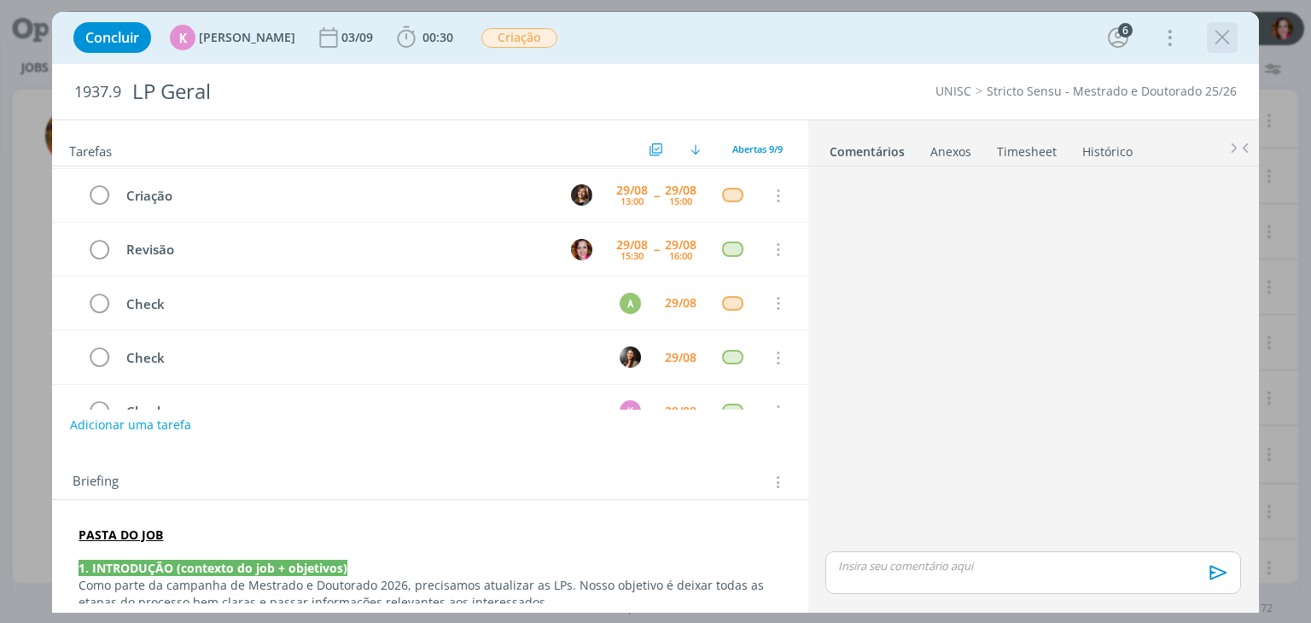
click at [1226, 38] on icon "dialog" at bounding box center [1223, 38] width 26 height 26
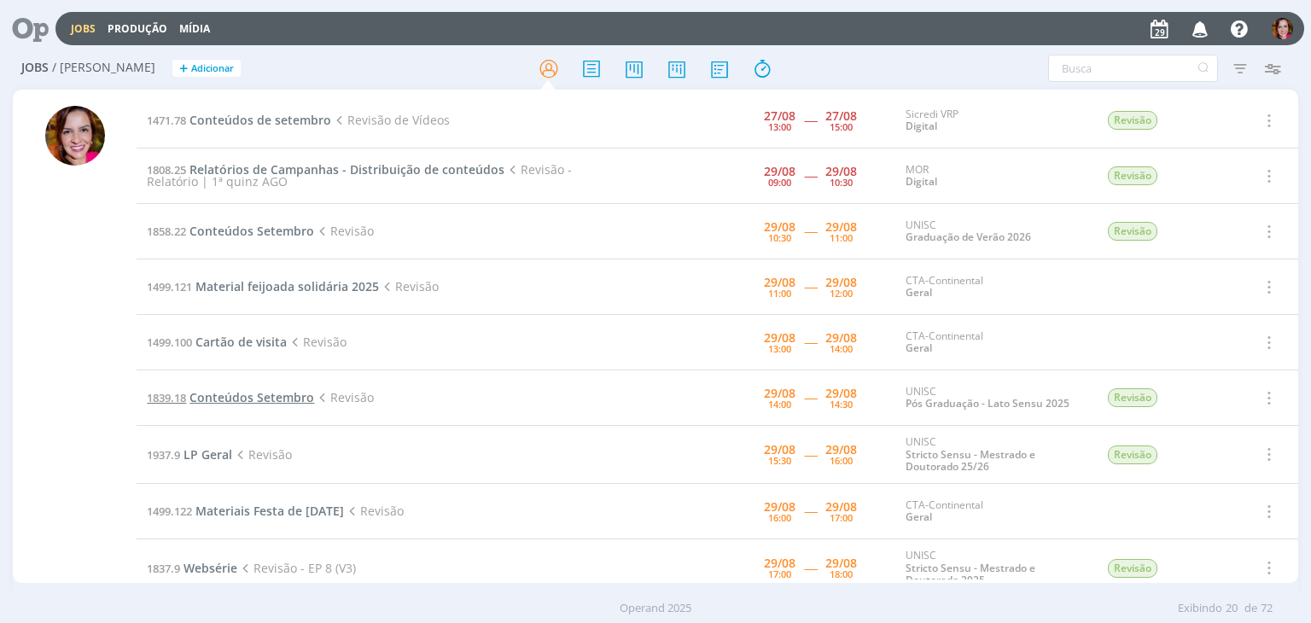
click at [269, 396] on span "Conteúdos Setembro" at bounding box center [252, 397] width 125 height 16
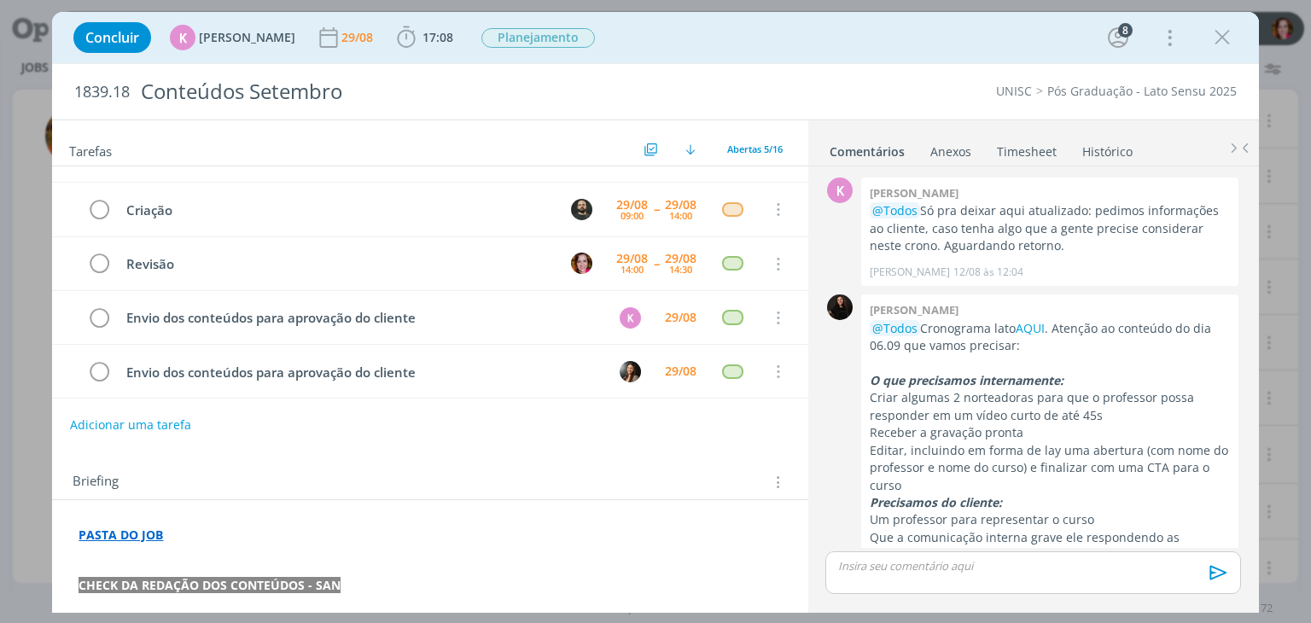
scroll to position [401, 0]
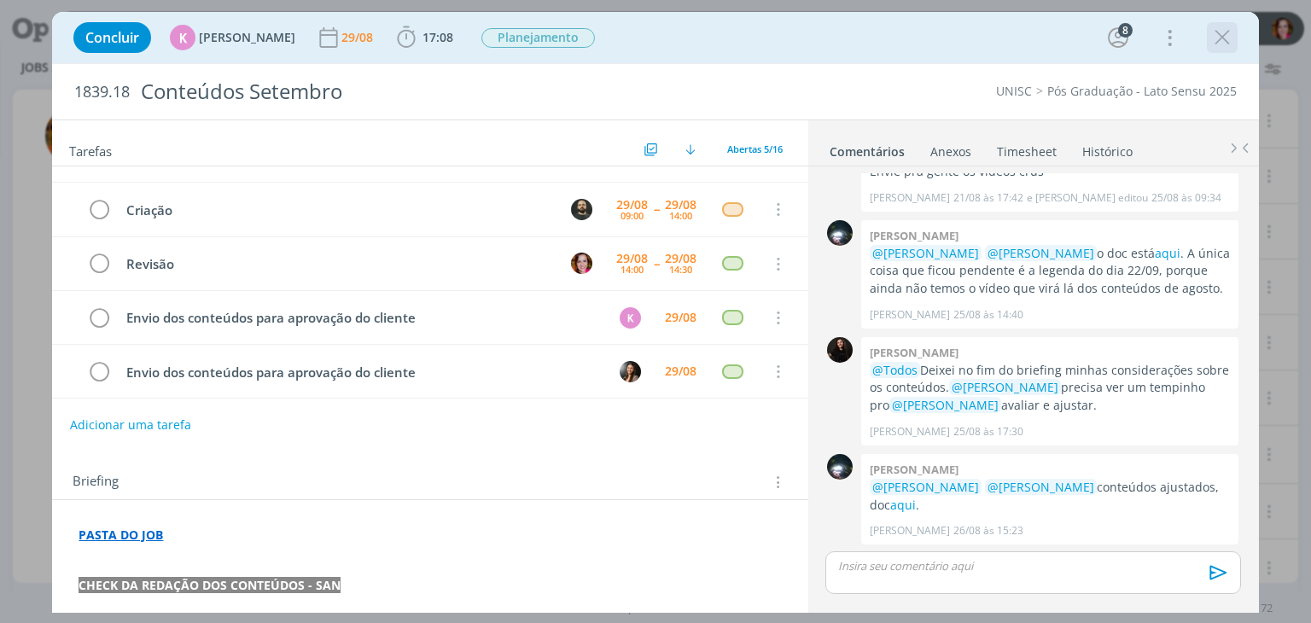
click at [1224, 38] on icon "dialog" at bounding box center [1223, 38] width 26 height 26
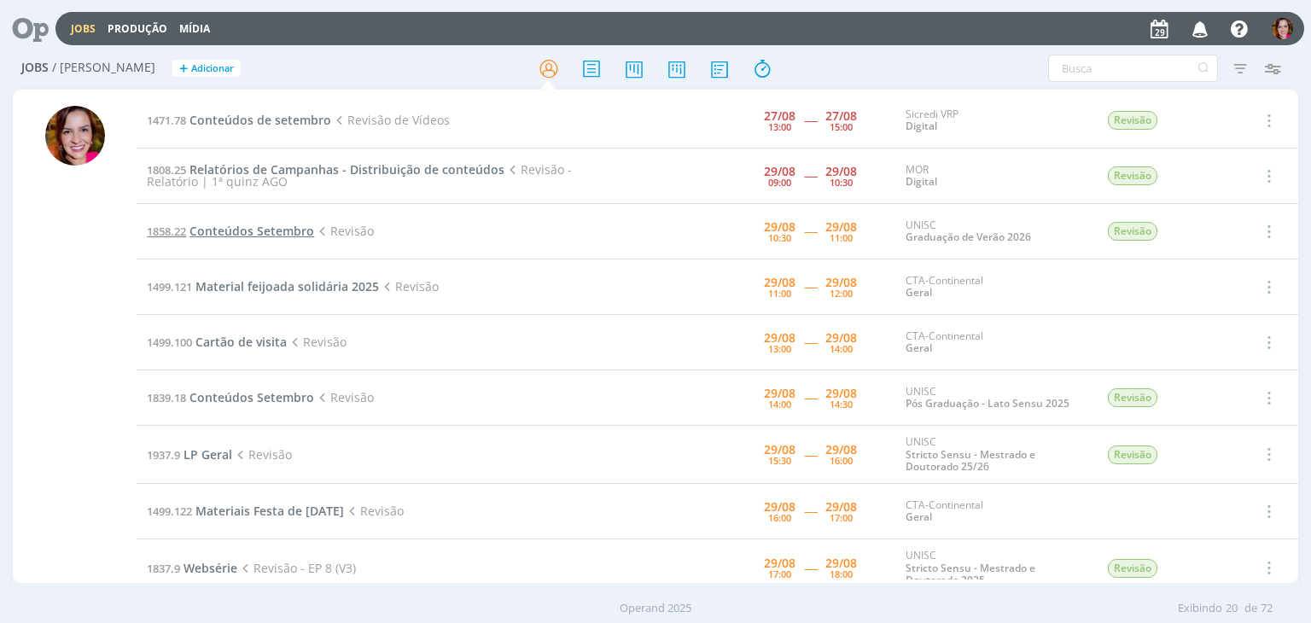
click at [246, 236] on span "Conteúdos Setembro" at bounding box center [252, 231] width 125 height 16
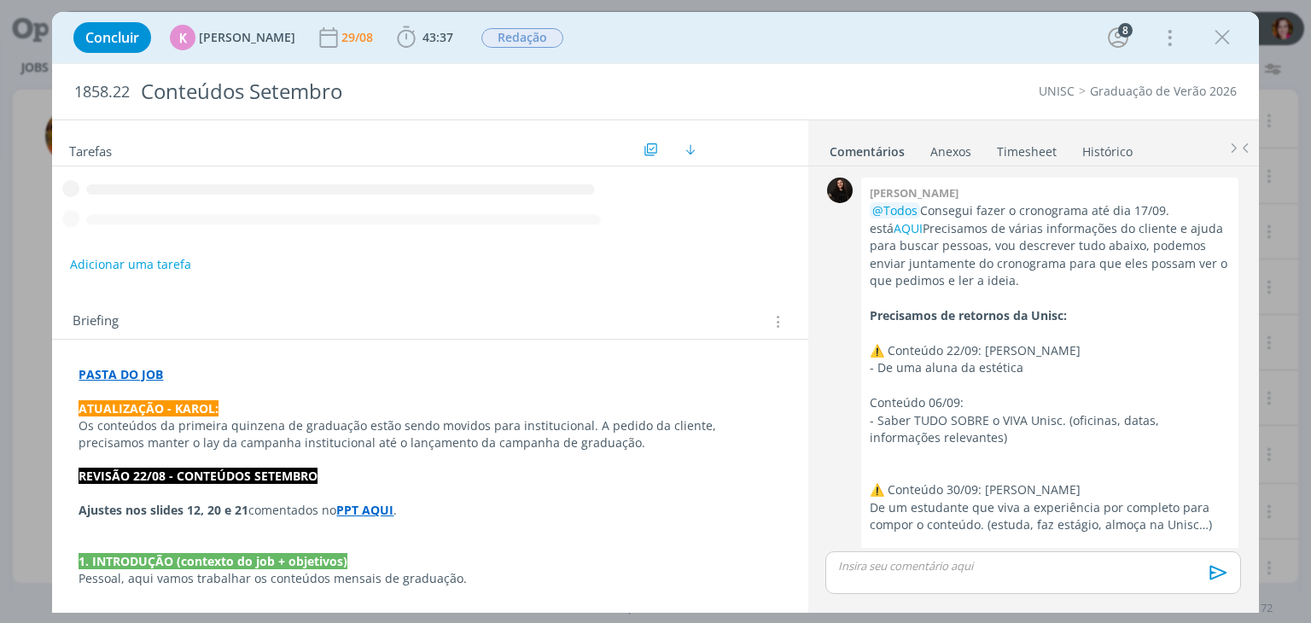
scroll to position [2550, 0]
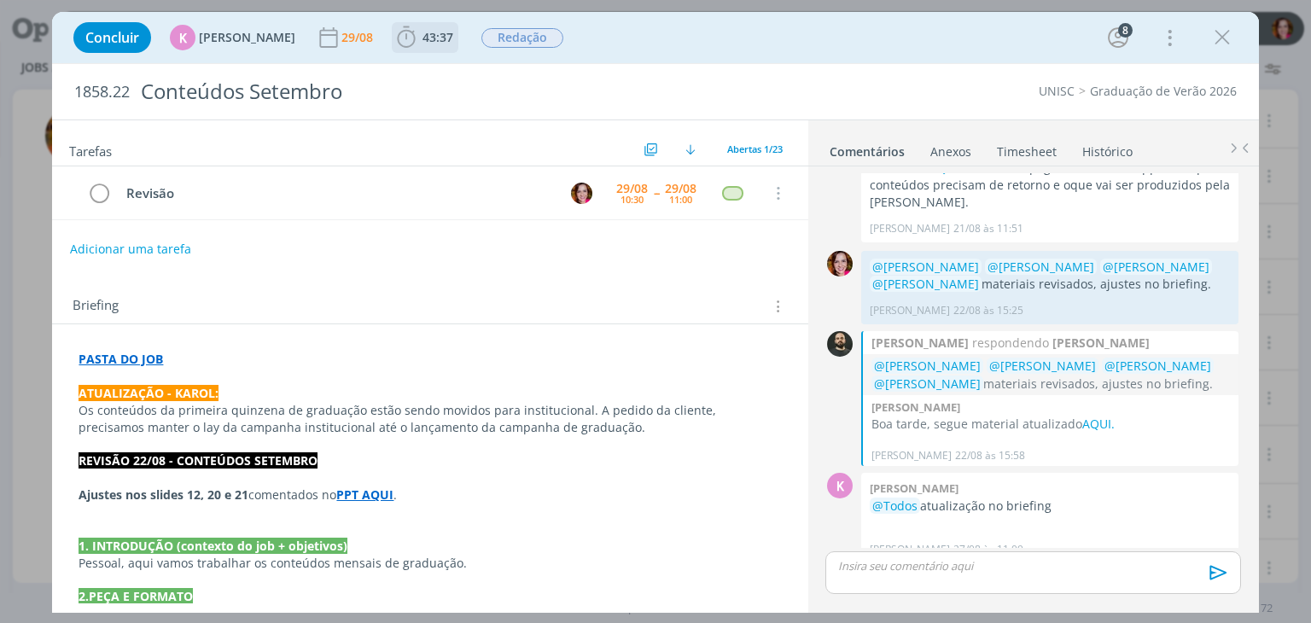
click at [419, 43] on b "43:37" at bounding box center [438, 38] width 38 height 12
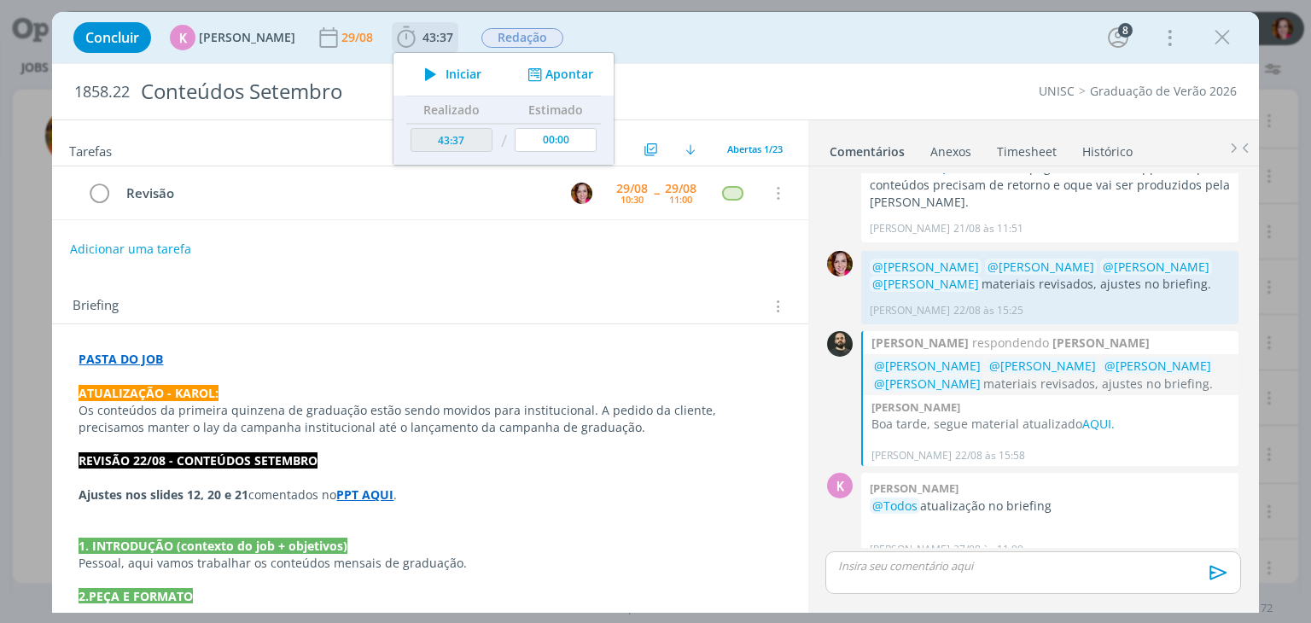
click at [427, 77] on icon "dialog" at bounding box center [431, 74] width 30 height 22
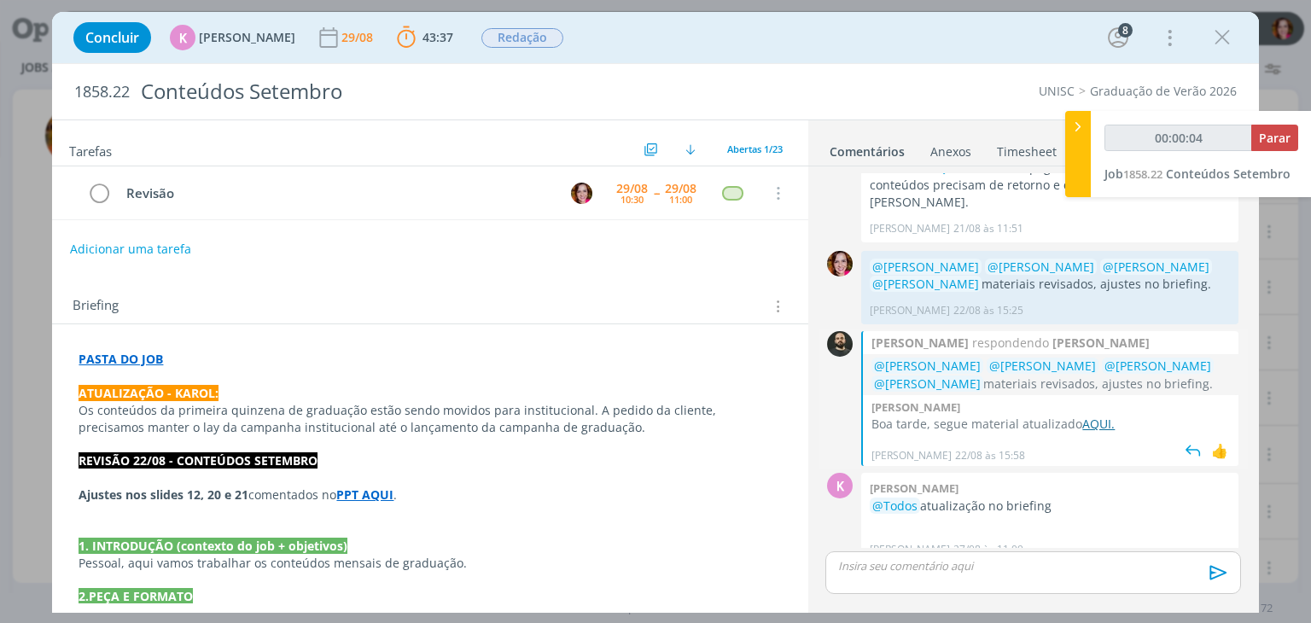
click at [1096, 416] on link "AQUI." at bounding box center [1098, 424] width 32 height 16
click at [385, 495] on strong "PPT AQUI" at bounding box center [364, 495] width 57 height 16
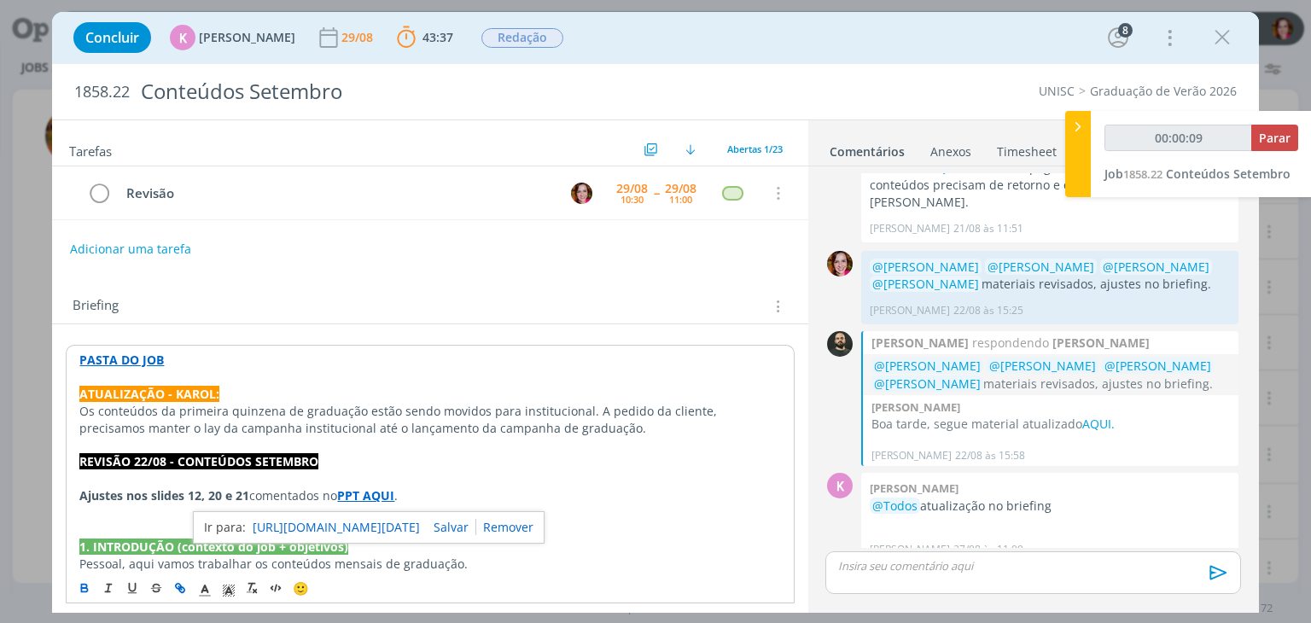
click at [376, 527] on link "https://sobeae.sharepoint.com/sites/SOBEAE/Documentos%20Compartilhados/Forms/Al…" at bounding box center [336, 527] width 167 height 22
click at [1086, 416] on link "AQUI." at bounding box center [1098, 424] width 32 height 16
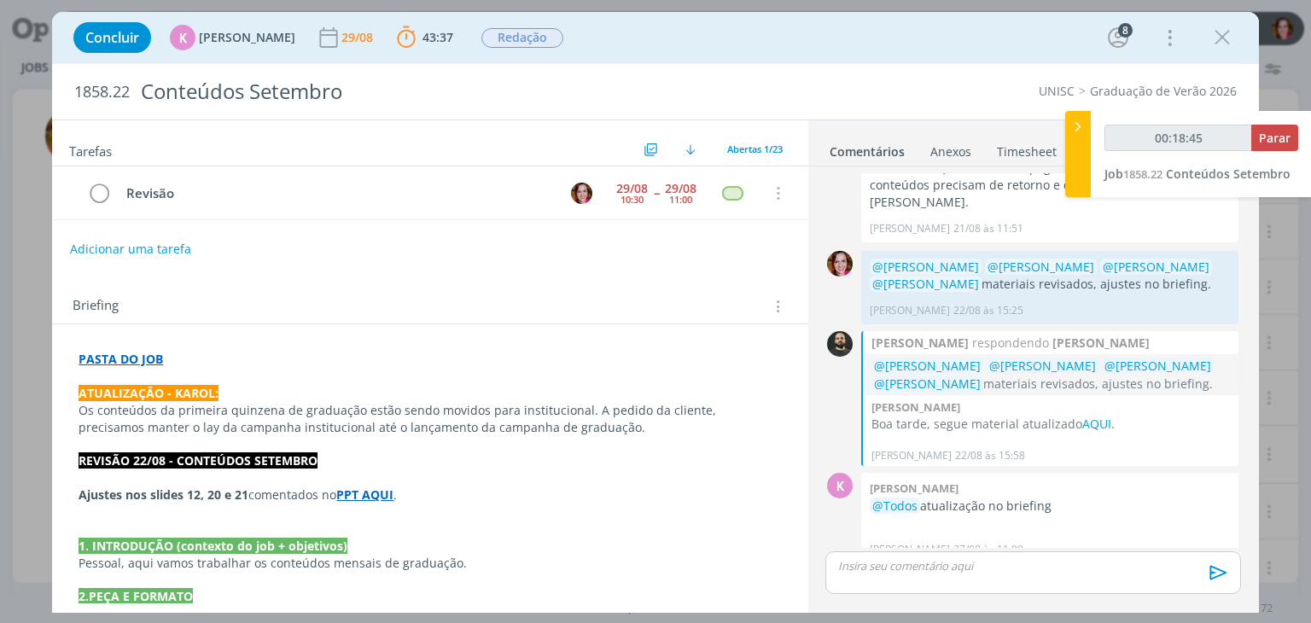
click at [374, 493] on strong "PPT AQUI" at bounding box center [364, 495] width 57 height 16
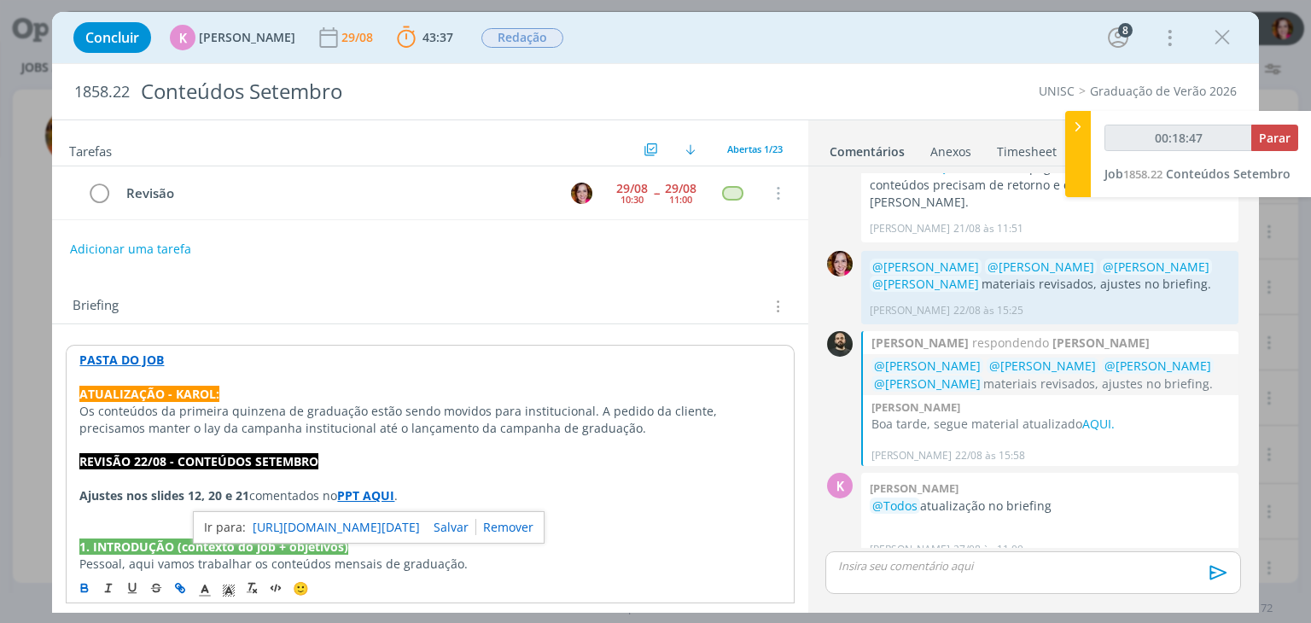
click at [374, 528] on link "https://sobeae.sharepoint.com/sites/SOBEAE/Documentos%20Compartilhados/Forms/Al…" at bounding box center [336, 527] width 167 height 22
click at [1090, 416] on link "AQUI." at bounding box center [1098, 424] width 32 height 16
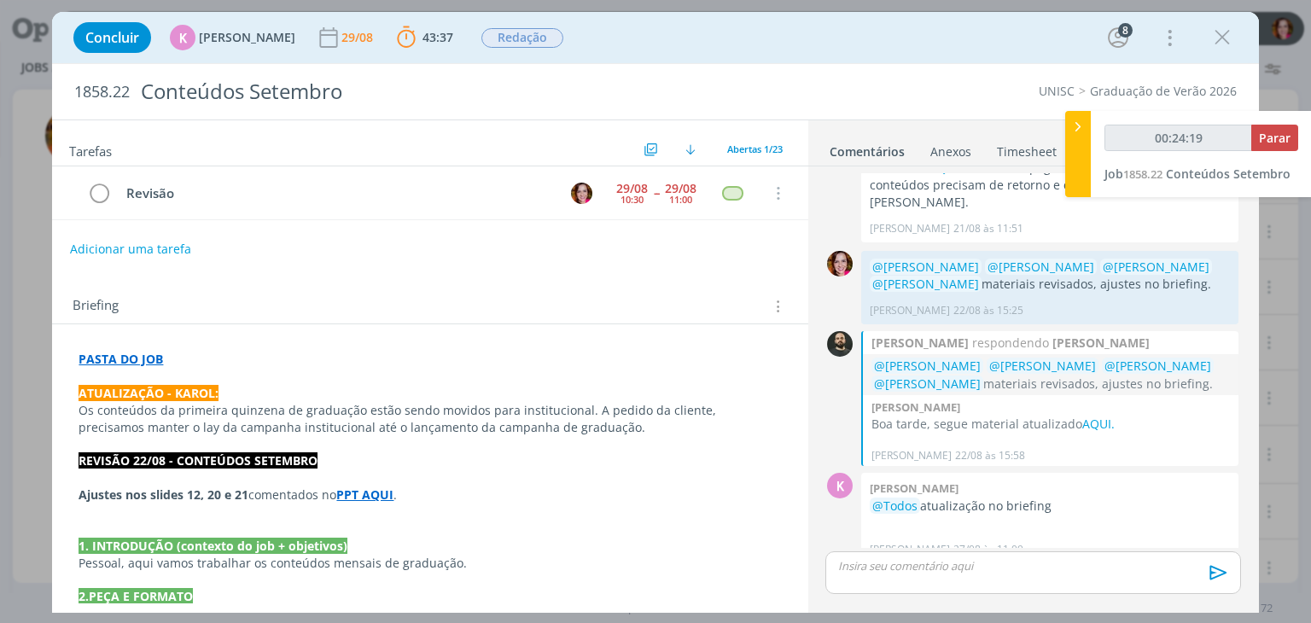
type input "00:24:20"
click at [892, 571] on p "dialog" at bounding box center [1033, 565] width 388 height 15
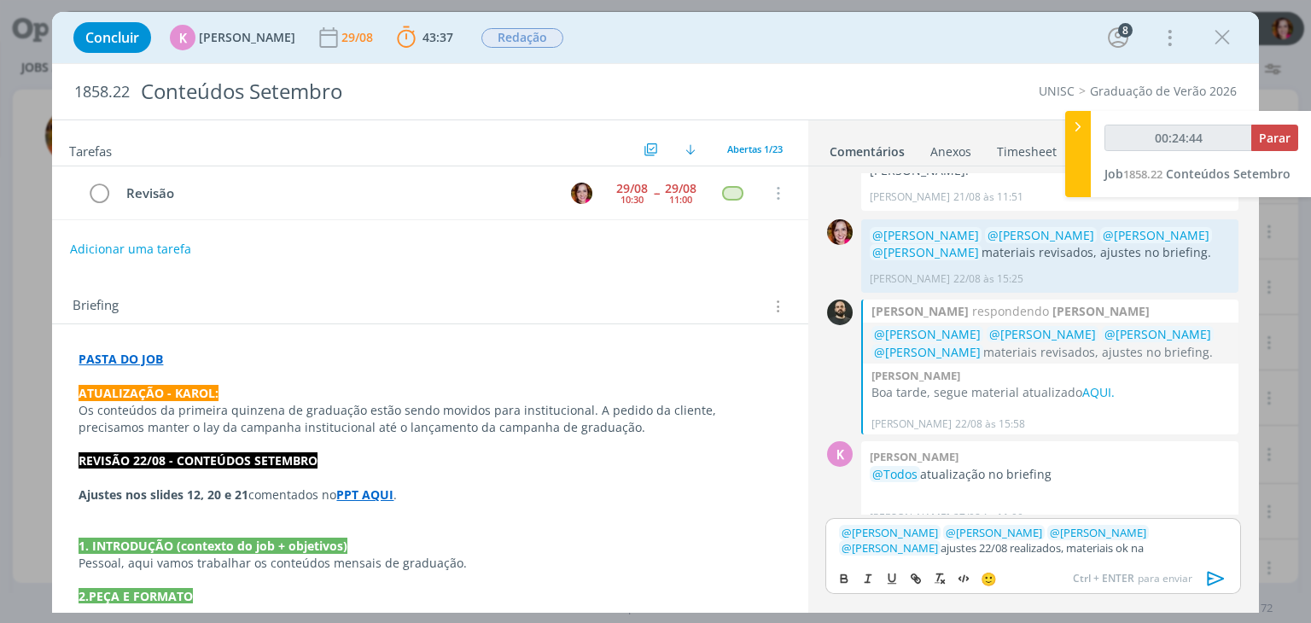
scroll to position [2583, 0]
type input "00:24:48"
paste input "https://sobeae.sharepoint.com/sites/SOBEAE/Documentos%20Compartilhados/Forms/Al…"
type input "https://sobeae.sharepoint.com/sites/SOBEAE/Documentos%20Compartilhados/Forms/Al…"
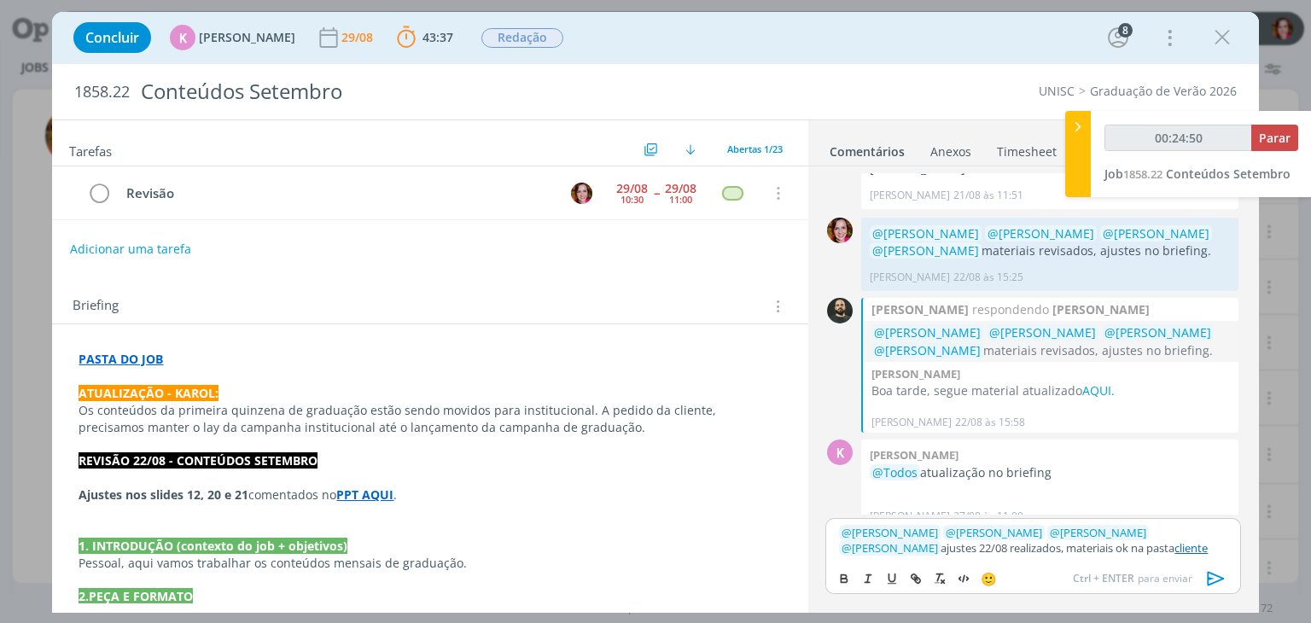
click at [1222, 582] on icon "dialog" at bounding box center [1217, 579] width 26 height 26
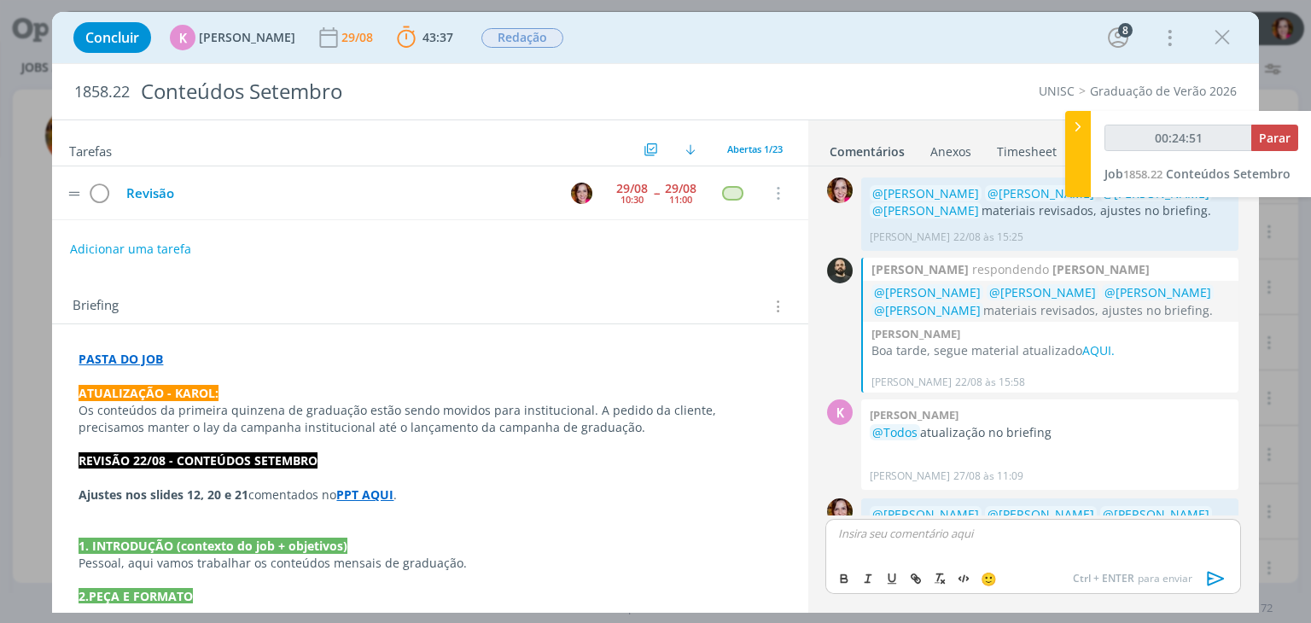
scroll to position [2680, 0]
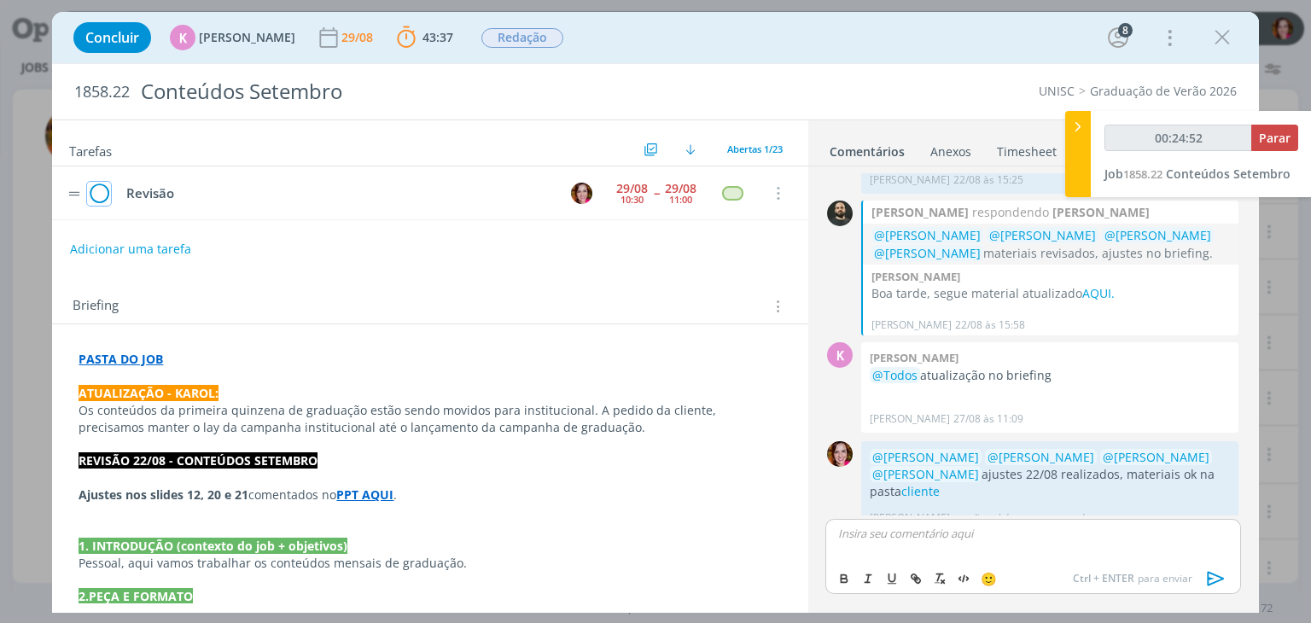
click at [100, 199] on icon "dialog" at bounding box center [99, 194] width 24 height 26
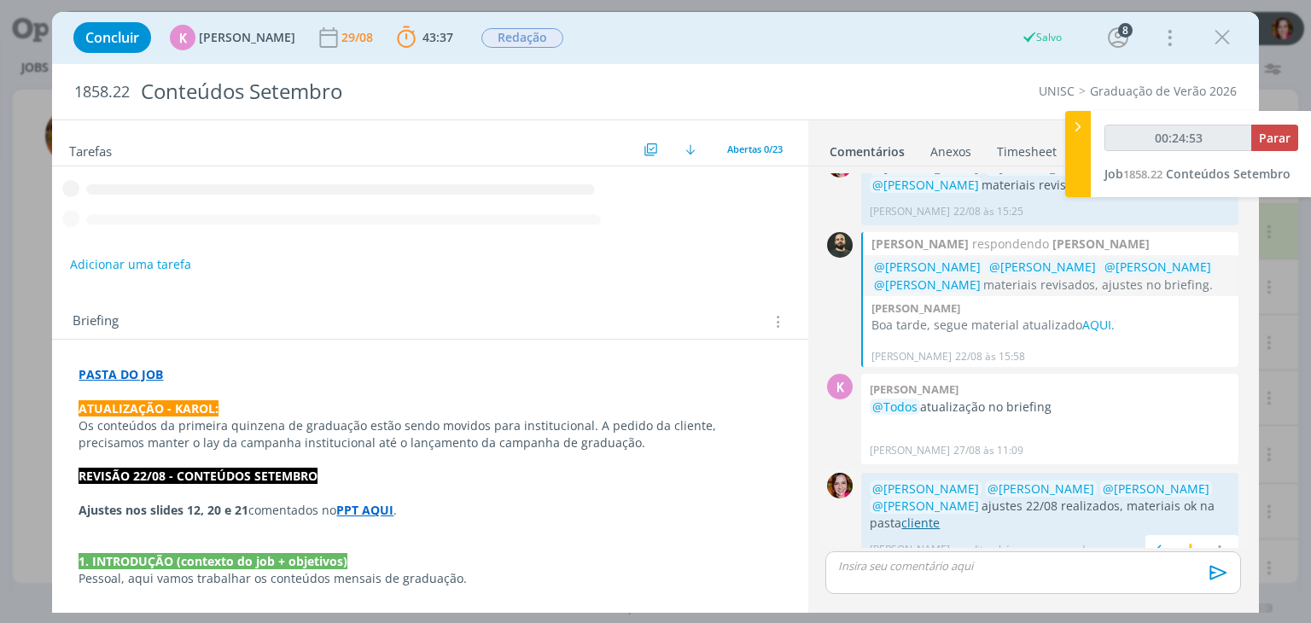
click at [932, 515] on link "cliente" at bounding box center [920, 523] width 38 height 16
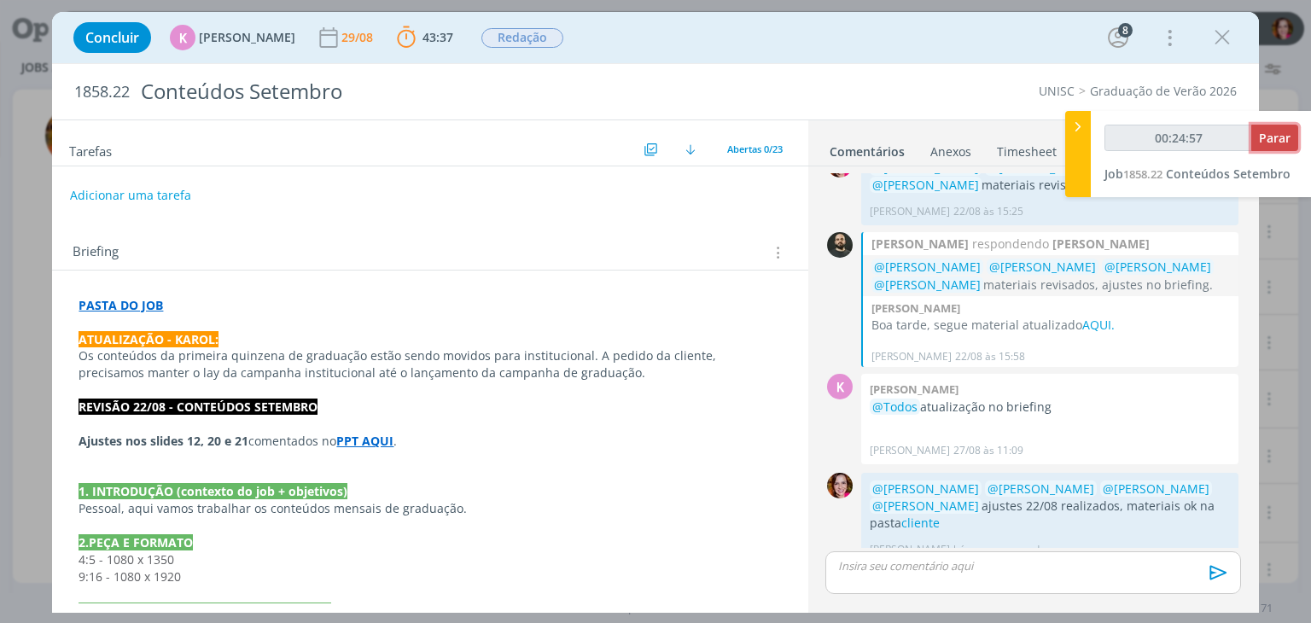
type input "00:24:58"
click at [1268, 137] on span "Parar" at bounding box center [1275, 138] width 32 height 16
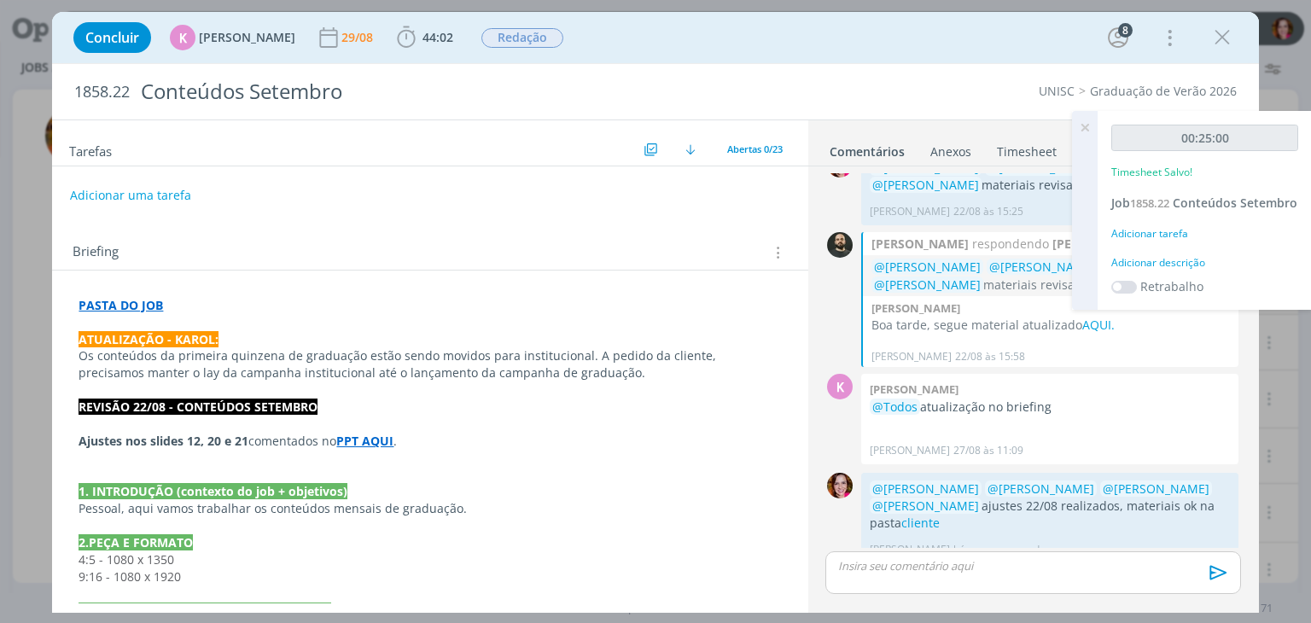
click at [1185, 271] on div "Adicionar descrição" at bounding box center [1204, 262] width 187 height 15
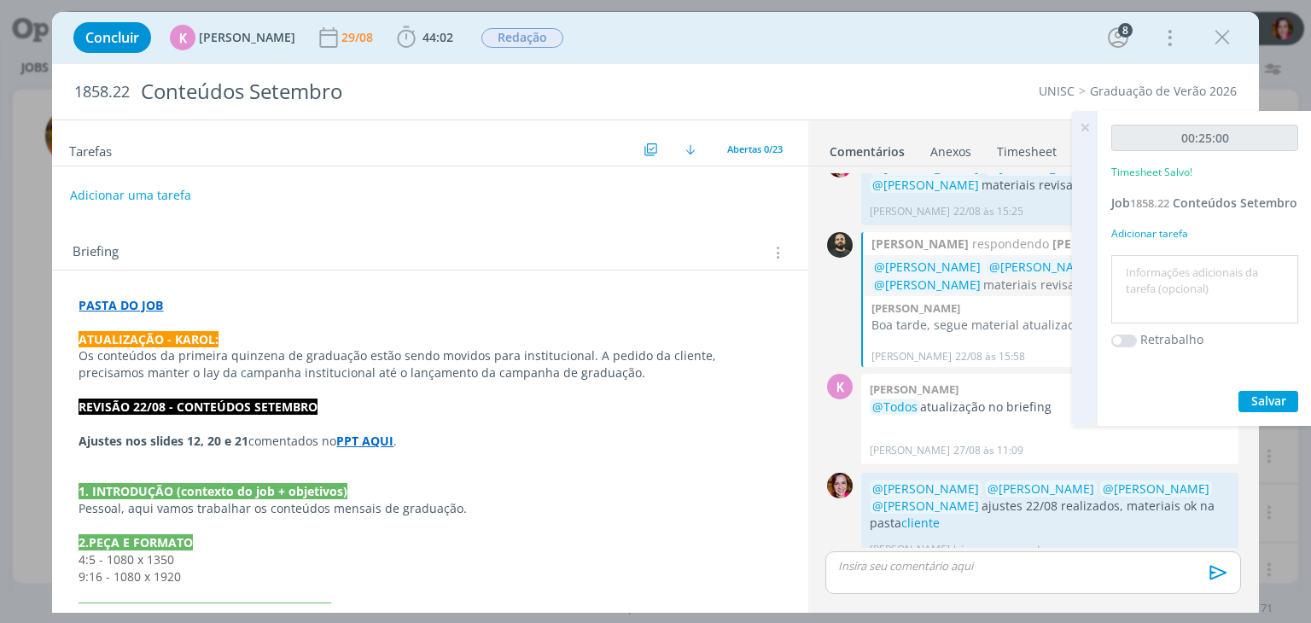
click at [1185, 284] on textarea at bounding box center [1205, 290] width 178 height 61
click at [1168, 290] on textarea "Revisãoo ajustes 22/08" at bounding box center [1205, 290] width 178 height 61
type textarea "Revisão ajustes 22/08"
click at [1253, 407] on button "Salvar" at bounding box center [1269, 401] width 60 height 21
click at [1076, 131] on icon at bounding box center [1085, 127] width 31 height 33
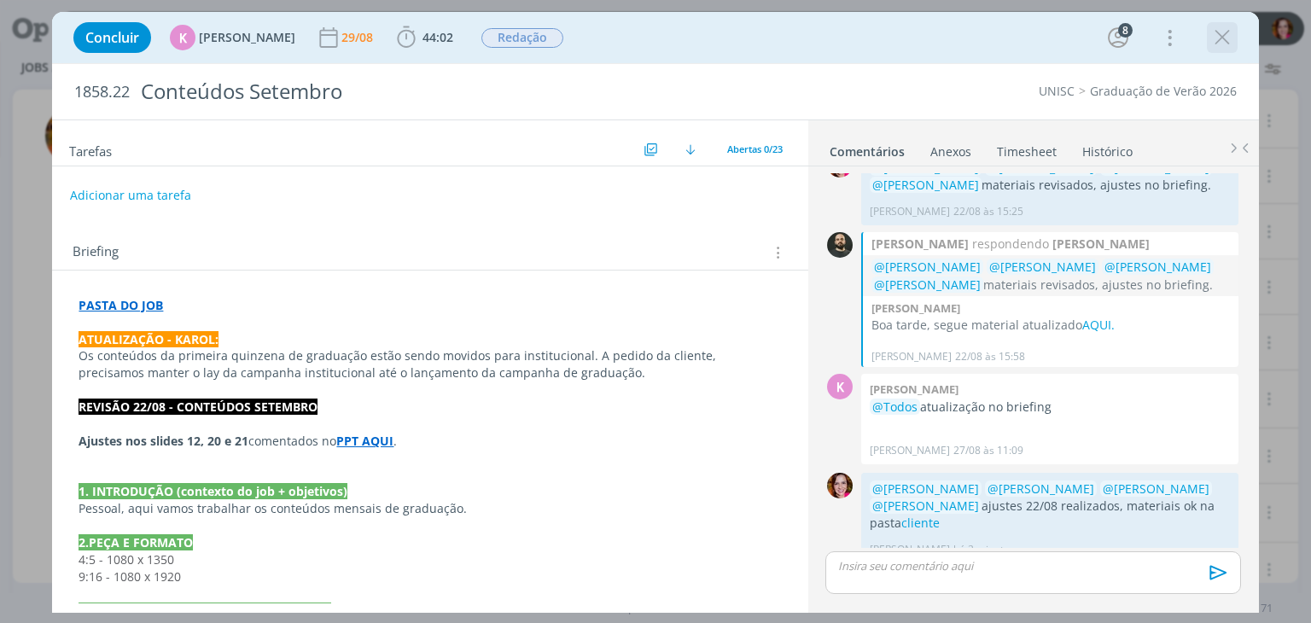
click at [1230, 35] on icon "dialog" at bounding box center [1223, 38] width 26 height 26
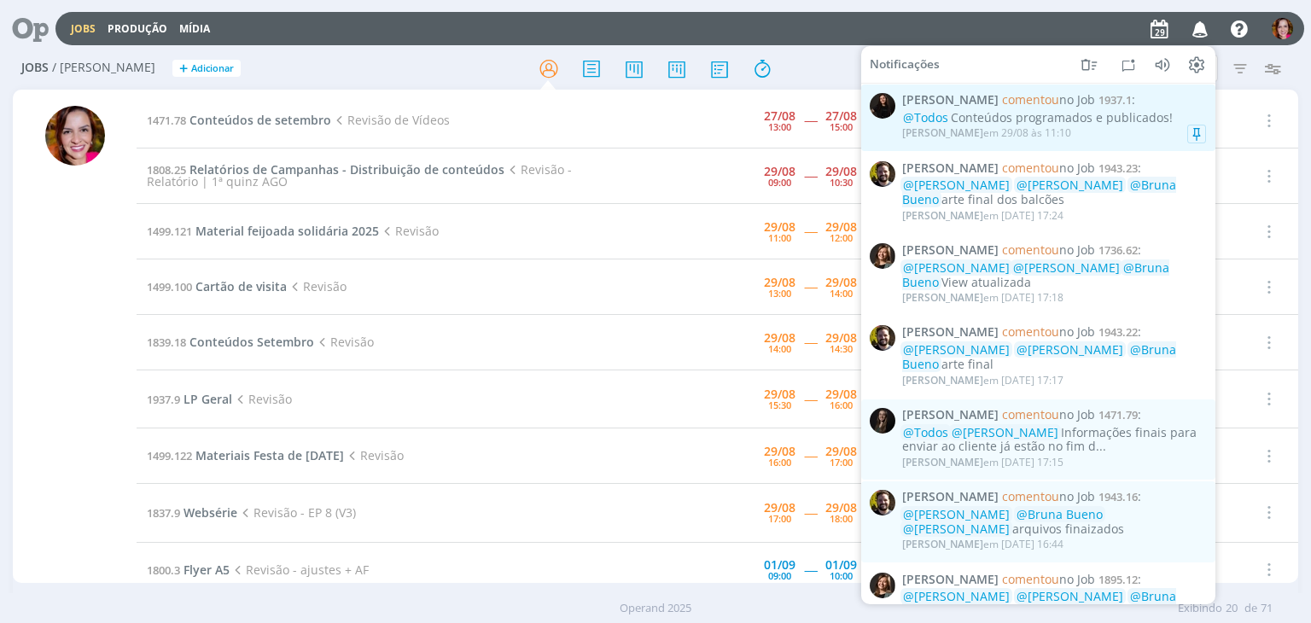
click at [1043, 131] on div "[PERSON_NAME] em [DATE] 11:10" at bounding box center [986, 133] width 169 height 12
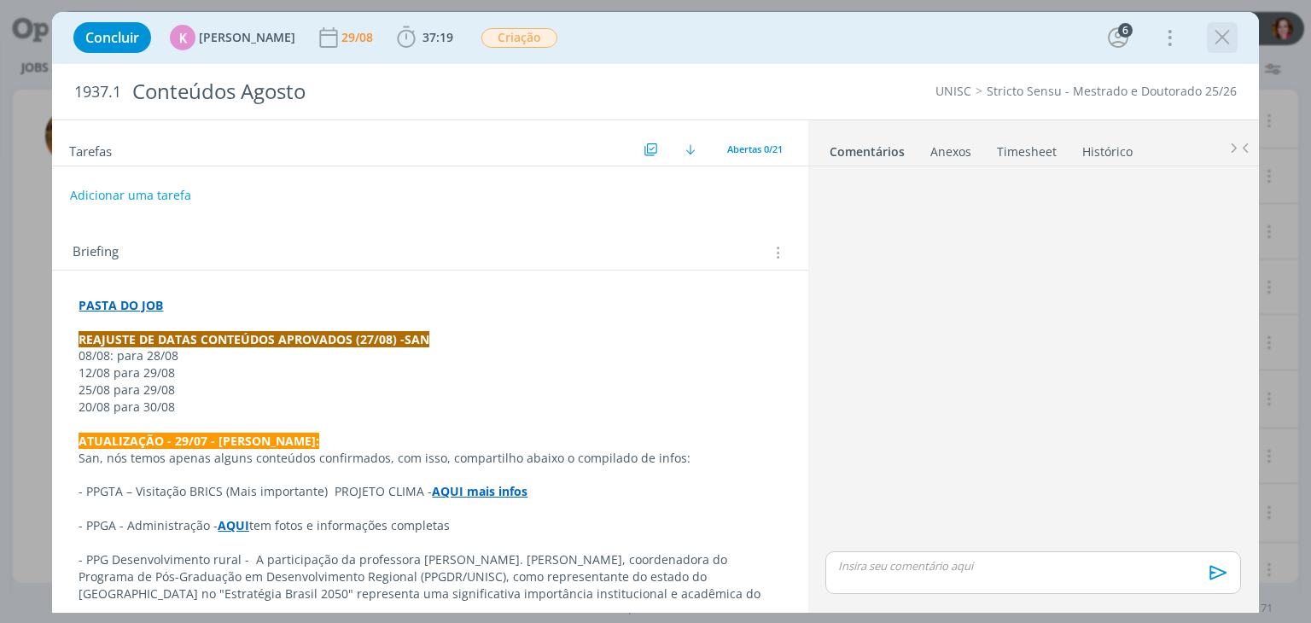
click at [1226, 38] on icon "dialog" at bounding box center [1223, 38] width 26 height 26
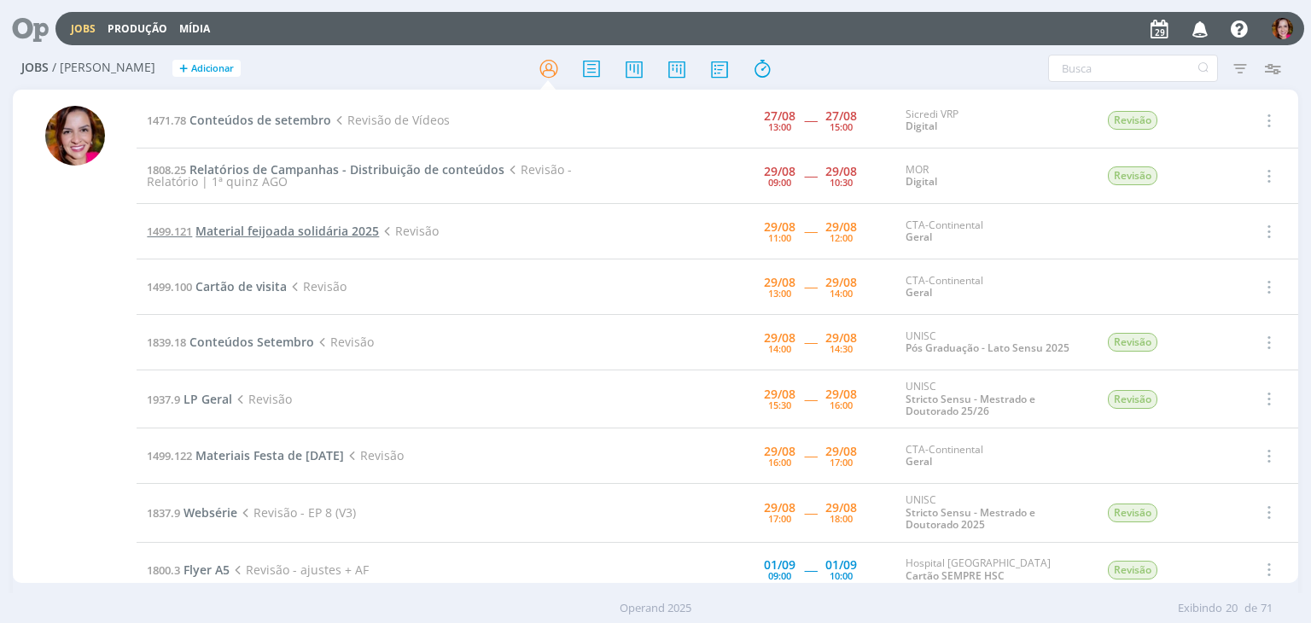
click at [260, 230] on span "Material feijoada solidária 2025" at bounding box center [287, 231] width 184 height 16
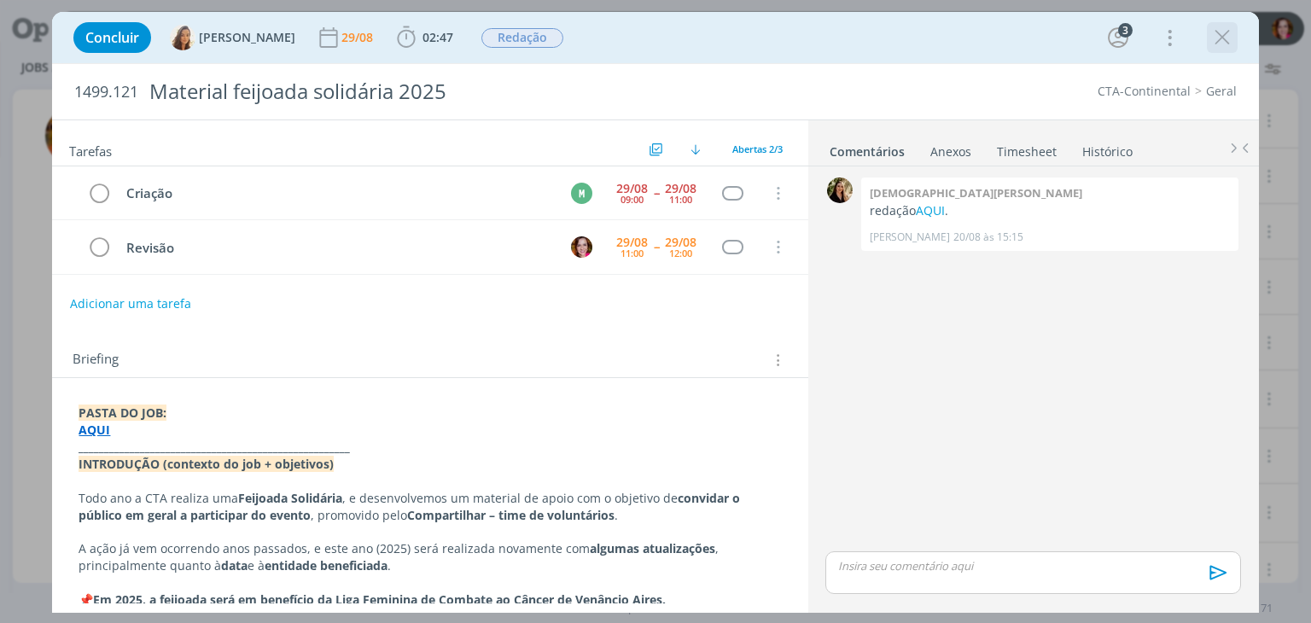
click at [1226, 36] on icon "dialog" at bounding box center [1223, 38] width 26 height 26
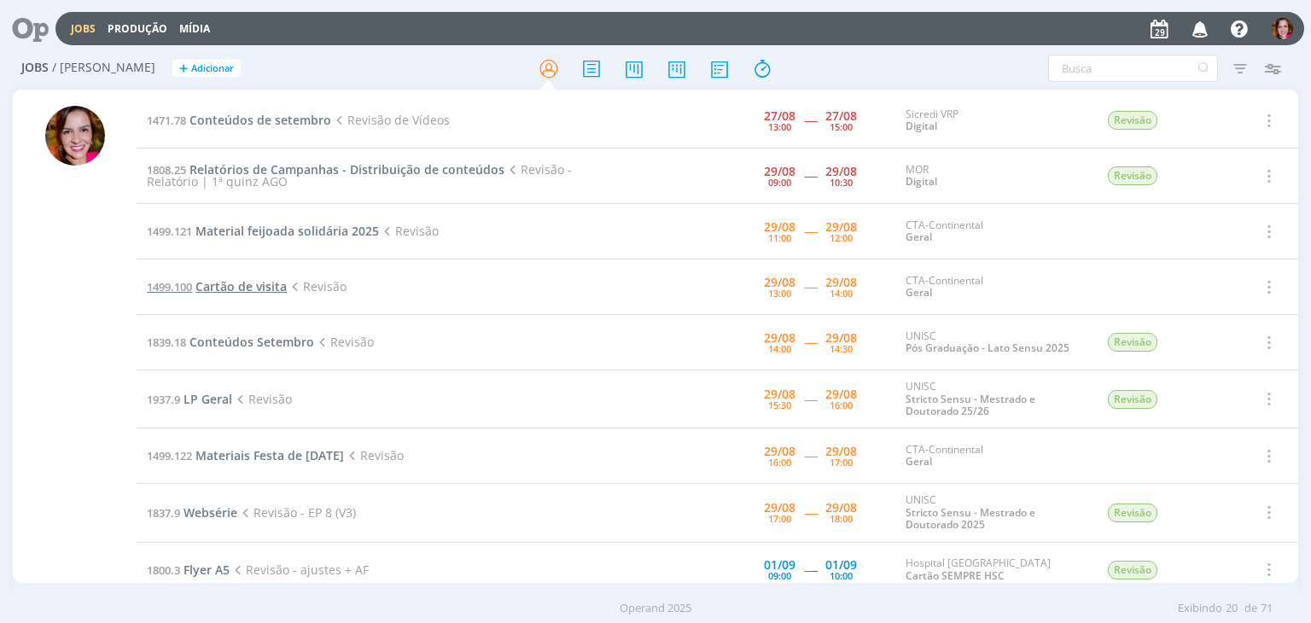
click at [235, 289] on span "Cartão de visita" at bounding box center [240, 286] width 91 height 16
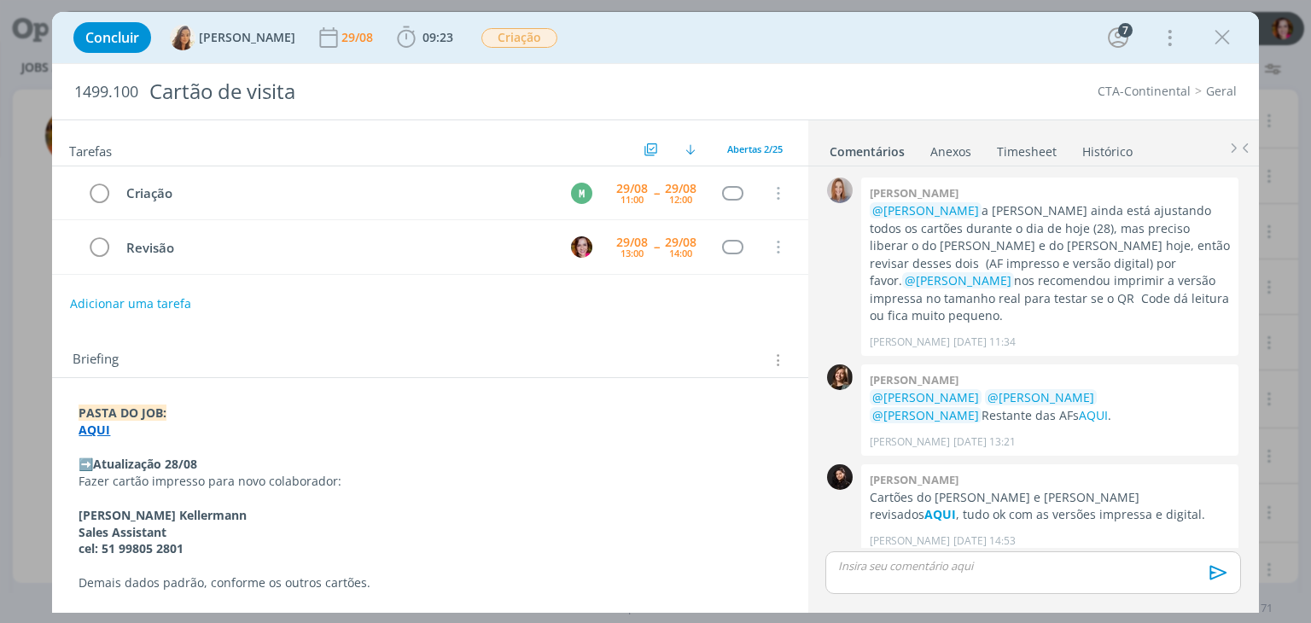
scroll to position [1509, 0]
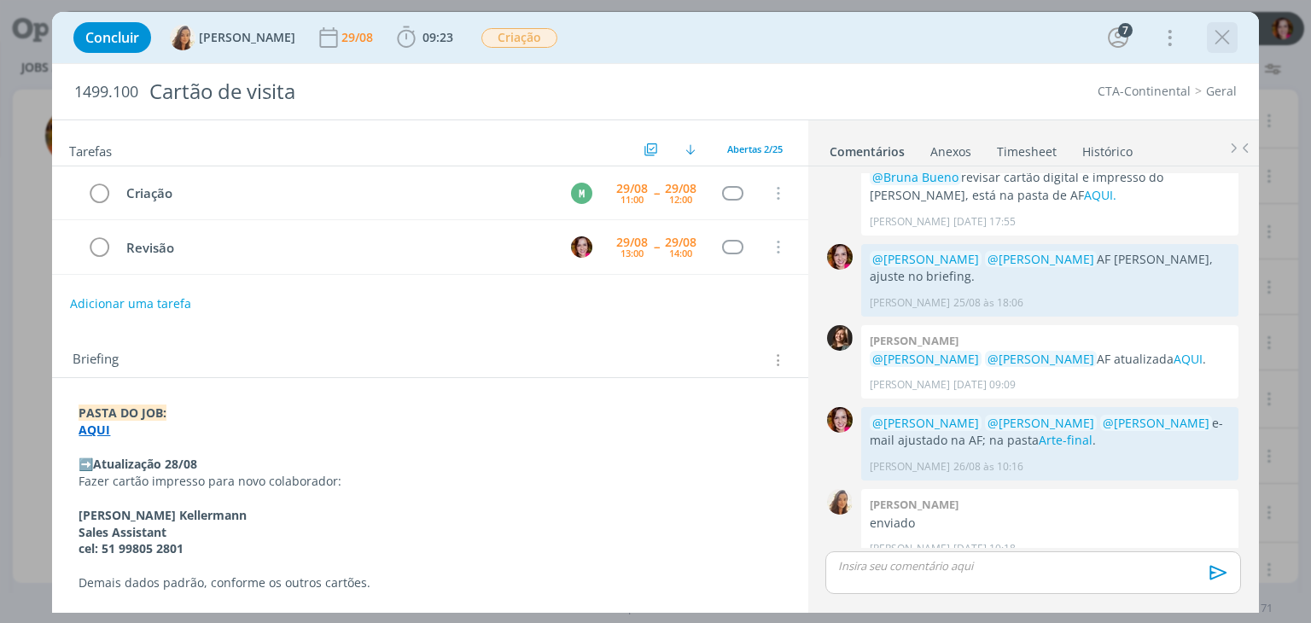
click at [1222, 46] on icon "dialog" at bounding box center [1223, 38] width 26 height 26
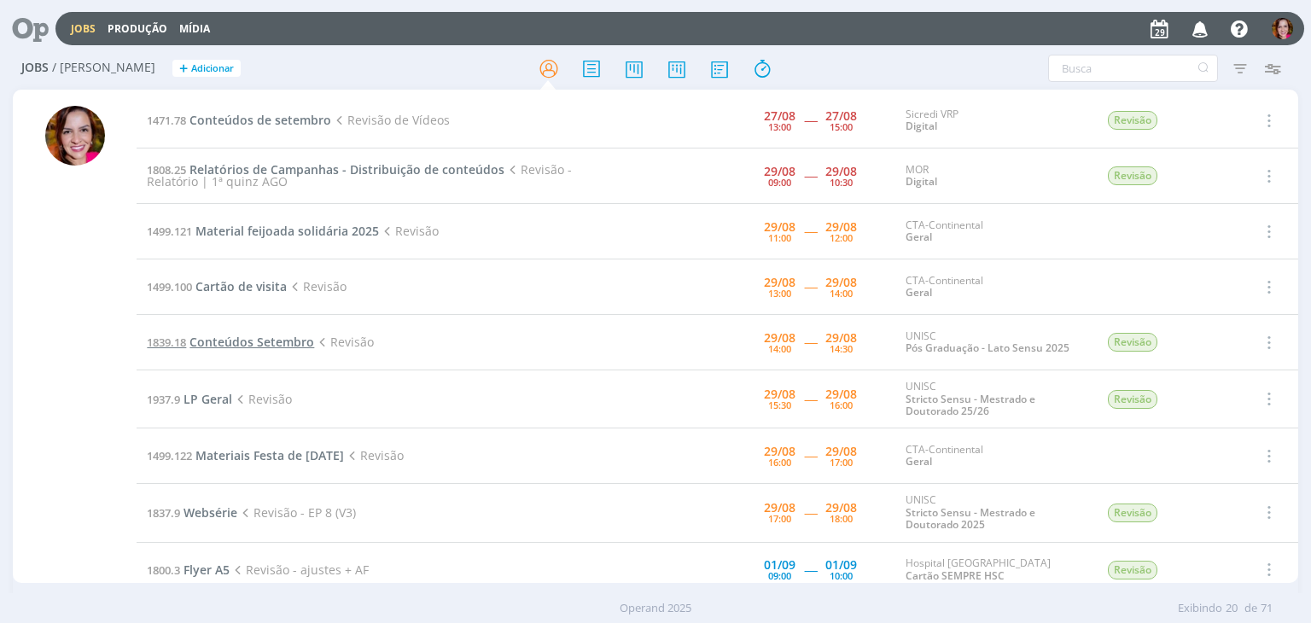
click at [240, 342] on span "Conteúdos Setembro" at bounding box center [252, 342] width 125 height 16
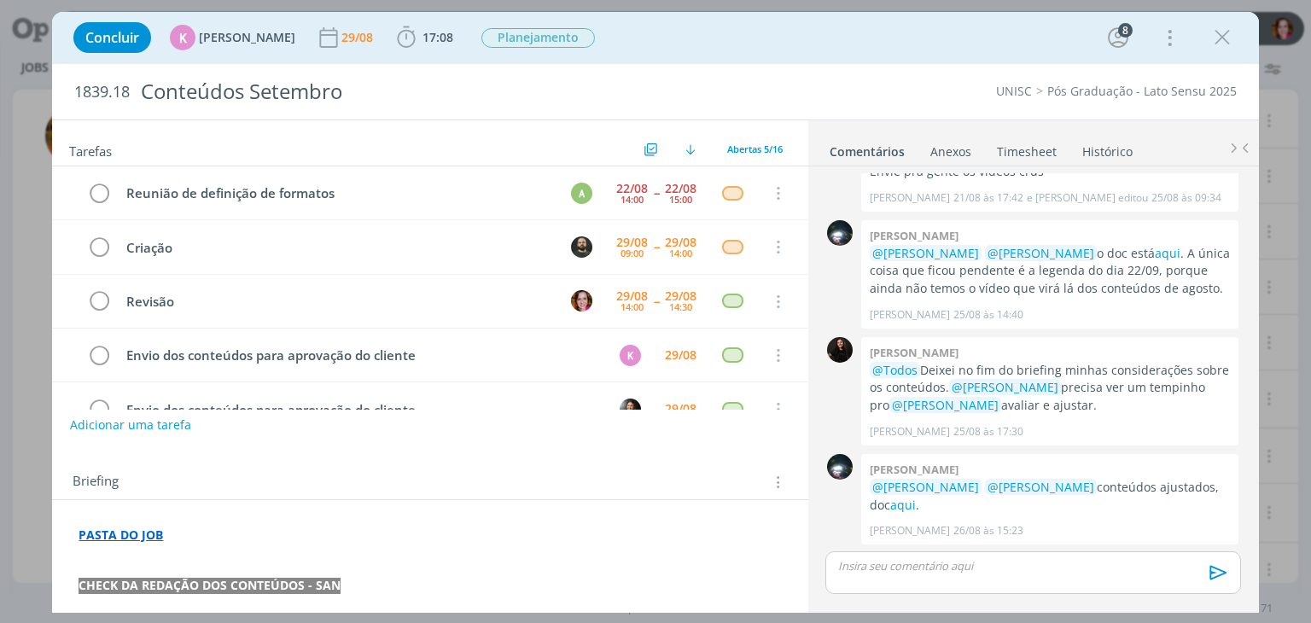
scroll to position [38, 0]
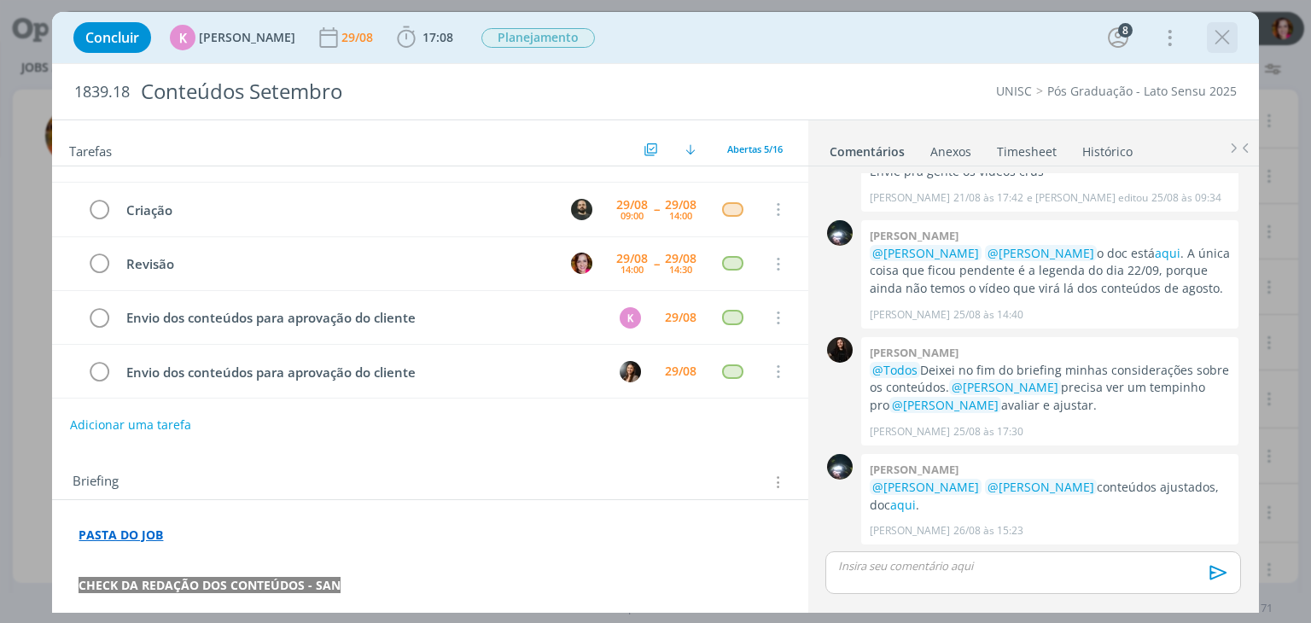
click at [1222, 41] on icon "dialog" at bounding box center [1223, 38] width 26 height 26
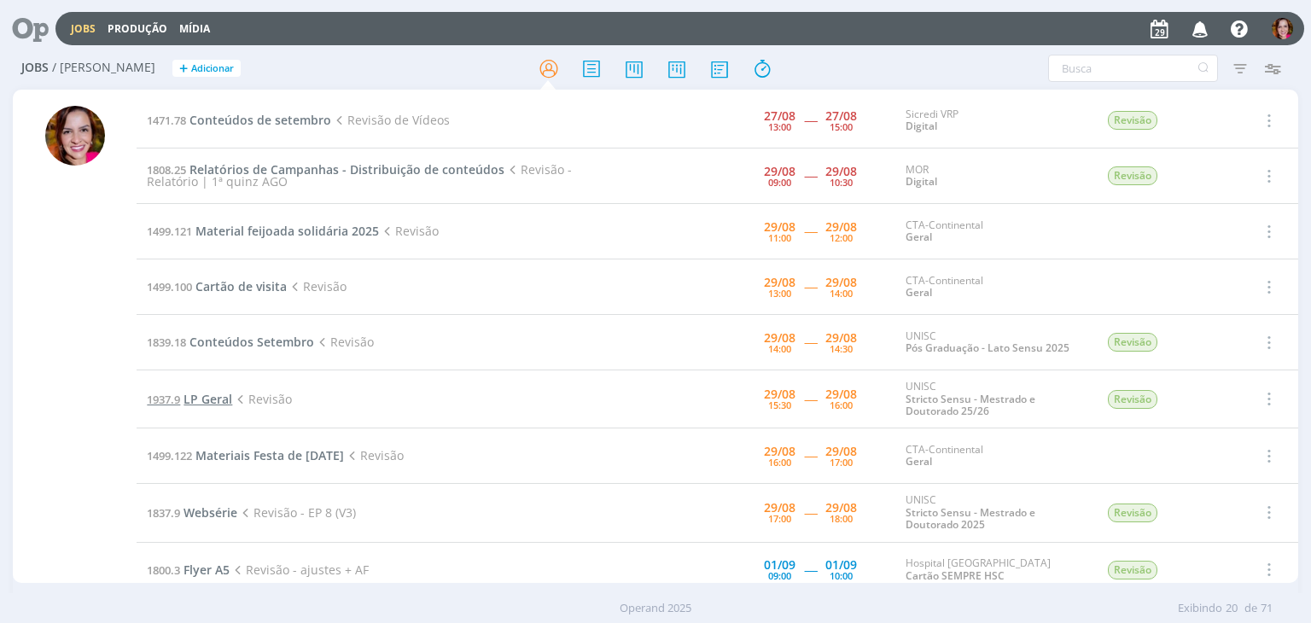
click at [207, 399] on span "LP Geral" at bounding box center [208, 399] width 49 height 16
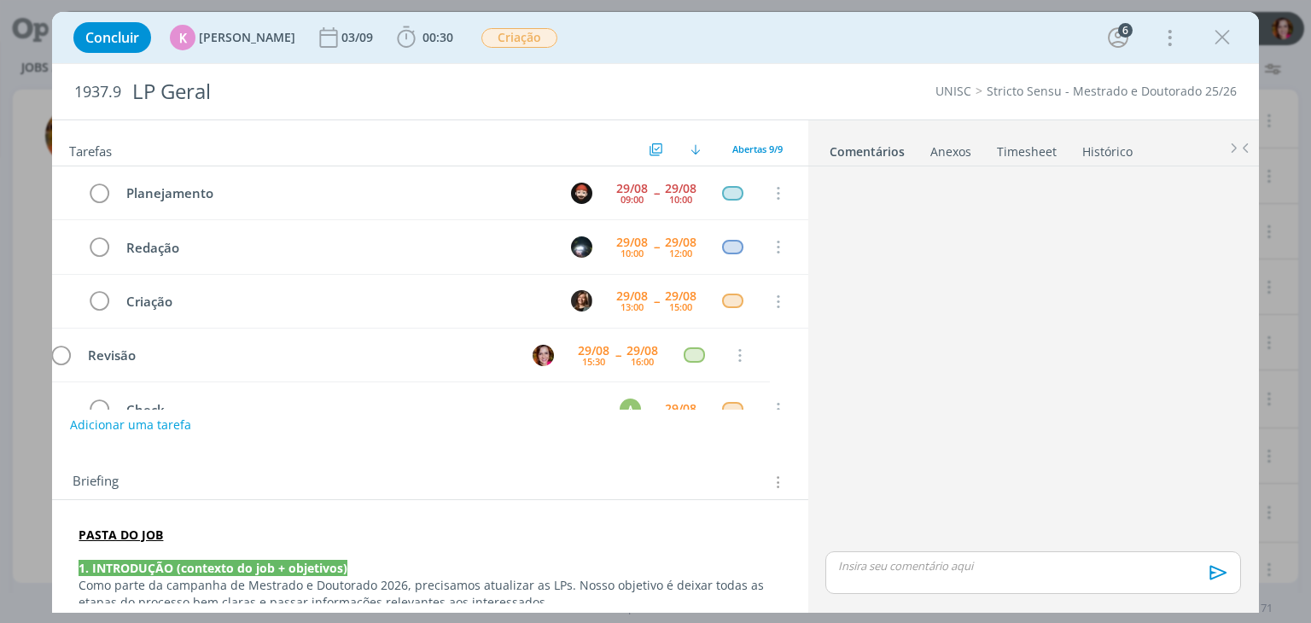
scroll to position [106, 0]
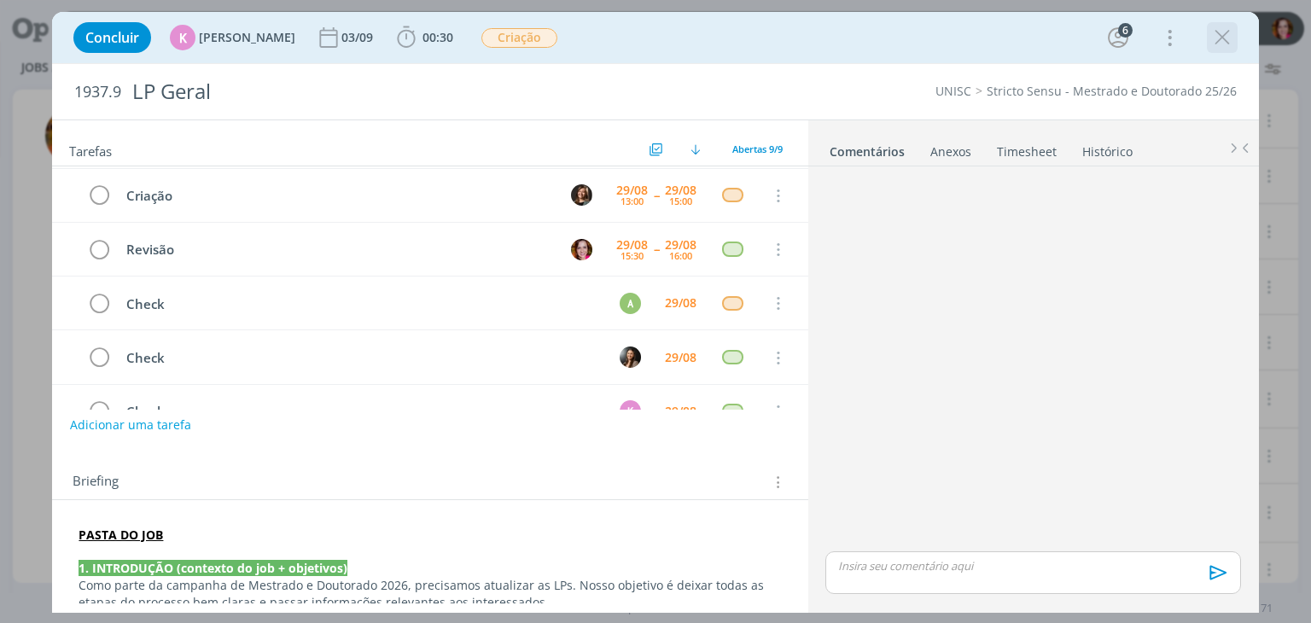
click at [1226, 42] on icon "dialog" at bounding box center [1223, 38] width 26 height 26
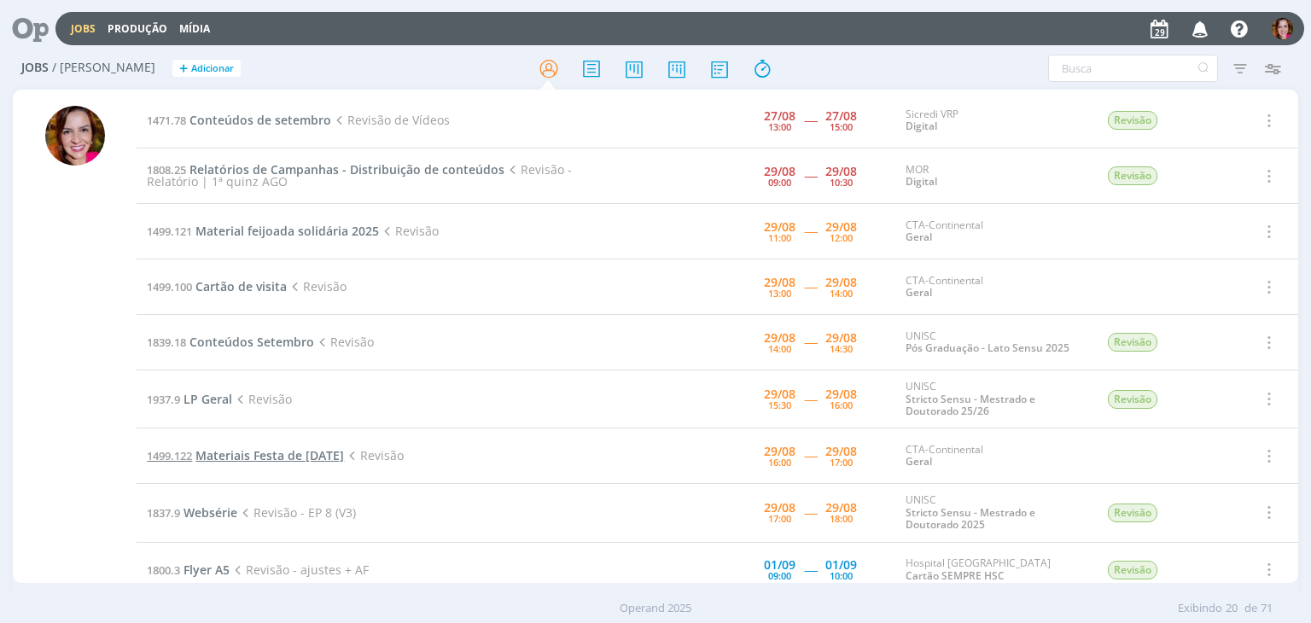
click at [226, 456] on span "Materiais Festa de [DATE]" at bounding box center [269, 455] width 149 height 16
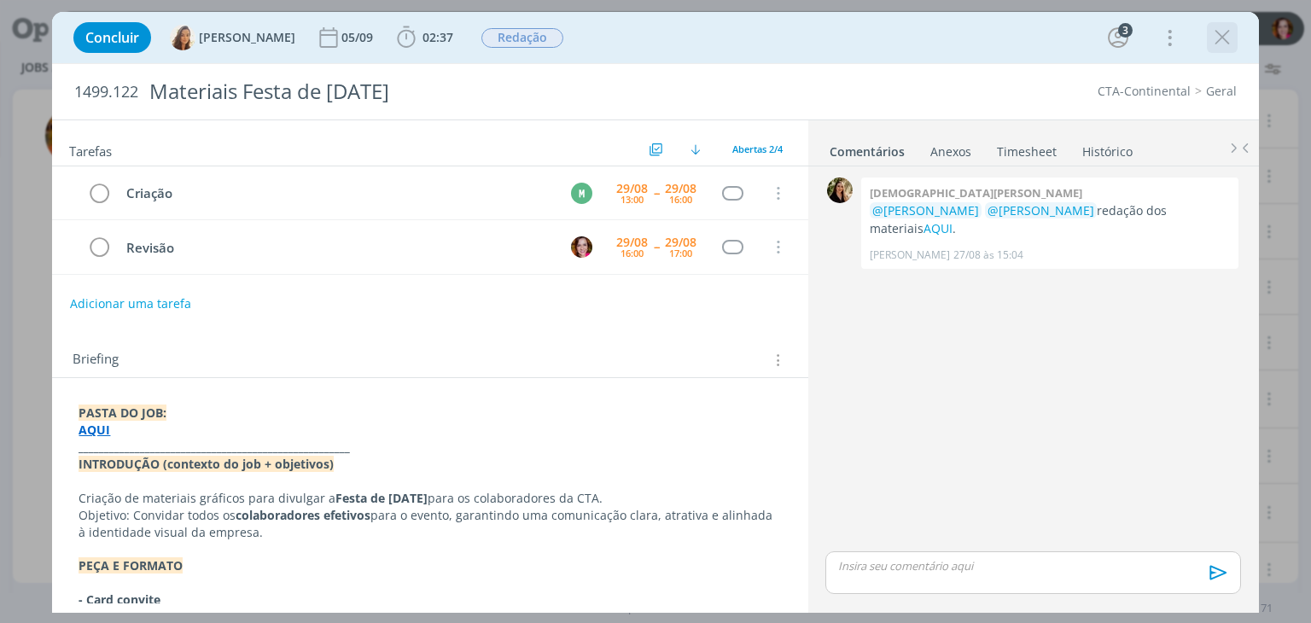
click at [1225, 33] on icon "dialog" at bounding box center [1223, 38] width 26 height 26
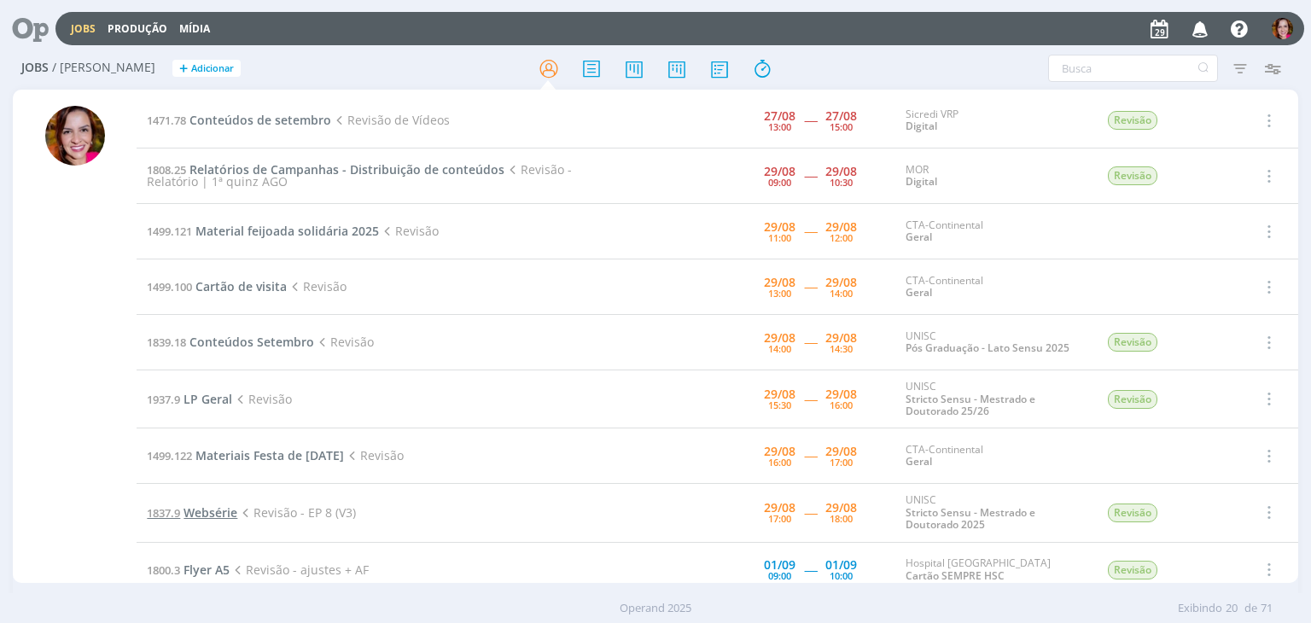
click at [221, 505] on span "Websérie" at bounding box center [211, 513] width 54 height 16
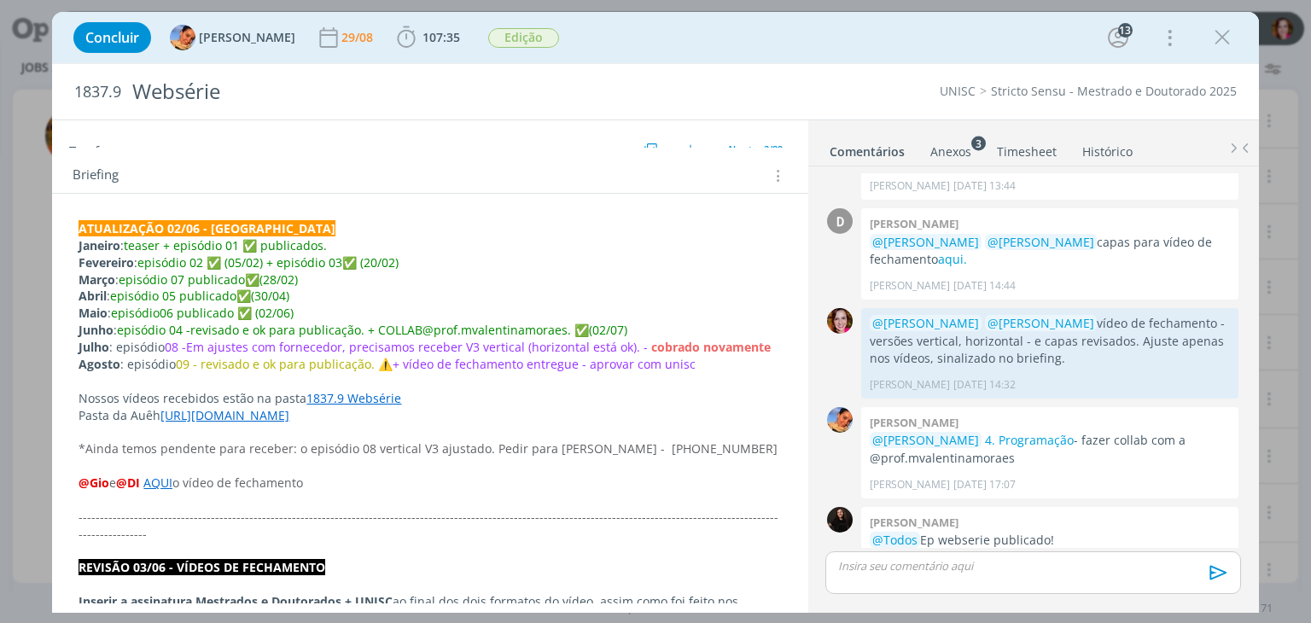
scroll to position [277, 0]
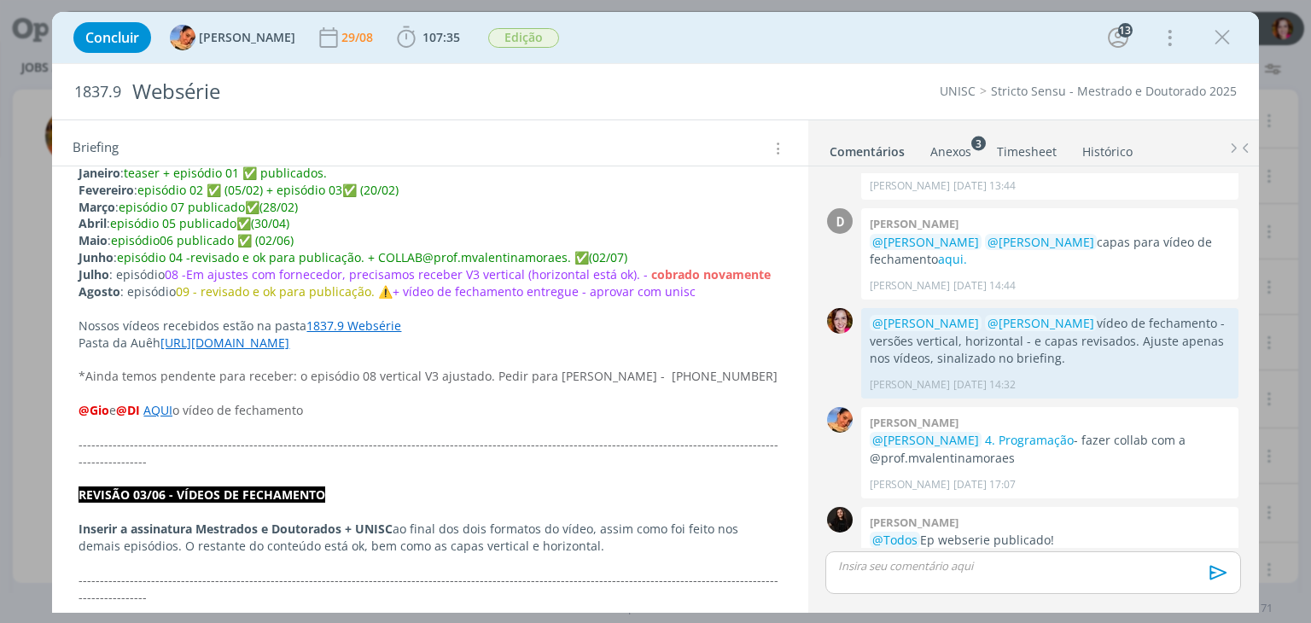
click at [345, 318] on link "1837.9 Websérie" at bounding box center [353, 326] width 95 height 16
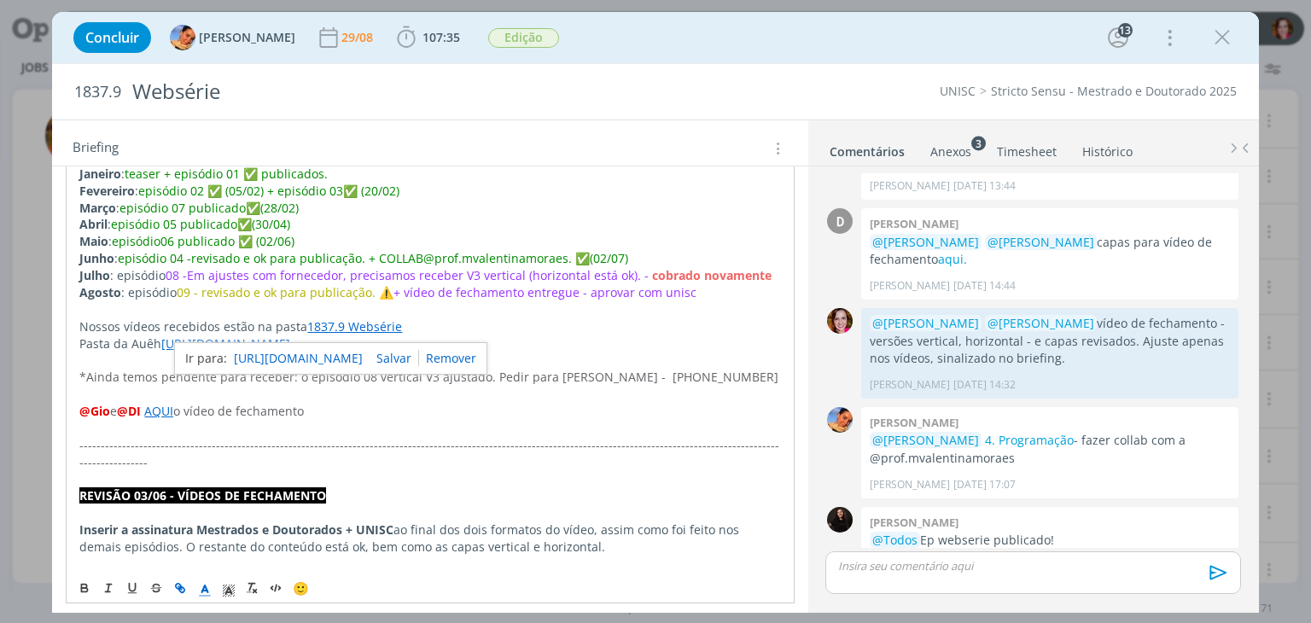
click at [338, 351] on link "https://sobeae.sharepoint.com/:f:/s/SOBEAE/El0wgH585n5GltqaAoX2eigBjhdKkRdgFU3C…" at bounding box center [298, 358] width 129 height 22
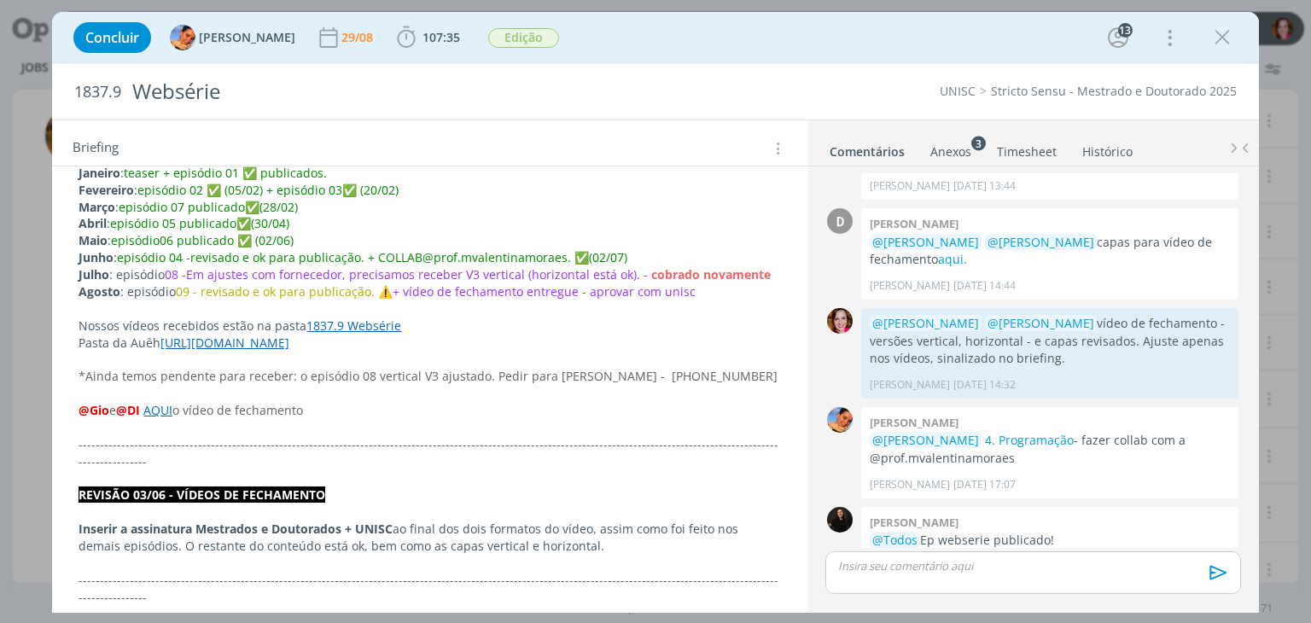
click at [289, 346] on link "https://drive.google.com/drive/folders/1SCIghzSntq8W2Sc_L4E9irSg62D25ZIm?usp=dr…" at bounding box center [224, 343] width 129 height 16
click at [351, 371] on link "https://drive.google.com/drive/folders/1SCIghzSntq8W2Sc_L4E9irSg62D25ZIm?usp=dr…" at bounding box center [369, 376] width 129 height 22
click at [305, 487] on strong "REVISÃO 03/06 - VÍDEOS DE FECHAMENTO" at bounding box center [202, 495] width 247 height 16
click at [359, 322] on link "1837.9 Websérie" at bounding box center [354, 326] width 95 height 16
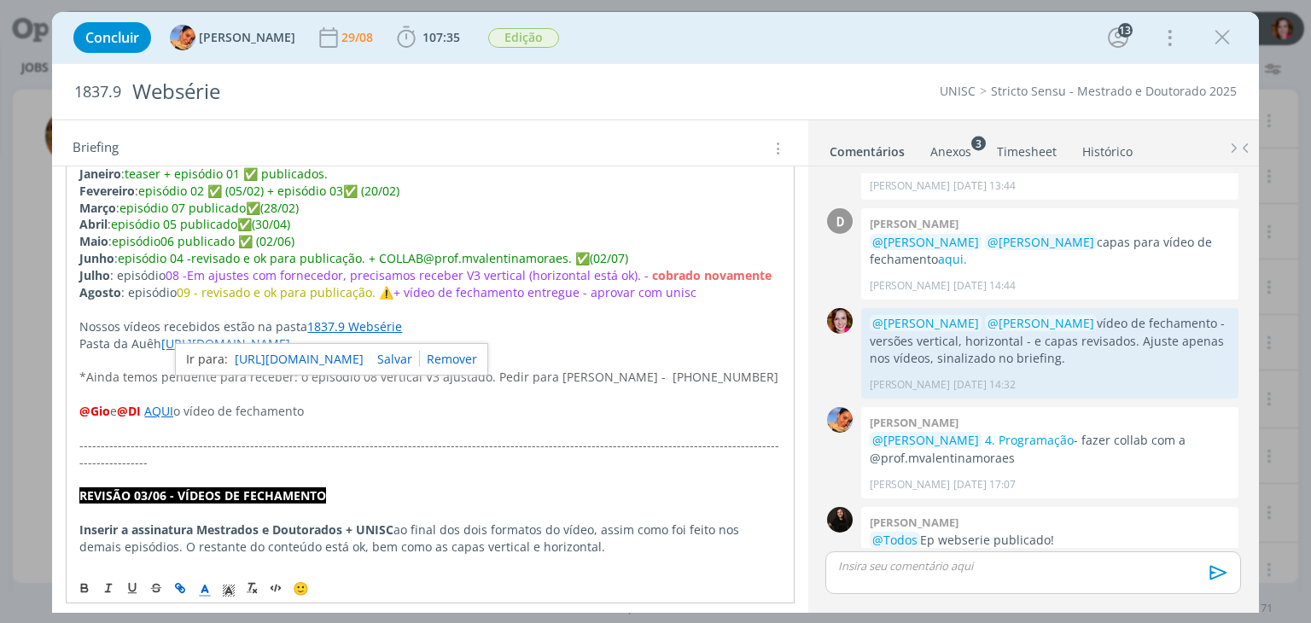
click at [296, 357] on link "https://sobeae.sharepoint.com/:f:/s/SOBEAE/El0wgH585n5GltqaAoX2eigBjhdKkRdgFU3C…" at bounding box center [299, 359] width 129 height 22
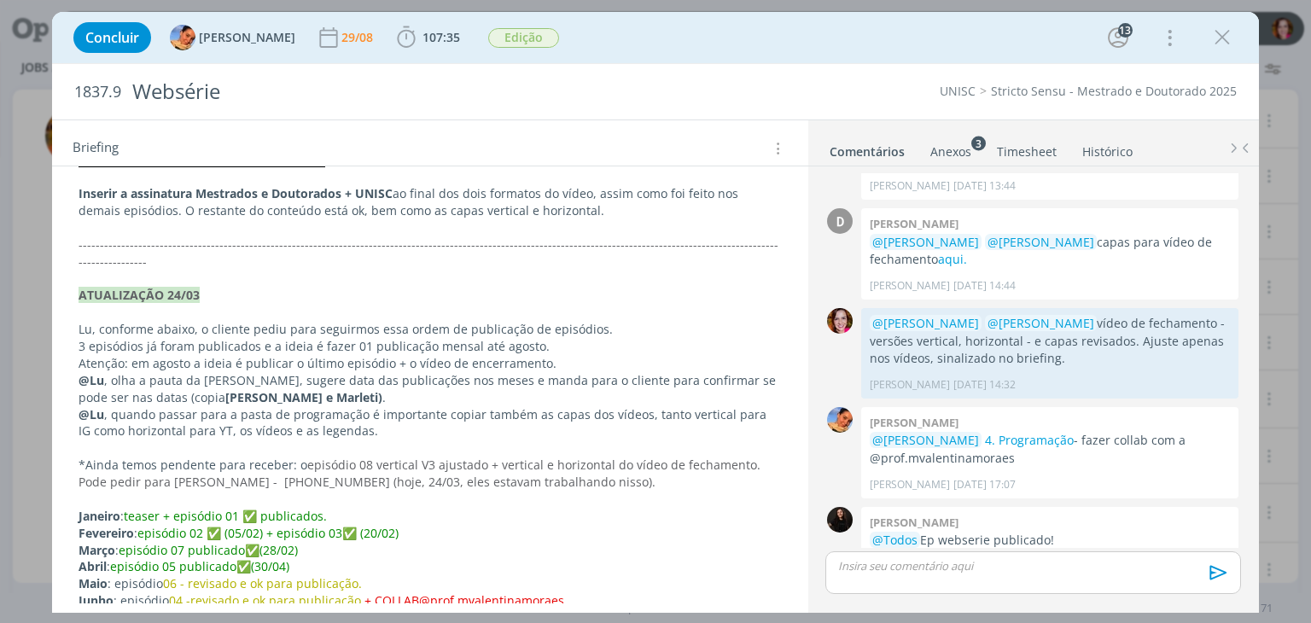
scroll to position [0, 0]
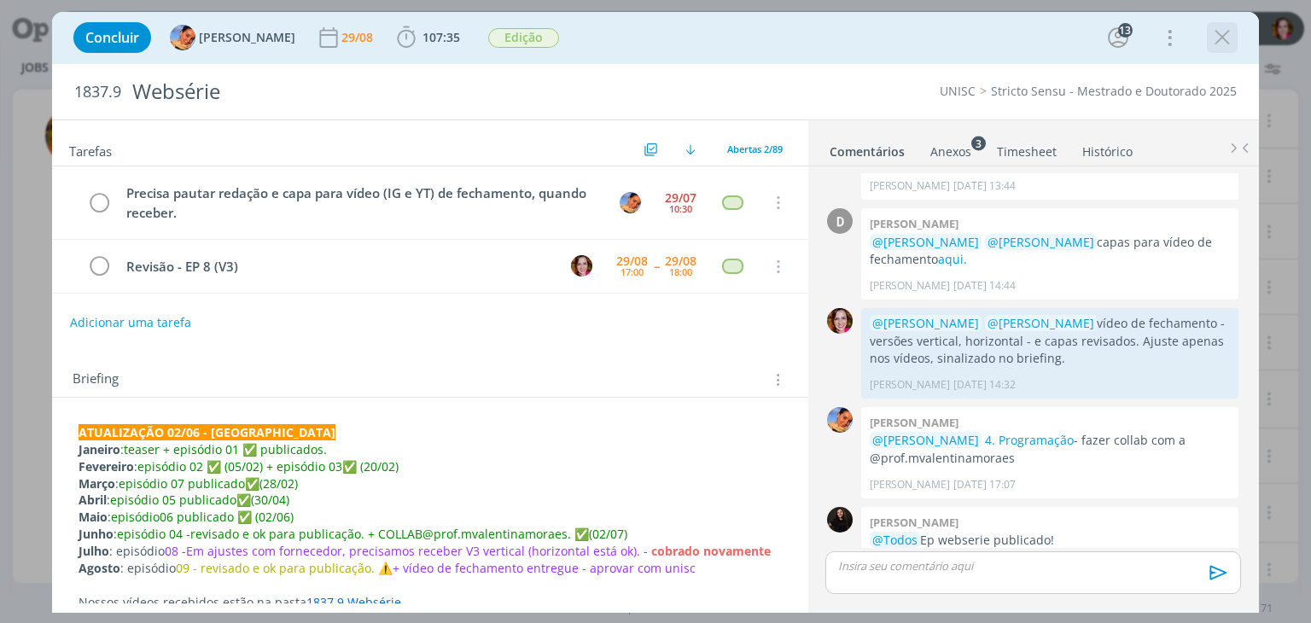
click at [1216, 41] on icon "dialog" at bounding box center [1223, 38] width 26 height 26
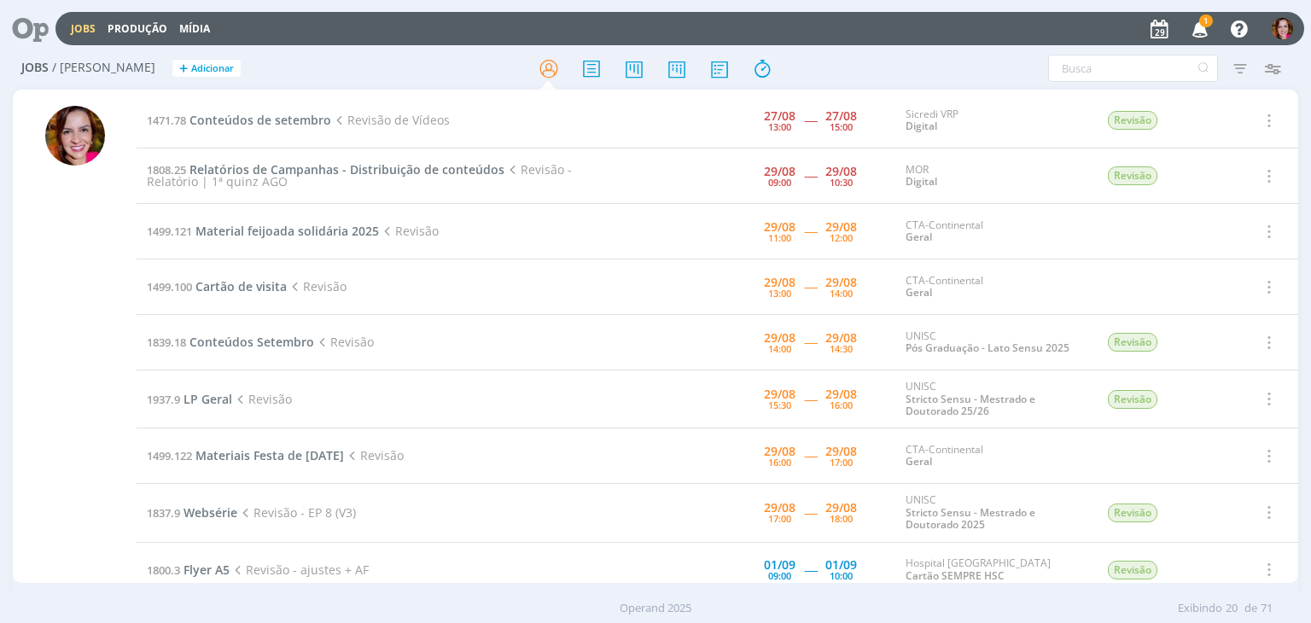
click at [1206, 25] on span "1" at bounding box center [1206, 21] width 14 height 13
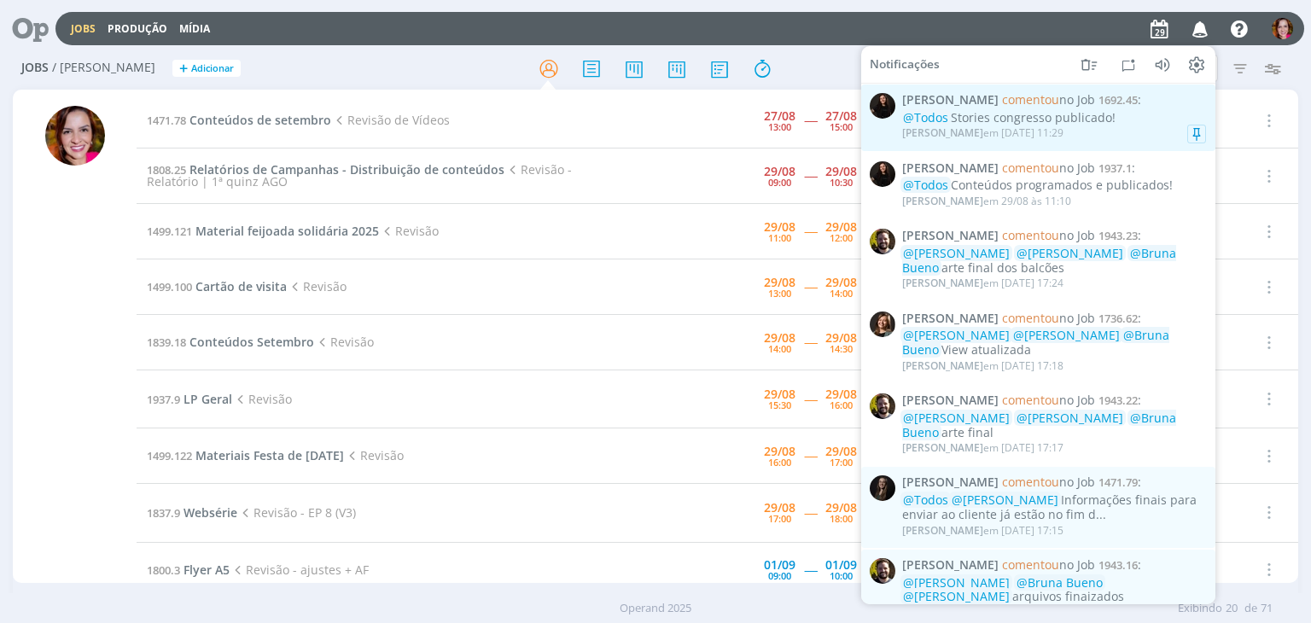
click at [1060, 108] on div "Sandriny Soares comentou no Job 1692.45 : @Todos Stories congresso publicado! S…" at bounding box center [1054, 118] width 304 height 50
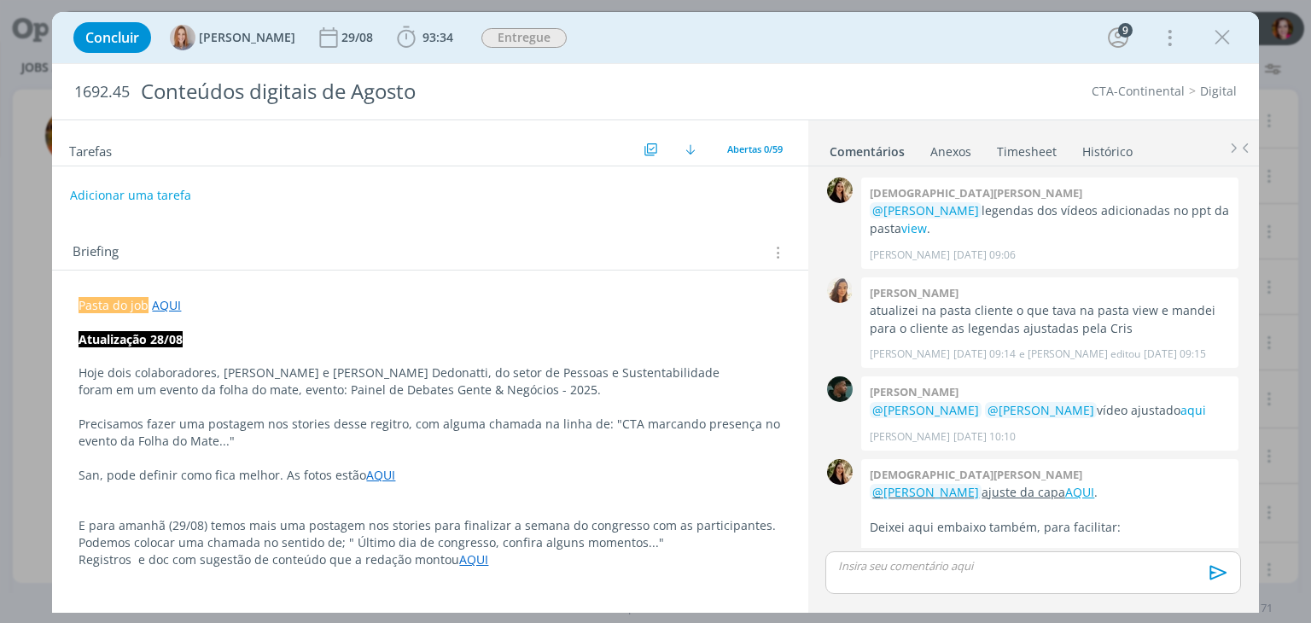
scroll to position [1562, 0]
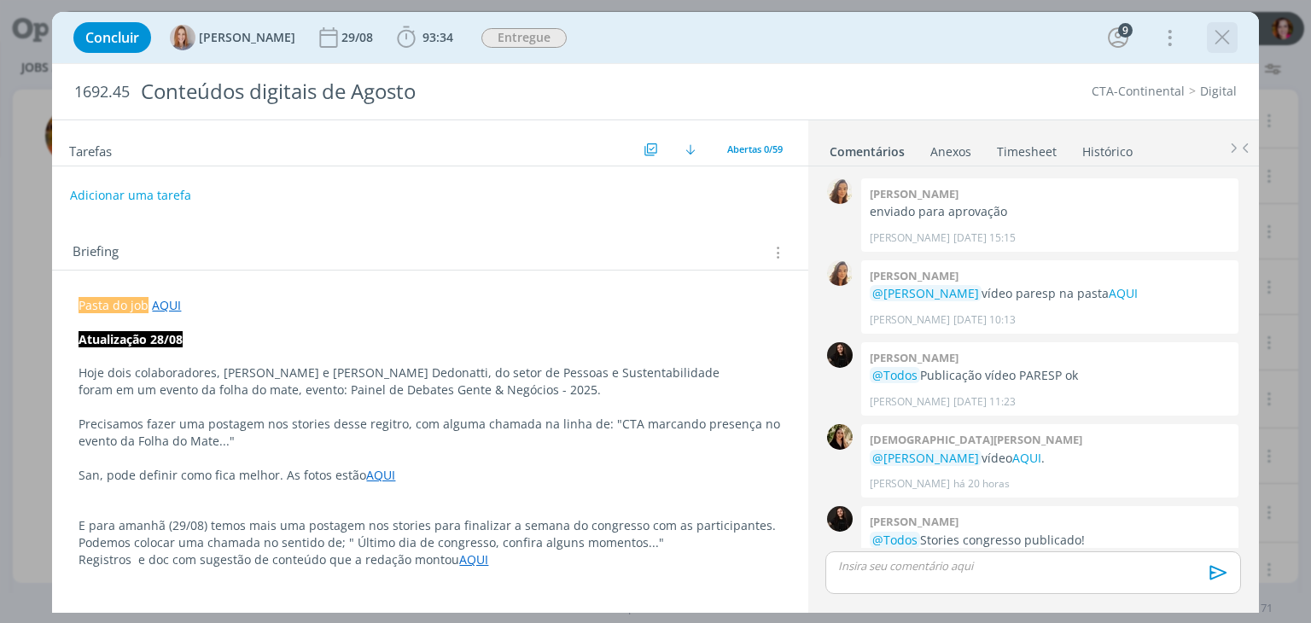
click at [1219, 36] on icon "dialog" at bounding box center [1223, 38] width 26 height 26
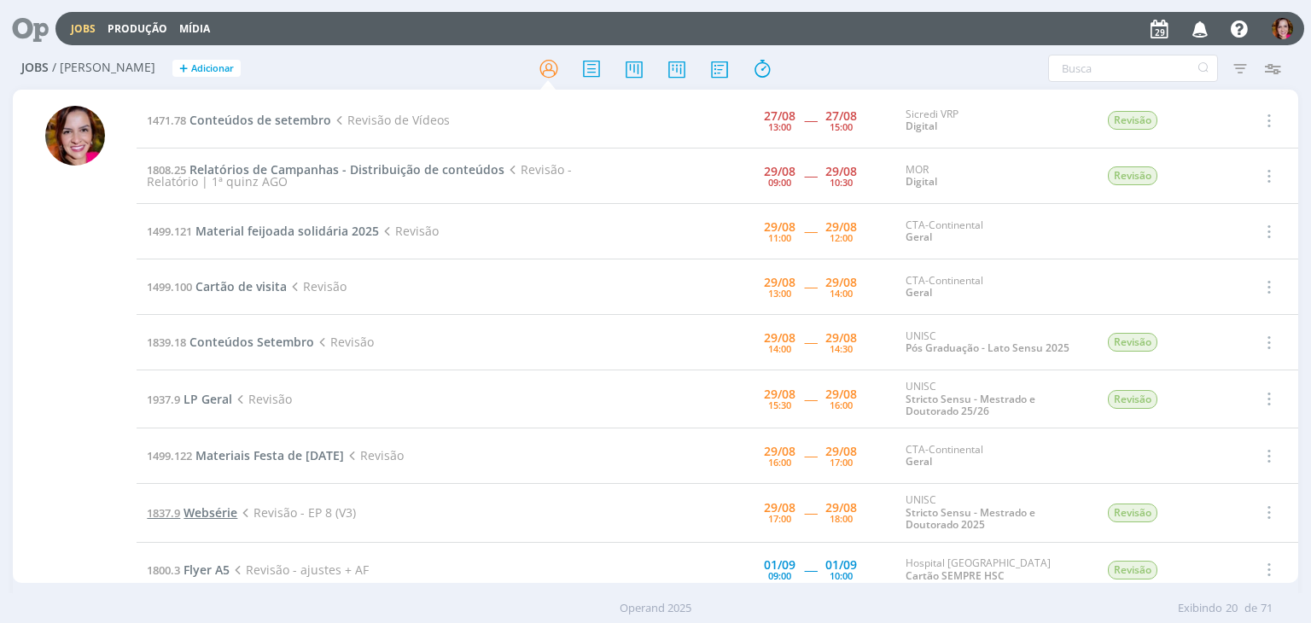
click at [203, 514] on span "Websérie" at bounding box center [211, 513] width 54 height 16
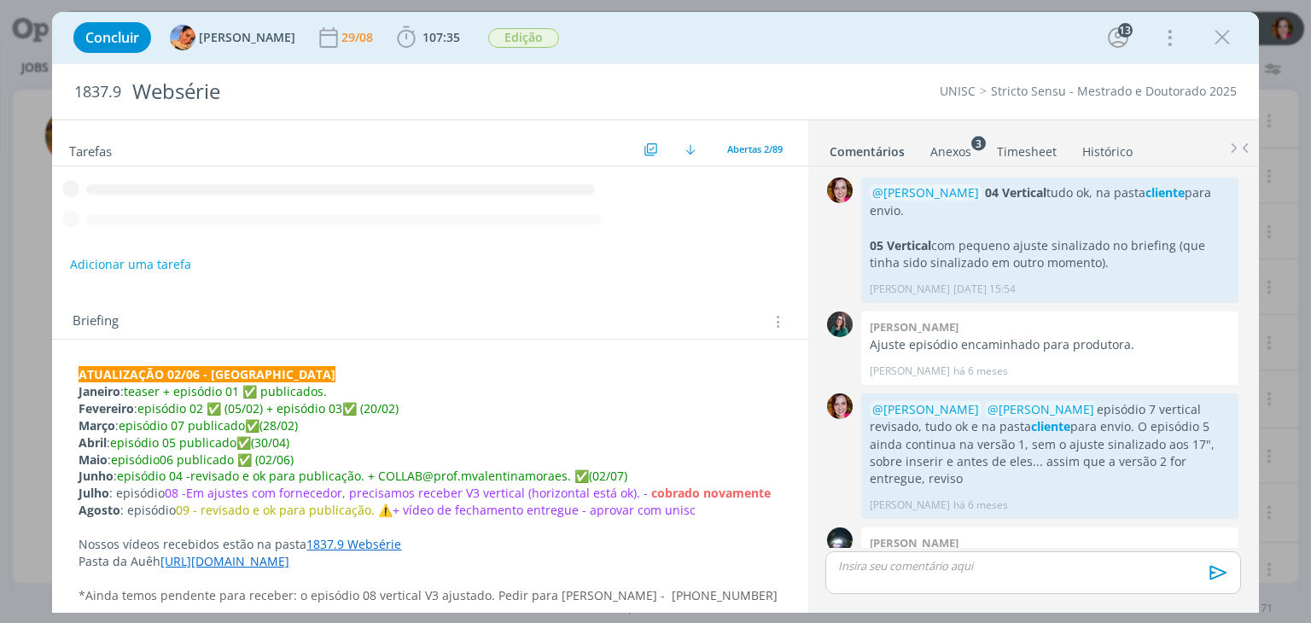
scroll to position [1560, 0]
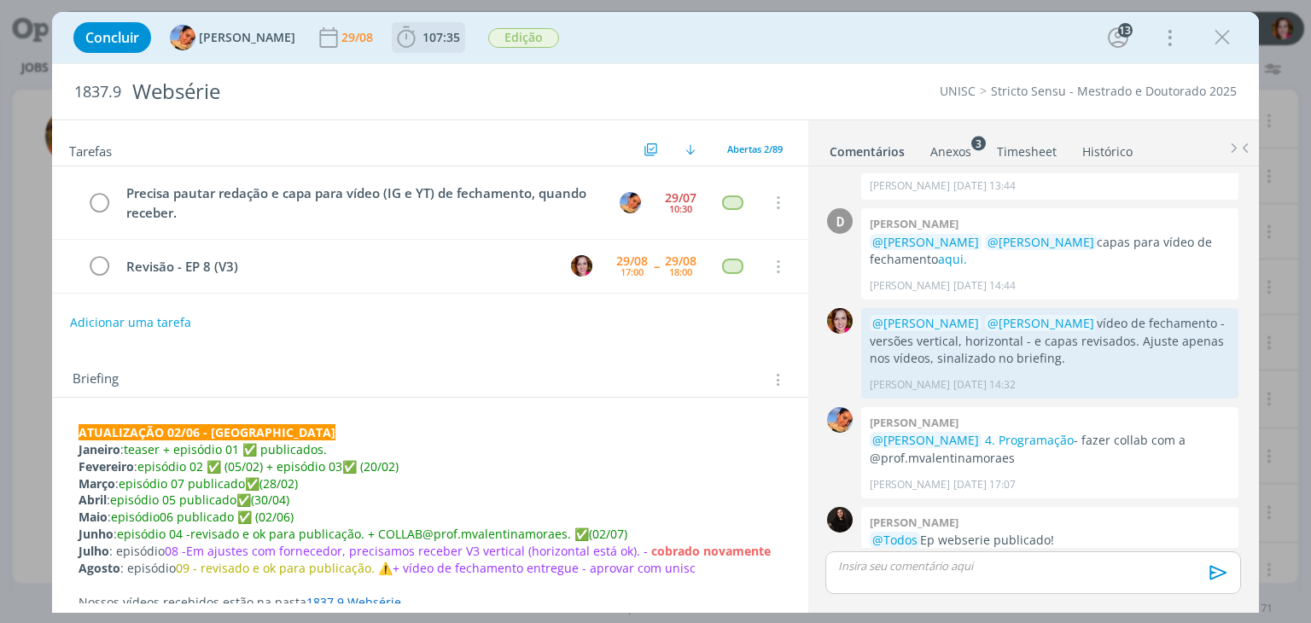
click at [423, 41] on span "107:35" at bounding box center [442, 37] width 38 height 16
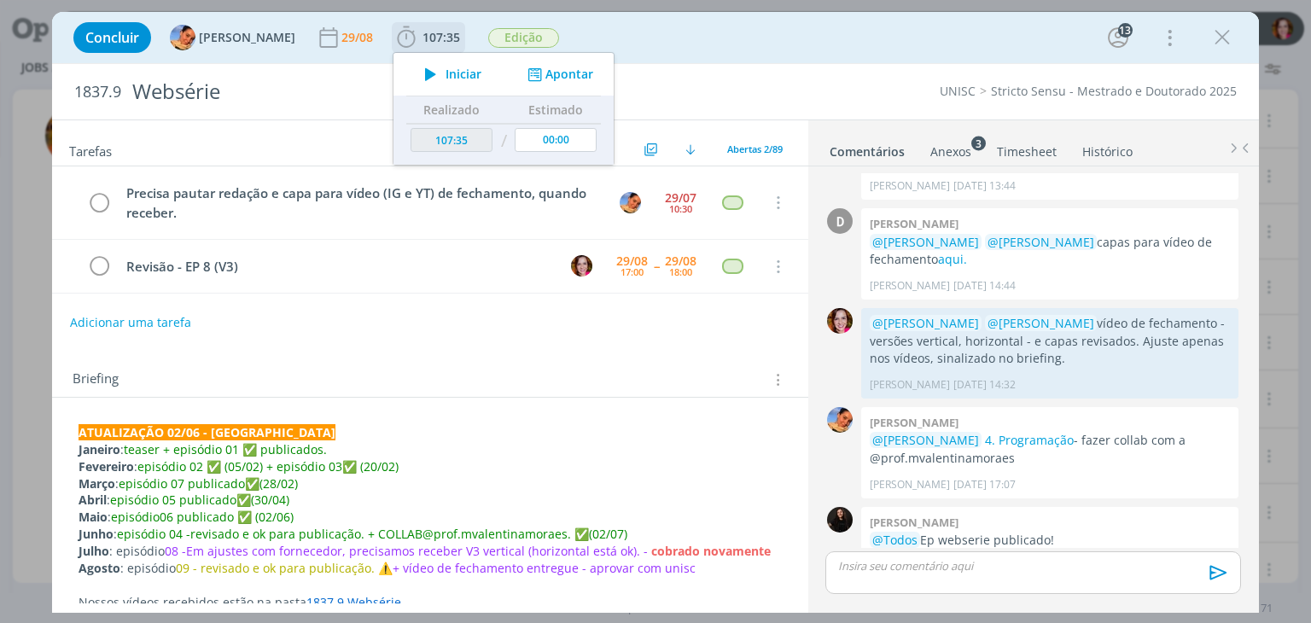
click at [424, 66] on icon "dialog" at bounding box center [431, 74] width 30 height 22
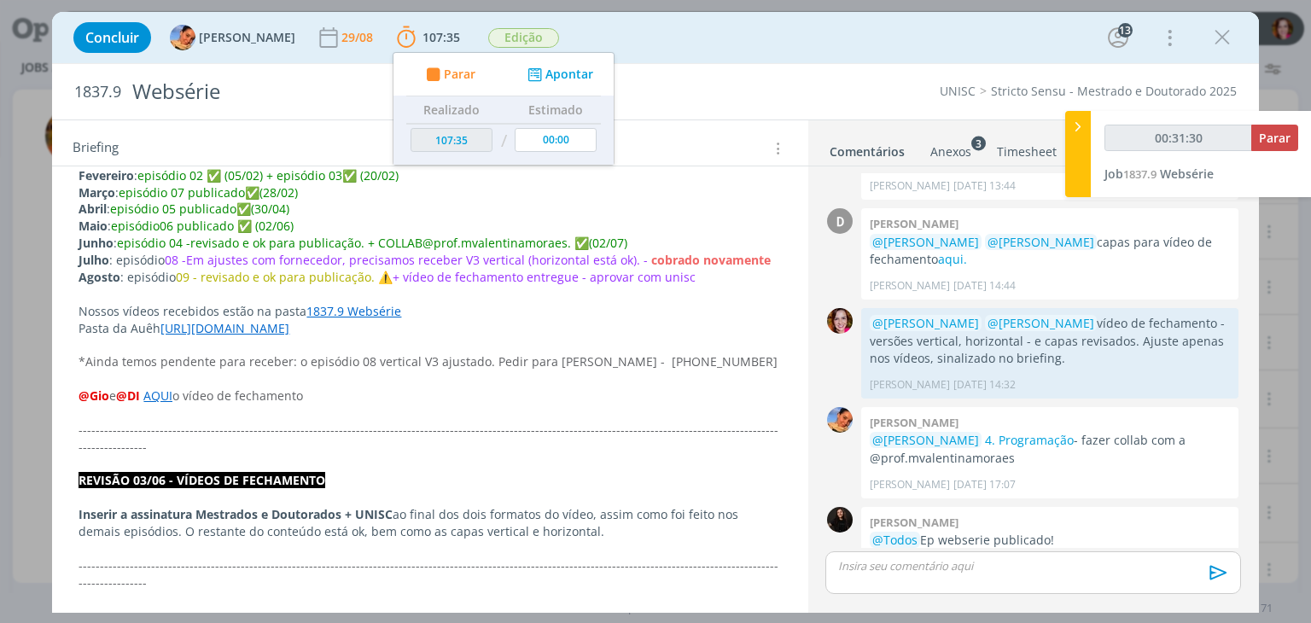
scroll to position [350, 0]
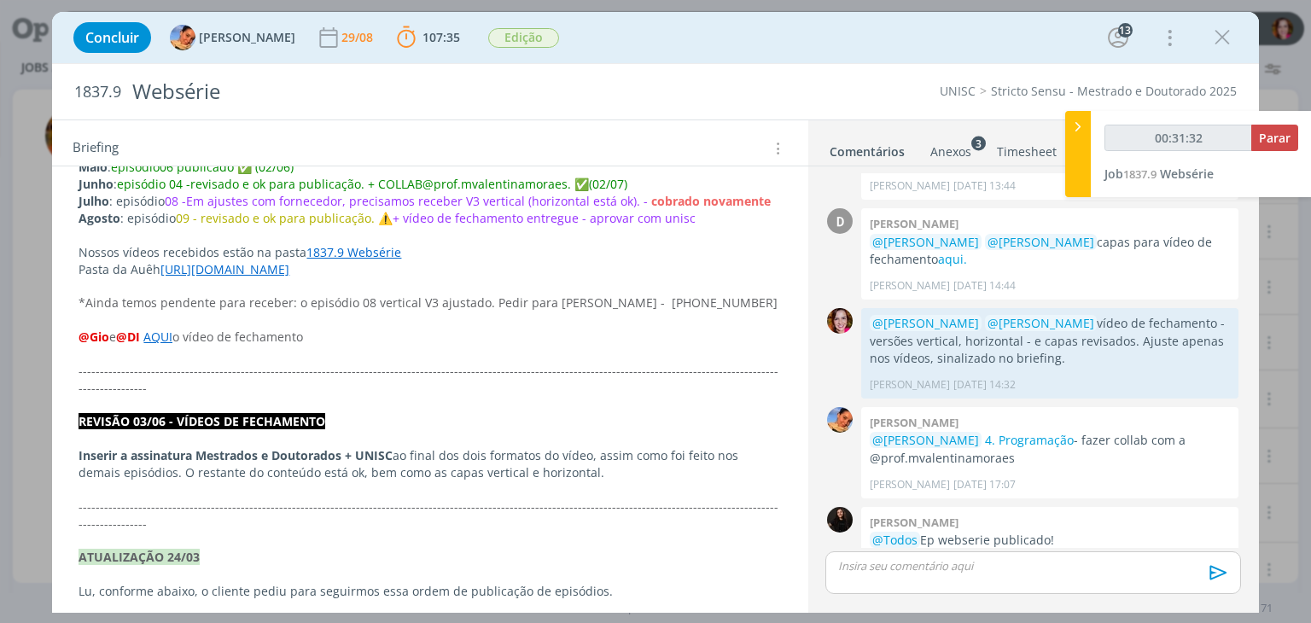
click at [82, 370] on span "-------------------------------------------------------------------------------…" at bounding box center [429, 379] width 700 height 33
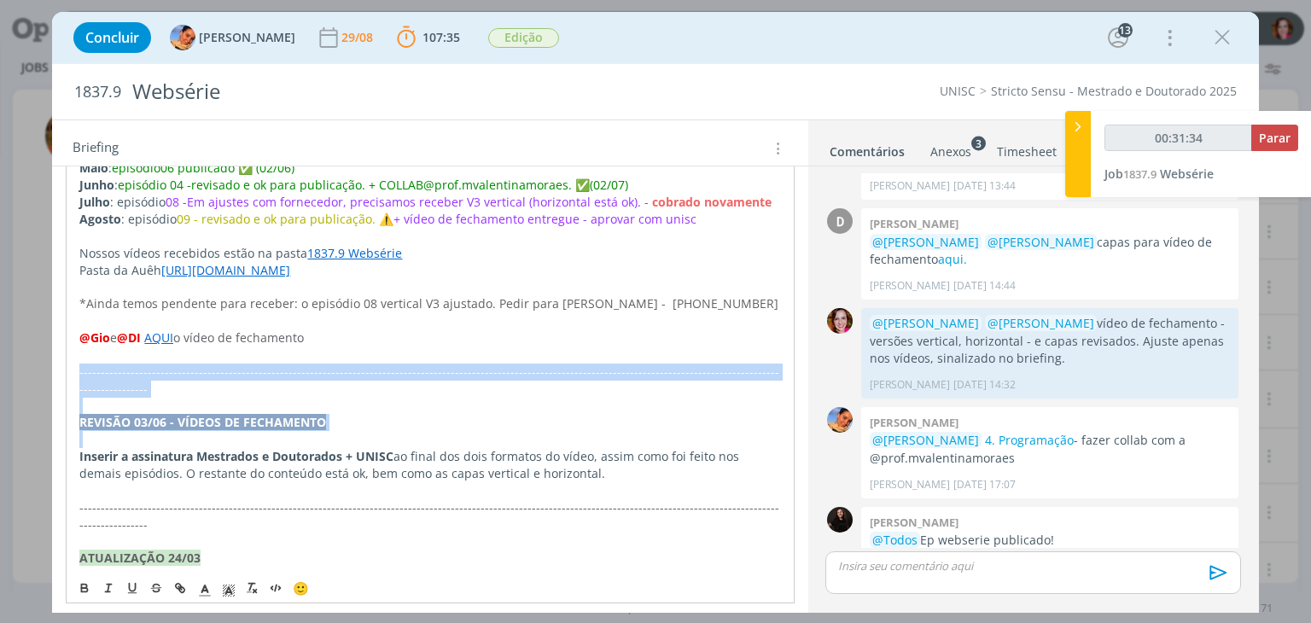
copy div "-------------------------------------------------------------------------------…"
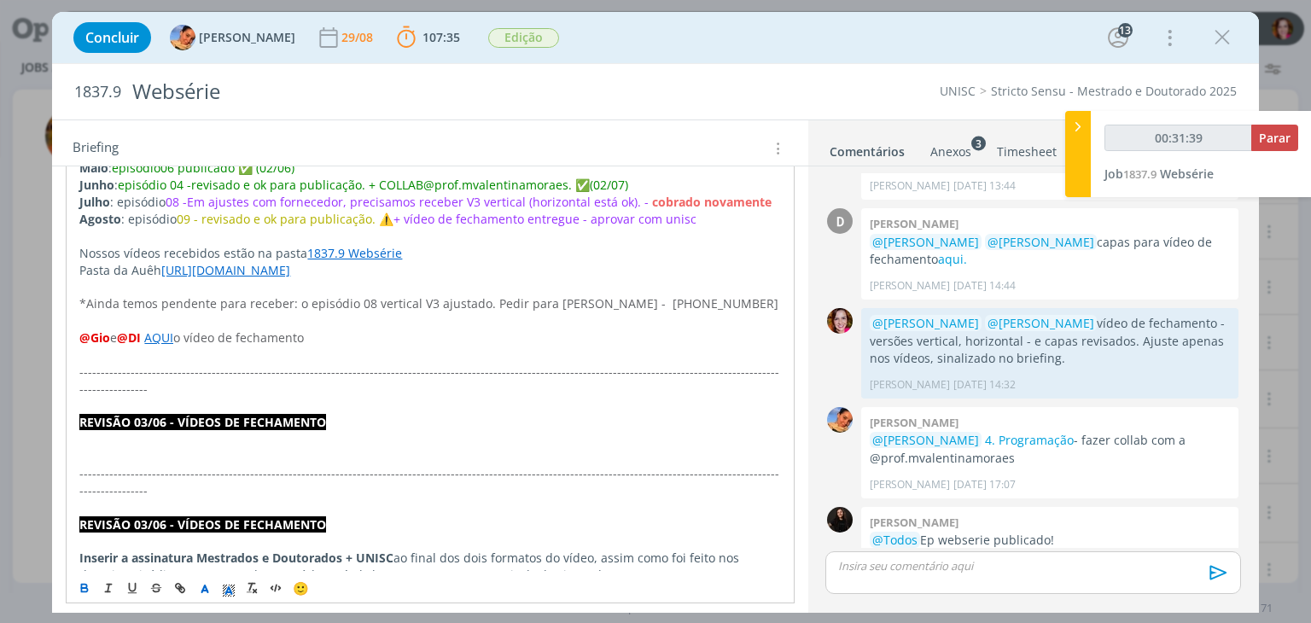
type input "00:31:40"
click at [146, 414] on strong "REVISÃO 03/06 - VÍDEOS DE FECHAMENTO" at bounding box center [202, 422] width 247 height 16
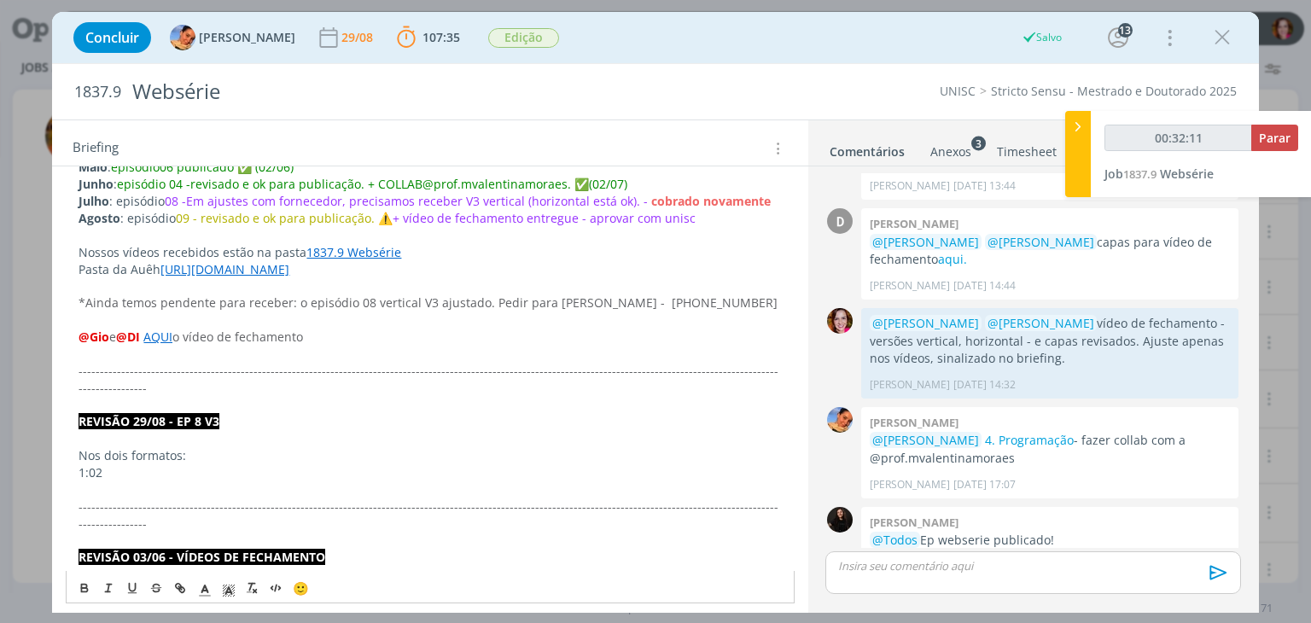
click at [150, 464] on p "1:02" at bounding box center [430, 472] width 703 height 17
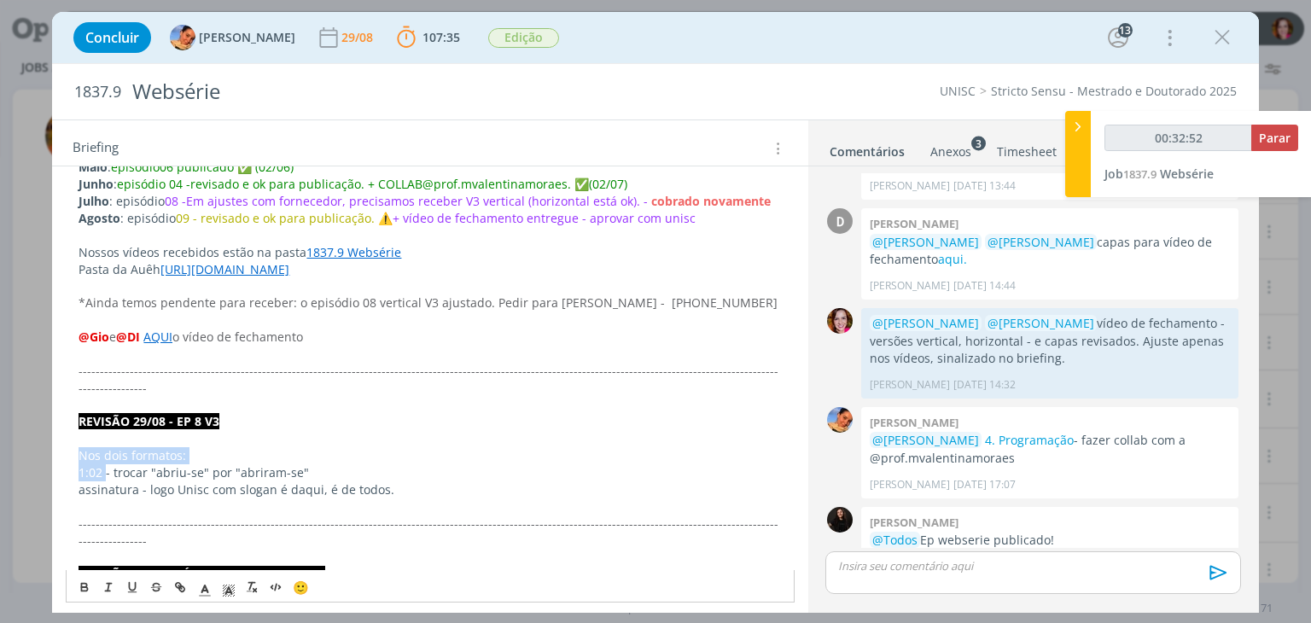
drag, startPoint x: 79, startPoint y: 437, endPoint x: 107, endPoint y: 450, distance: 30.9
click at [82, 481] on p "assinatura - logo Unisc com slogan é daqui, é de todos." at bounding box center [430, 489] width 703 height 17
click at [222, 447] on p "Nos dois formatos:" at bounding box center [430, 455] width 703 height 17
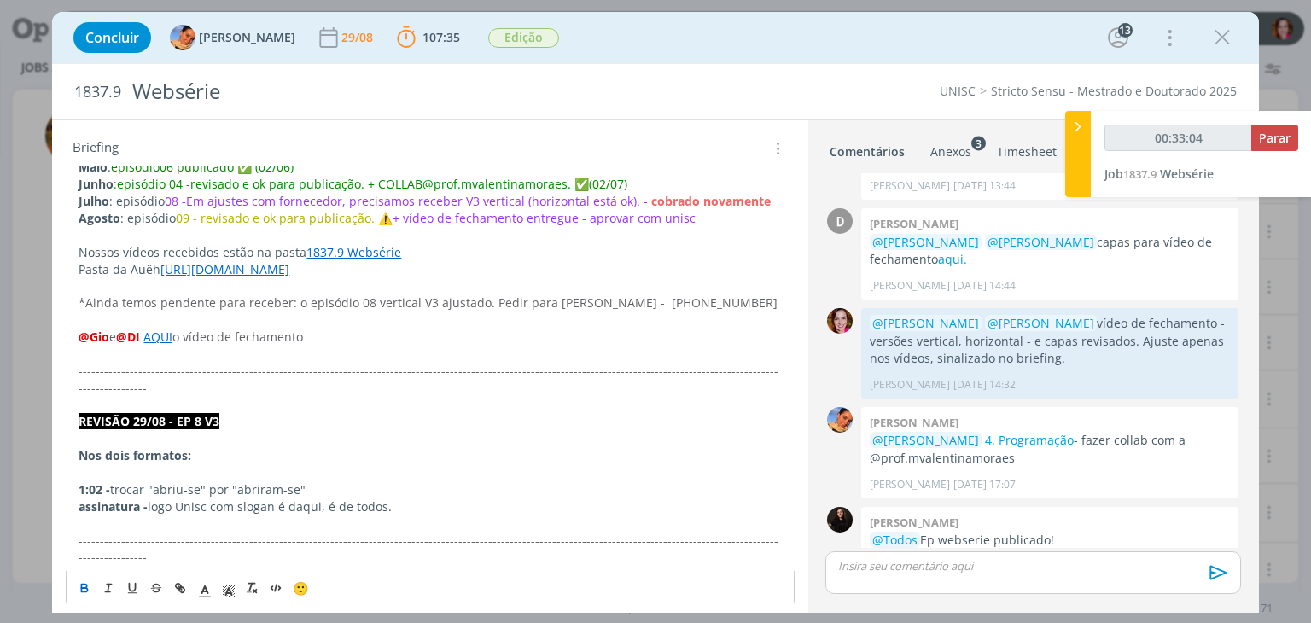
click at [79, 499] on strong "assinatura -" at bounding box center [113, 507] width 69 height 16
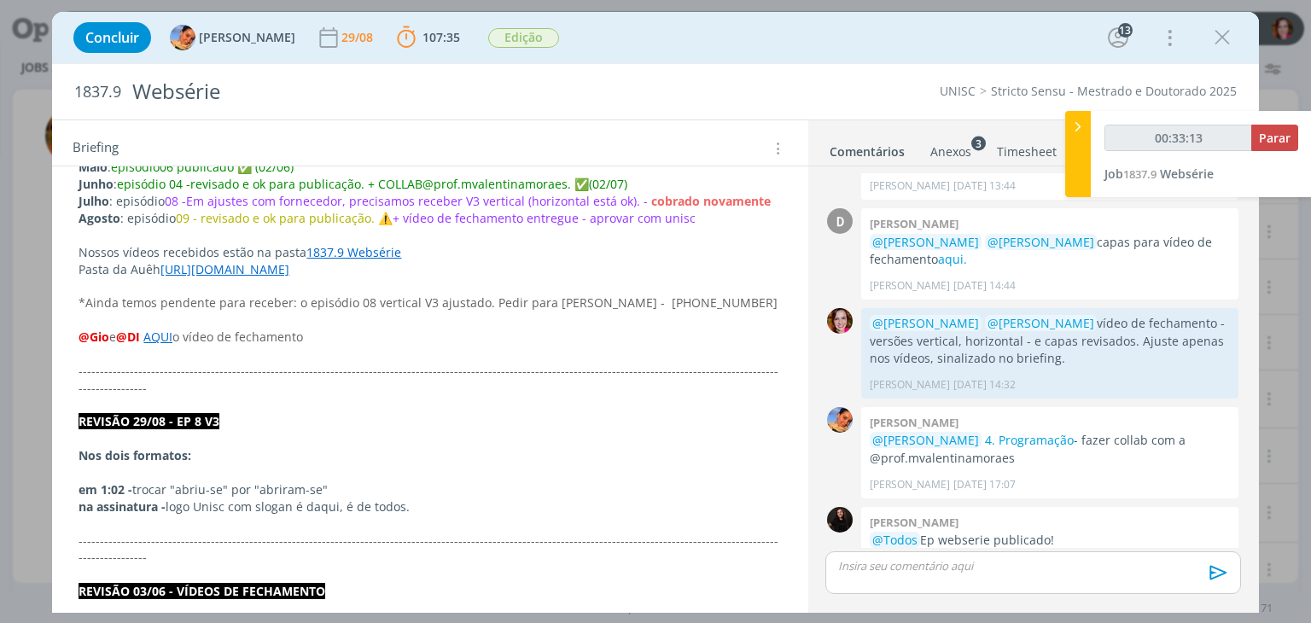
click at [1011, 571] on p "dialog" at bounding box center [1033, 565] width 388 height 15
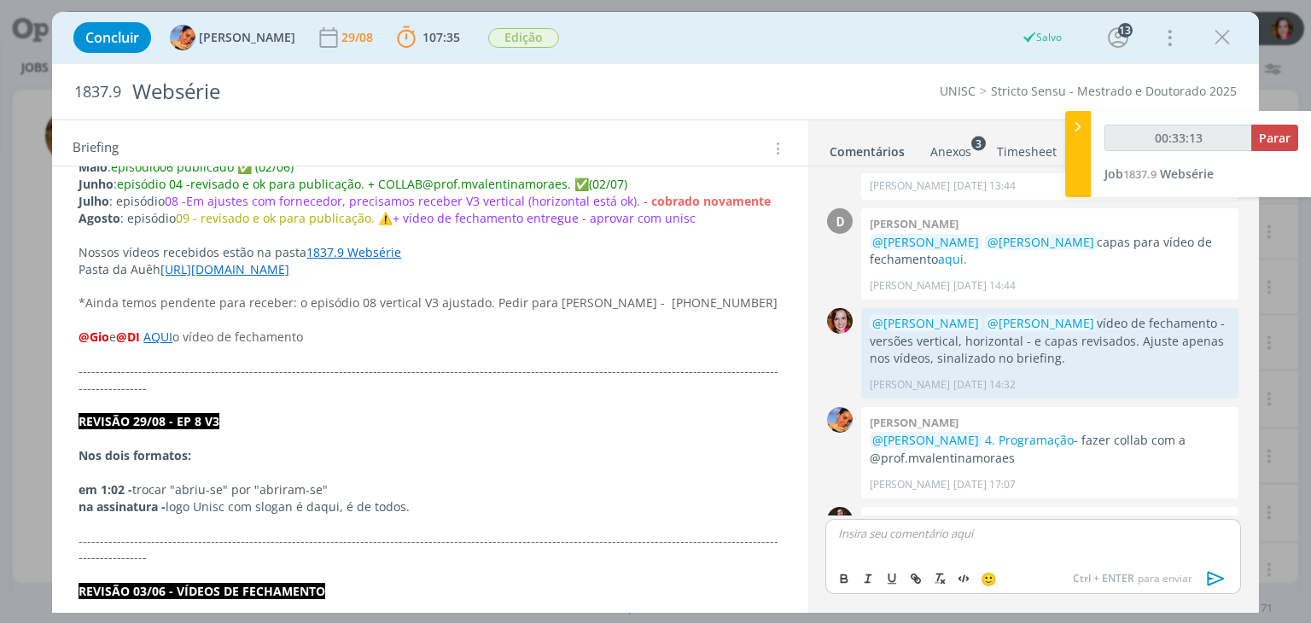
scroll to position [1593, 0]
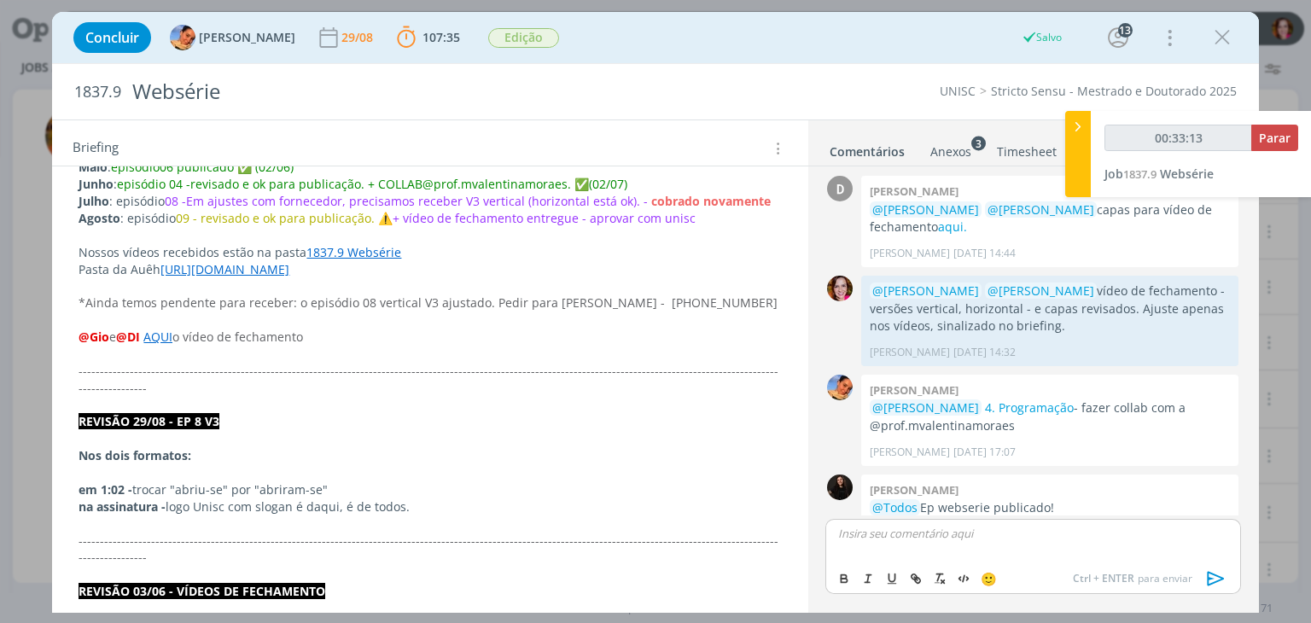
type input "00:33:14"
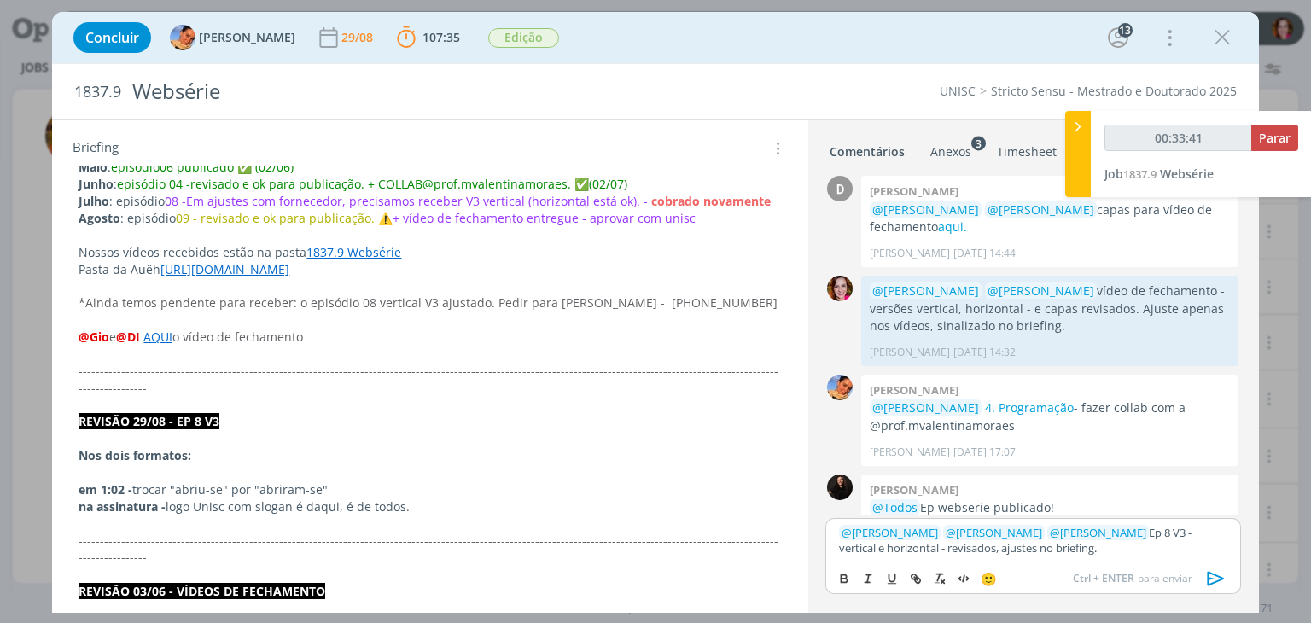
click at [1210, 576] on icon "dialog" at bounding box center [1217, 579] width 26 height 26
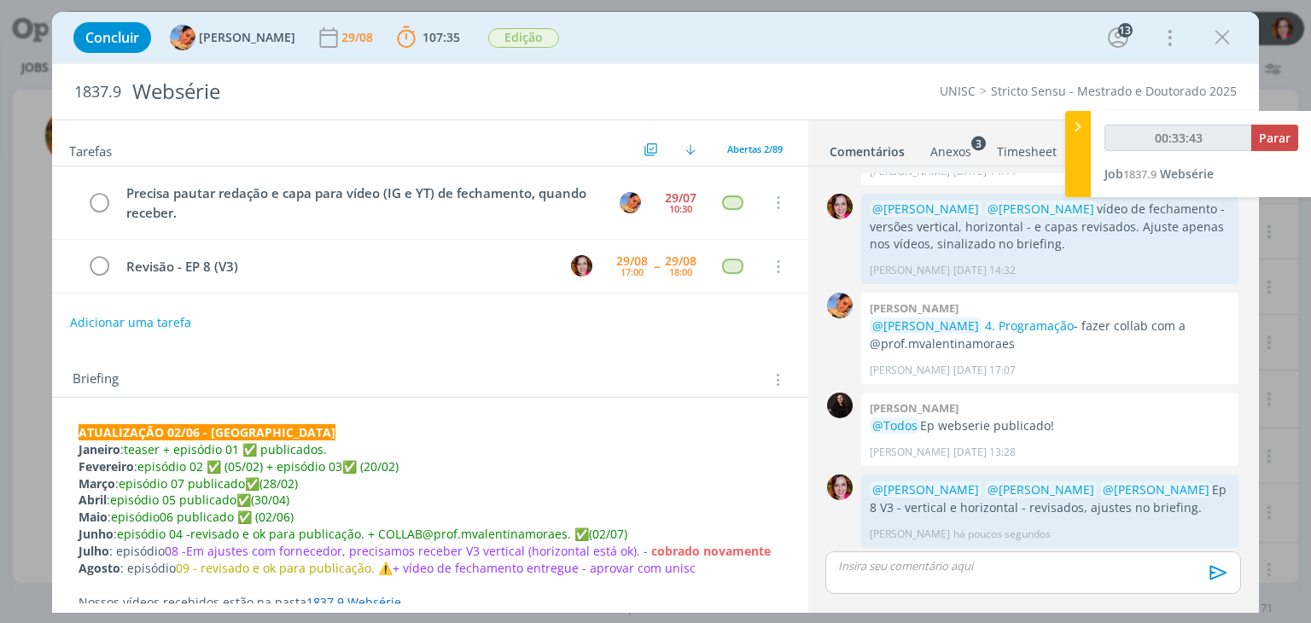
scroll to position [1642, 0]
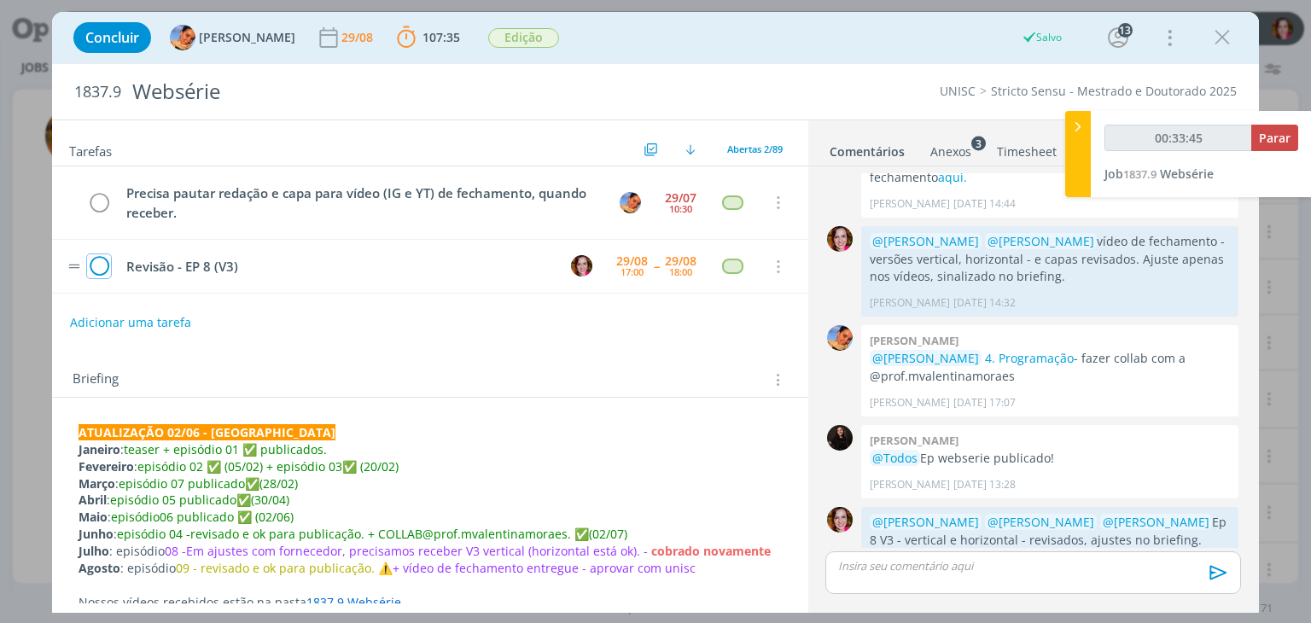
click at [101, 264] on icon "dialog" at bounding box center [99, 267] width 24 height 26
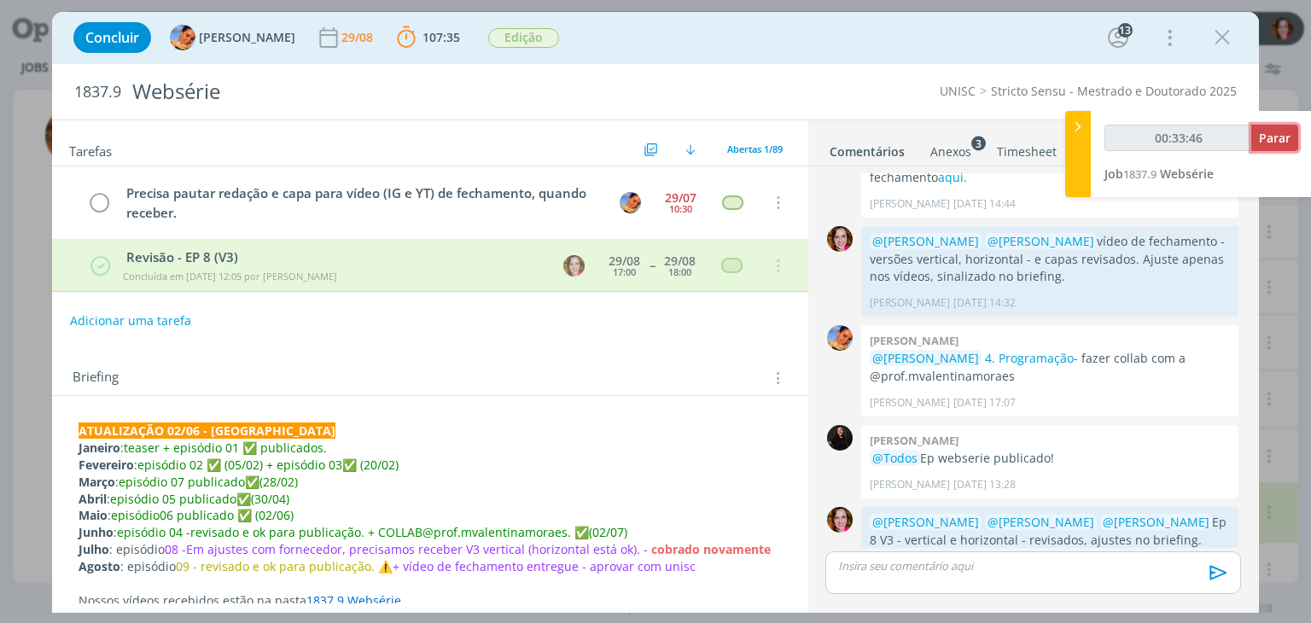
click at [1265, 137] on span "Parar" at bounding box center [1275, 138] width 32 height 16
type input "00:33:47"
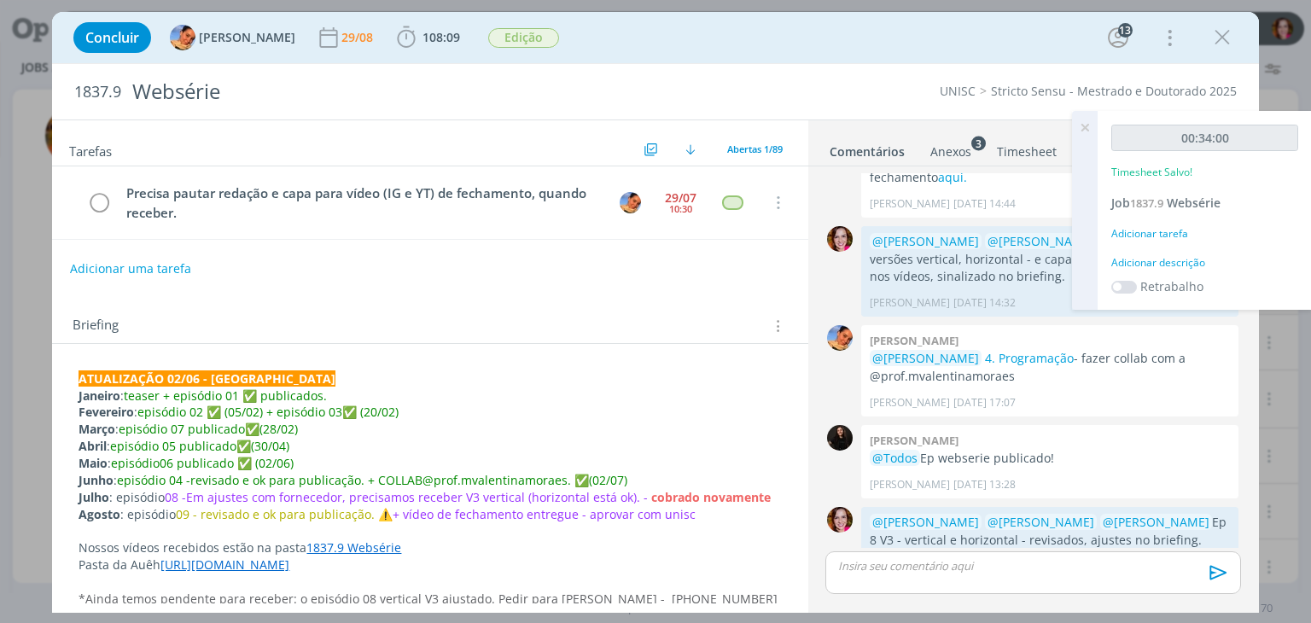
click at [1174, 257] on div "Adicionar descrição" at bounding box center [1204, 262] width 187 height 15
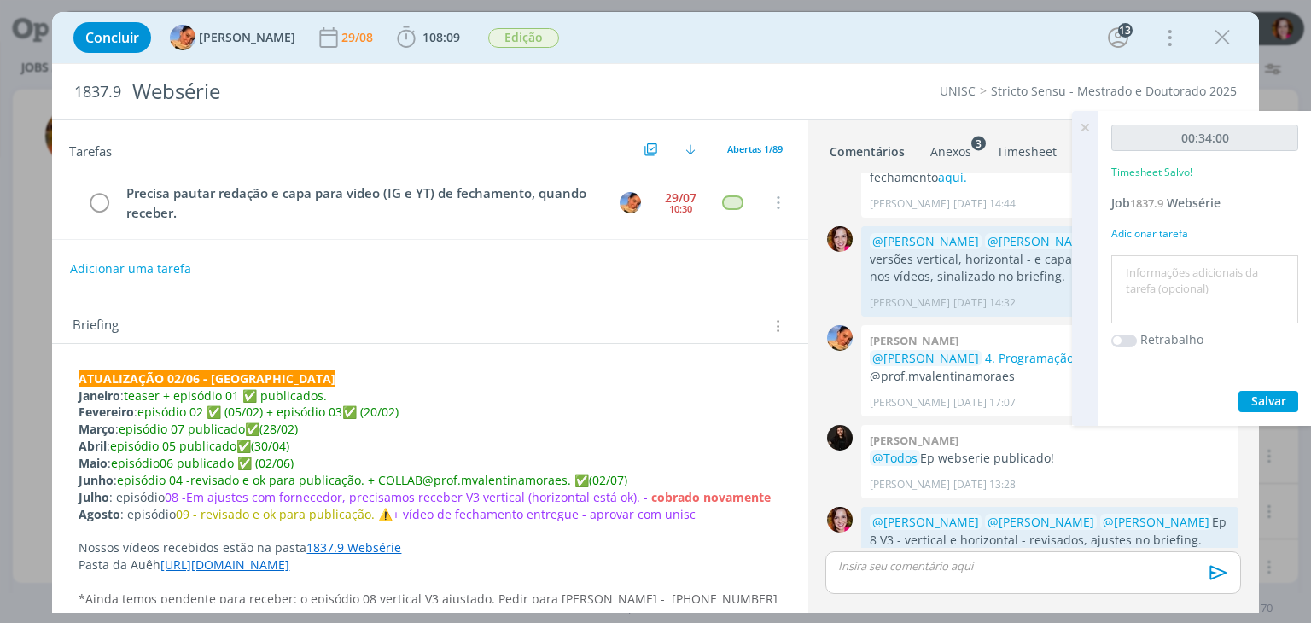
click at [1174, 257] on div at bounding box center [1204, 289] width 187 height 69
click at [1175, 268] on textarea at bounding box center [1205, 290] width 178 height 61
click at [1257, 400] on span "Salvar" at bounding box center [1268, 401] width 35 height 16
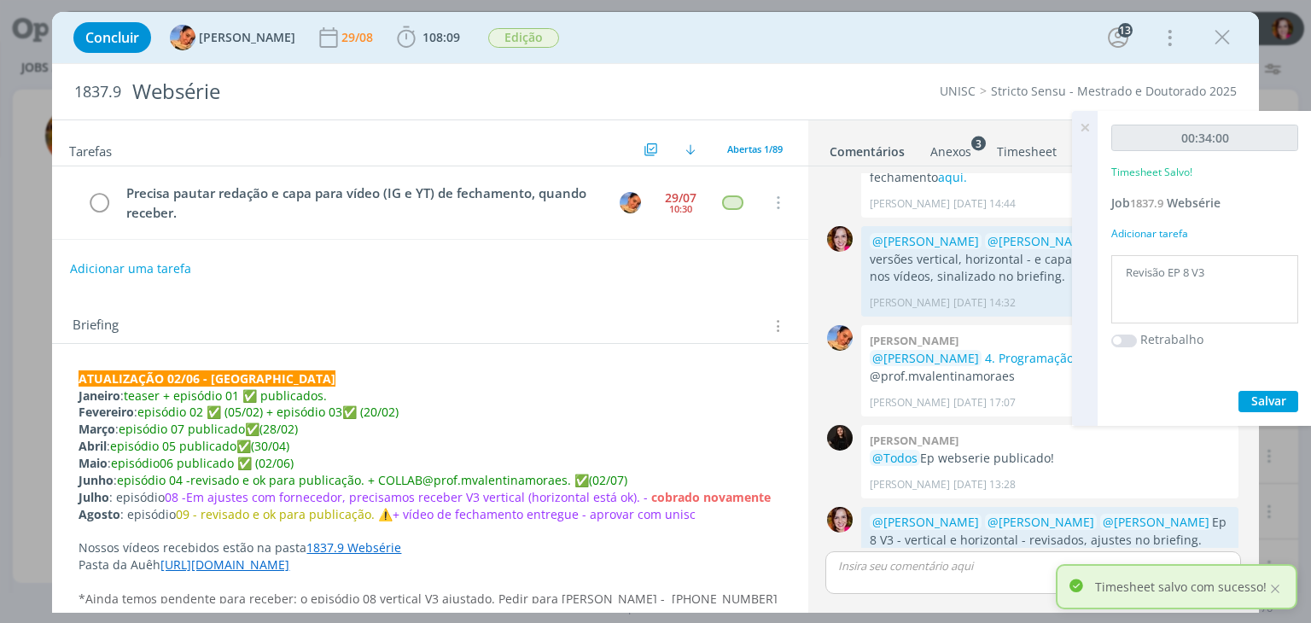
click at [1223, 274] on textarea "Revisão EP 8 V3" at bounding box center [1205, 290] width 178 height 61
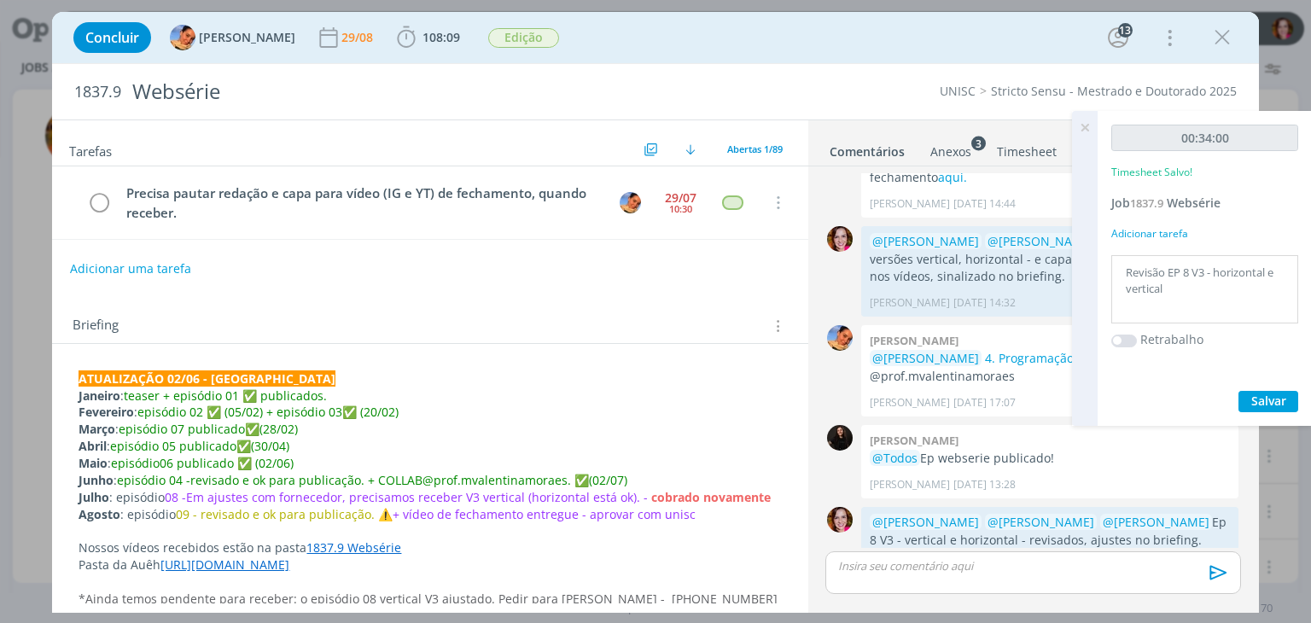
type textarea "Revisão EP 8 V3 - horizontal e vertical"
click at [1267, 407] on span "Salvar" at bounding box center [1268, 401] width 35 height 16
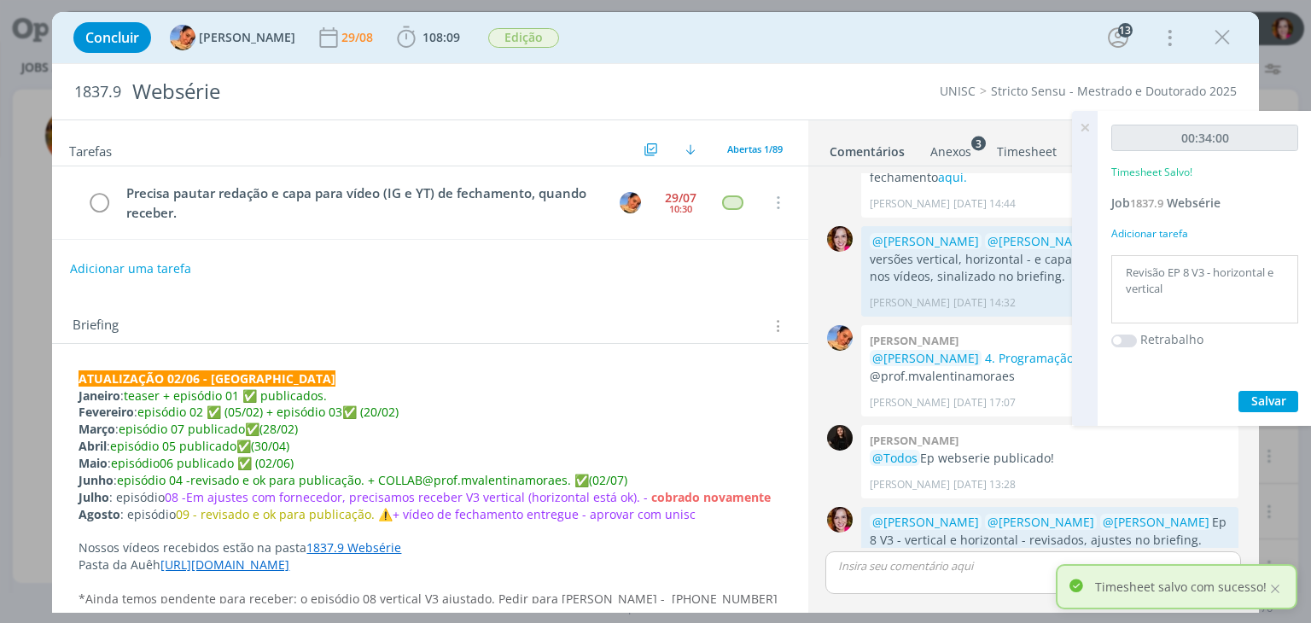
click at [1082, 123] on icon at bounding box center [1085, 127] width 31 height 33
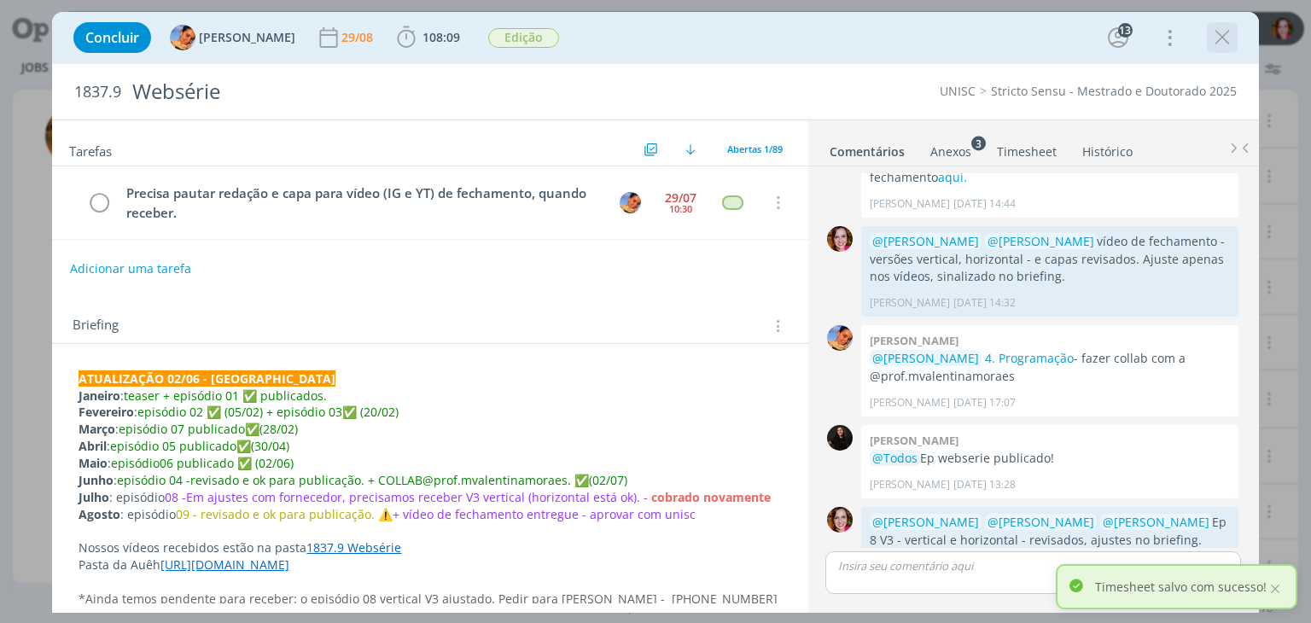
click at [1212, 39] on icon "dialog" at bounding box center [1223, 38] width 26 height 26
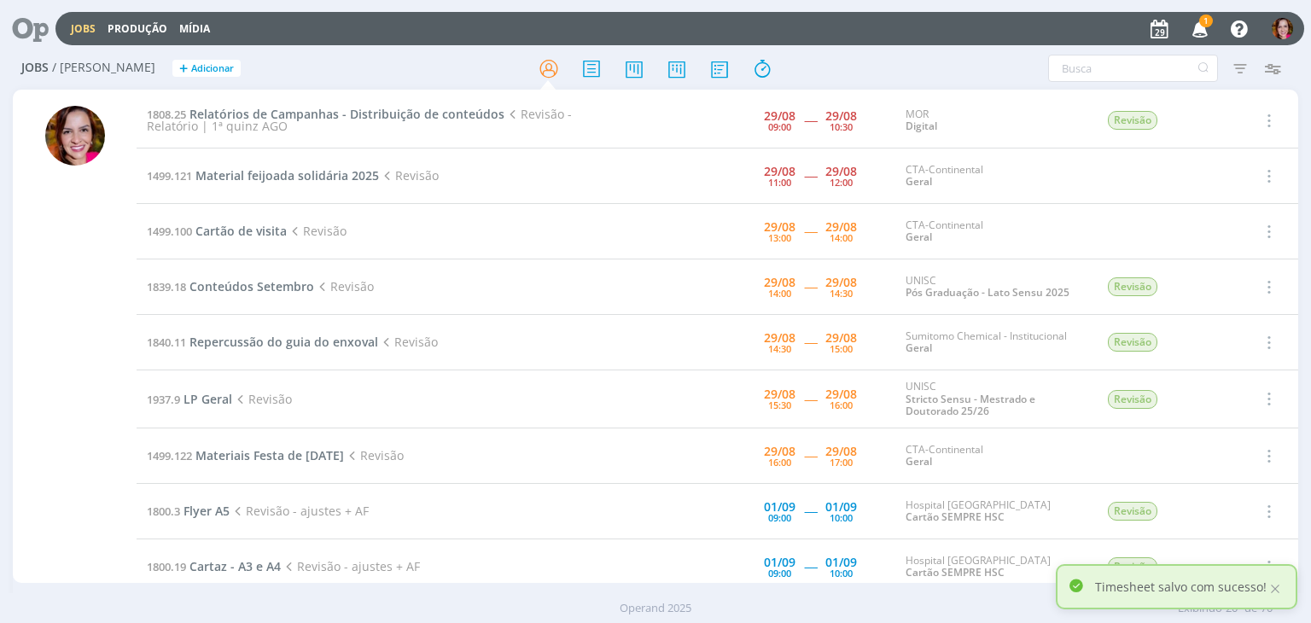
click at [1202, 26] on icon "button" at bounding box center [1201, 28] width 30 height 29
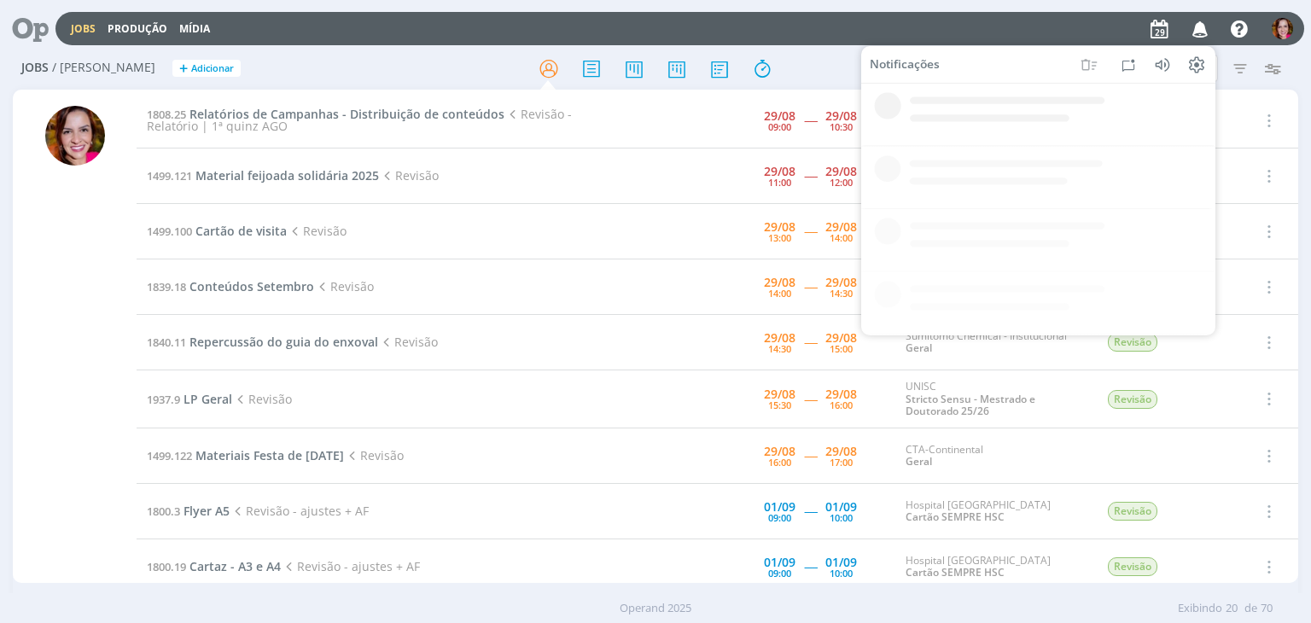
click at [1129, 140] on icon at bounding box center [1038, 115] width 354 height 63
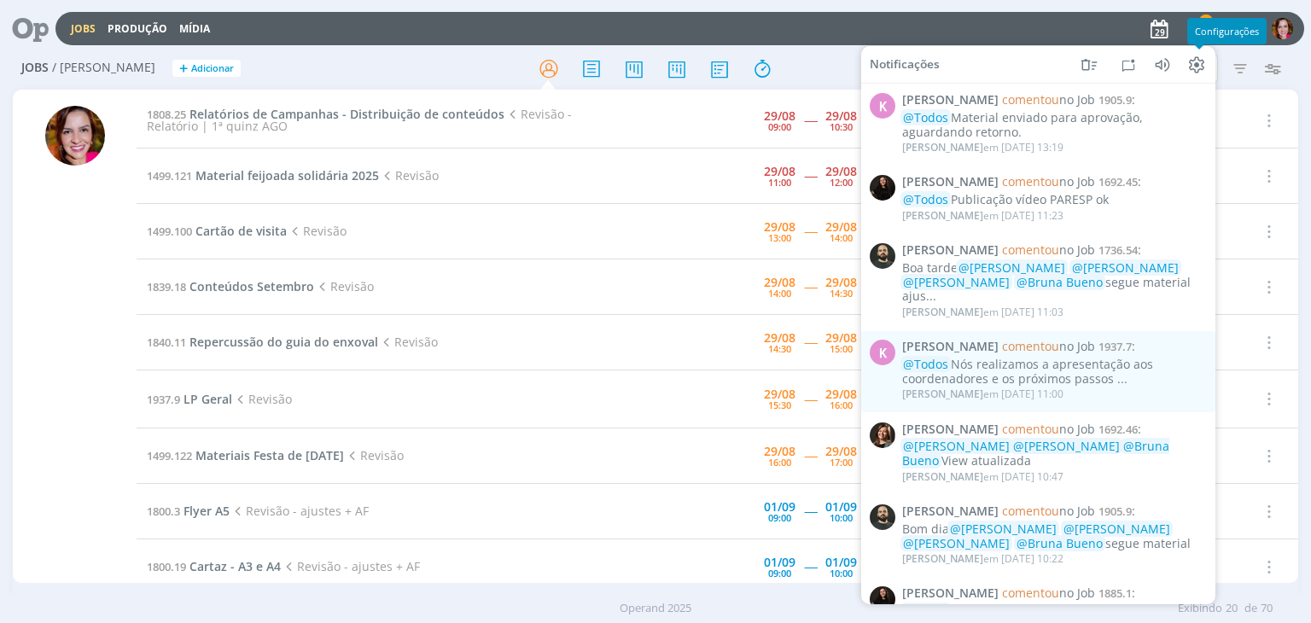
click at [1199, 26] on span "Configurações" at bounding box center [1227, 31] width 64 height 13
click at [1205, 21] on span "1" at bounding box center [1206, 21] width 14 height 13
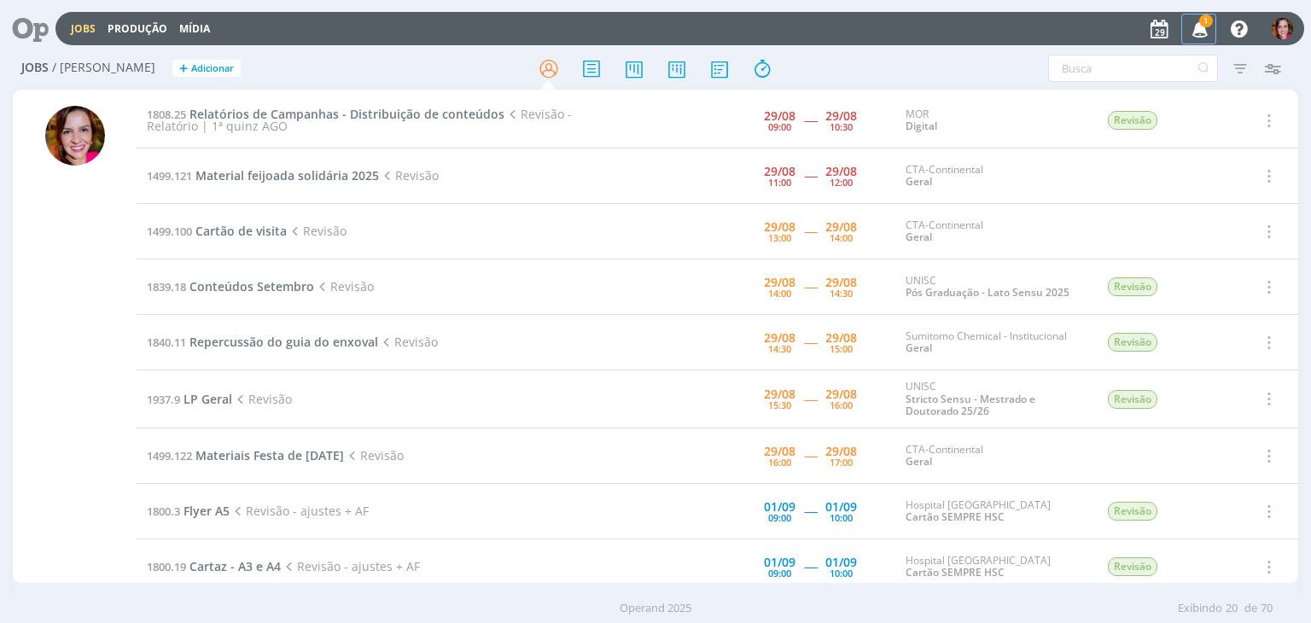
click at [1205, 21] on span "1" at bounding box center [1206, 21] width 14 height 13
click at [270, 172] on span "Material feijoada solidária 2025" at bounding box center [287, 175] width 184 height 16
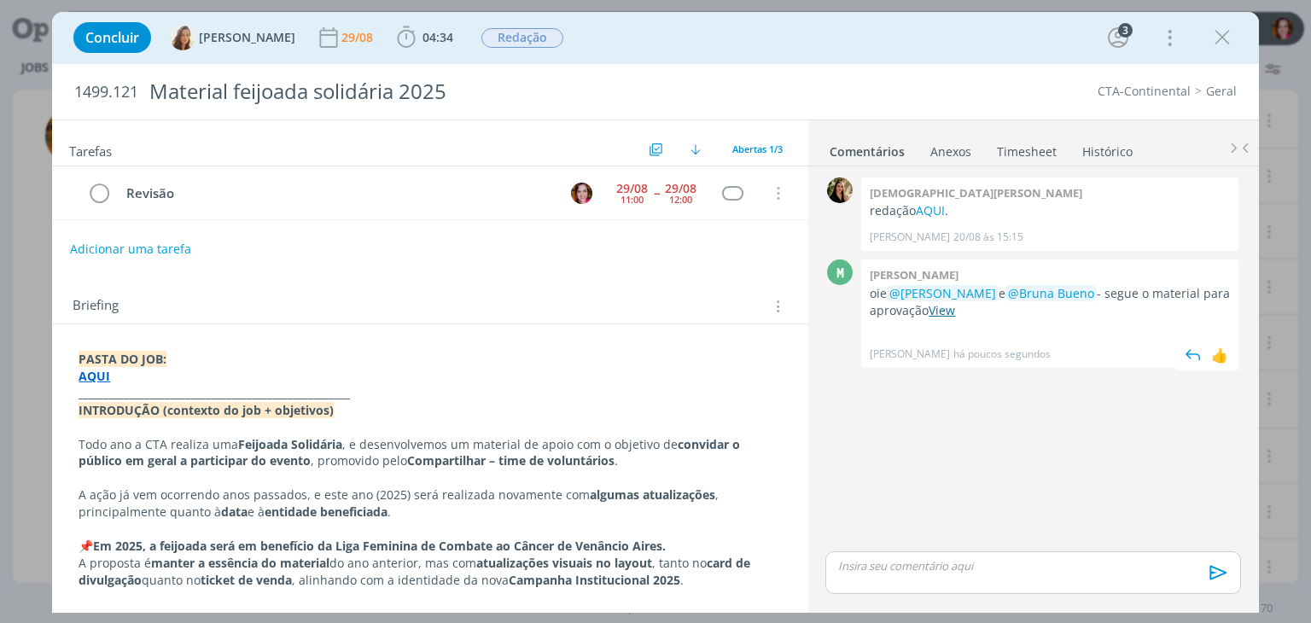
click at [954, 308] on link "View" at bounding box center [942, 310] width 26 height 16
click at [1224, 35] on icon "dialog" at bounding box center [1223, 38] width 26 height 26
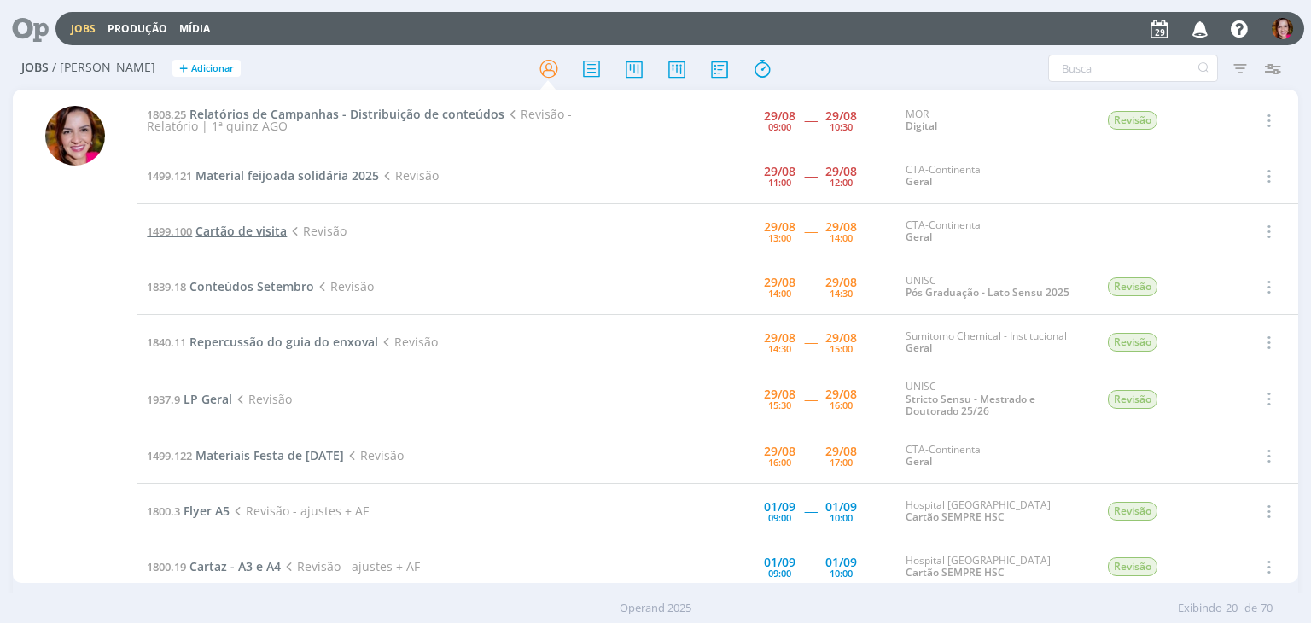
click at [229, 225] on span "Cartão de visita" at bounding box center [240, 231] width 91 height 16
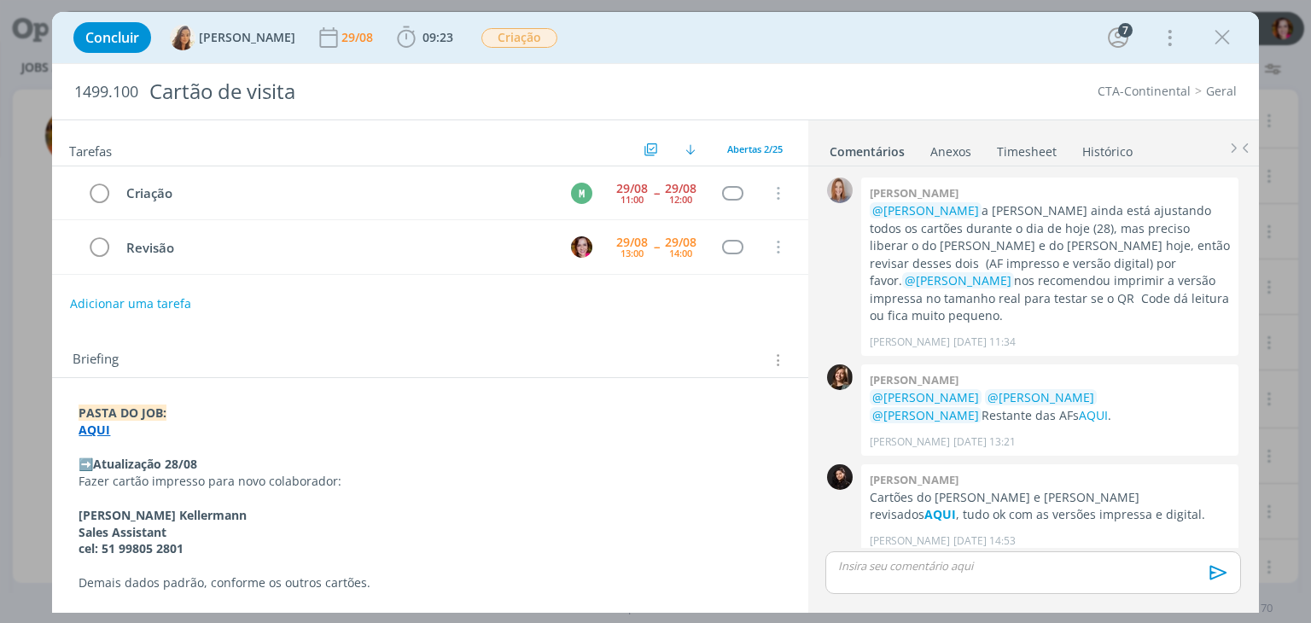
scroll to position [1509, 0]
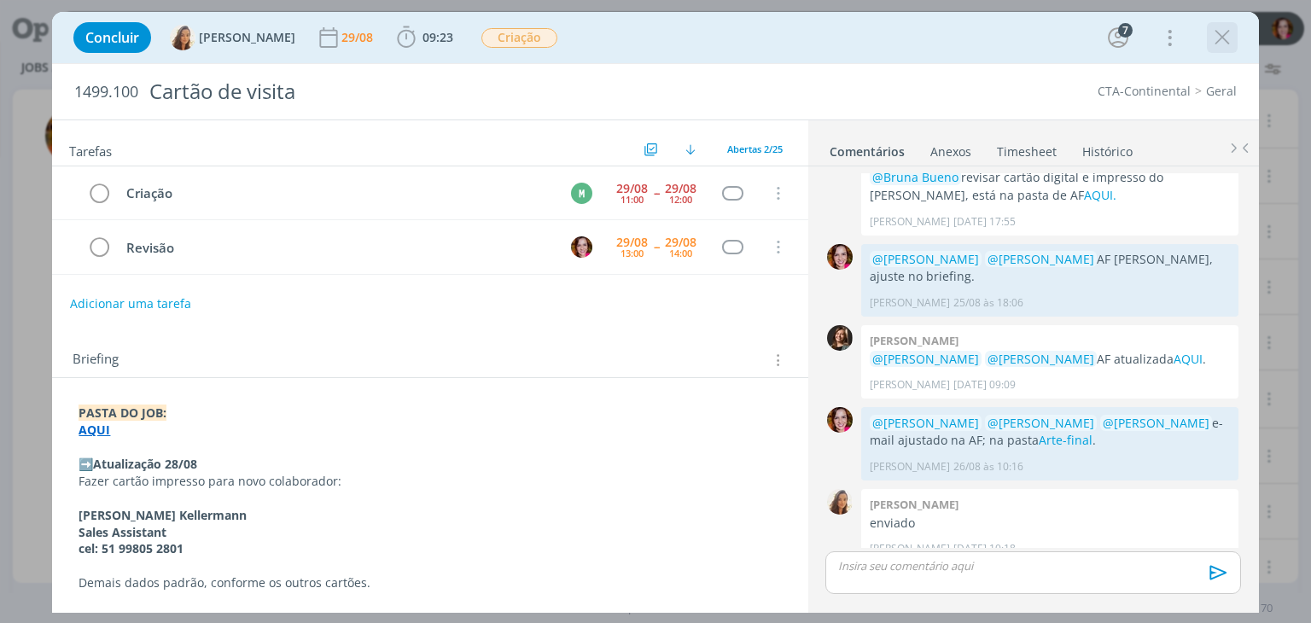
click at [1223, 44] on icon "dialog" at bounding box center [1223, 38] width 26 height 26
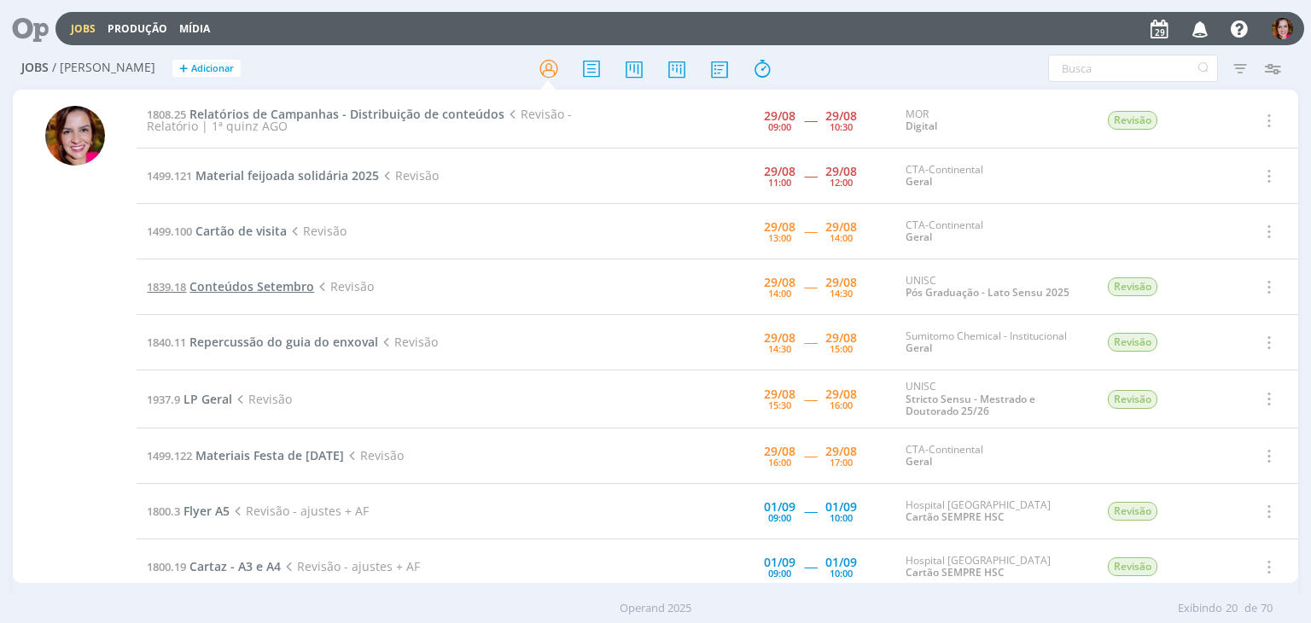
click at [255, 284] on span "Conteúdos Setembro" at bounding box center [252, 286] width 125 height 16
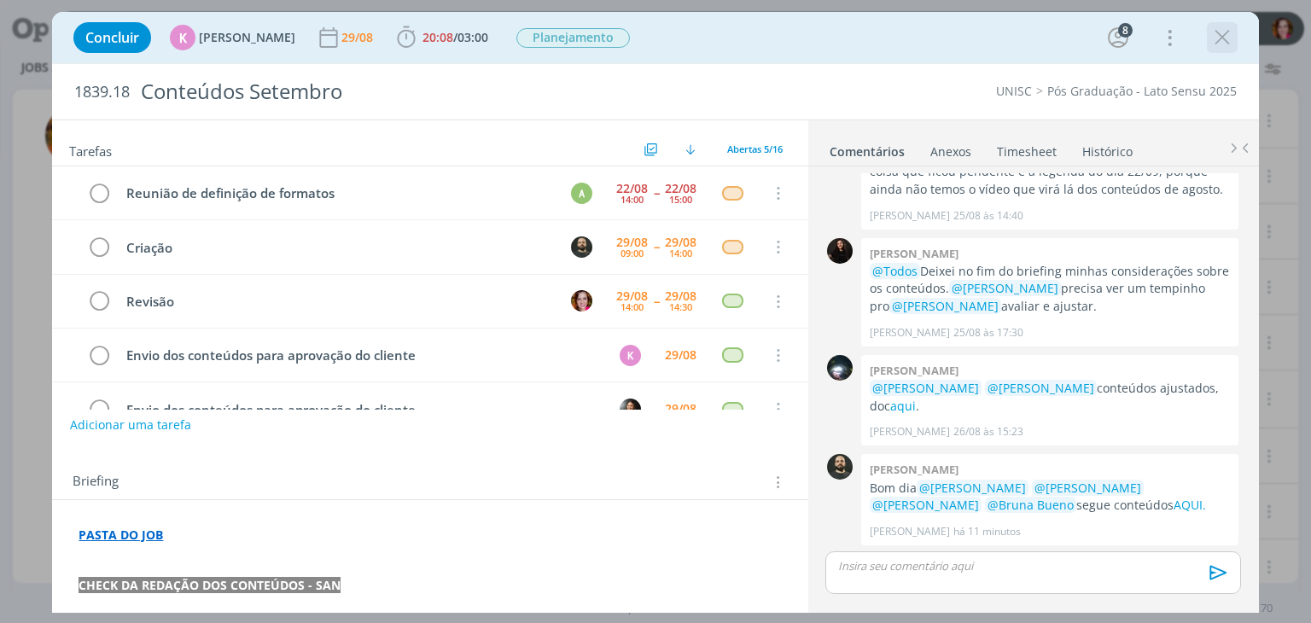
scroll to position [38, 0]
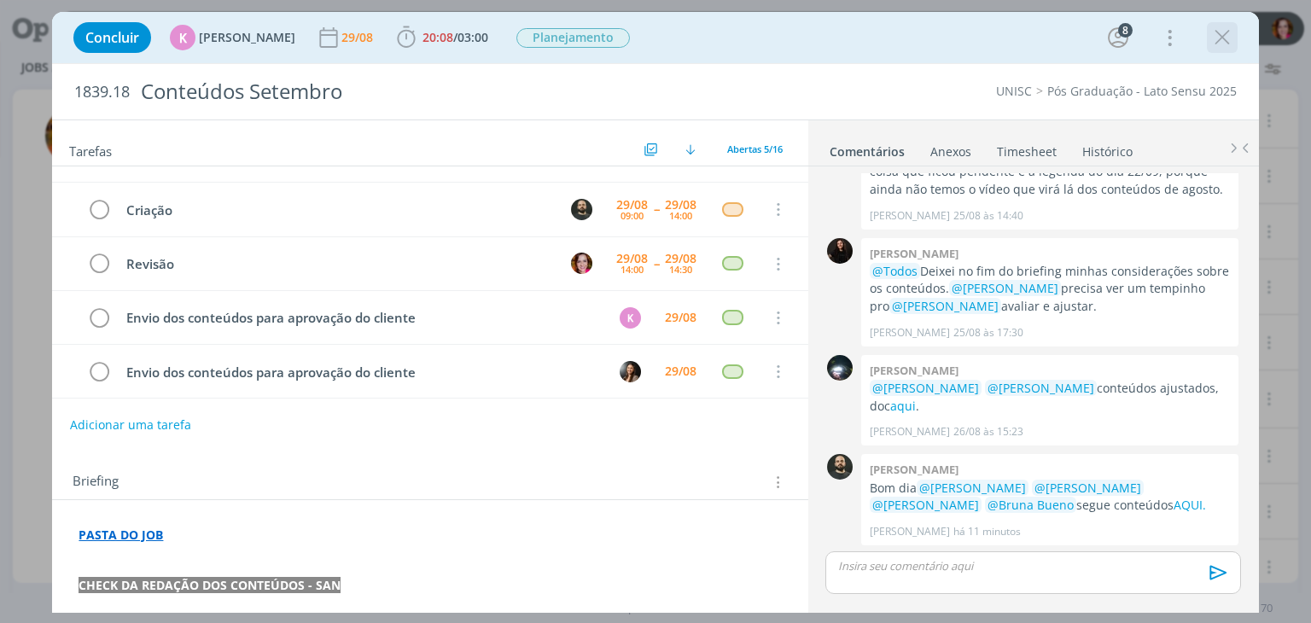
click at [1216, 45] on icon "dialog" at bounding box center [1223, 38] width 26 height 26
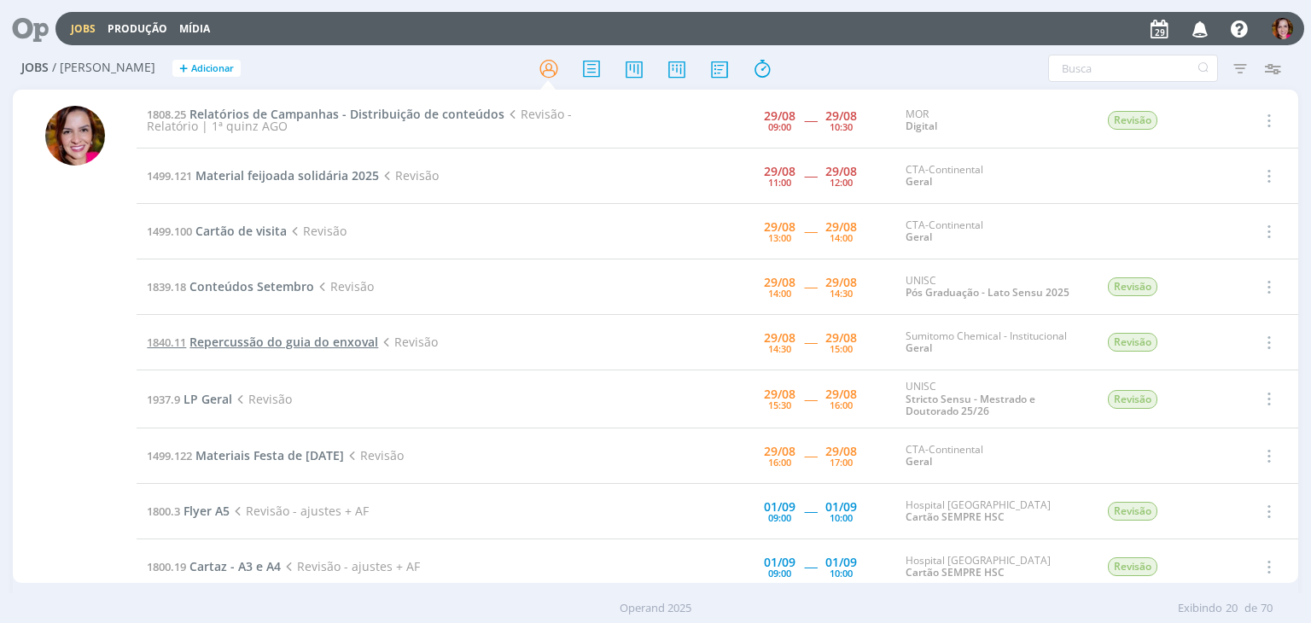
click at [273, 339] on span "Repercussão do guia do enxoval" at bounding box center [284, 342] width 189 height 16
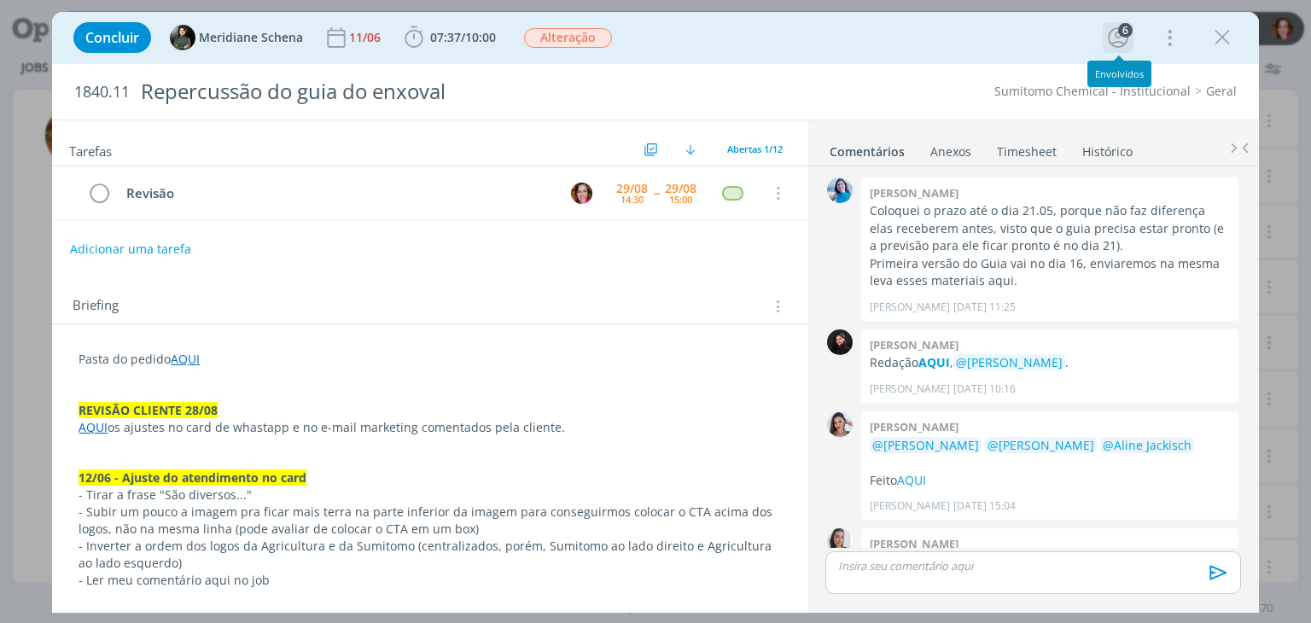
scroll to position [1366, 0]
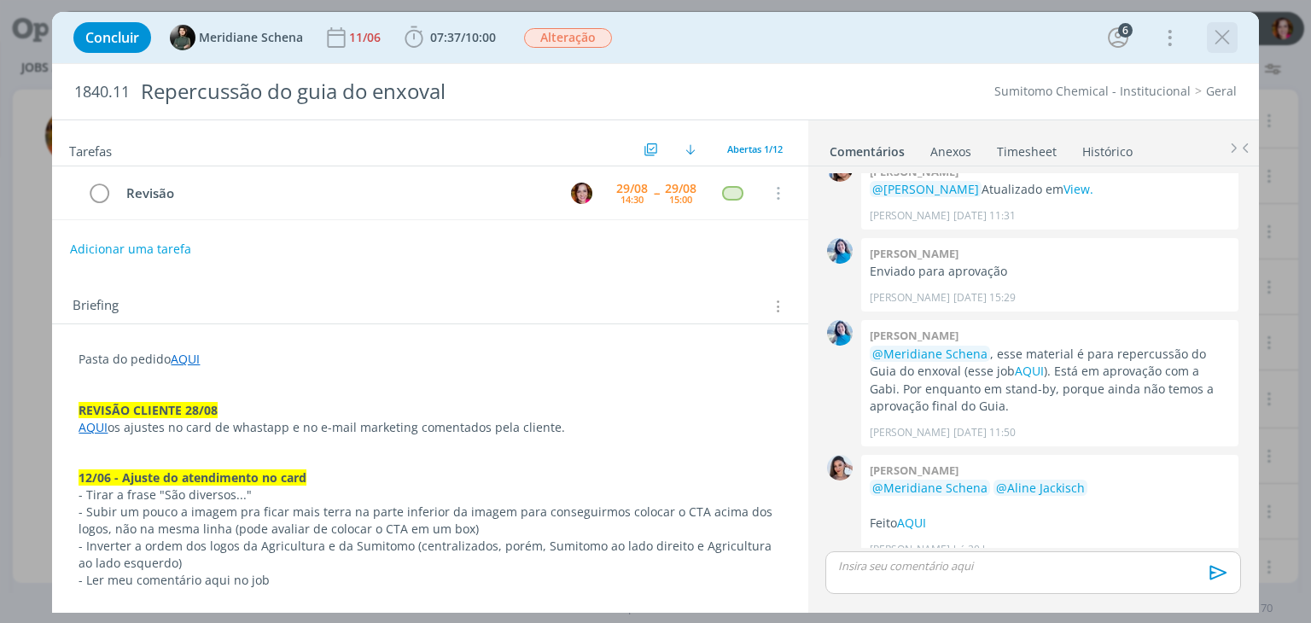
click at [1216, 31] on icon "dialog" at bounding box center [1223, 38] width 26 height 26
